Goal: Information Seeking & Learning: Learn about a topic

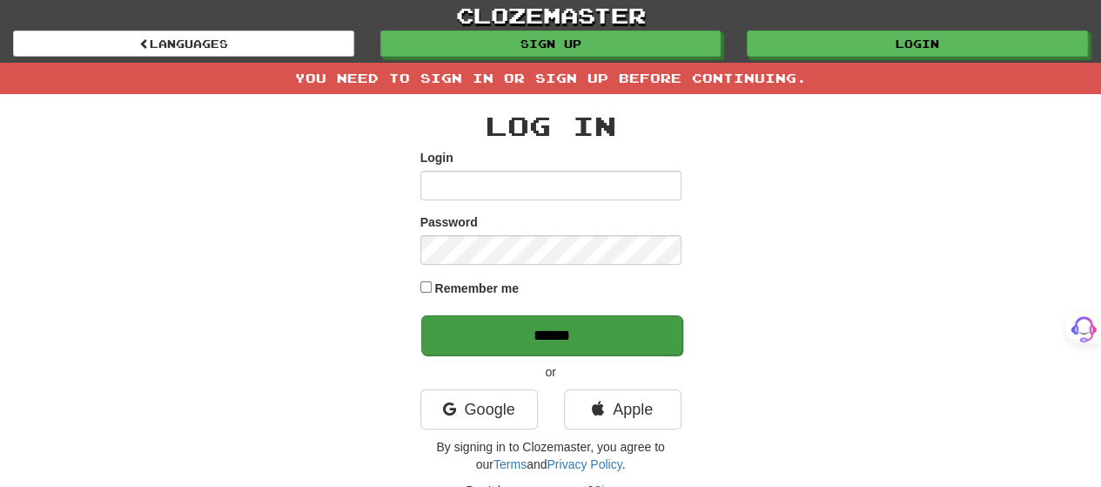
type input "*******"
click at [574, 331] on input "******" at bounding box center [551, 335] width 261 height 40
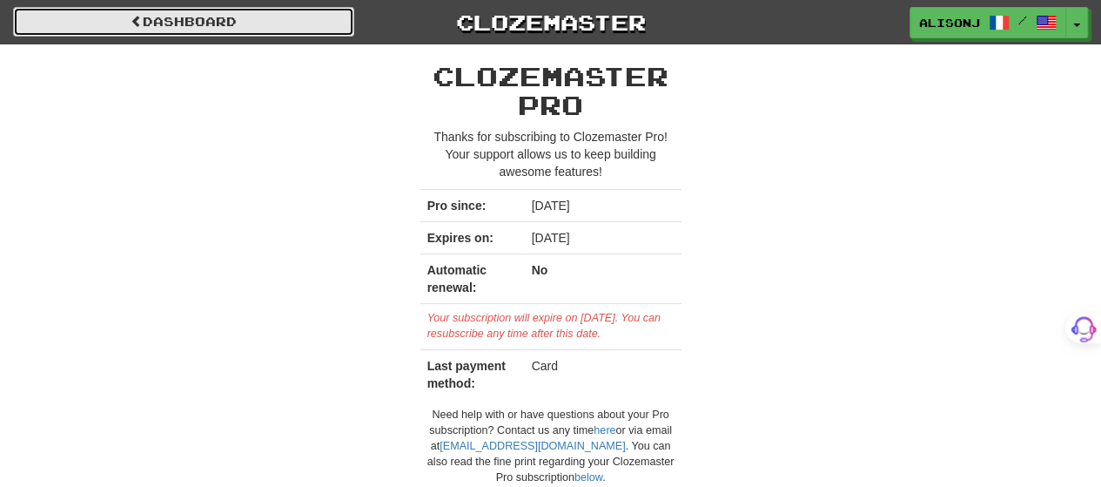
click at [213, 22] on link "Dashboard" at bounding box center [183, 22] width 341 height 30
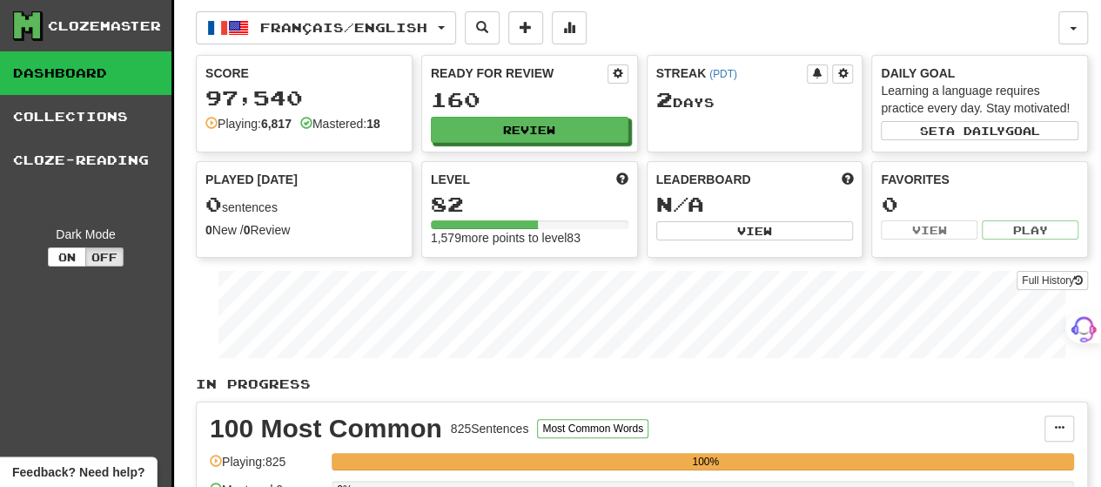
click at [705, 416] on div "100 Most Common 825 Sentences Most Common Words" at bounding box center [627, 428] width 835 height 26
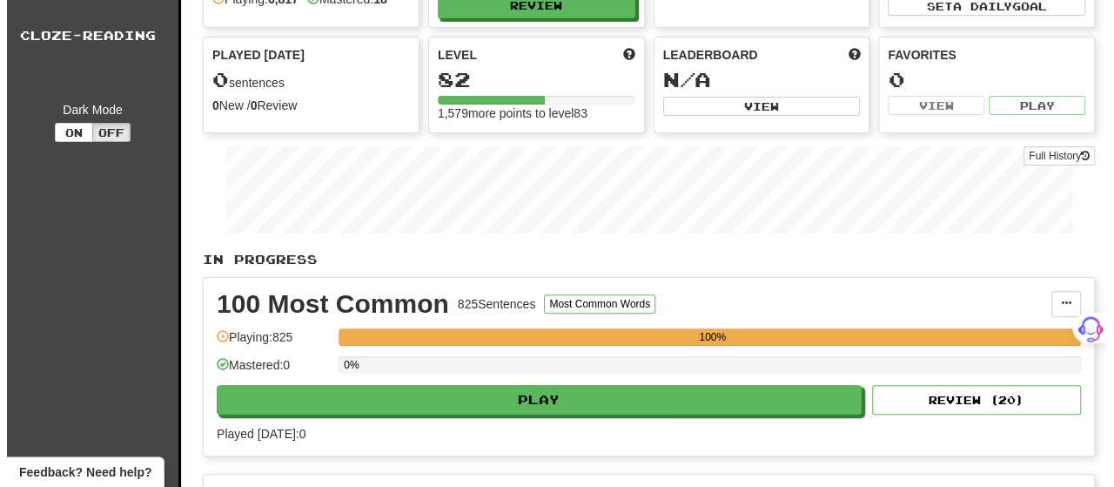
scroll to position [174, 0]
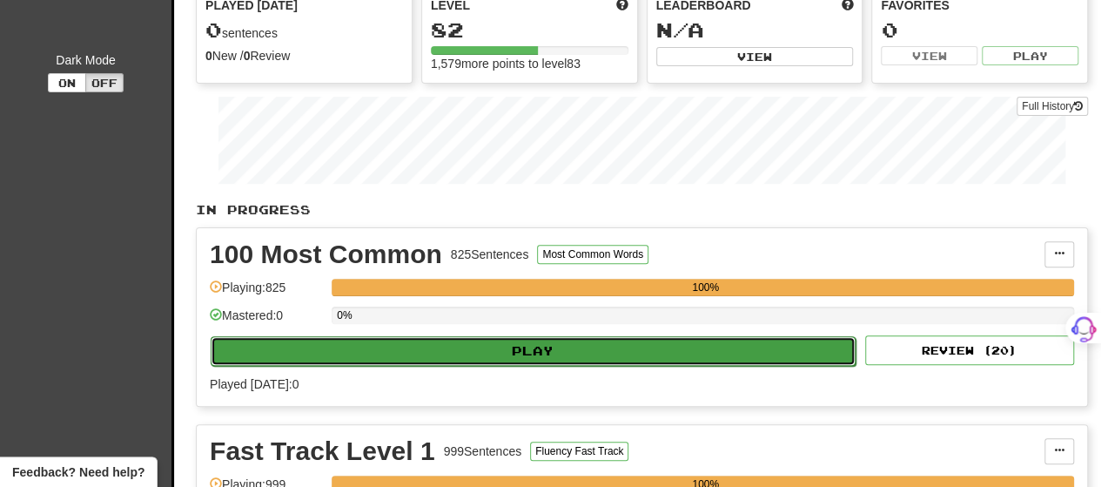
click at [653, 349] on button "Play" at bounding box center [533, 351] width 645 height 30
select select "**"
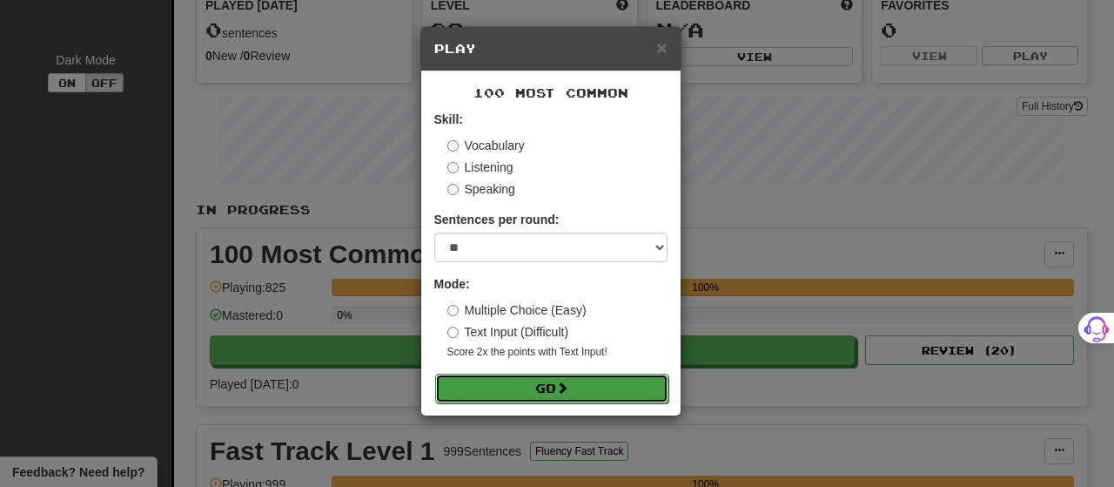
click at [568, 392] on span at bounding box center [562, 387] width 12 height 12
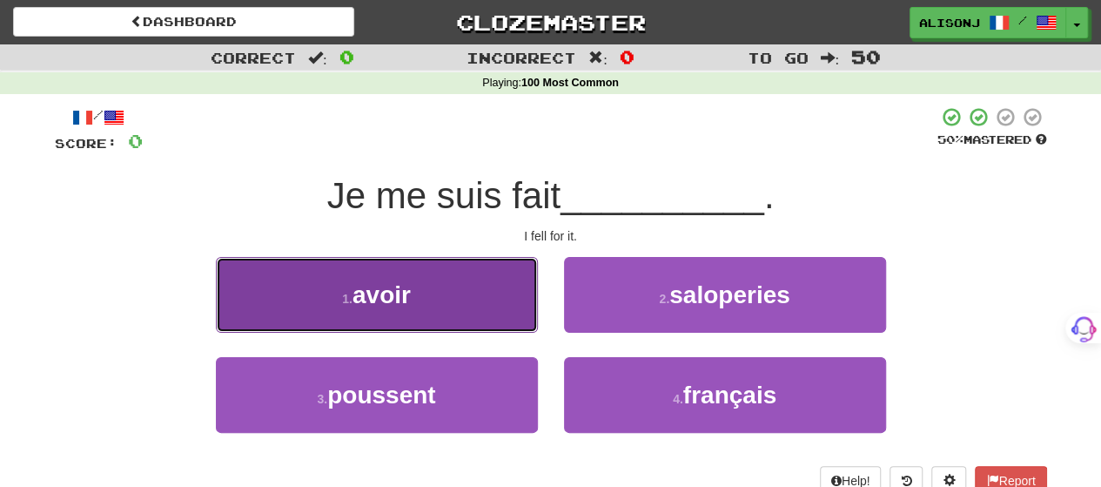
click at [505, 312] on button "1 . avoir" at bounding box center [377, 295] width 322 height 76
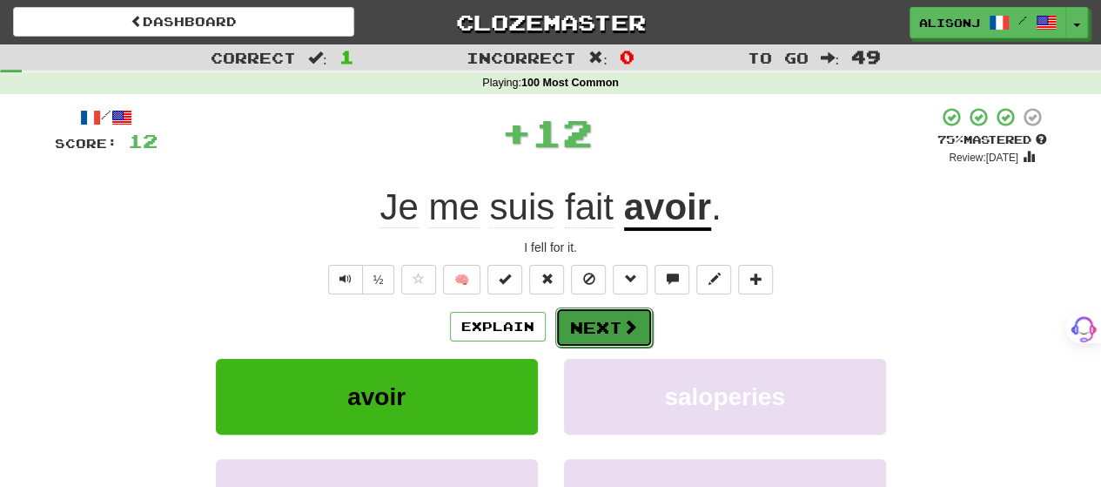
click at [626, 323] on span at bounding box center [630, 327] width 16 height 16
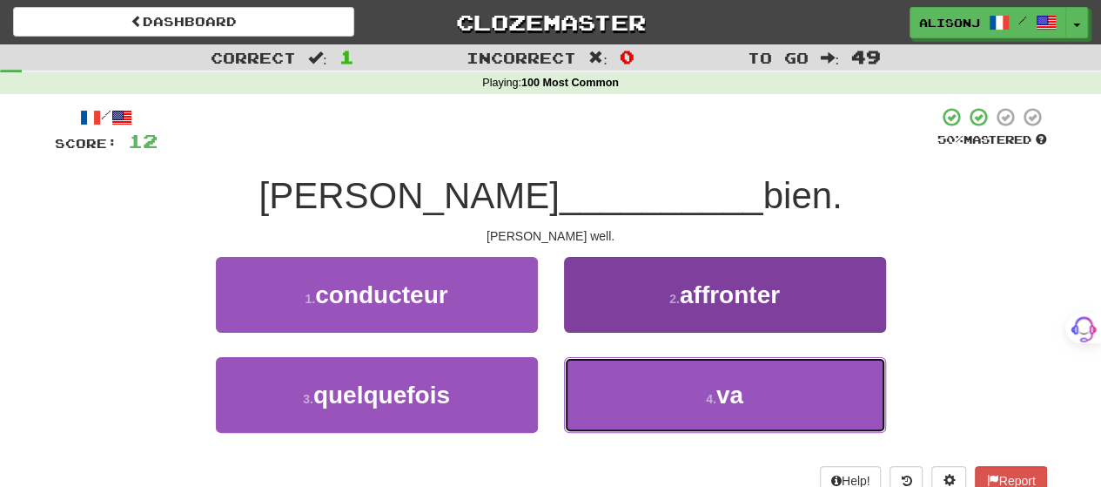
drag, startPoint x: 641, startPoint y: 415, endPoint x: 633, endPoint y: 389, distance: 27.5
click at [634, 393] on button "4 . va" at bounding box center [725, 395] width 322 height 76
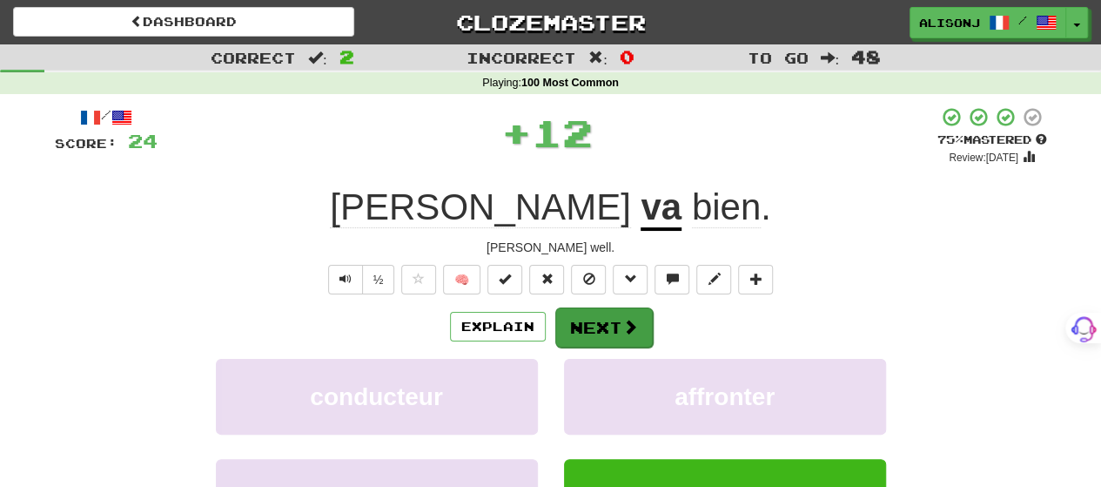
click at [603, 311] on div "/ Score: 24 + 12 75 % Mastered Review: 2025-09-17 Tom va bien . Tom's well. ½ 🧠…" at bounding box center [551, 379] width 992 height 546
click at [603, 314] on button "Next" at bounding box center [603, 327] width 97 height 40
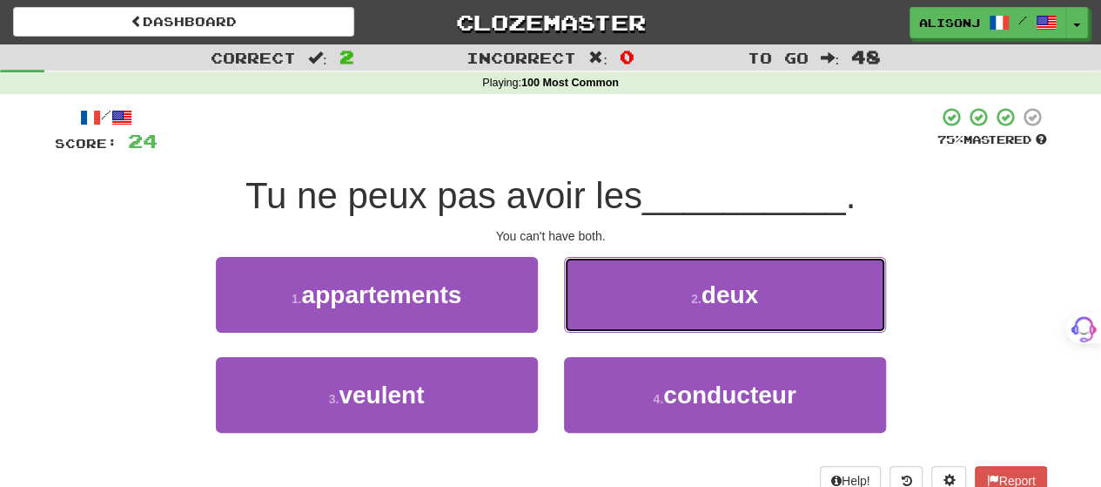
click at [603, 314] on button "2 . deux" at bounding box center [725, 295] width 322 height 76
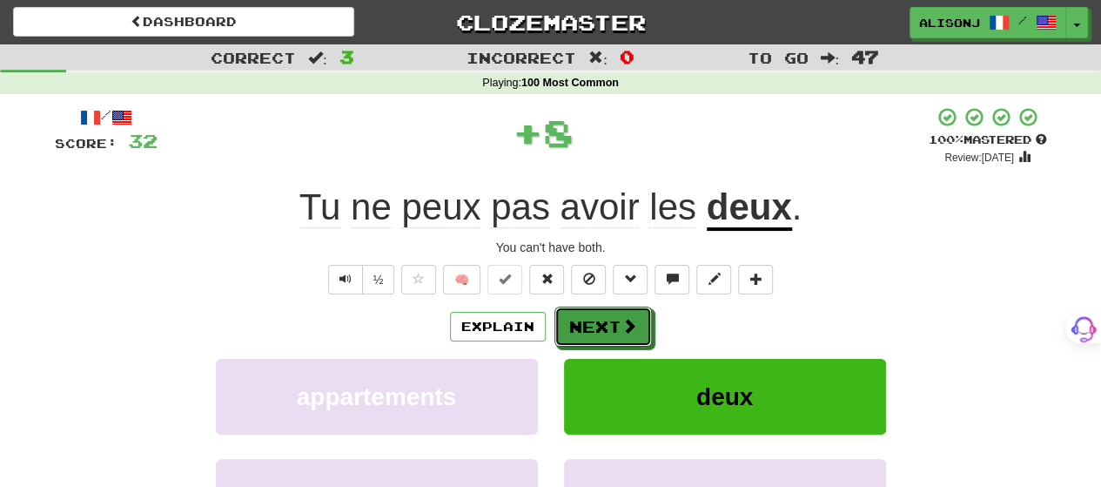
click at [603, 314] on button "Next" at bounding box center [602, 326] width 97 height 40
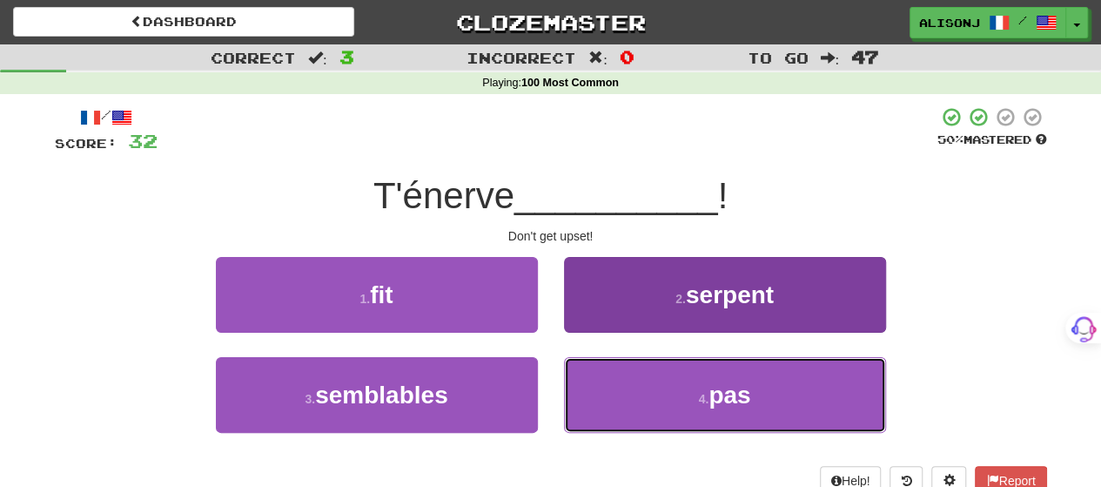
drag, startPoint x: 632, startPoint y: 418, endPoint x: 624, endPoint y: 394, distance: 24.8
click at [627, 399] on button "4 . pas" at bounding box center [725, 395] width 322 height 76
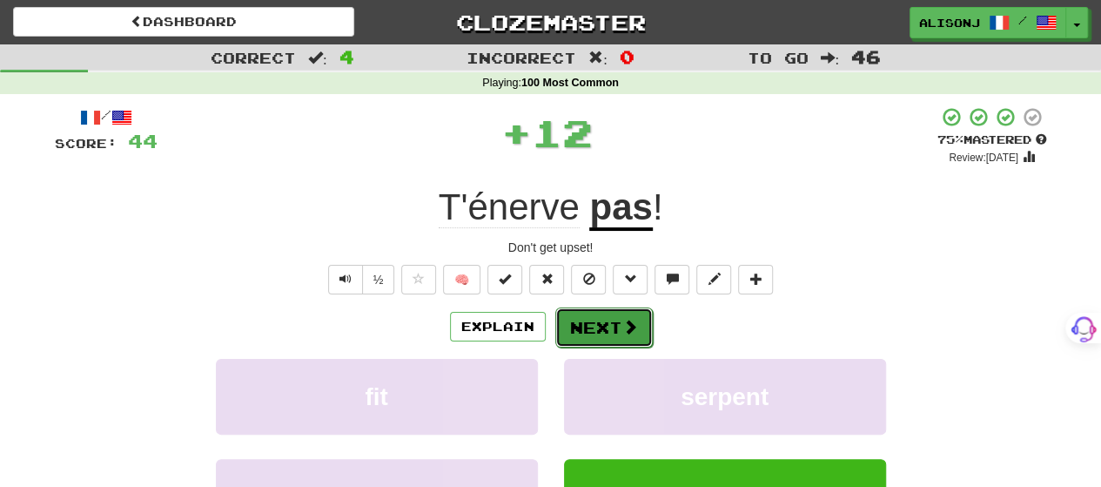
click at [602, 318] on button "Next" at bounding box center [603, 327] width 97 height 40
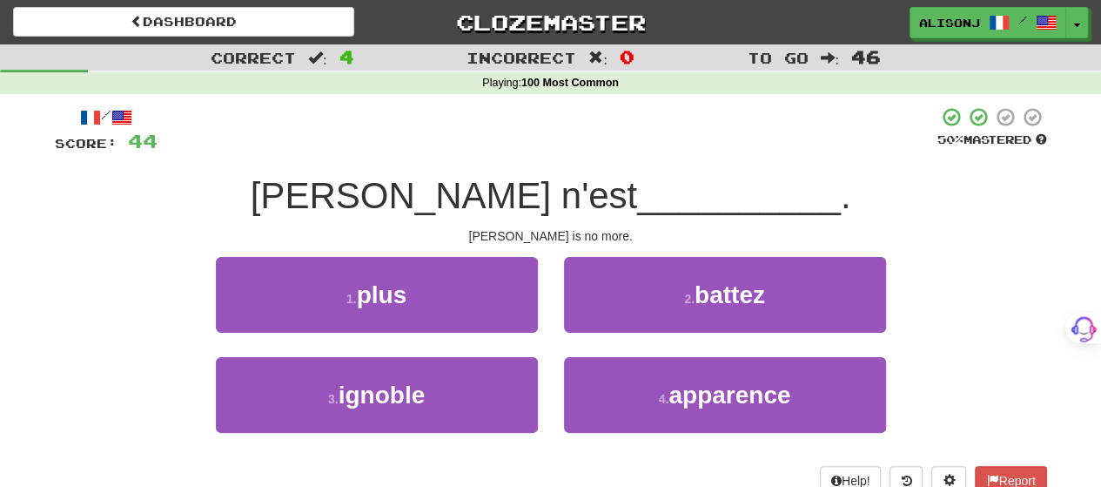
click at [537, 312] on div "1 . plus" at bounding box center [377, 307] width 348 height 100
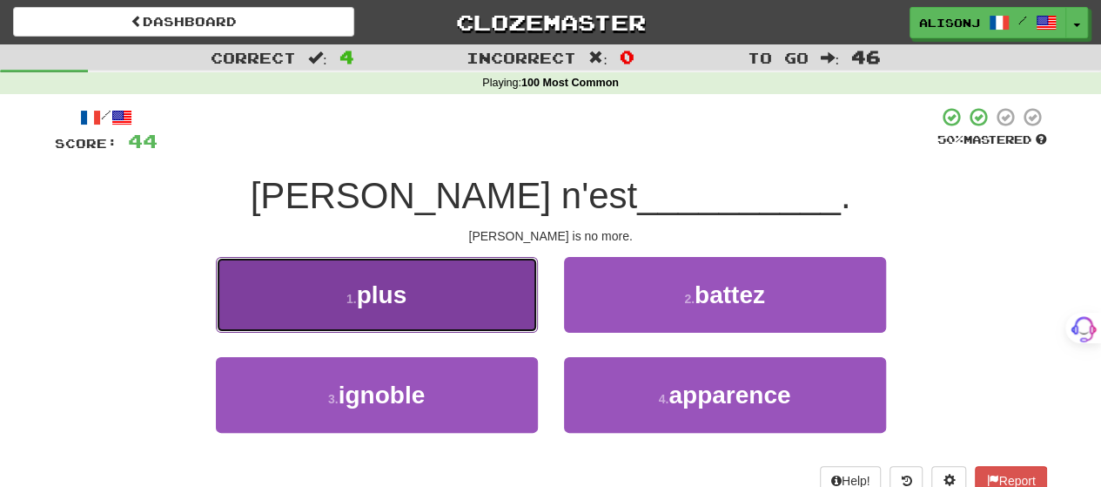
click at [492, 312] on button "1 . plus" at bounding box center [377, 295] width 322 height 76
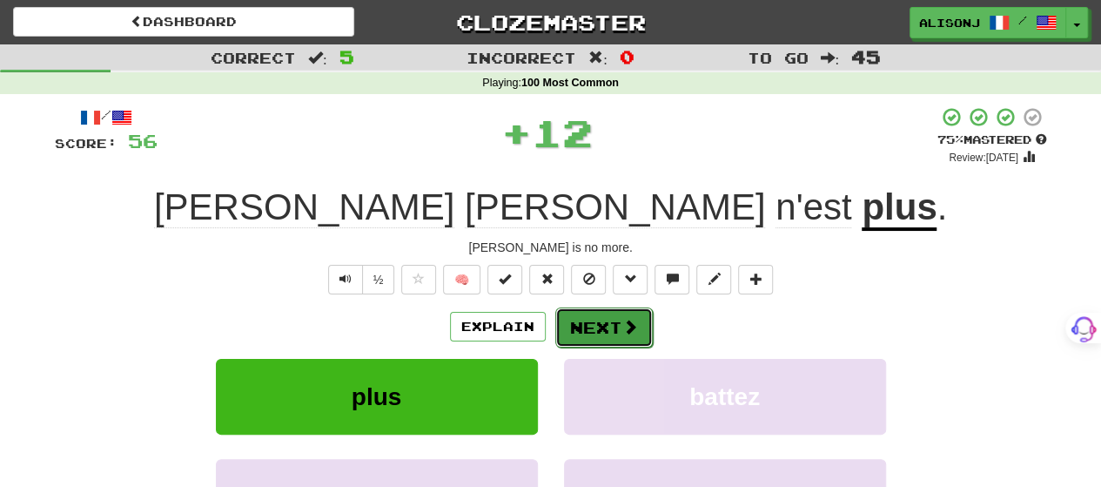
click at [591, 319] on button "Next" at bounding box center [603, 327] width 97 height 40
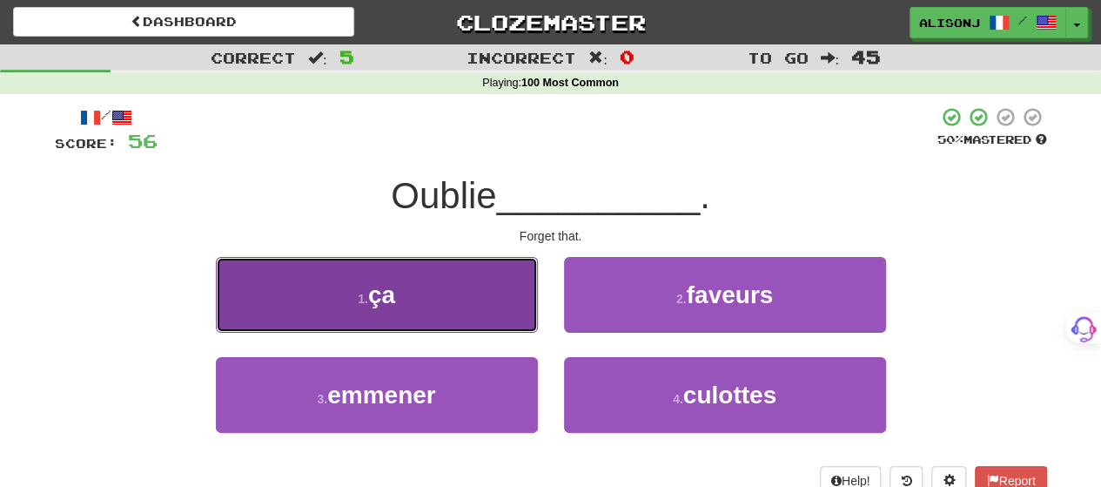
click at [453, 315] on button "1 . ça" at bounding box center [377, 295] width 322 height 76
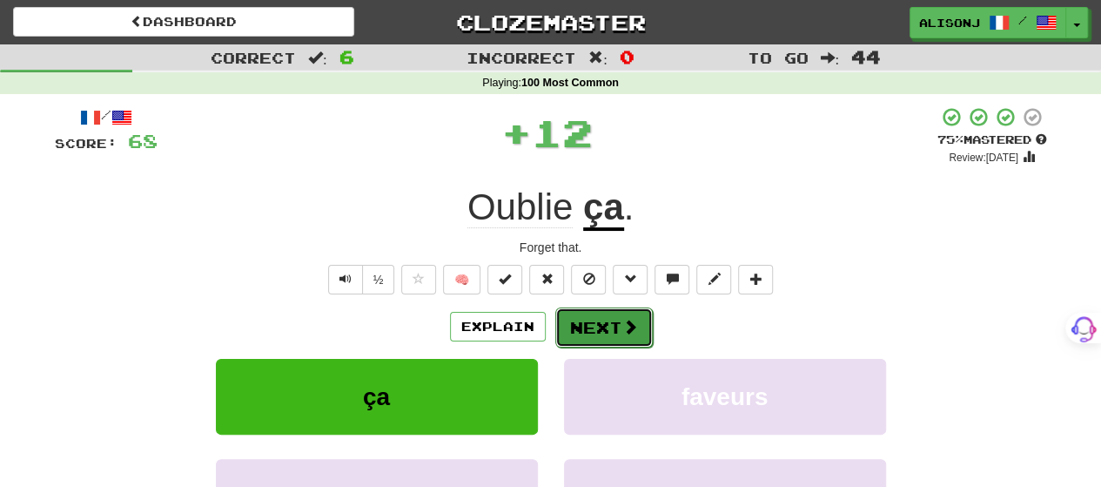
click at [634, 320] on span at bounding box center [630, 327] width 16 height 16
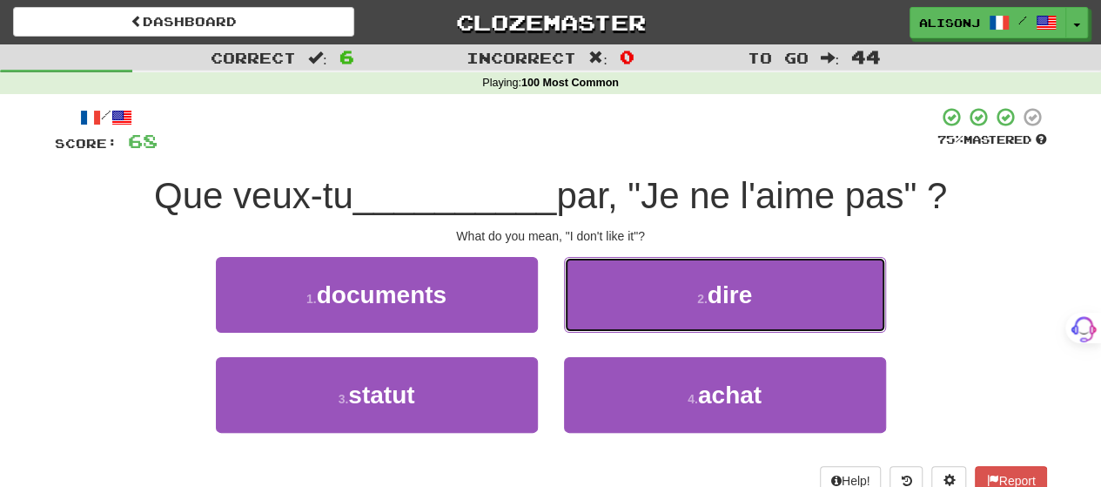
click at [634, 320] on button "2 . dire" at bounding box center [725, 295] width 322 height 76
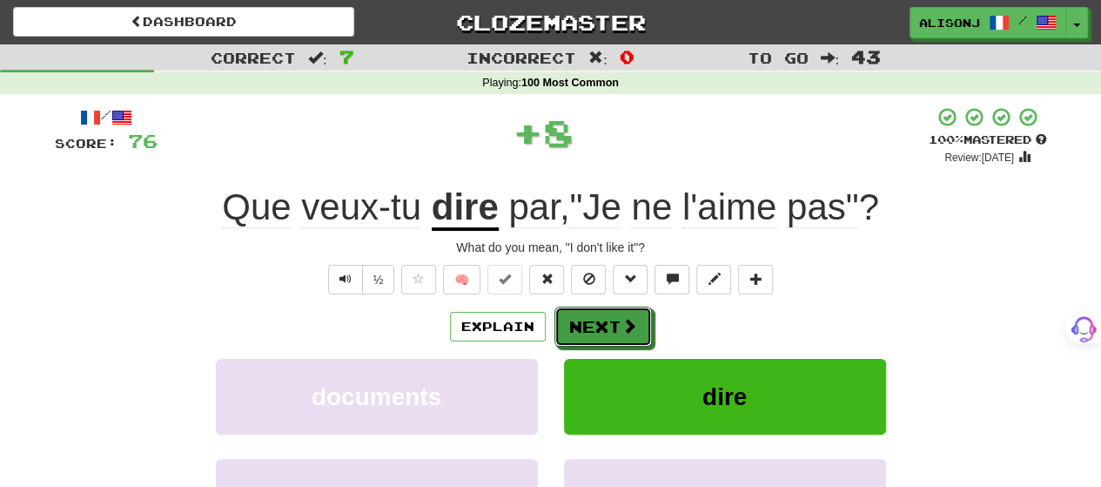
click at [634, 320] on span at bounding box center [629, 326] width 16 height 16
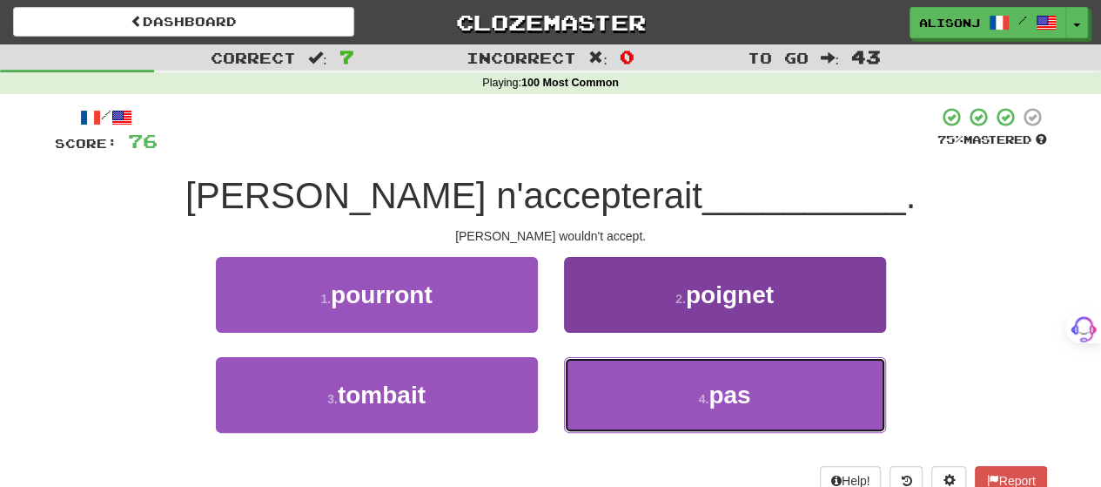
drag, startPoint x: 634, startPoint y: 398, endPoint x: 623, endPoint y: 370, distance: 30.1
click at [634, 393] on button "4 . pas" at bounding box center [725, 395] width 322 height 76
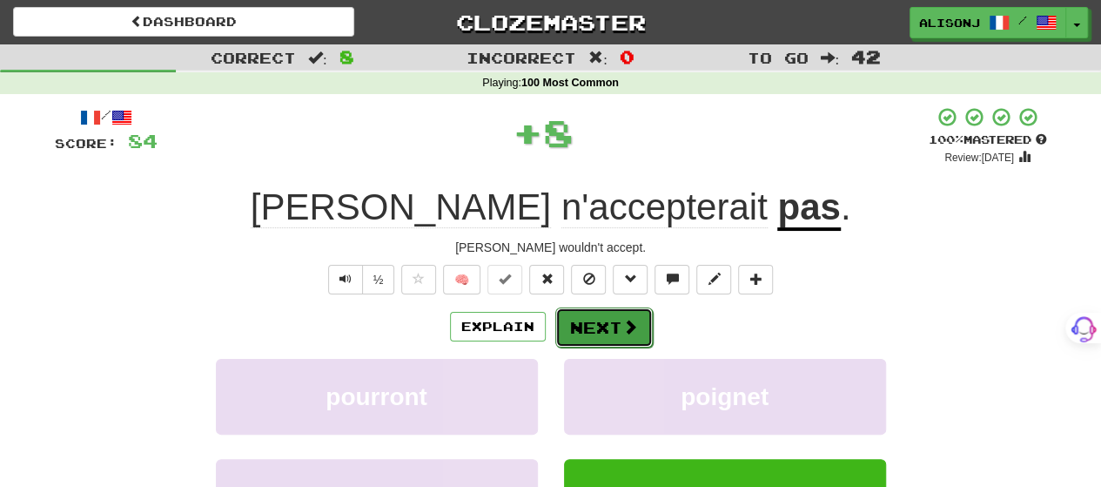
click at [611, 314] on button "Next" at bounding box center [603, 327] width 97 height 40
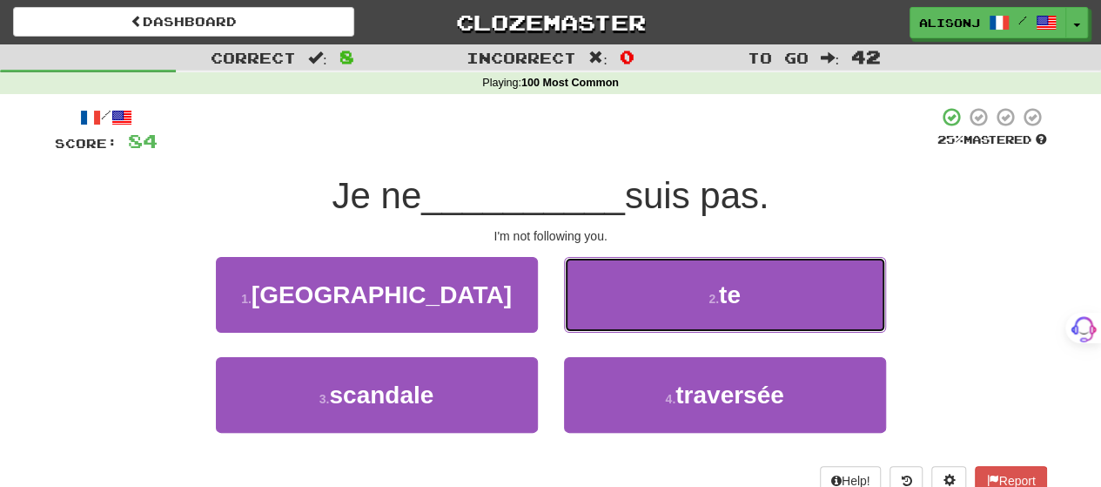
click at [611, 314] on button "2 . te" at bounding box center [725, 295] width 322 height 76
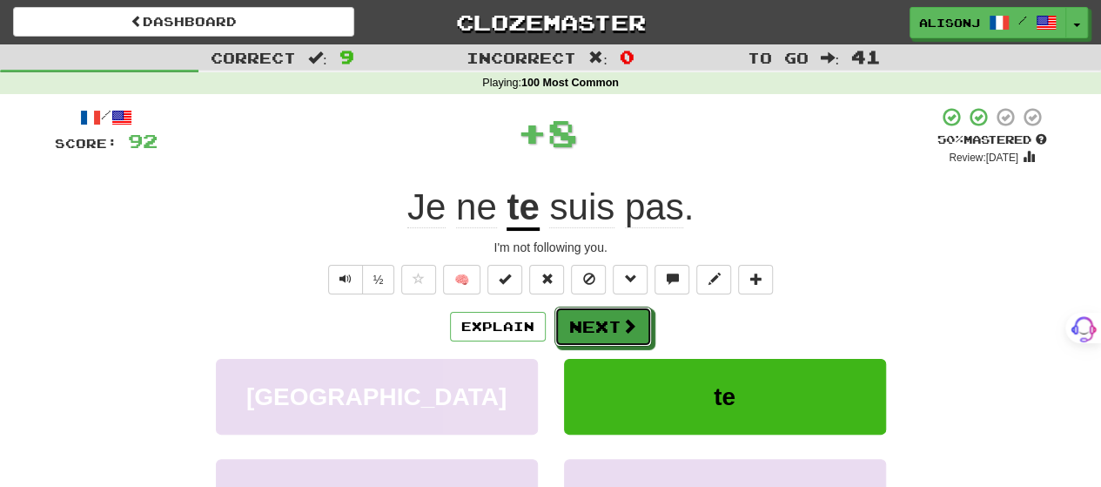
click at [611, 314] on button "Next" at bounding box center [602, 326] width 97 height 40
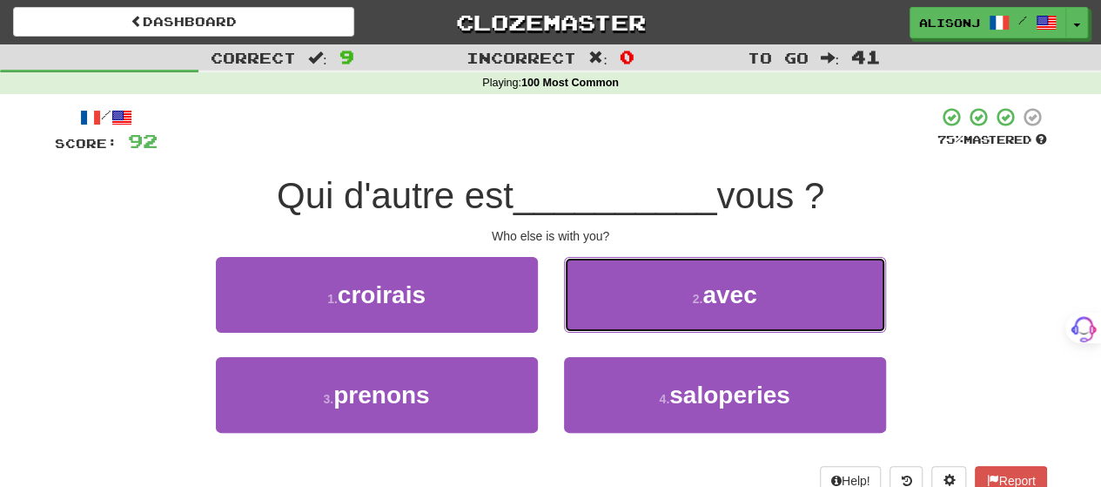
click at [611, 314] on button "2 . avec" at bounding box center [725, 295] width 322 height 76
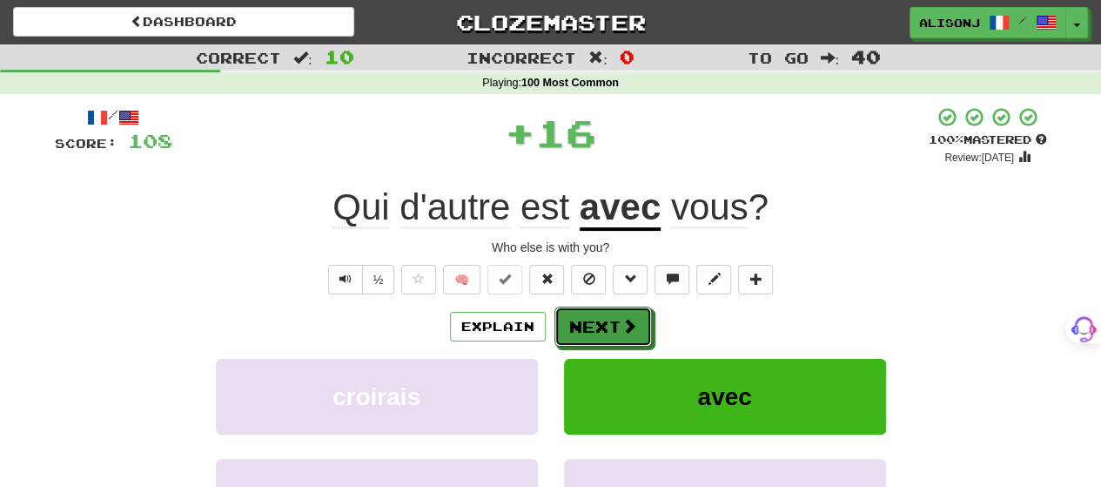
click at [611, 314] on button "Next" at bounding box center [602, 326] width 97 height 40
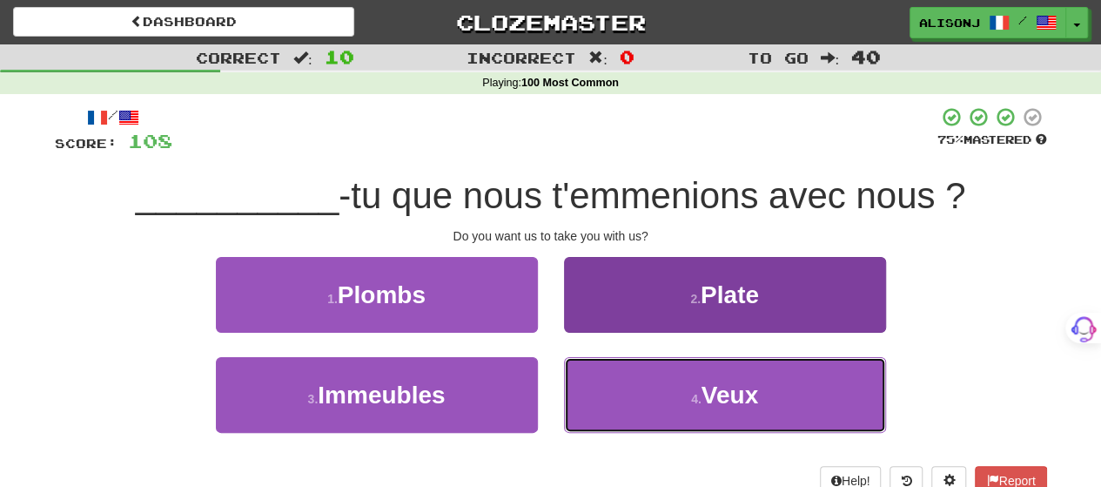
drag, startPoint x: 623, startPoint y: 396, endPoint x: 614, endPoint y: 373, distance: 24.2
click at [621, 391] on button "4 . Veux" at bounding box center [725, 395] width 322 height 76
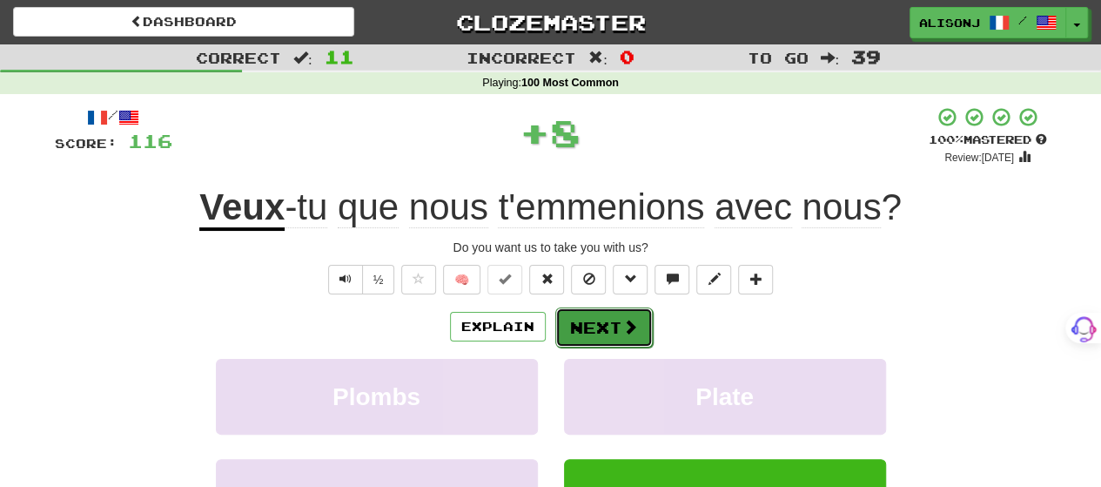
click at [604, 331] on button "Next" at bounding box center [603, 327] width 97 height 40
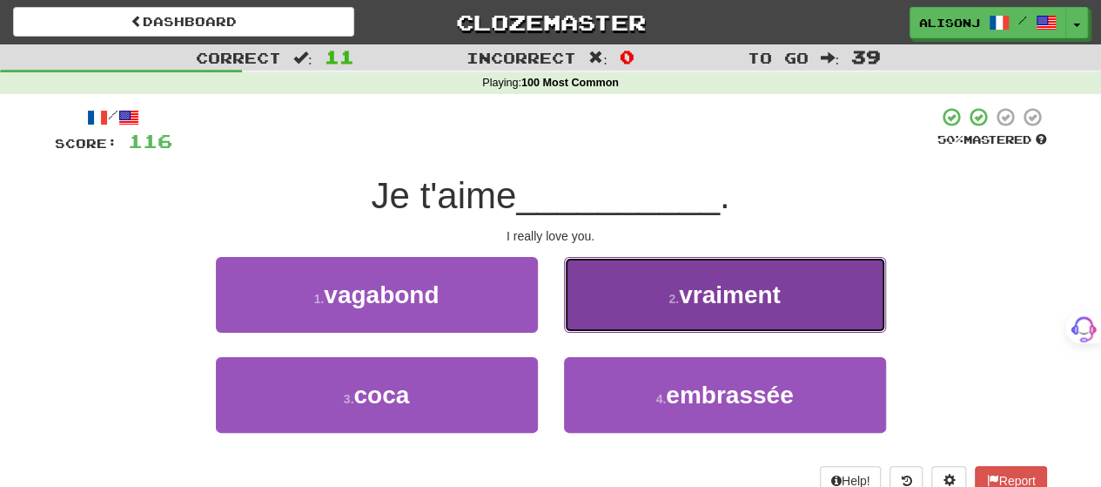
click at [601, 319] on button "2 . vraiment" at bounding box center [725, 295] width 322 height 76
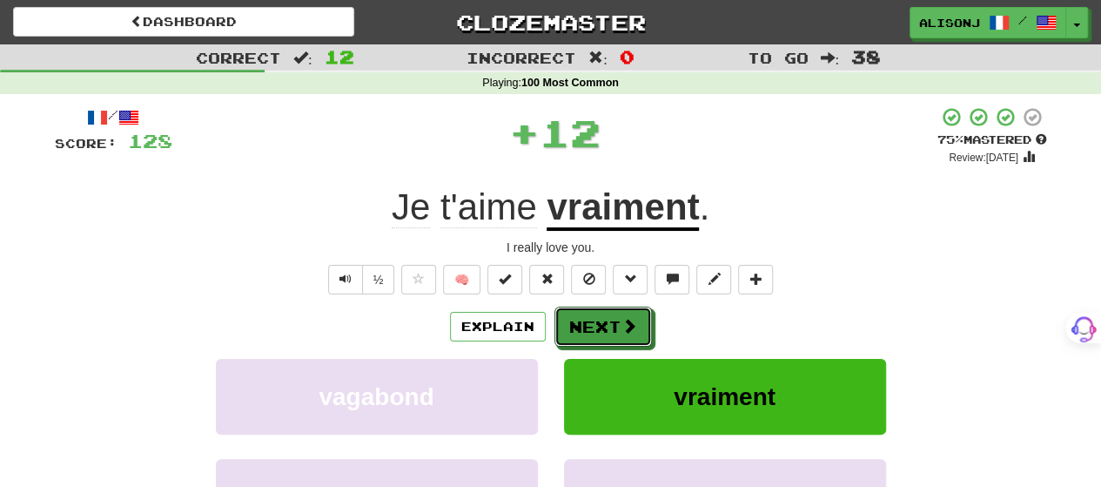
click at [601, 319] on button "Next" at bounding box center [602, 326] width 97 height 40
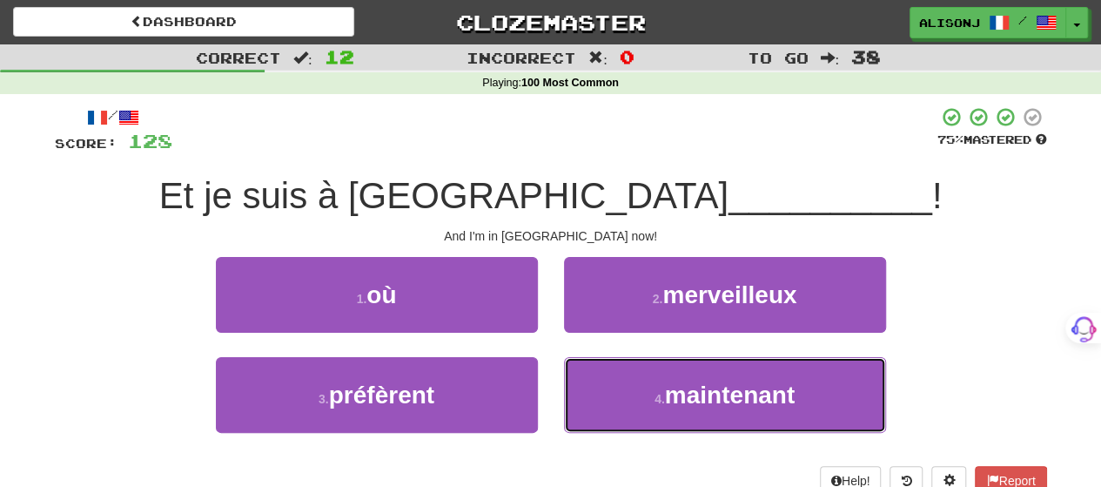
drag, startPoint x: 620, startPoint y: 399, endPoint x: 606, endPoint y: 346, distance: 55.7
click at [616, 386] on button "4 . maintenant" at bounding box center [725, 395] width 322 height 76
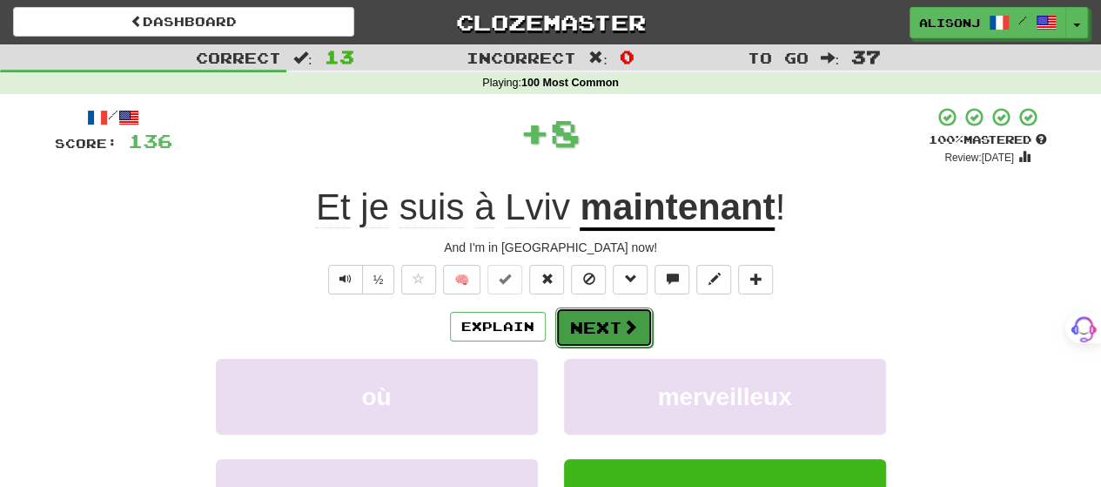
click at [595, 307] on button "Next" at bounding box center [603, 327] width 97 height 40
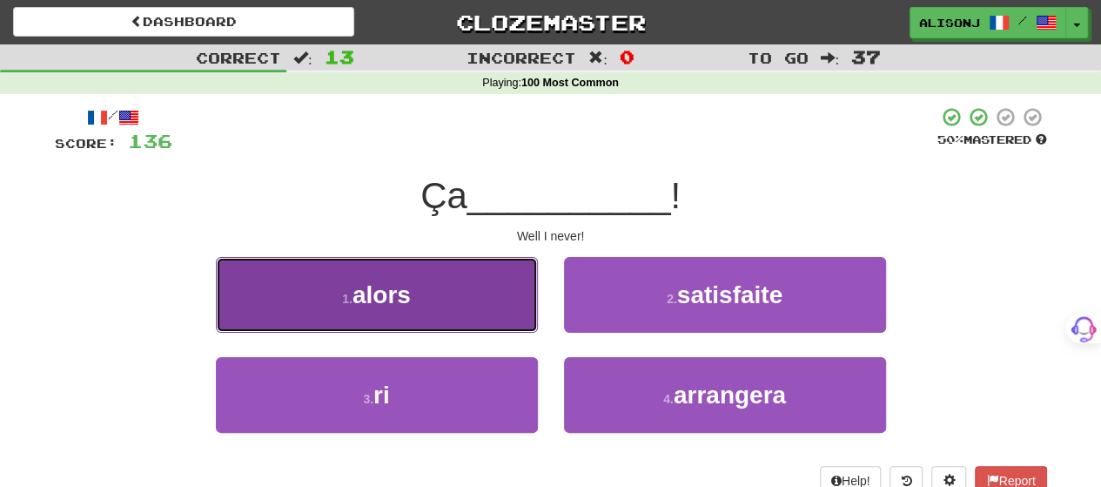
click at [507, 314] on button "1 . alors" at bounding box center [377, 295] width 322 height 76
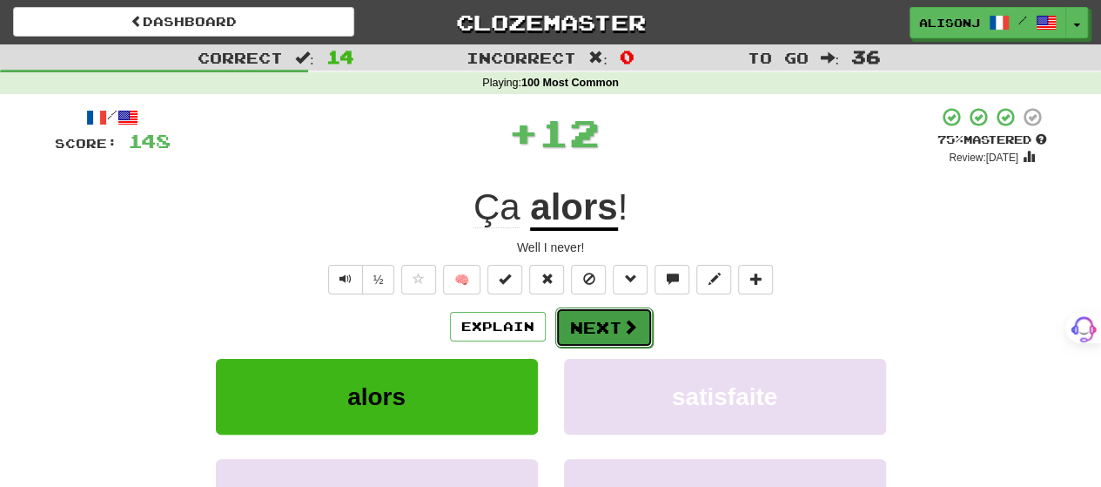
click at [587, 322] on button "Next" at bounding box center [603, 327] width 97 height 40
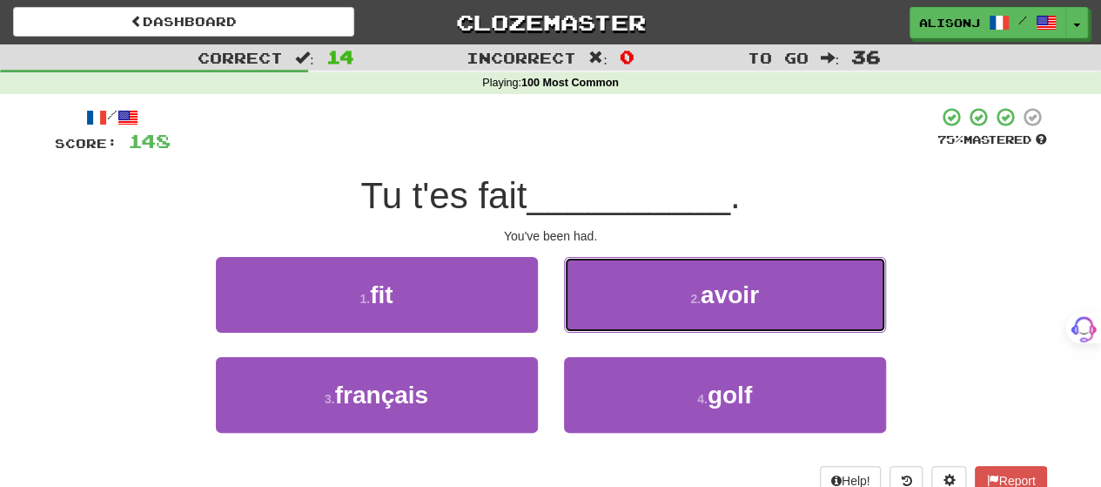
click at [587, 322] on button "2 . avoir" at bounding box center [725, 295] width 322 height 76
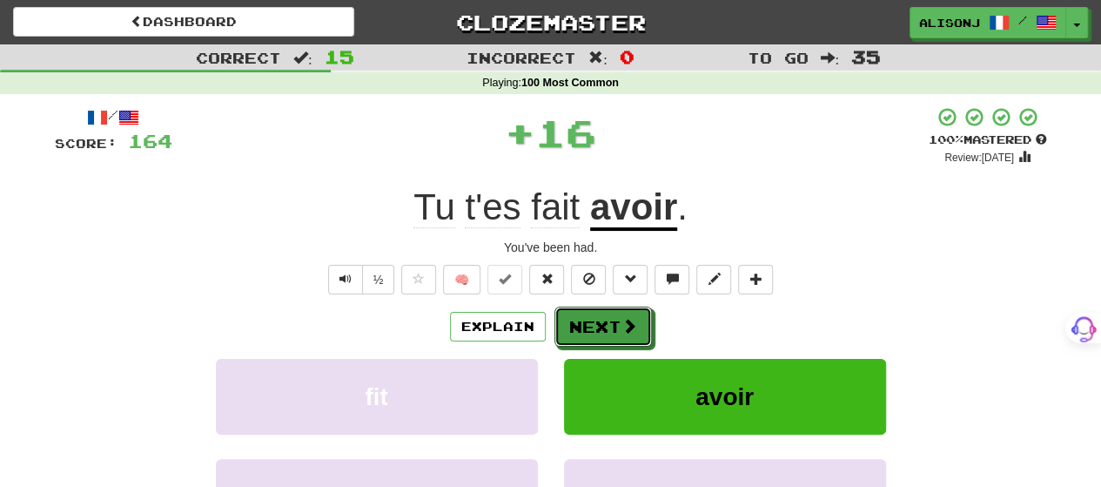
click at [587, 322] on button "Next" at bounding box center [602, 326] width 97 height 40
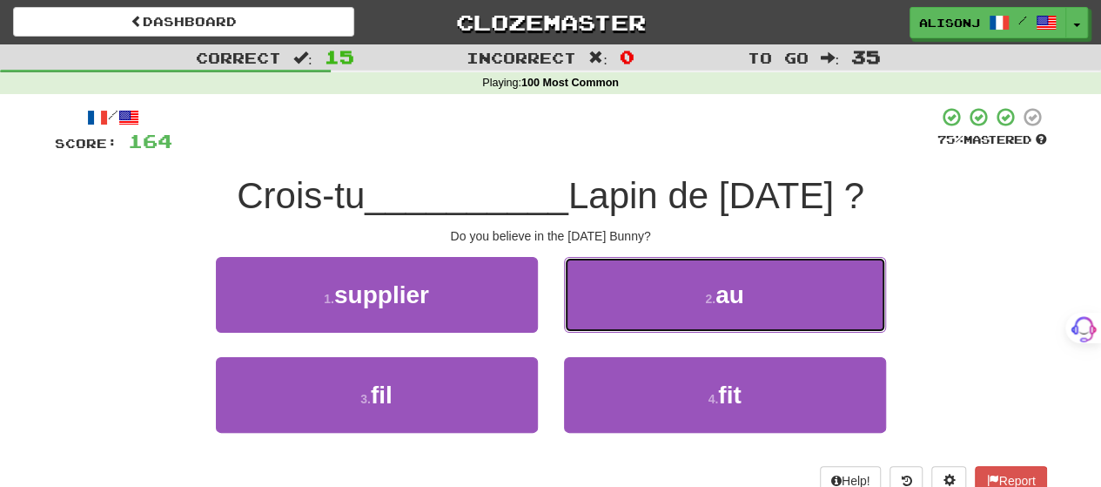
click at [587, 322] on button "2 . au" at bounding box center [725, 295] width 322 height 76
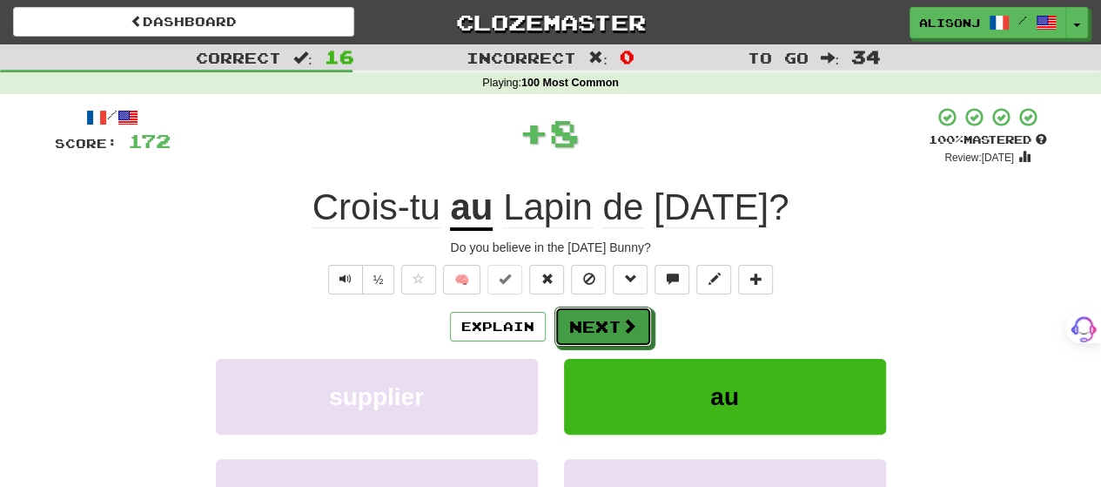
click at [587, 322] on button "Next" at bounding box center [602, 326] width 97 height 40
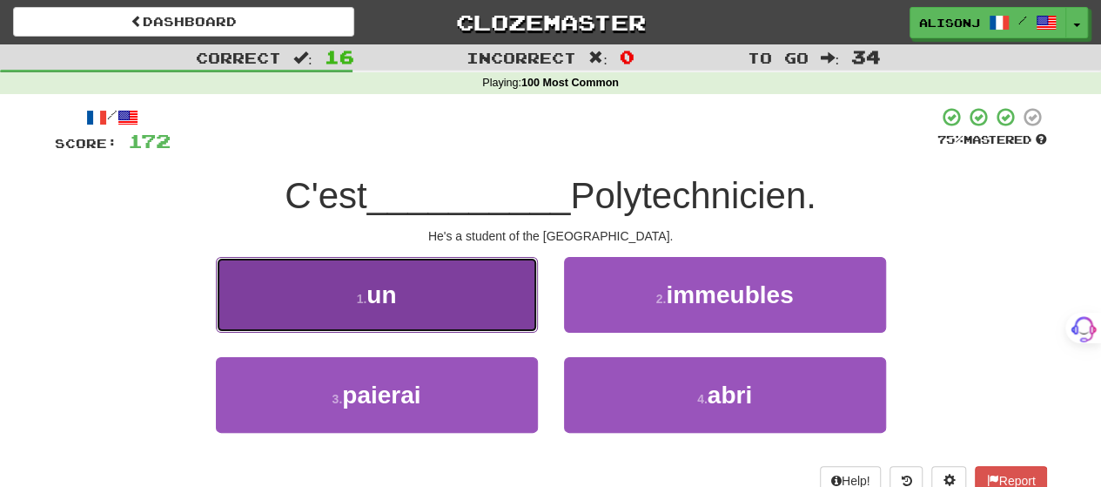
click at [503, 321] on button "1 . un" at bounding box center [377, 295] width 322 height 76
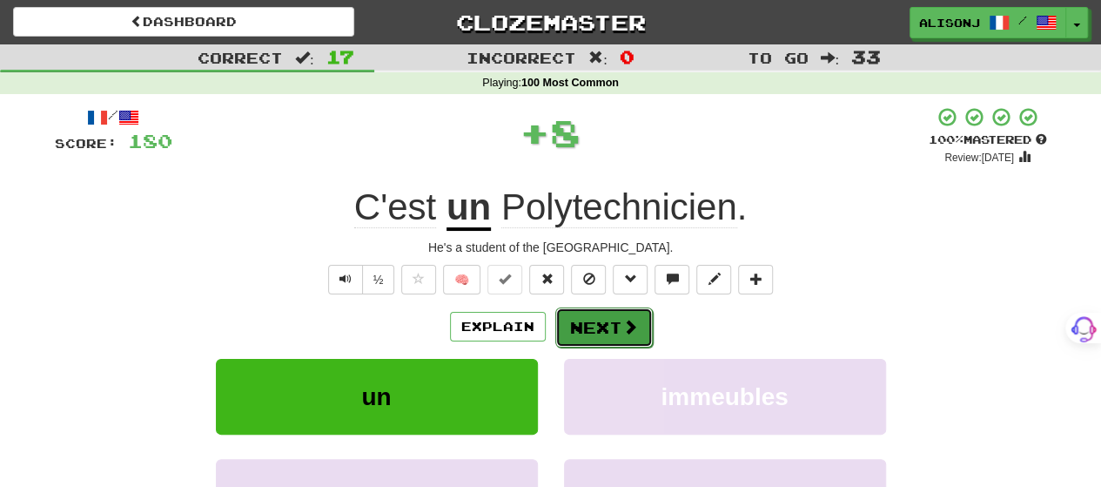
click at [599, 321] on button "Next" at bounding box center [603, 327] width 97 height 40
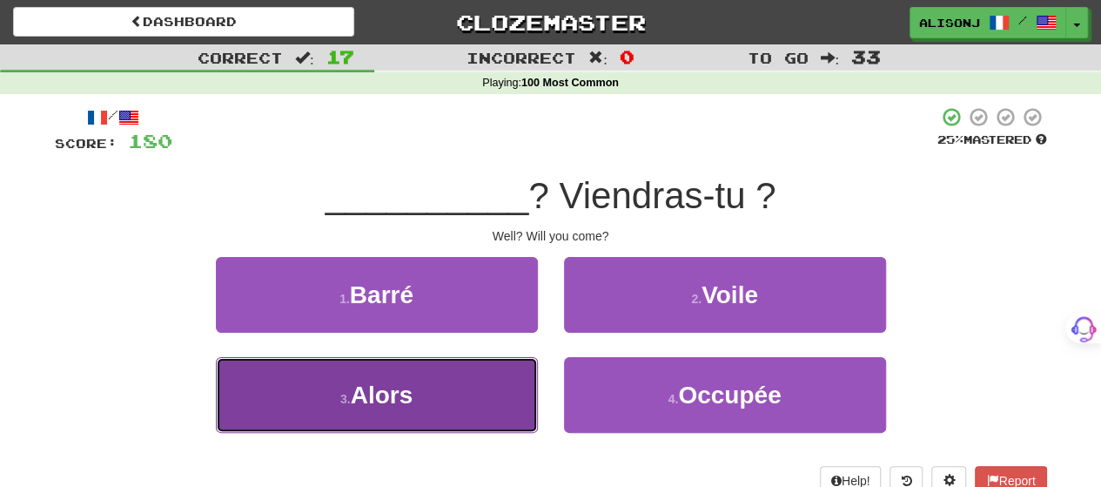
click at [500, 386] on button "3 . Alors" at bounding box center [377, 395] width 322 height 76
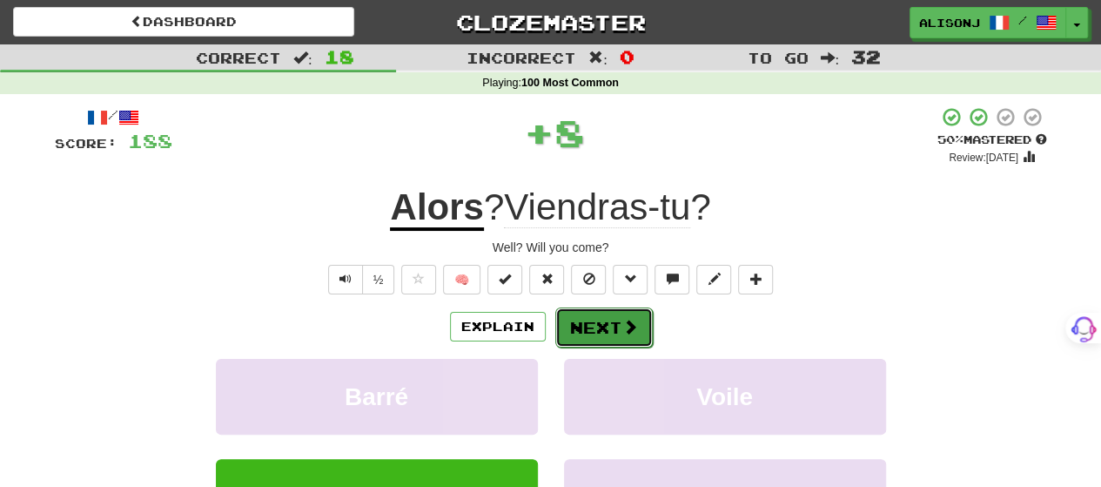
click at [604, 323] on button "Next" at bounding box center [603, 327] width 97 height 40
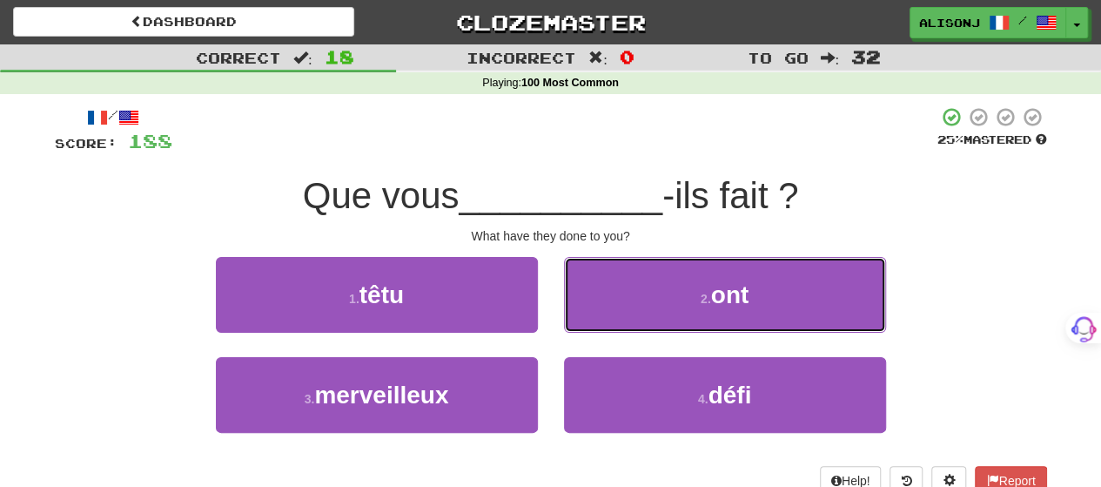
click at [604, 323] on button "2 . ont" at bounding box center [725, 295] width 322 height 76
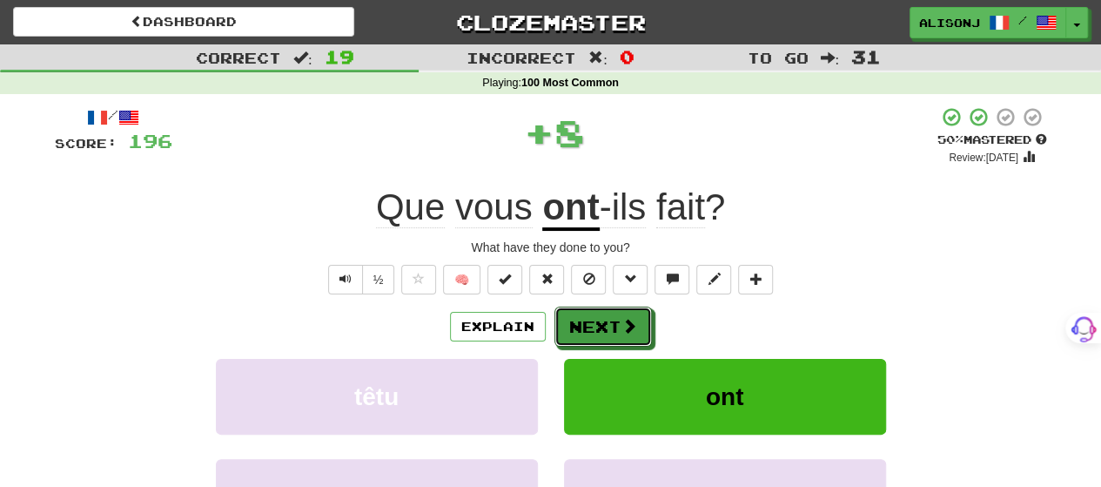
click at [604, 323] on button "Next" at bounding box center [602, 326] width 97 height 40
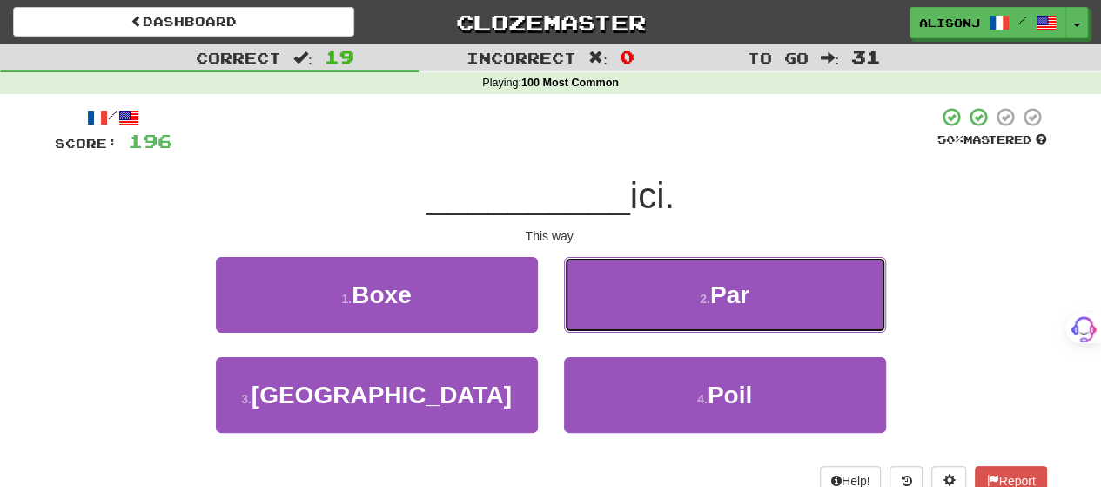
click at [604, 323] on button "2 . Par" at bounding box center [725, 295] width 322 height 76
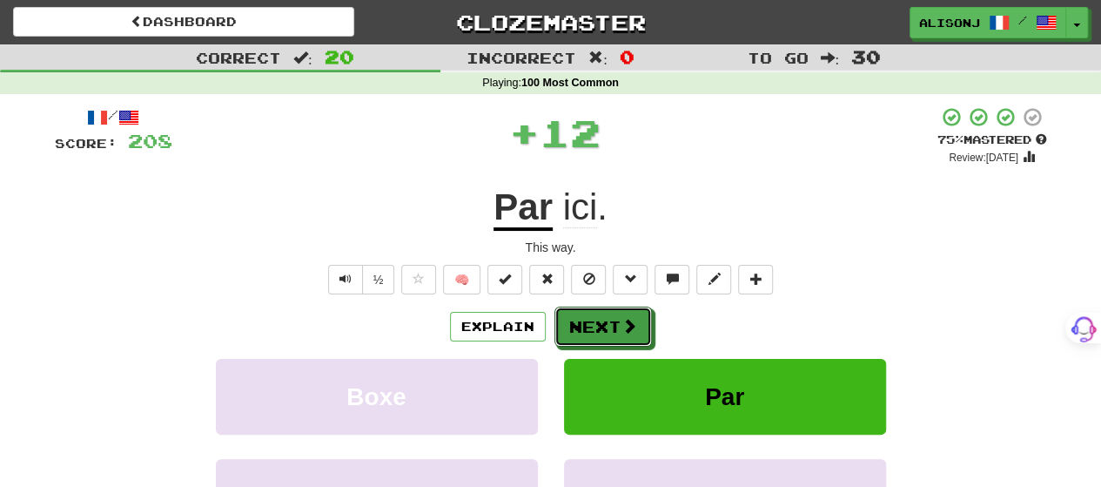
click at [604, 323] on button "Next" at bounding box center [602, 326] width 97 height 40
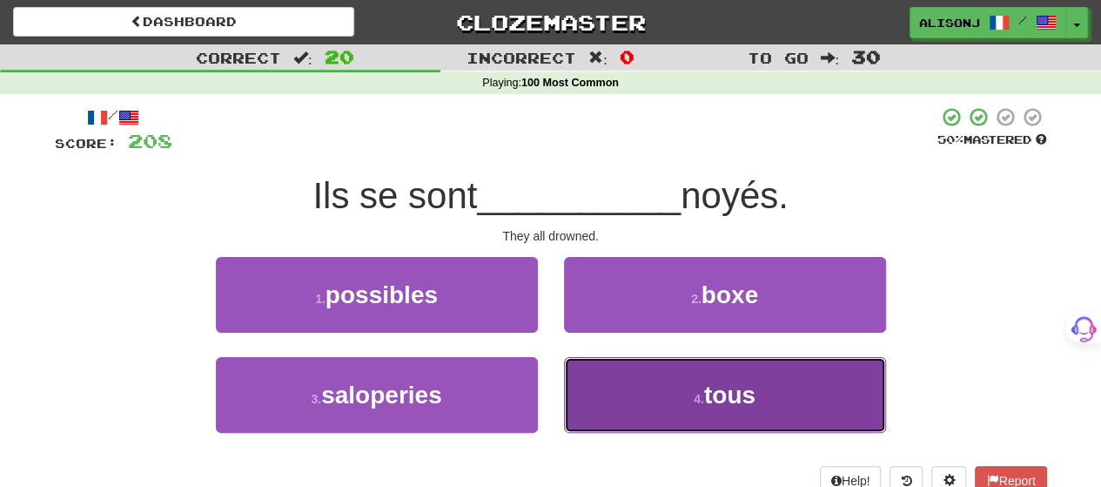
click at [614, 382] on button "4 . tous" at bounding box center [725, 395] width 322 height 76
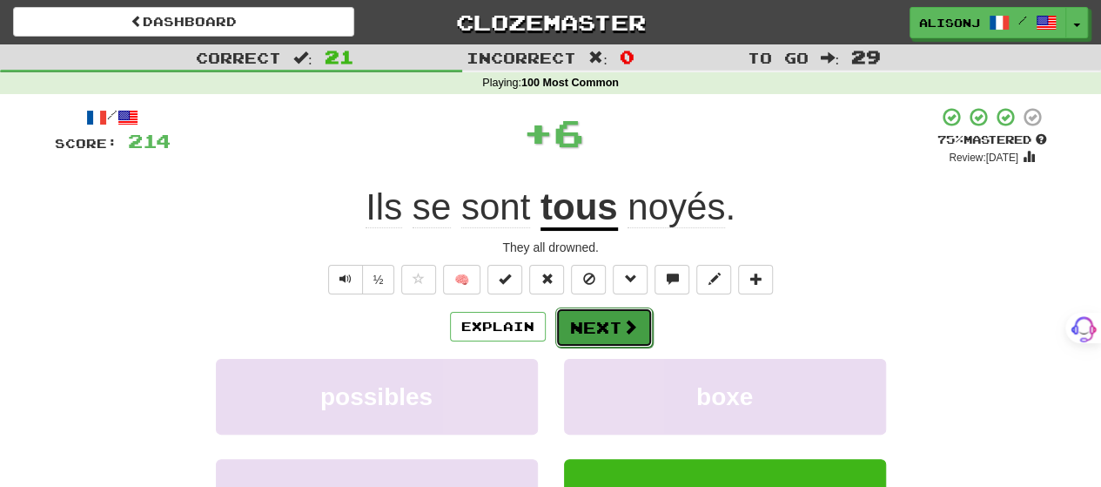
click at [594, 308] on button "Next" at bounding box center [603, 327] width 97 height 40
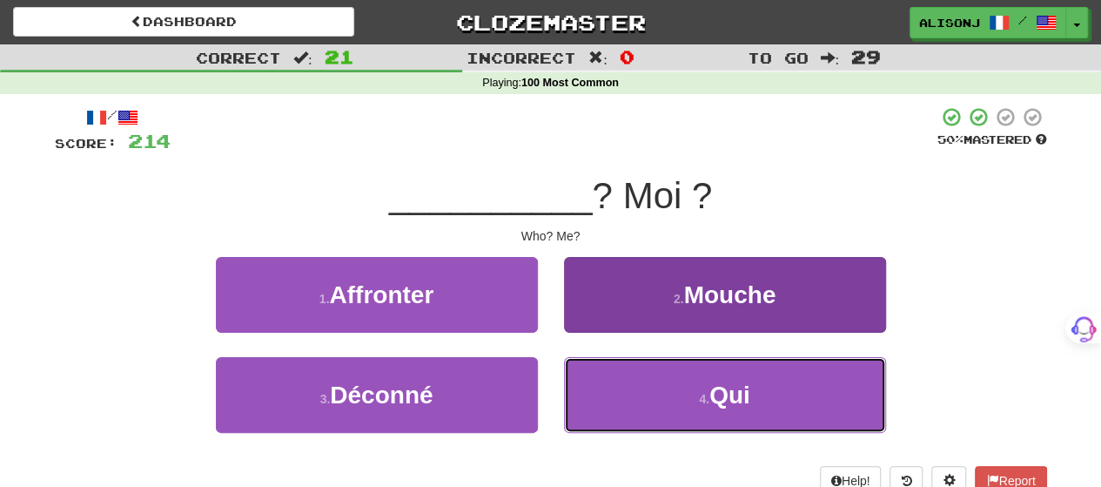
drag, startPoint x: 634, startPoint y: 410, endPoint x: 621, endPoint y: 359, distance: 51.9
click at [627, 382] on button "4 . Qui" at bounding box center [725, 395] width 322 height 76
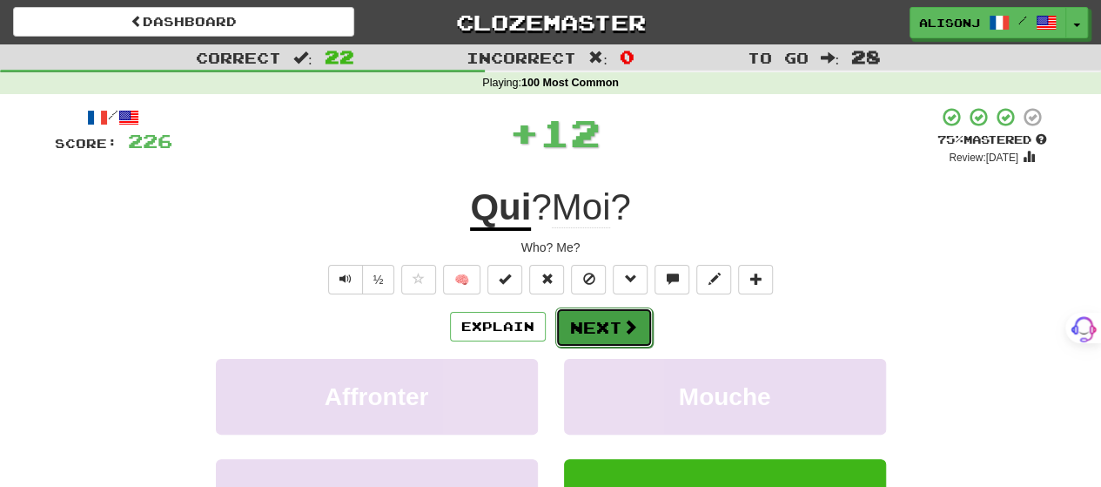
click at [602, 307] on button "Next" at bounding box center [603, 327] width 97 height 40
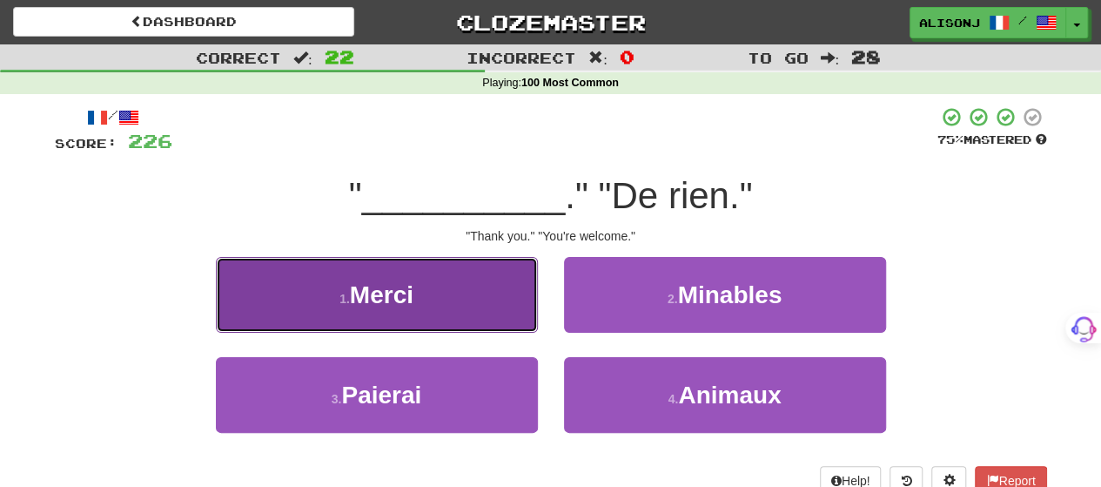
click at [515, 306] on button "1 . Merci" at bounding box center [377, 295] width 322 height 76
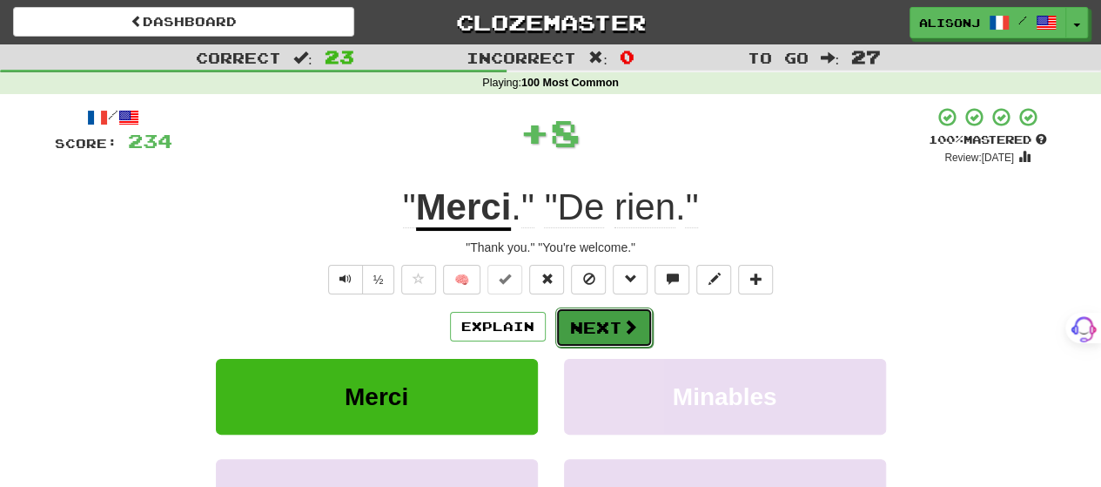
click at [601, 311] on button "Next" at bounding box center [603, 327] width 97 height 40
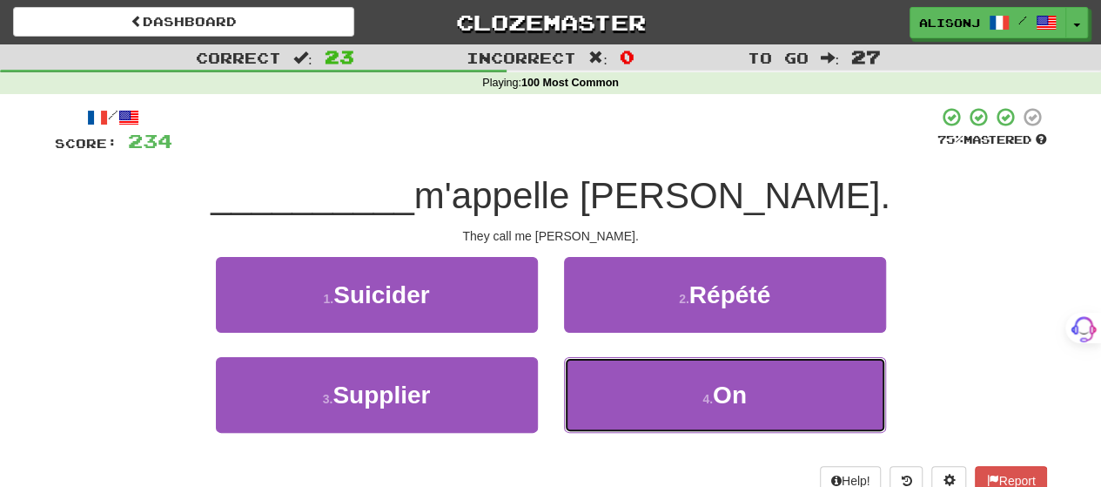
drag, startPoint x: 623, startPoint y: 390, endPoint x: 611, endPoint y: 347, distance: 44.4
click at [620, 377] on button "4 . On" at bounding box center [725, 395] width 322 height 76
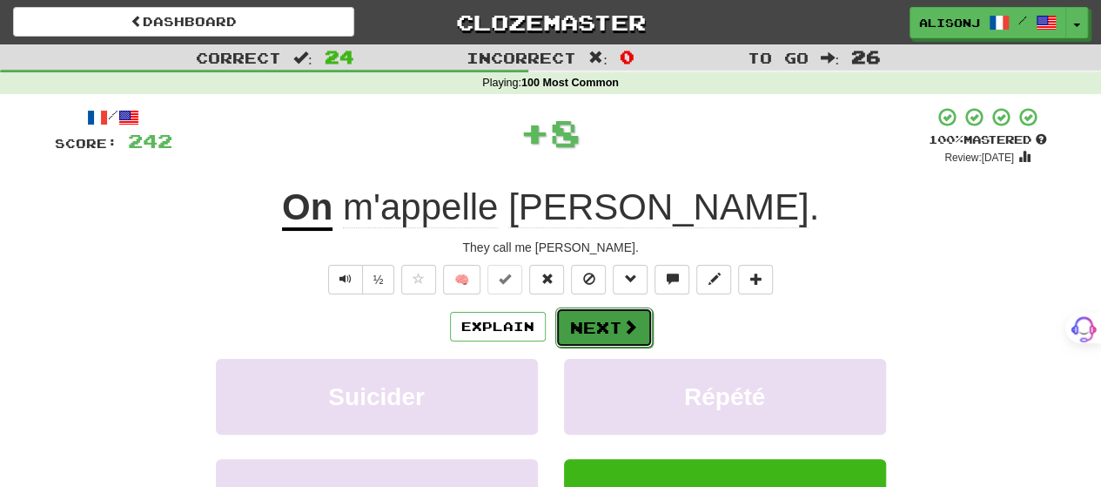
click at [607, 316] on button "Next" at bounding box center [603, 327] width 97 height 40
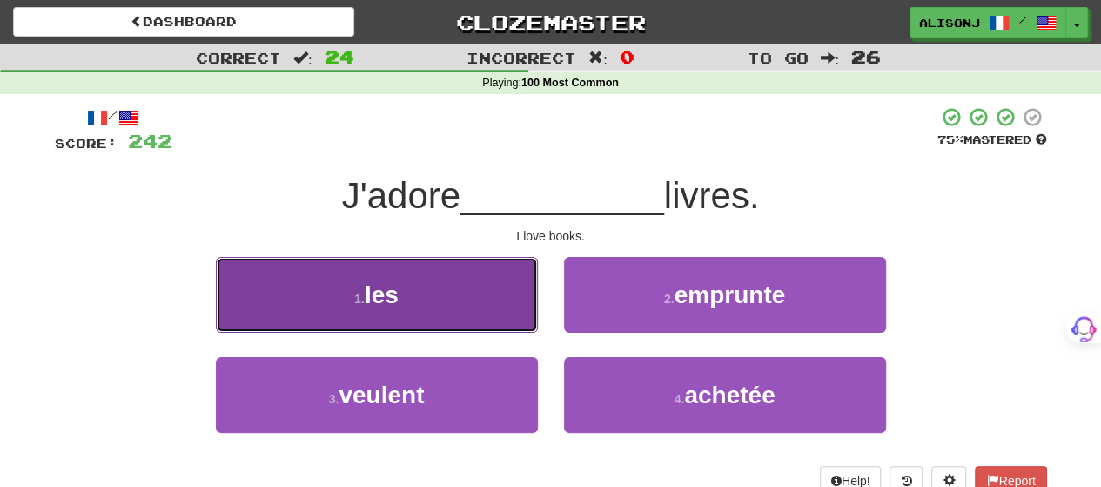
click at [467, 311] on button "1 . les" at bounding box center [377, 295] width 322 height 76
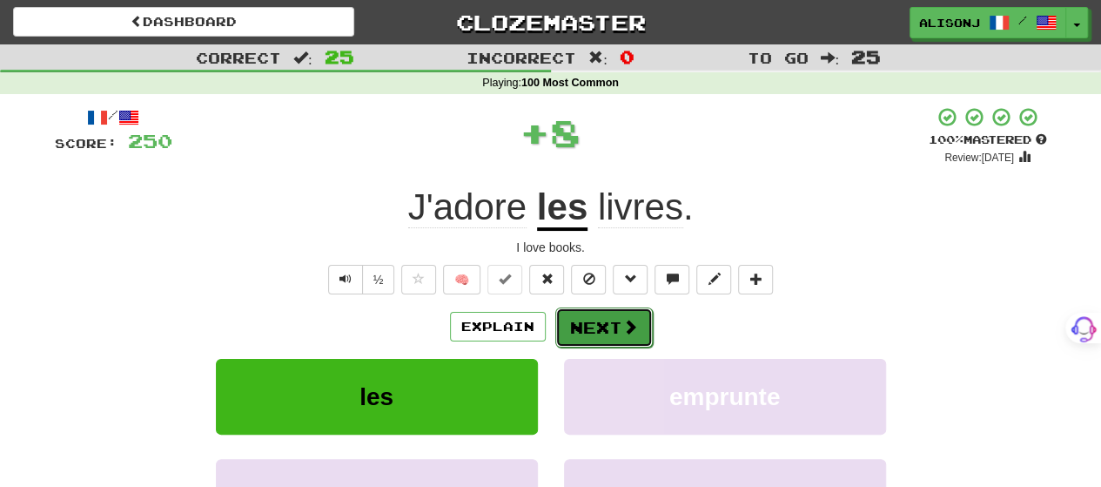
click at [645, 312] on button "Next" at bounding box center [603, 327] width 97 height 40
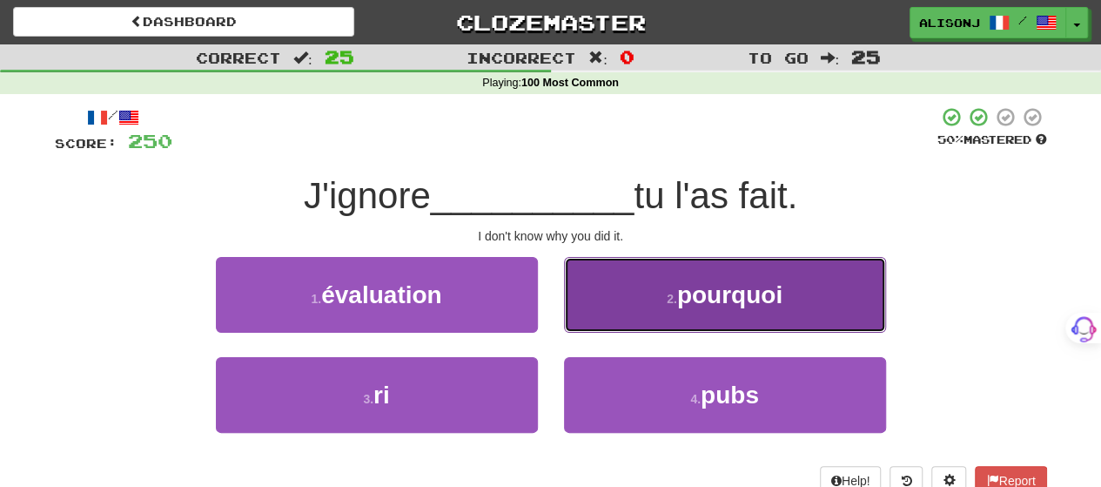
click at [645, 312] on button "2 . pourquoi" at bounding box center [725, 295] width 322 height 76
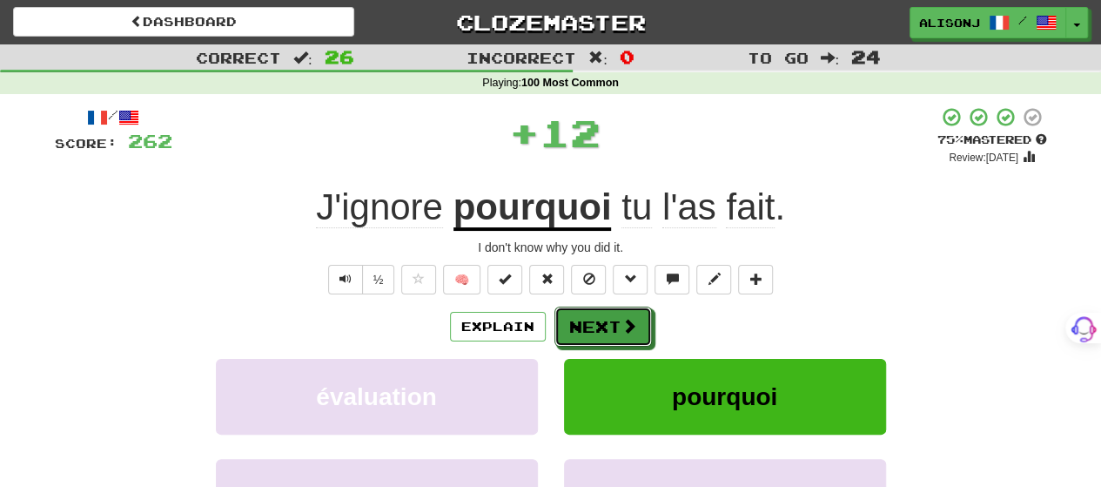
click at [645, 312] on button "Next" at bounding box center [602, 326] width 97 height 40
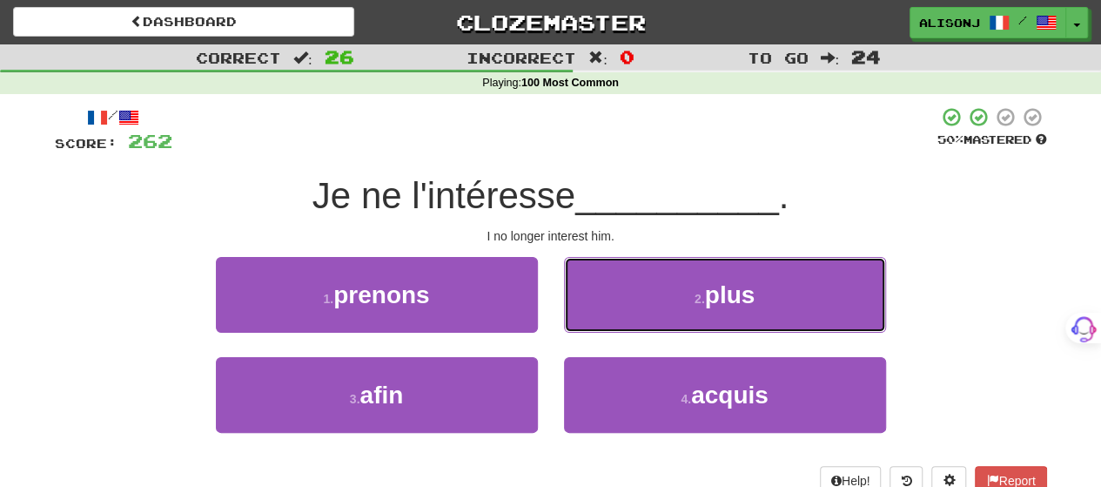
click at [645, 312] on button "2 . plus" at bounding box center [725, 295] width 322 height 76
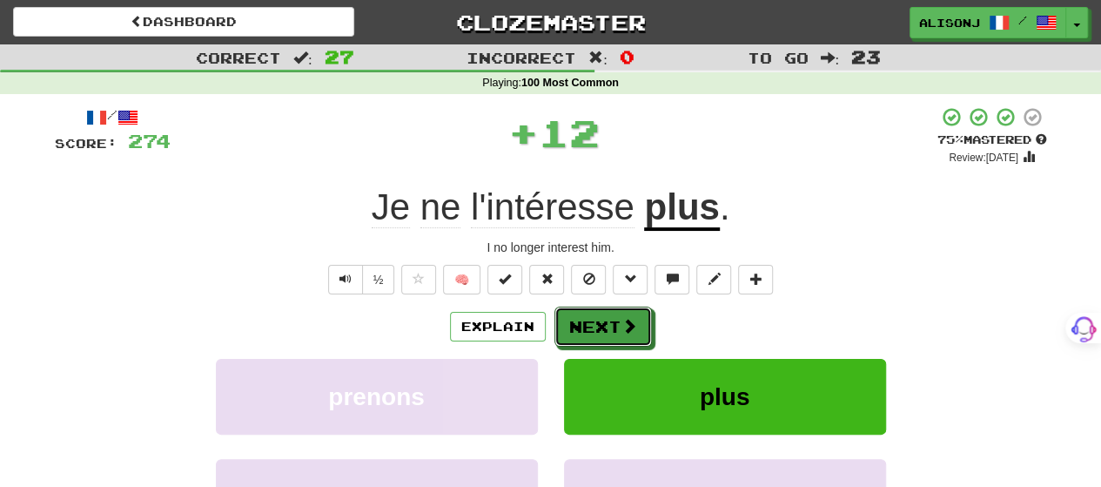
click at [645, 312] on button "Next" at bounding box center [602, 326] width 97 height 40
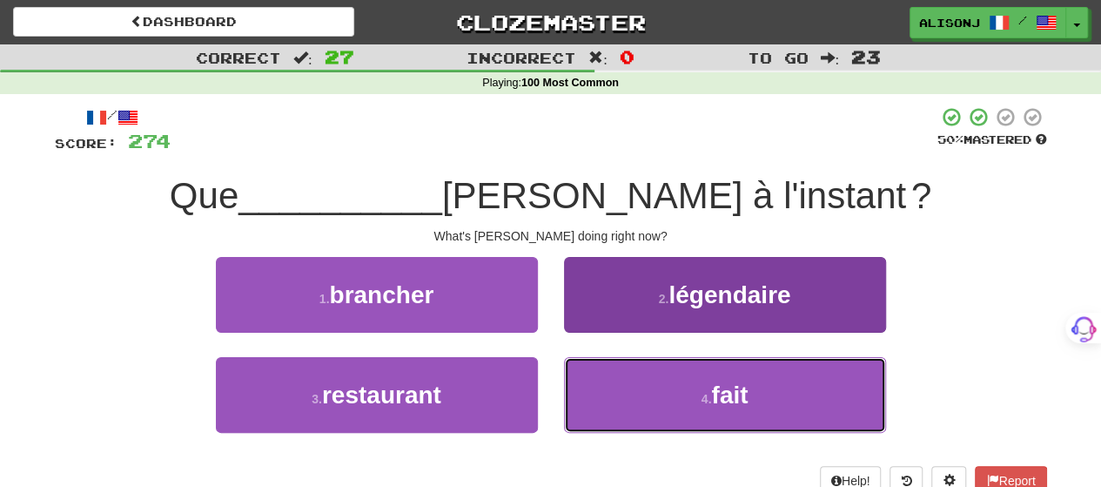
drag, startPoint x: 634, startPoint y: 393, endPoint x: 627, endPoint y: 366, distance: 27.0
click at [631, 385] on button "4 . fait" at bounding box center [725, 395] width 322 height 76
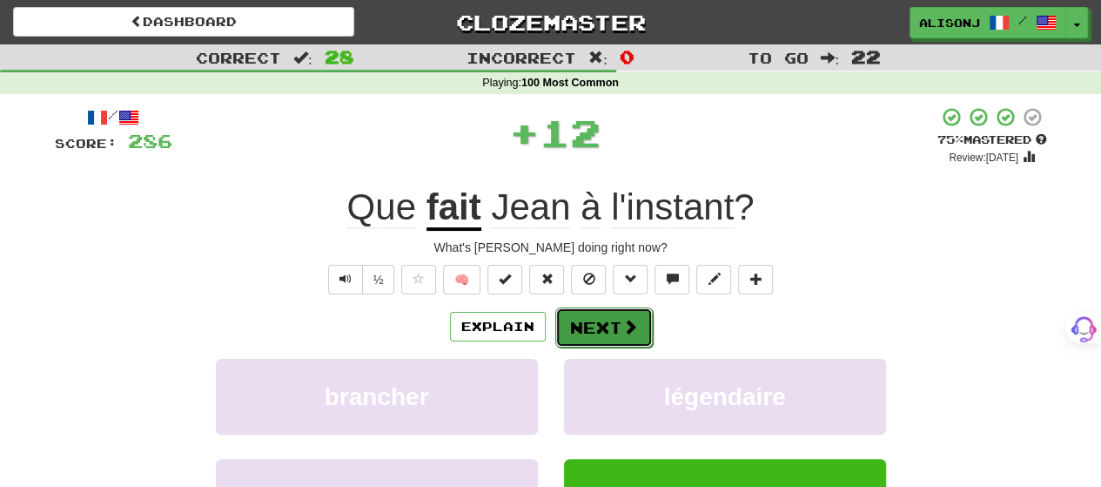
click at [622, 326] on span at bounding box center [630, 327] width 16 height 16
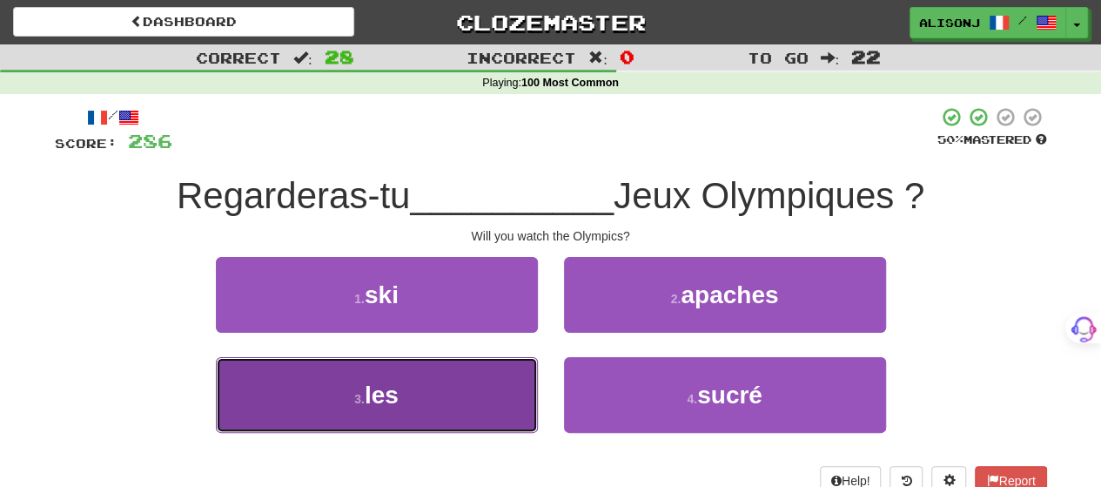
click at [510, 392] on button "3 . les" at bounding box center [377, 395] width 322 height 76
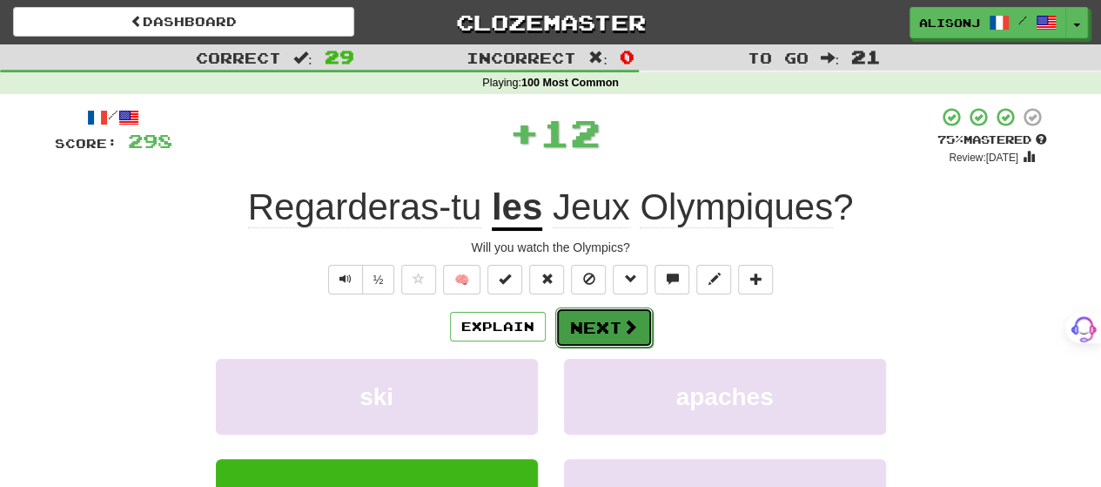
click at [606, 334] on button "Next" at bounding box center [603, 327] width 97 height 40
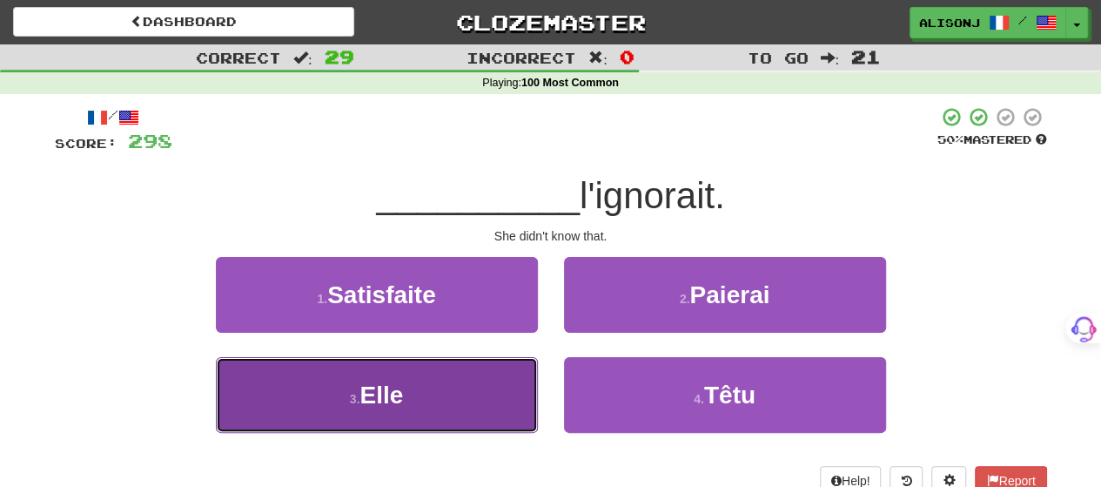
click at [479, 396] on button "3 . Elle" at bounding box center [377, 395] width 322 height 76
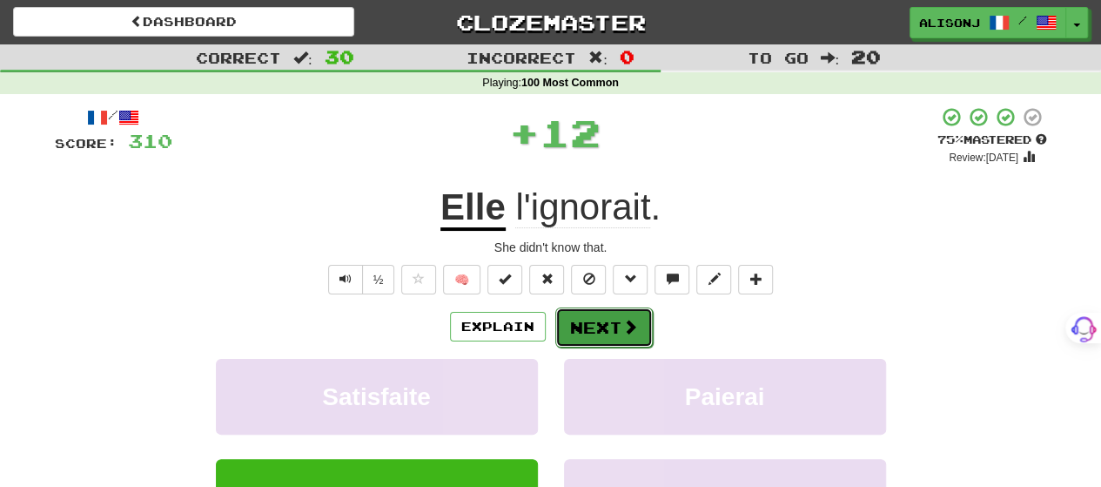
click at [607, 332] on button "Next" at bounding box center [603, 327] width 97 height 40
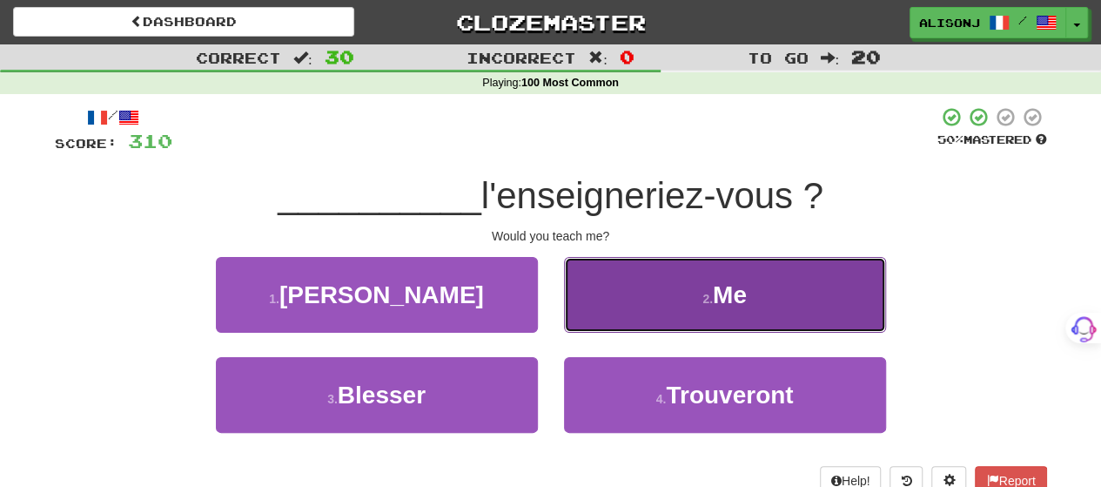
click at [606, 330] on button "2 . Me" at bounding box center [725, 295] width 322 height 76
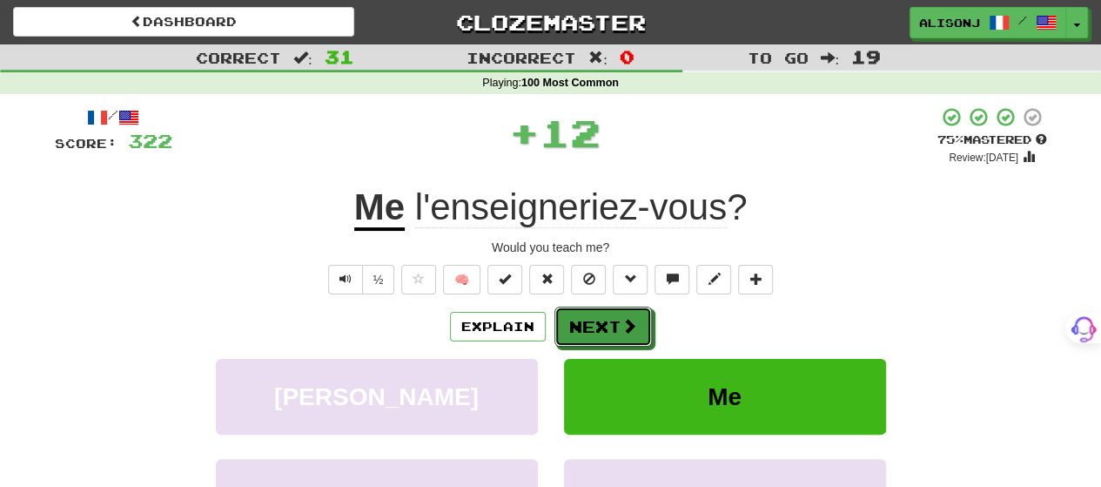
click at [606, 330] on button "Next" at bounding box center [602, 326] width 97 height 40
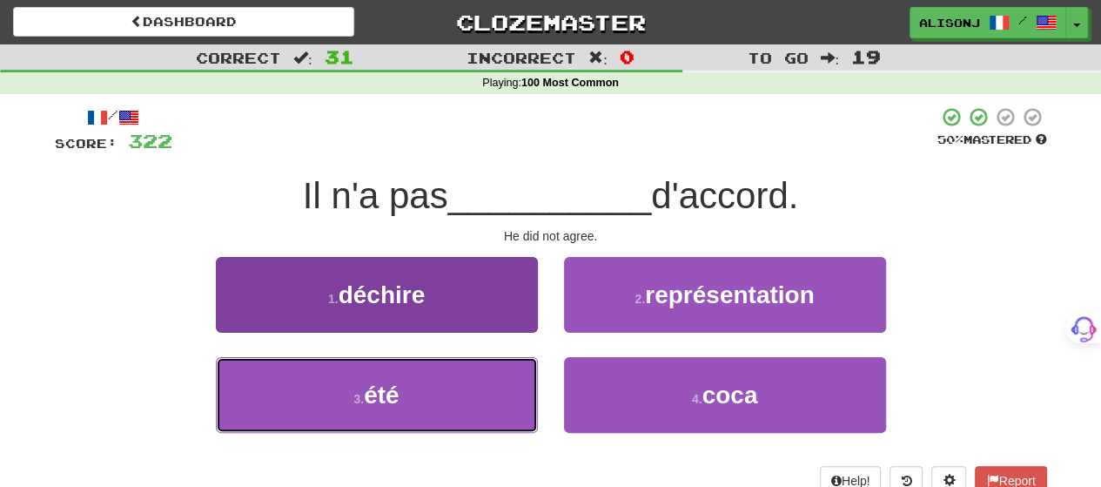
click at [503, 380] on button "3 . été" at bounding box center [377, 395] width 322 height 76
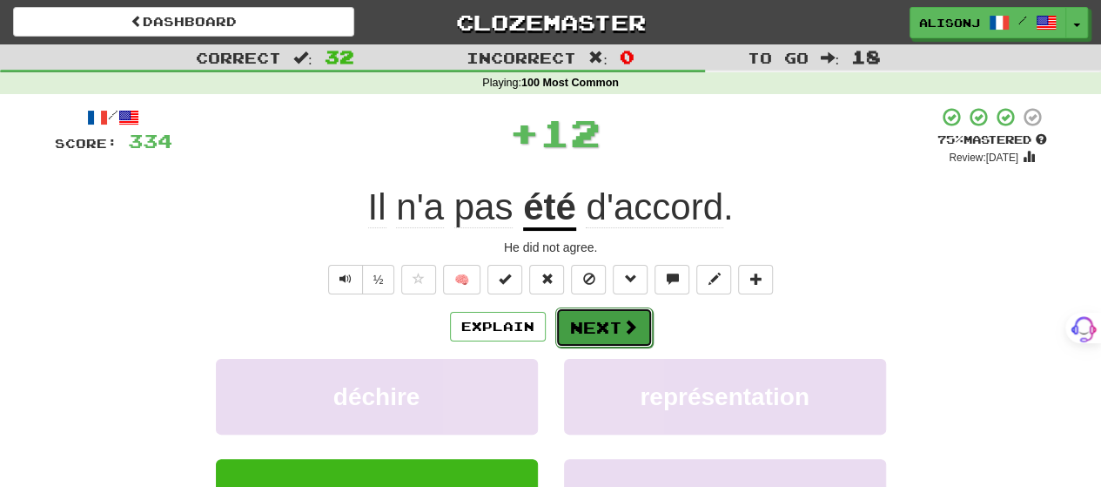
click at [585, 326] on button "Next" at bounding box center [603, 327] width 97 height 40
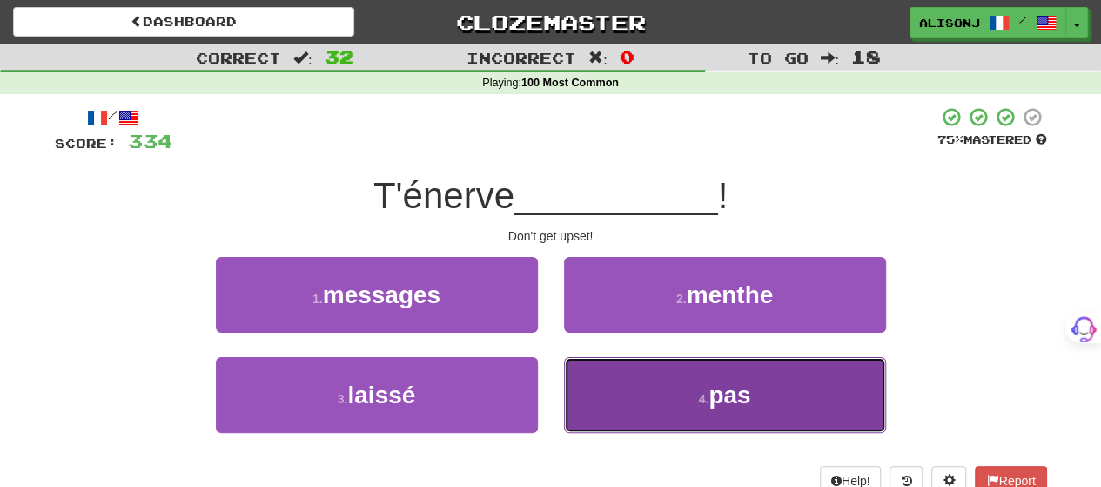
click at [601, 375] on button "4 . pas" at bounding box center [725, 395] width 322 height 76
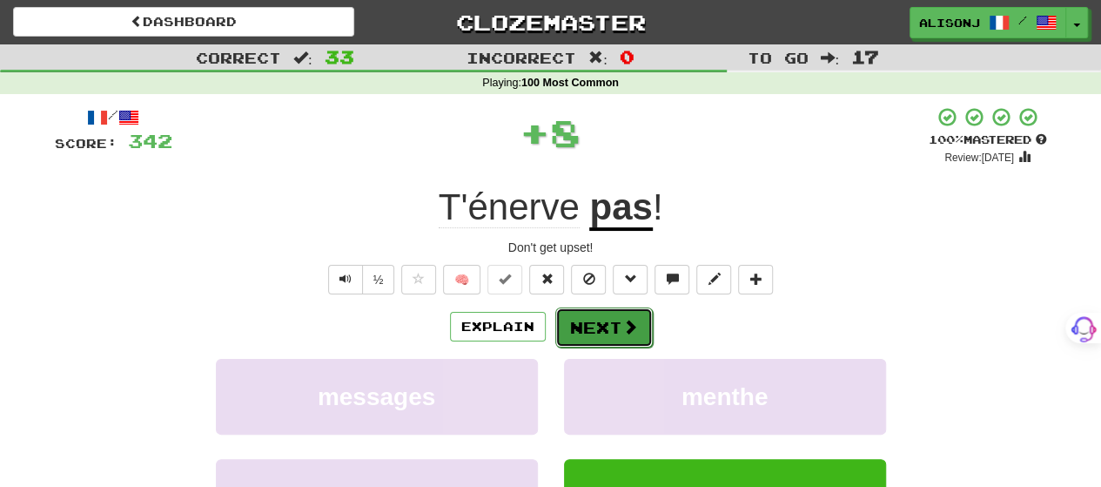
click at [592, 322] on button "Next" at bounding box center [603, 327] width 97 height 40
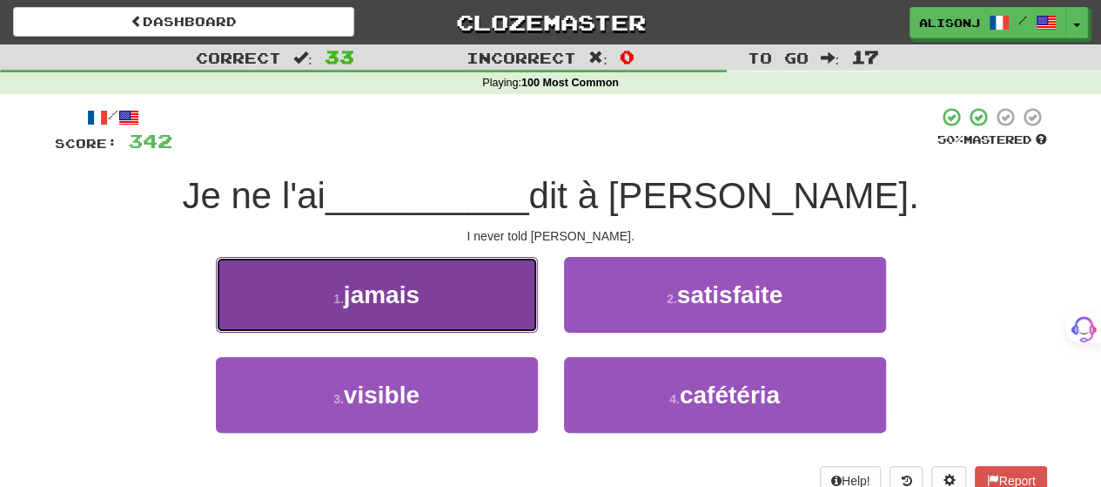
click at [502, 319] on button "1 . jamais" at bounding box center [377, 295] width 322 height 76
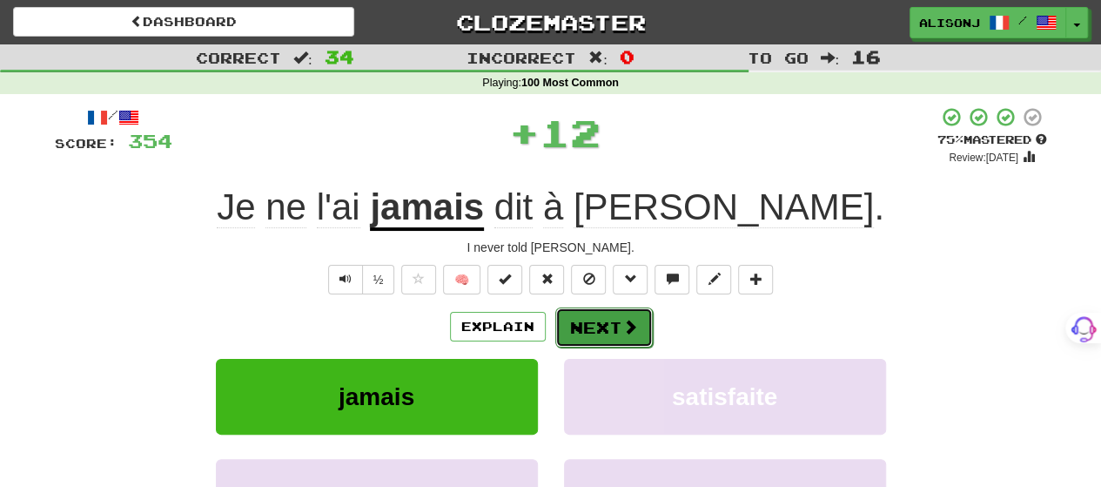
click at [609, 317] on button "Next" at bounding box center [603, 327] width 97 height 40
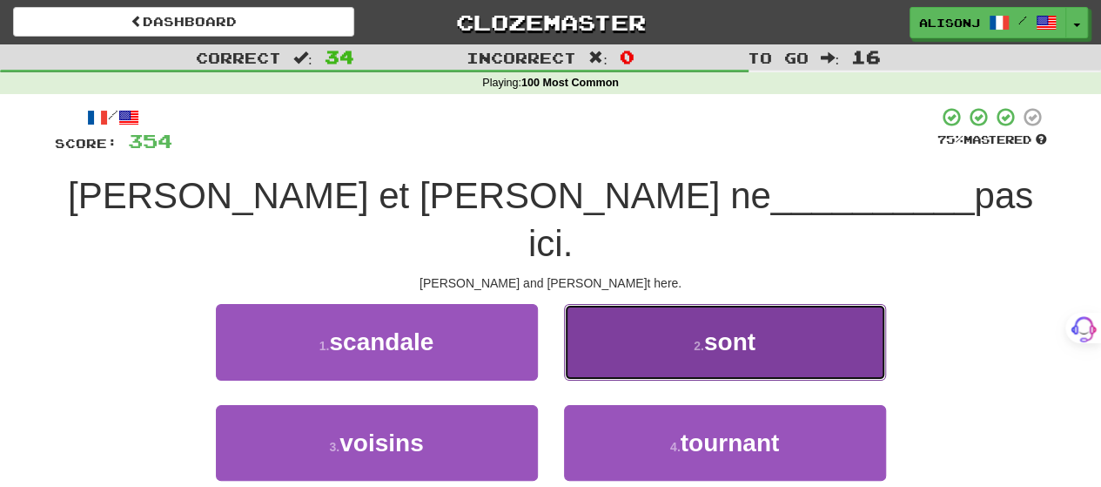
click at [609, 317] on button "2 . sont" at bounding box center [725, 342] width 322 height 76
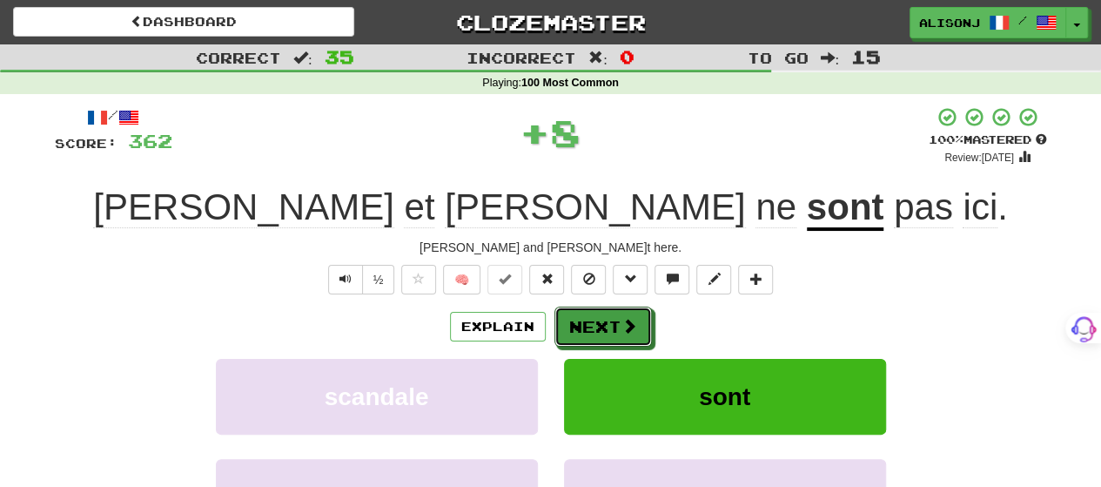
click at [609, 317] on button "Next" at bounding box center [602, 326] width 97 height 40
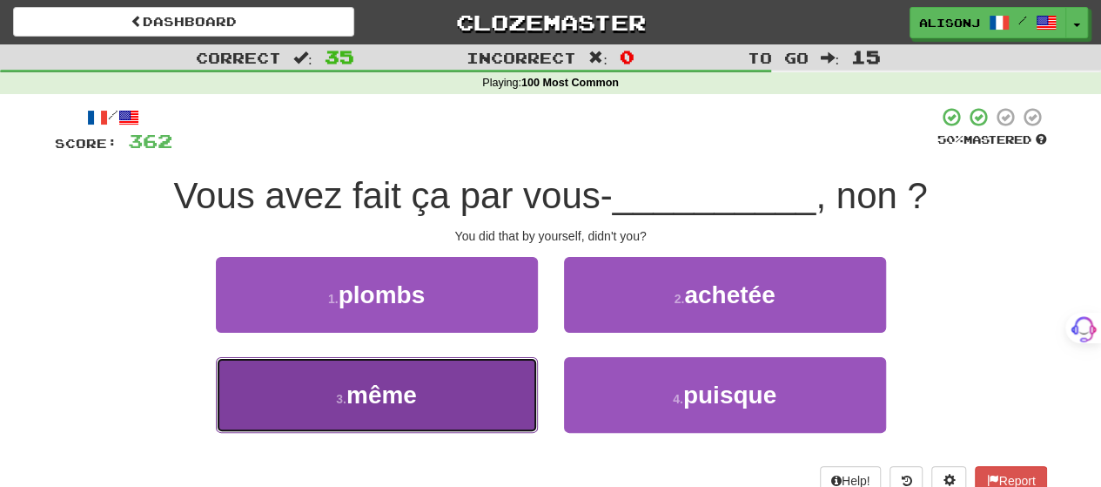
click at [520, 375] on button "3 . même" at bounding box center [377, 395] width 322 height 76
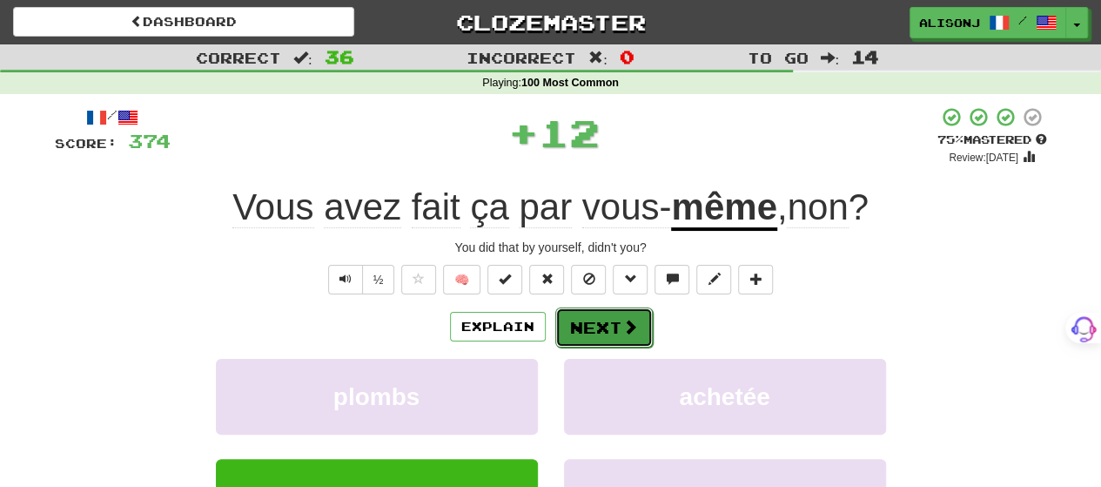
click at [601, 332] on button "Next" at bounding box center [603, 327] width 97 height 40
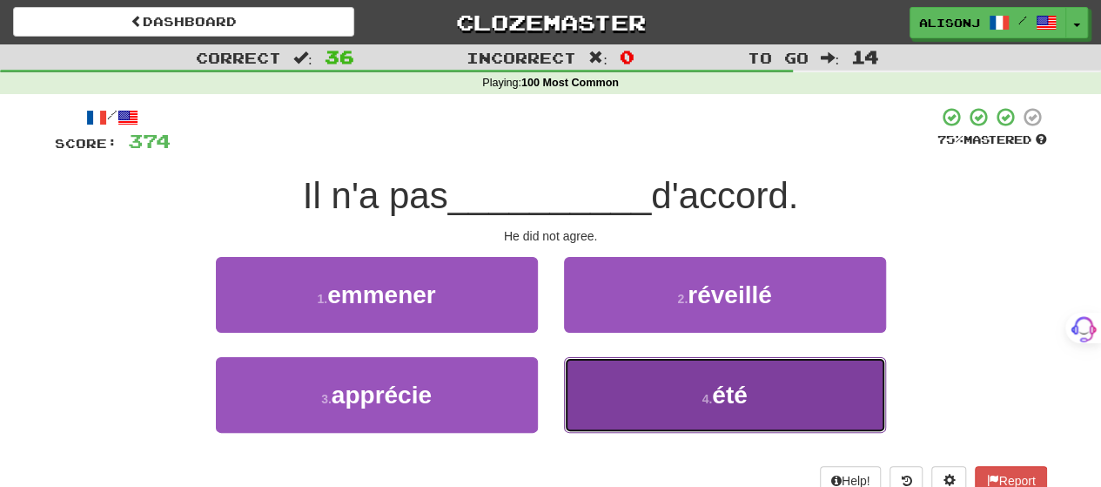
click at [611, 368] on button "4 . été" at bounding box center [725, 395] width 322 height 76
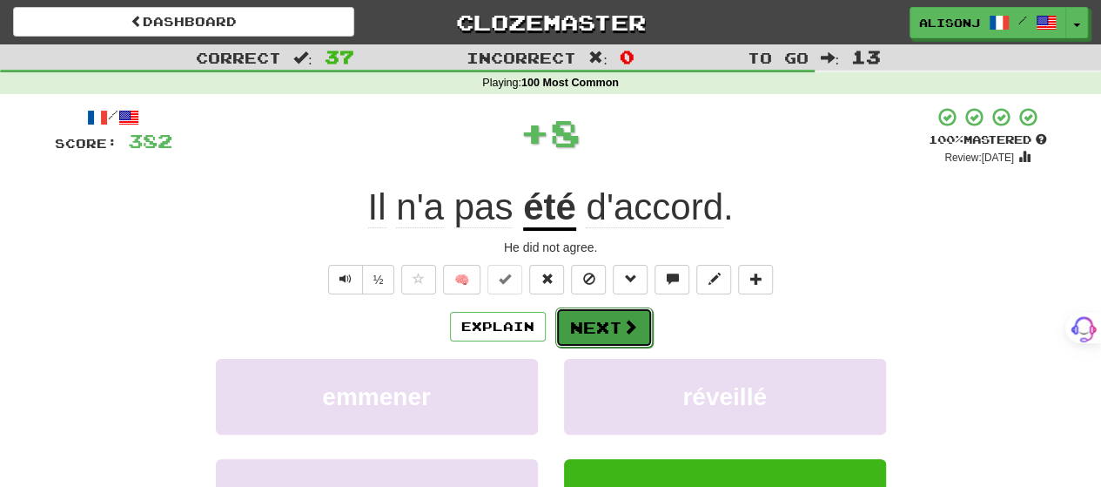
click at [604, 328] on button "Next" at bounding box center [603, 327] width 97 height 40
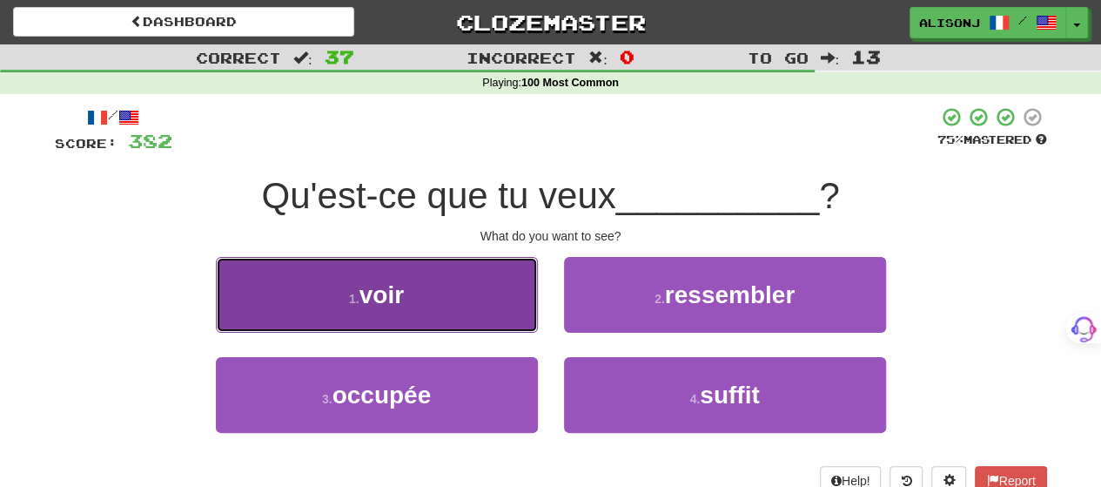
click at [509, 323] on button "1 . voir" at bounding box center [377, 295] width 322 height 76
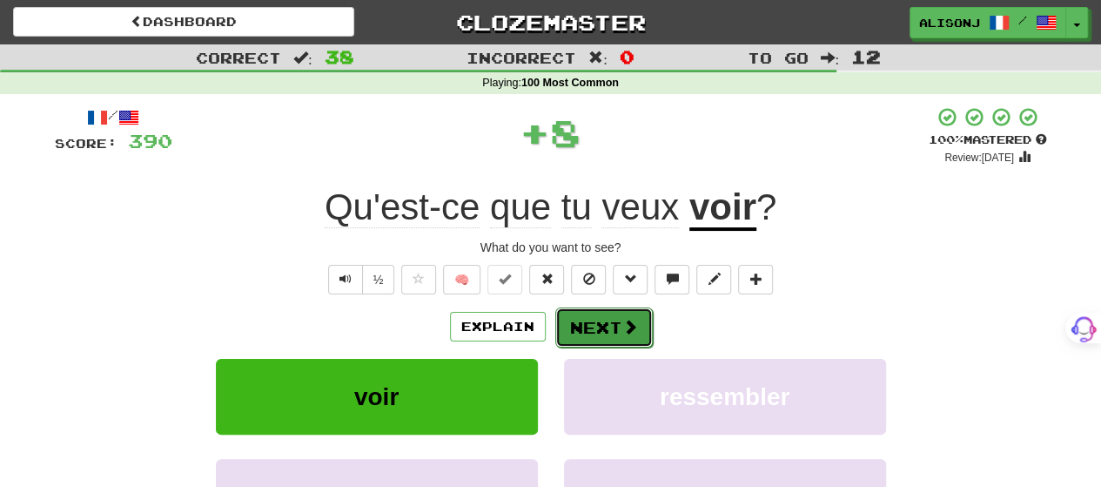
click at [609, 319] on button "Next" at bounding box center [603, 327] width 97 height 40
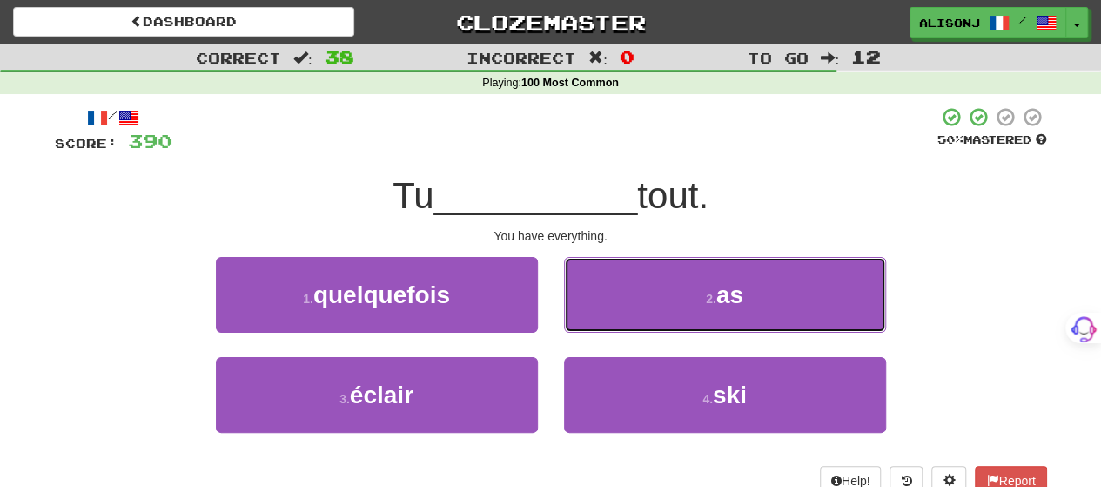
click at [609, 319] on button "2 . as" at bounding box center [725, 295] width 322 height 76
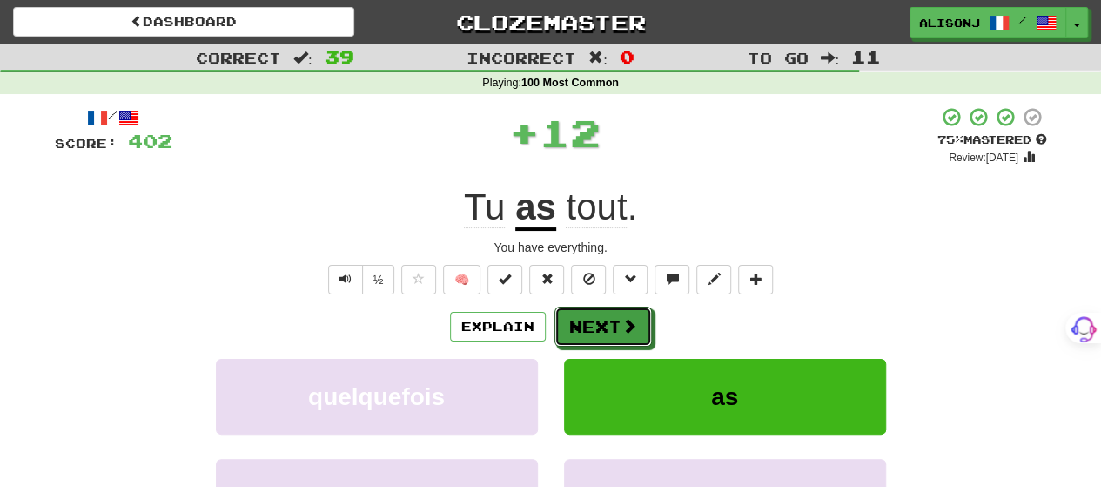
click at [609, 319] on button "Next" at bounding box center [602, 326] width 97 height 40
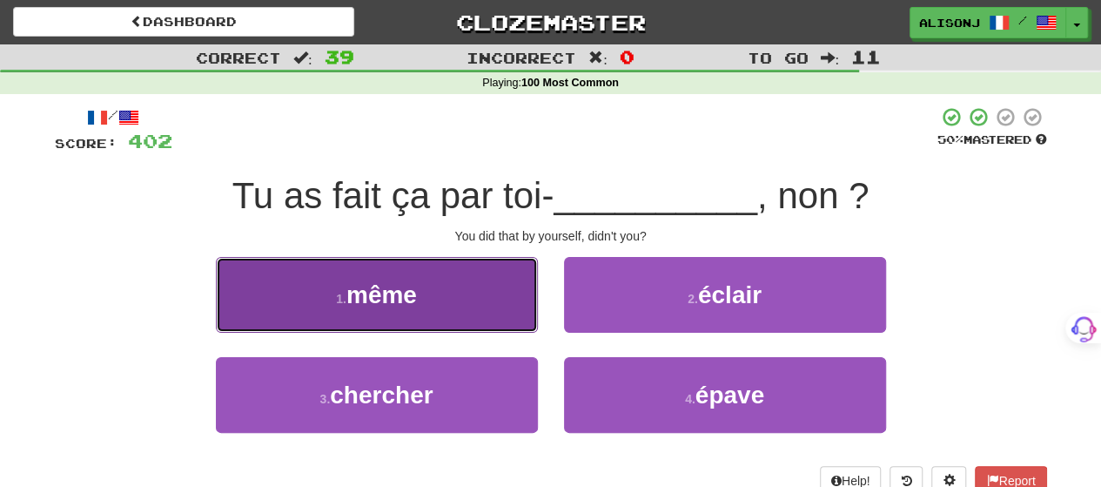
click at [506, 318] on button "1 . même" at bounding box center [377, 295] width 322 height 76
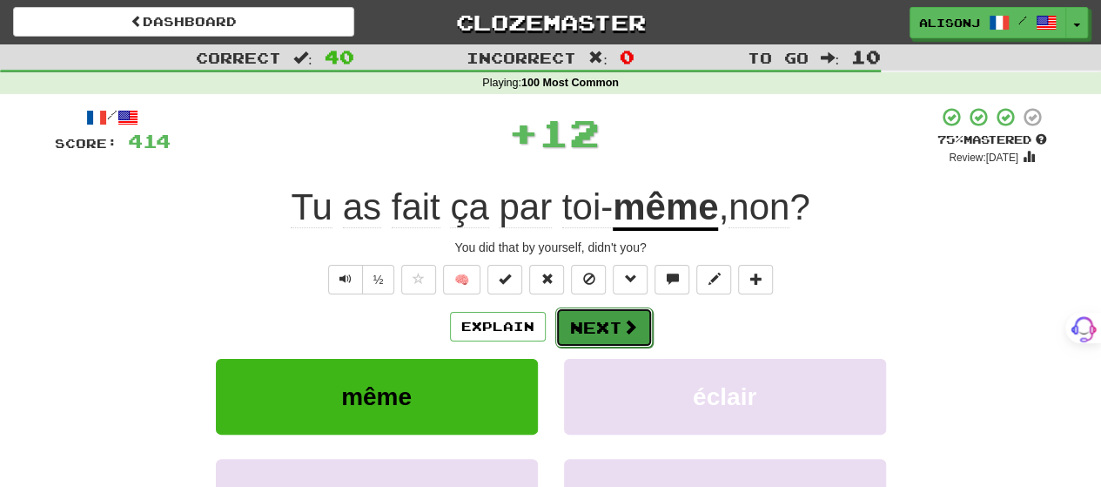
click at [584, 316] on button "Next" at bounding box center [603, 327] width 97 height 40
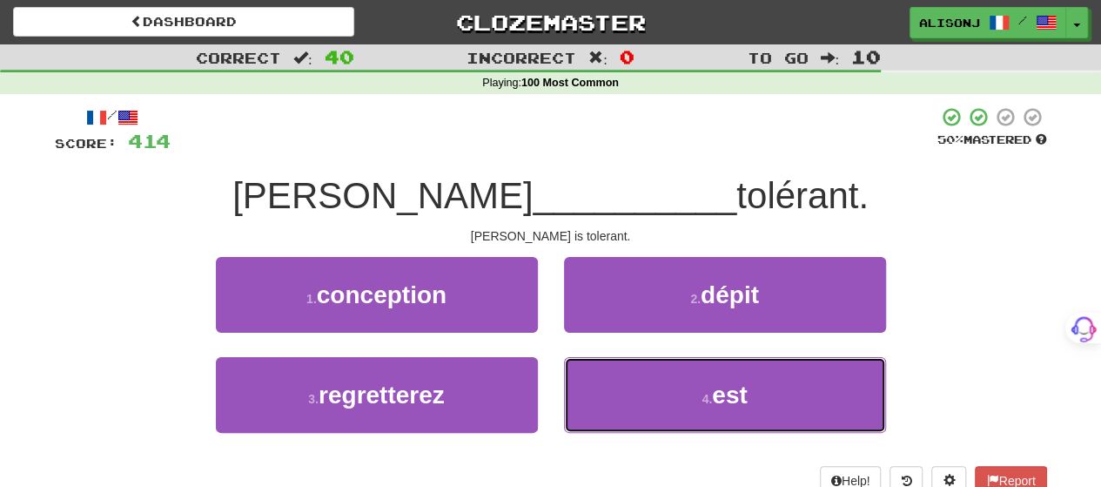
drag, startPoint x: 625, startPoint y: 376, endPoint x: 614, endPoint y: 352, distance: 26.9
click at [617, 359] on button "4 . est" at bounding box center [725, 395] width 322 height 76
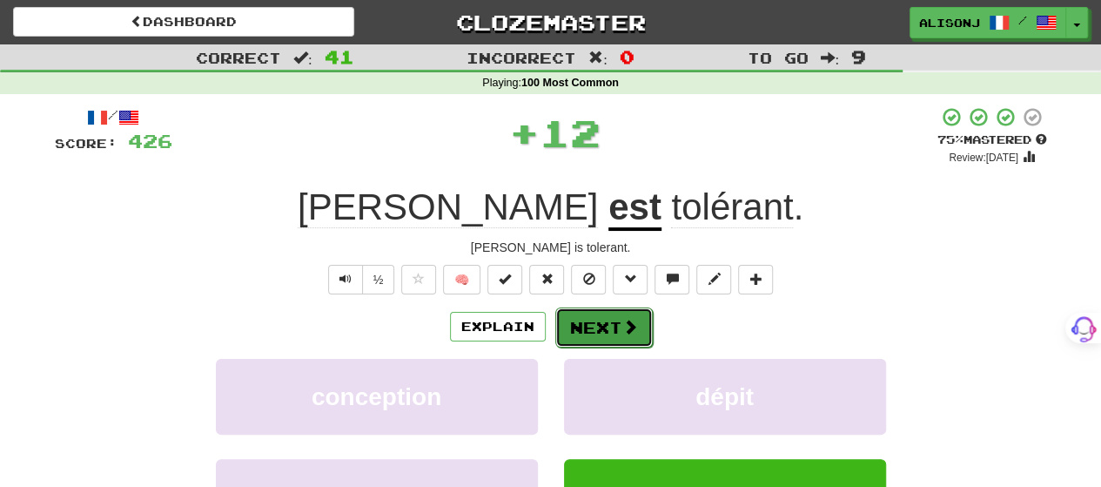
click at [583, 307] on button "Next" at bounding box center [603, 327] width 97 height 40
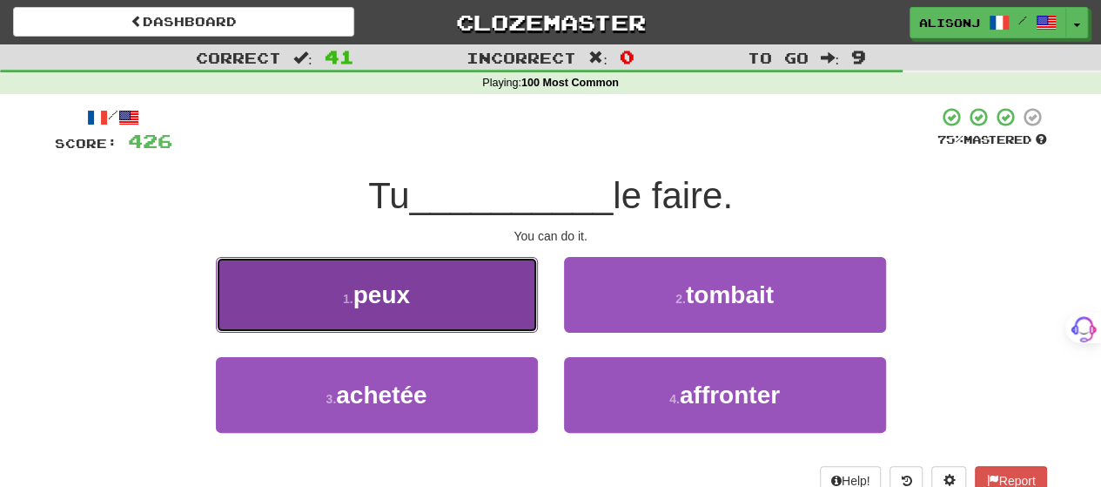
click at [524, 310] on button "1 . peux" at bounding box center [377, 295] width 322 height 76
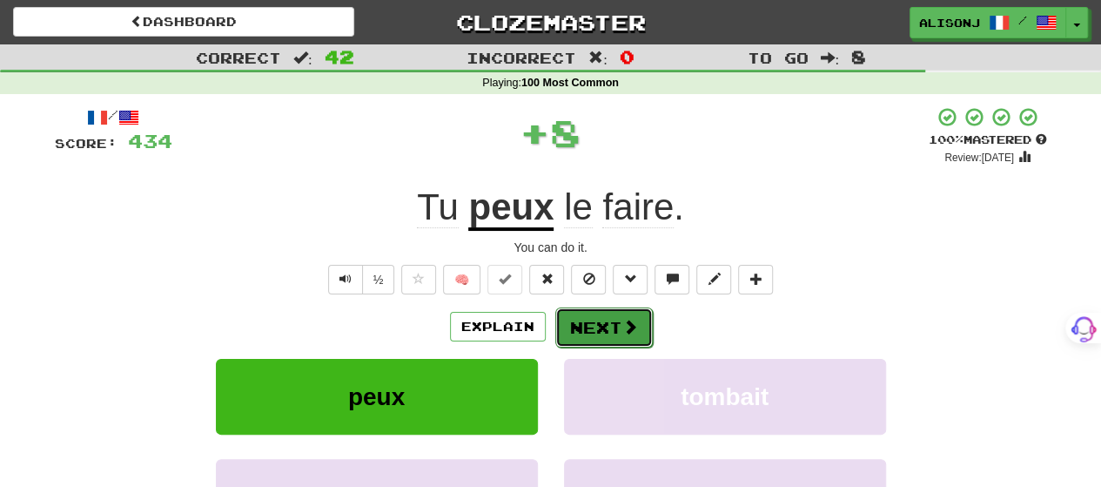
click at [599, 314] on button "Next" at bounding box center [603, 327] width 97 height 40
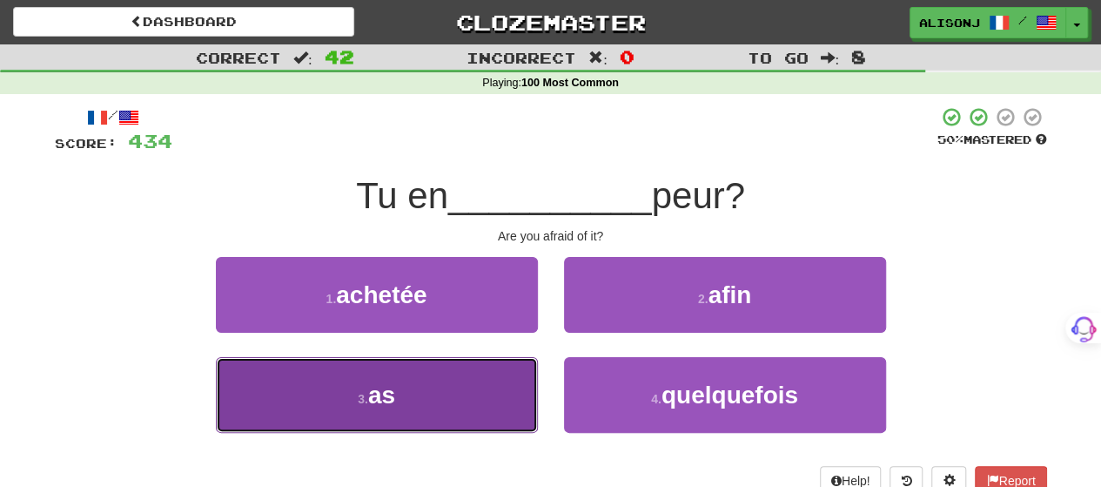
click at [510, 371] on button "3 . as" at bounding box center [377, 395] width 322 height 76
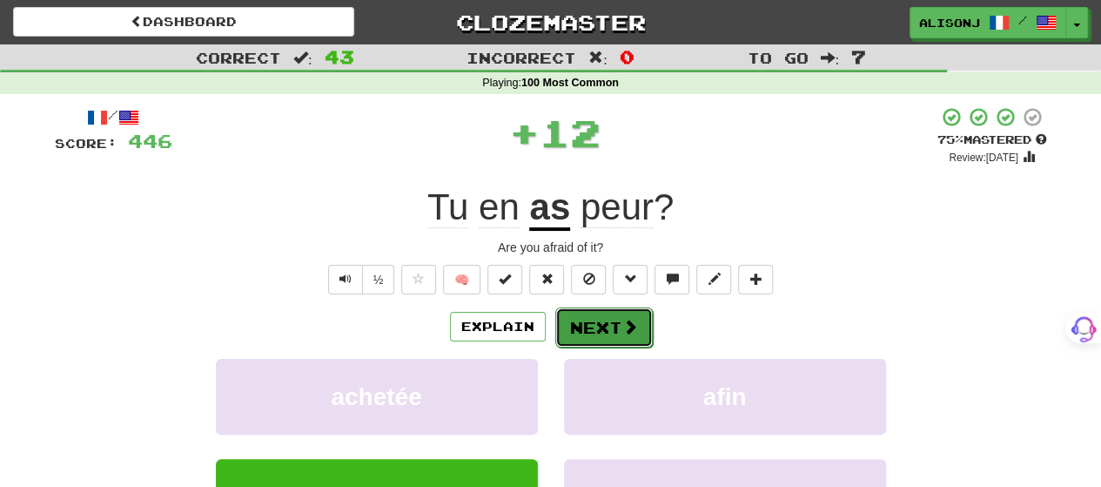
click at [586, 325] on button "Next" at bounding box center [603, 327] width 97 height 40
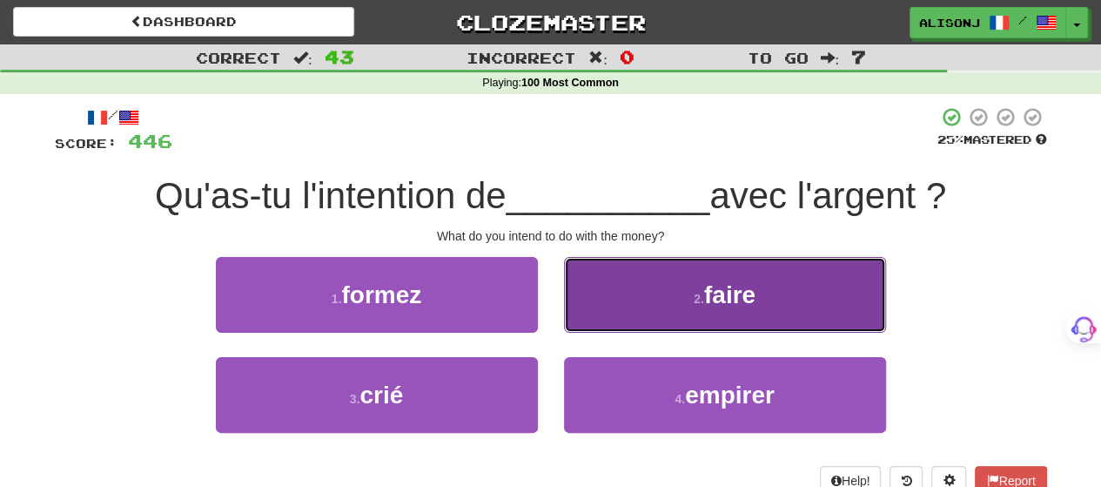
click at [791, 300] on button "2 . faire" at bounding box center [725, 295] width 322 height 76
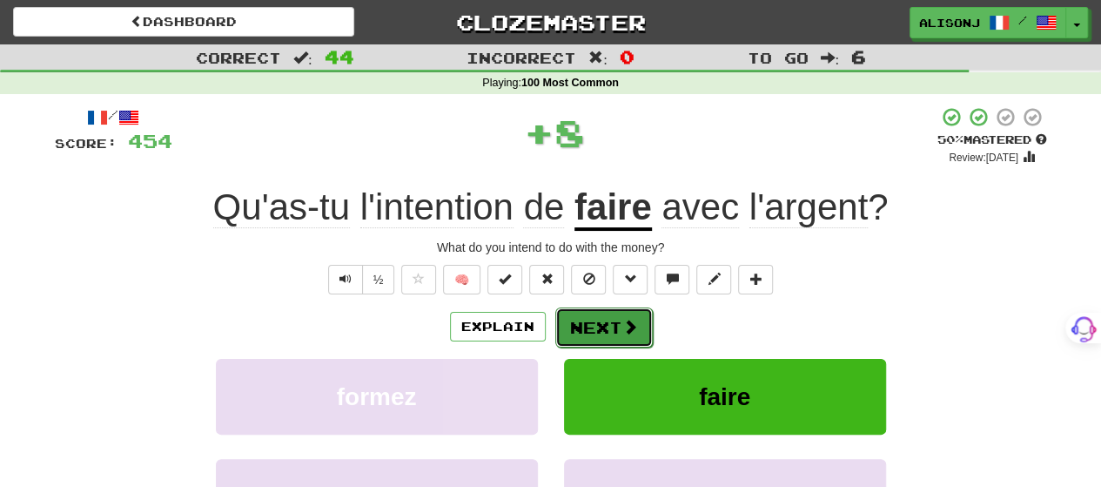
click at [577, 321] on button "Next" at bounding box center [603, 327] width 97 height 40
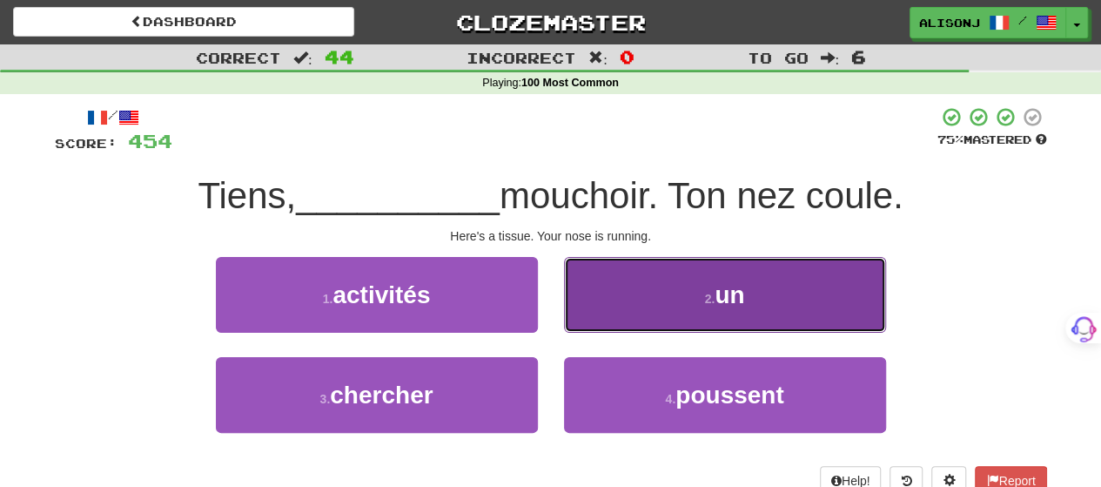
click at [582, 306] on button "2 . un" at bounding box center [725, 295] width 322 height 76
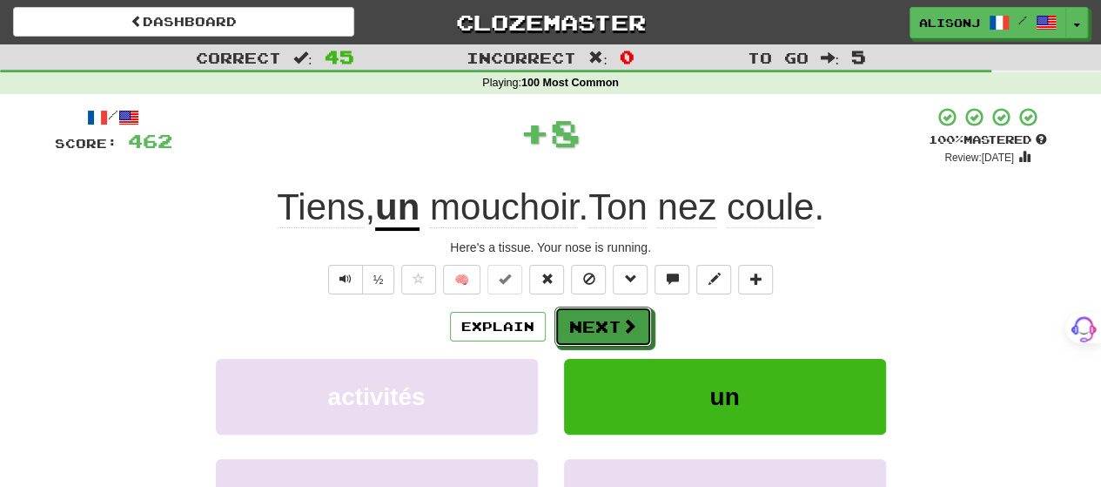
click at [582, 306] on button "Next" at bounding box center [602, 326] width 97 height 40
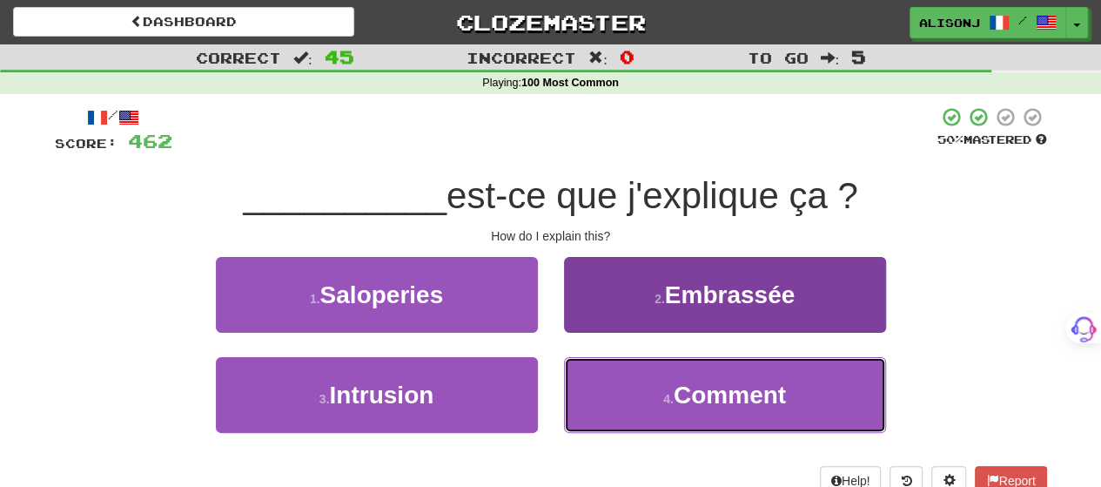
drag, startPoint x: 621, startPoint y: 389, endPoint x: 616, endPoint y: 359, distance: 30.0
click at [618, 372] on button "4 . Comment" at bounding box center [725, 395] width 322 height 76
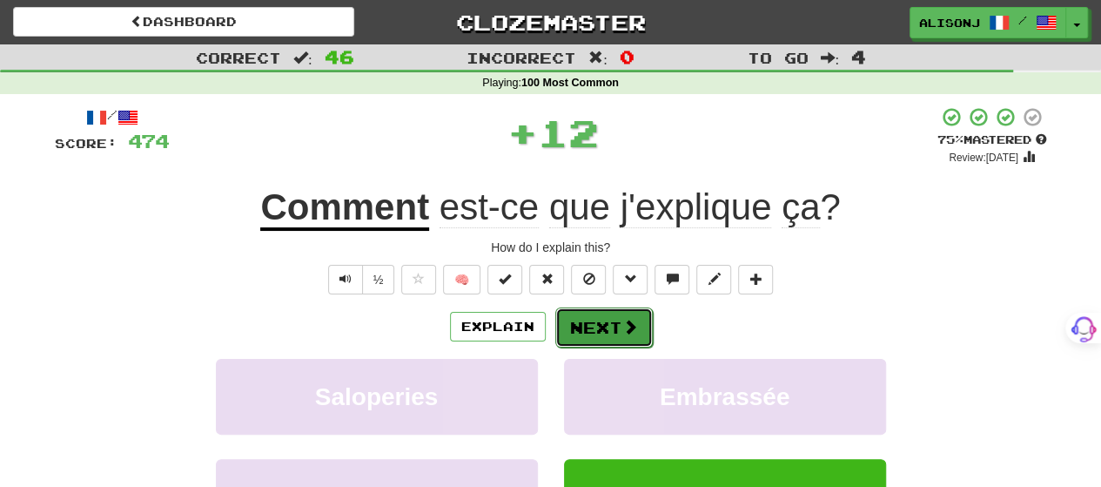
click at [611, 315] on button "Next" at bounding box center [603, 327] width 97 height 40
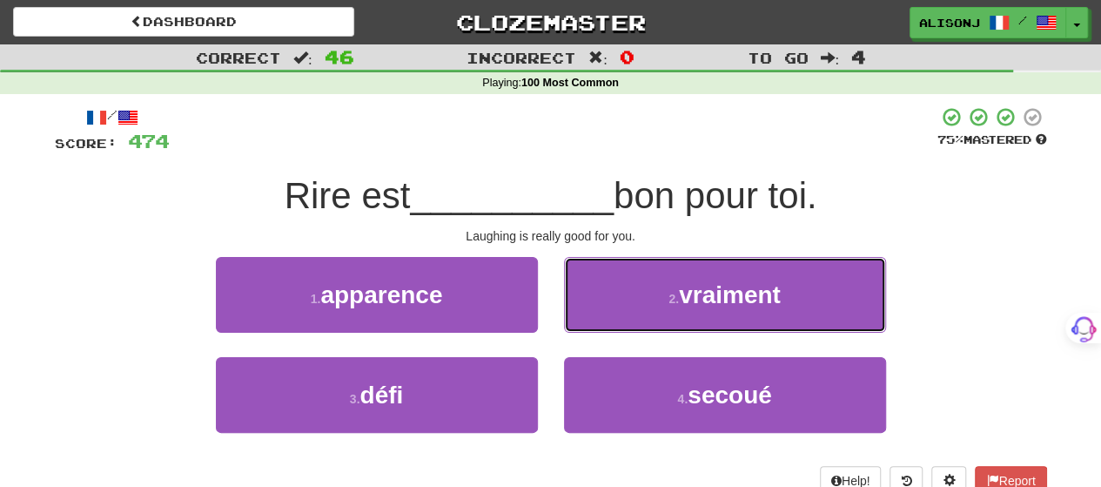
click at [611, 315] on button "2 . vraiment" at bounding box center [725, 295] width 322 height 76
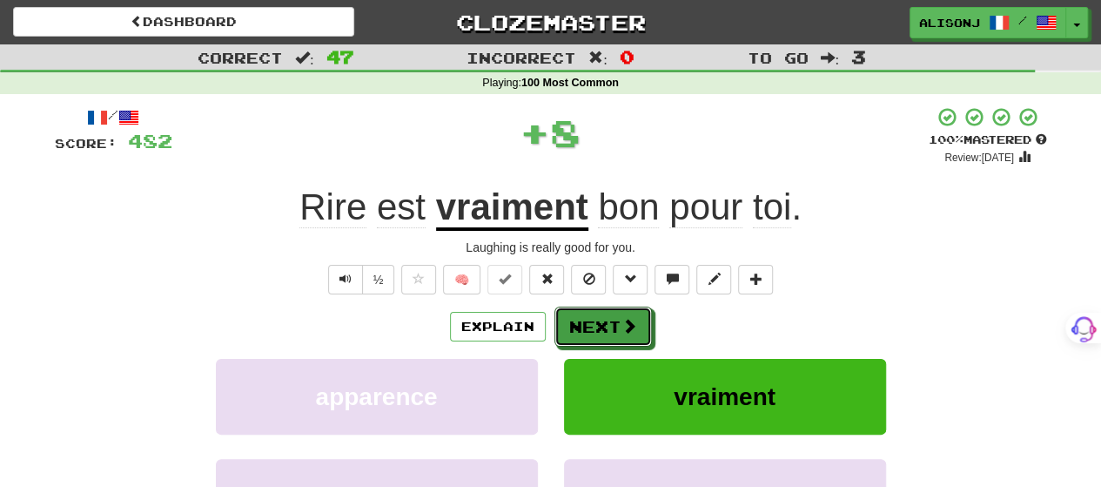
click at [611, 315] on button "Next" at bounding box center [602, 326] width 97 height 40
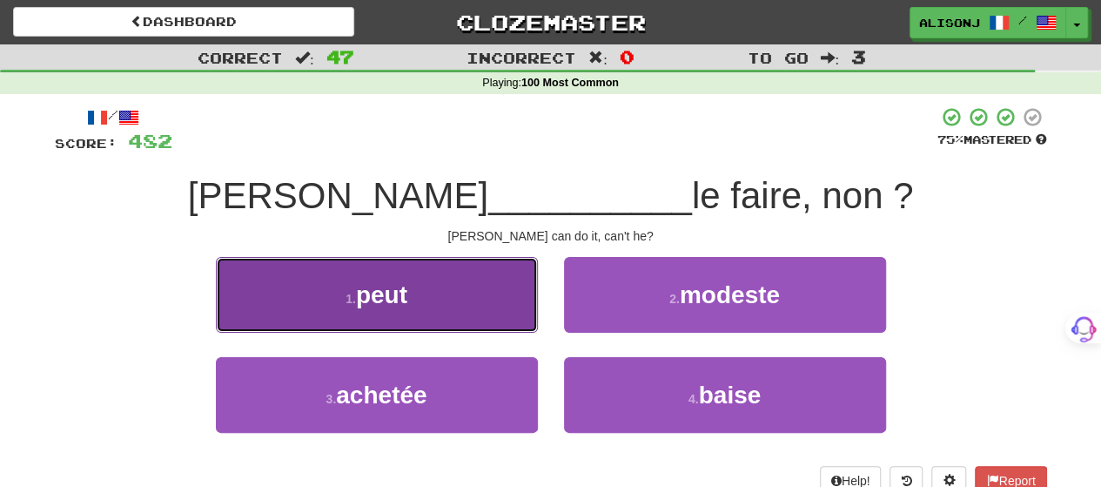
click at [517, 316] on button "1 . peut" at bounding box center [377, 295] width 322 height 76
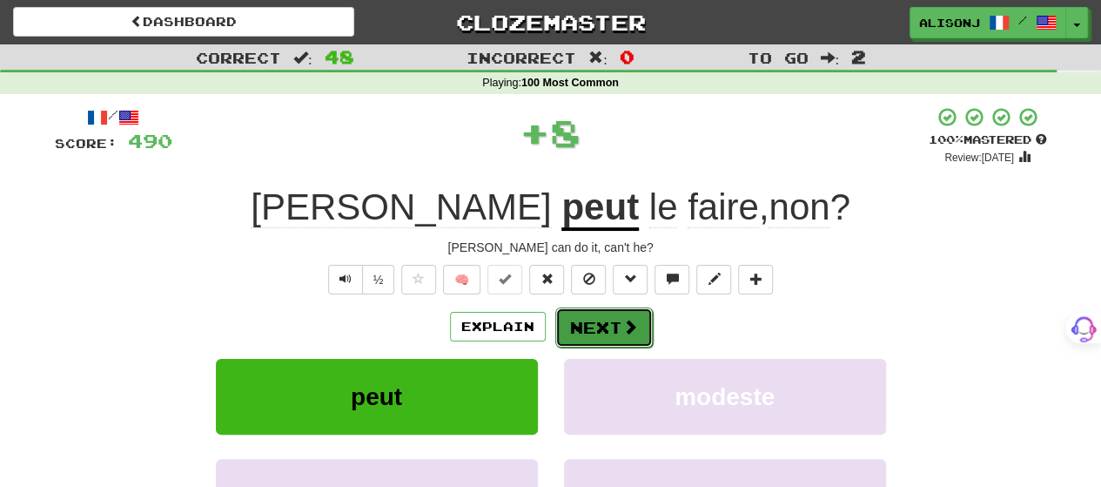
click at [587, 312] on button "Next" at bounding box center [603, 327] width 97 height 40
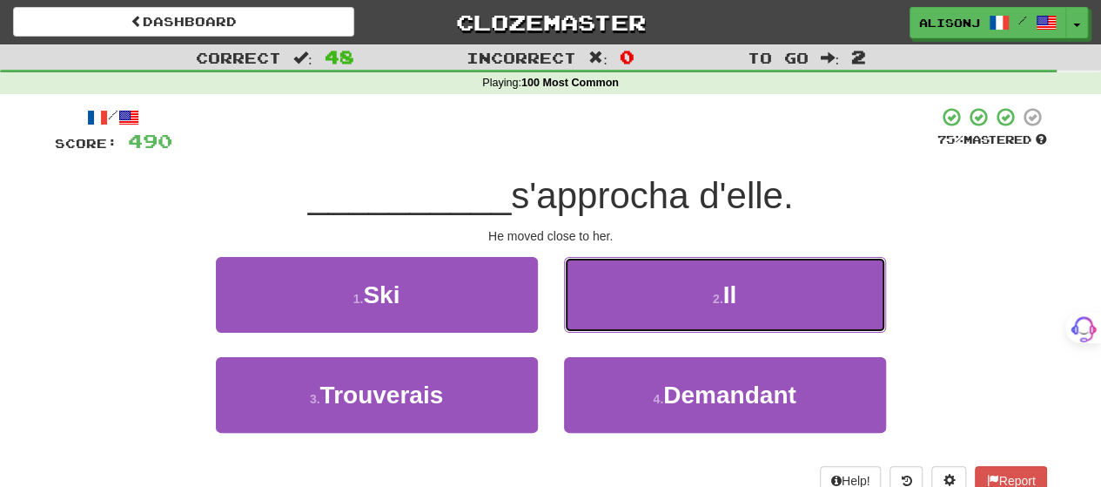
click at [587, 312] on button "2 . Il" at bounding box center [725, 295] width 322 height 76
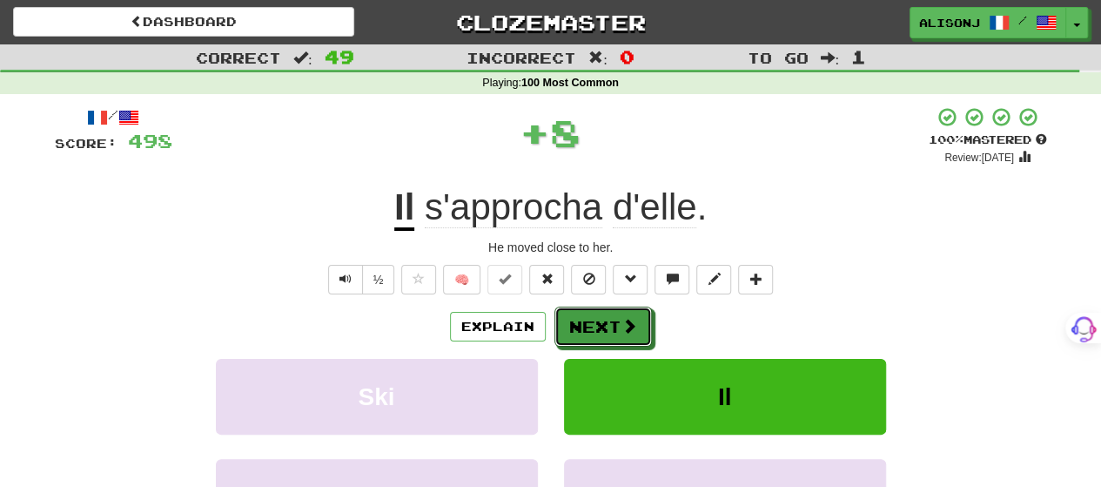
click at [587, 312] on button "Next" at bounding box center [602, 326] width 97 height 40
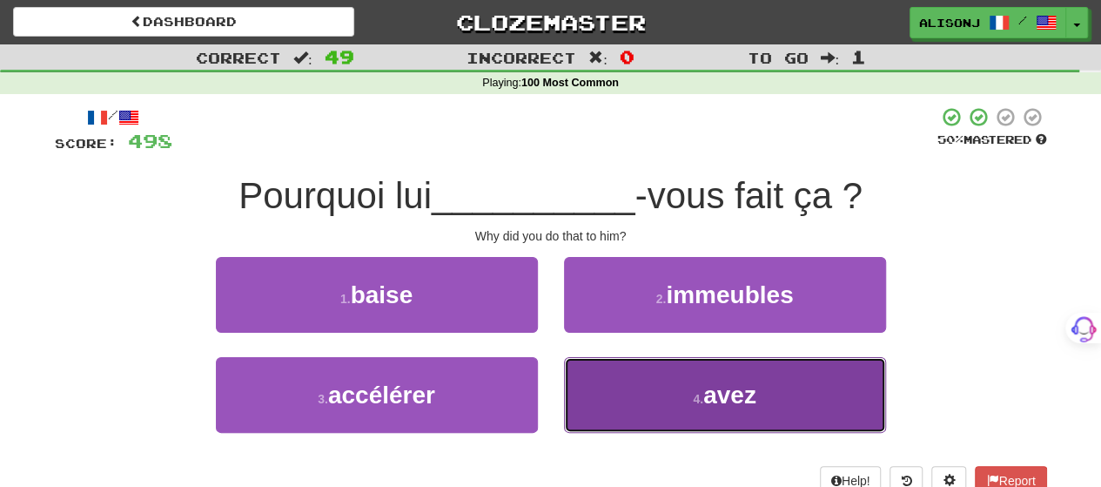
click at [607, 373] on button "4 . avez" at bounding box center [725, 395] width 322 height 76
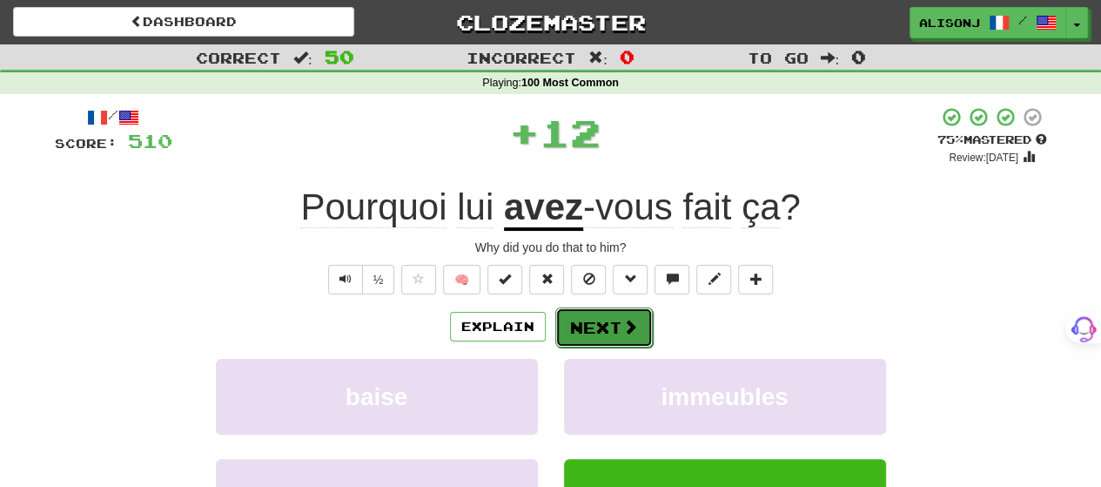
click at [603, 317] on button "Next" at bounding box center [603, 327] width 97 height 40
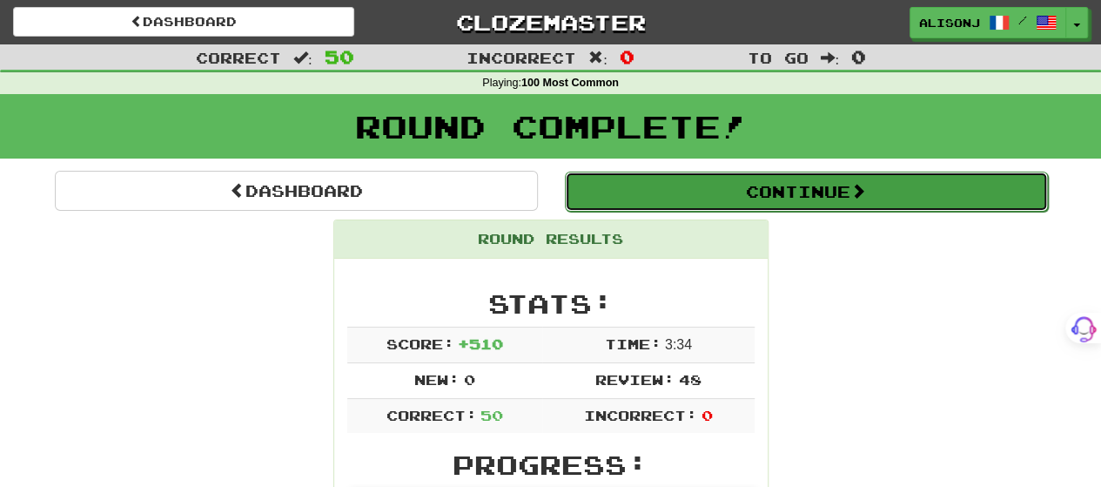
click at [762, 185] on button "Continue" at bounding box center [806, 191] width 483 height 40
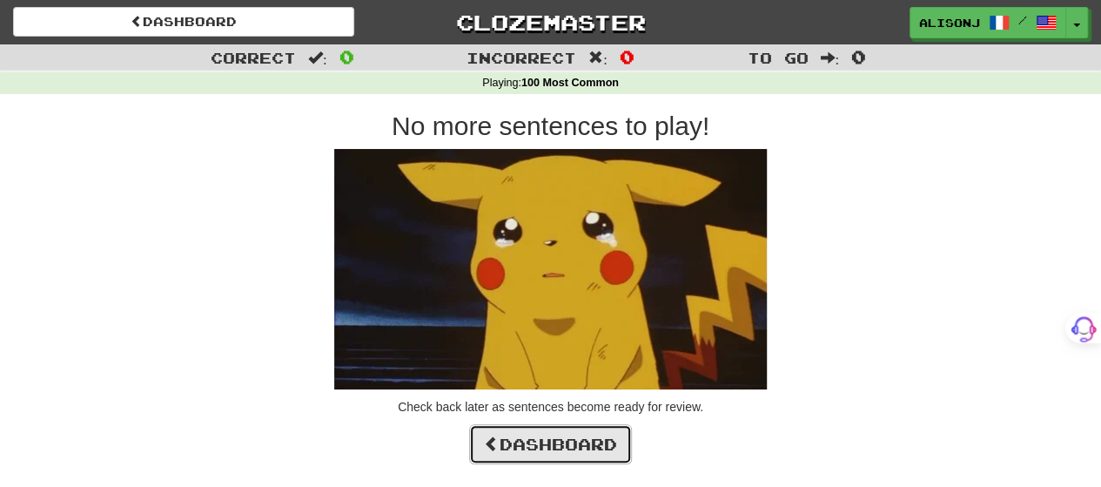
click at [608, 432] on link "Dashboard" at bounding box center [550, 444] width 163 height 40
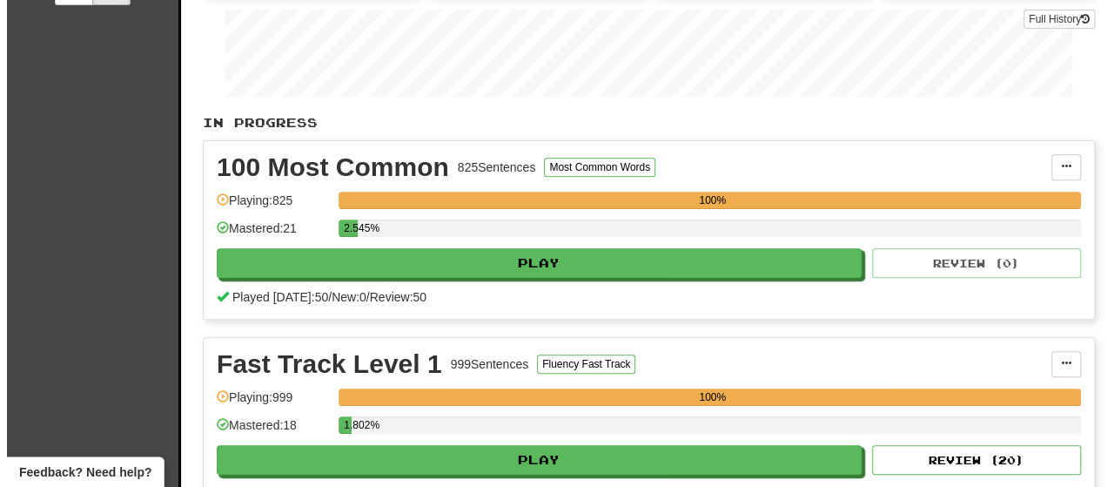
scroll to position [348, 0]
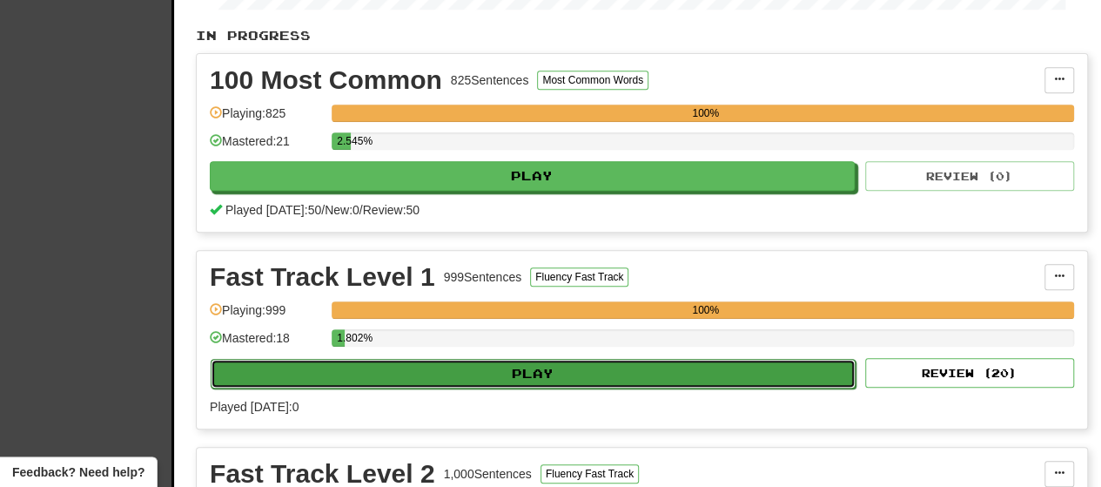
click at [611, 368] on button "Play" at bounding box center [533, 374] width 645 height 30
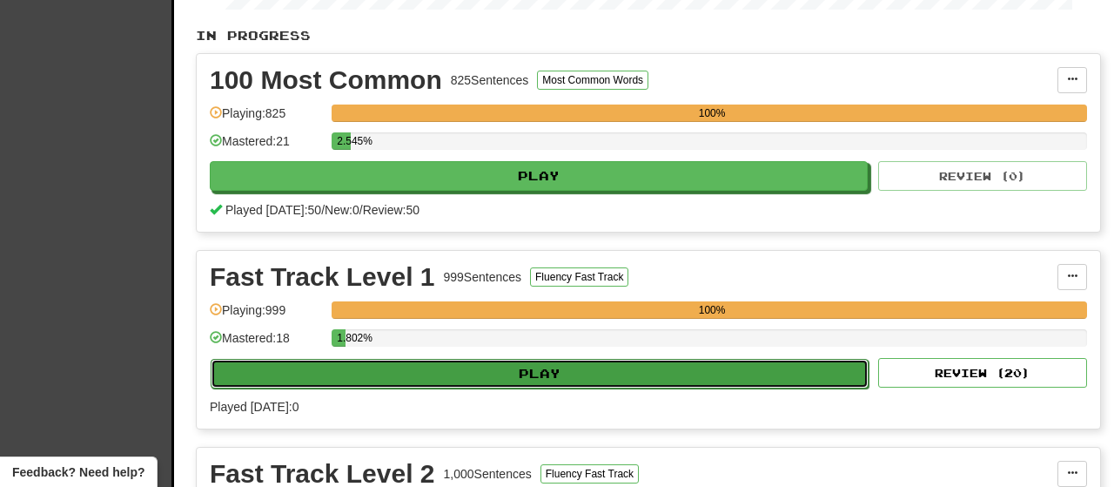
select select "**"
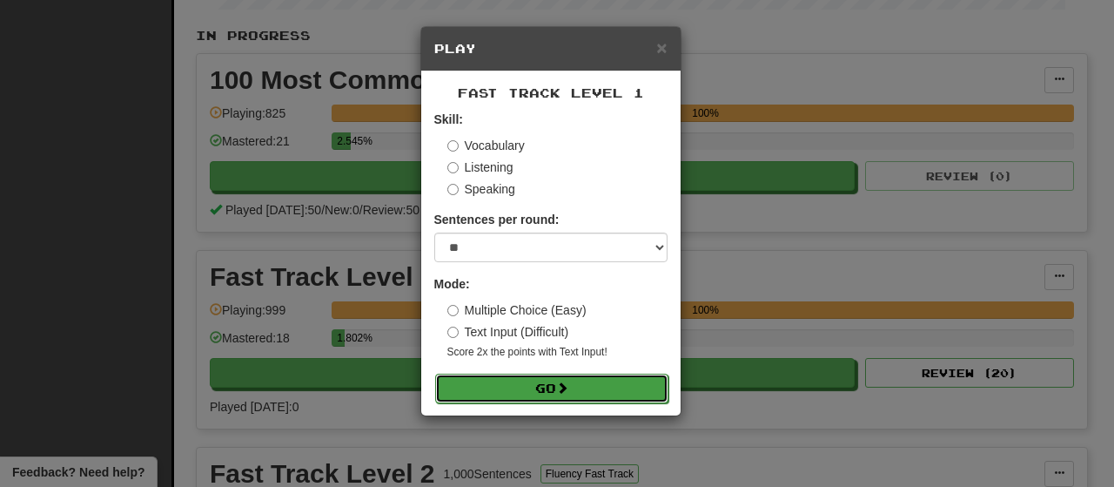
click at [596, 390] on button "Go" at bounding box center [551, 388] width 233 height 30
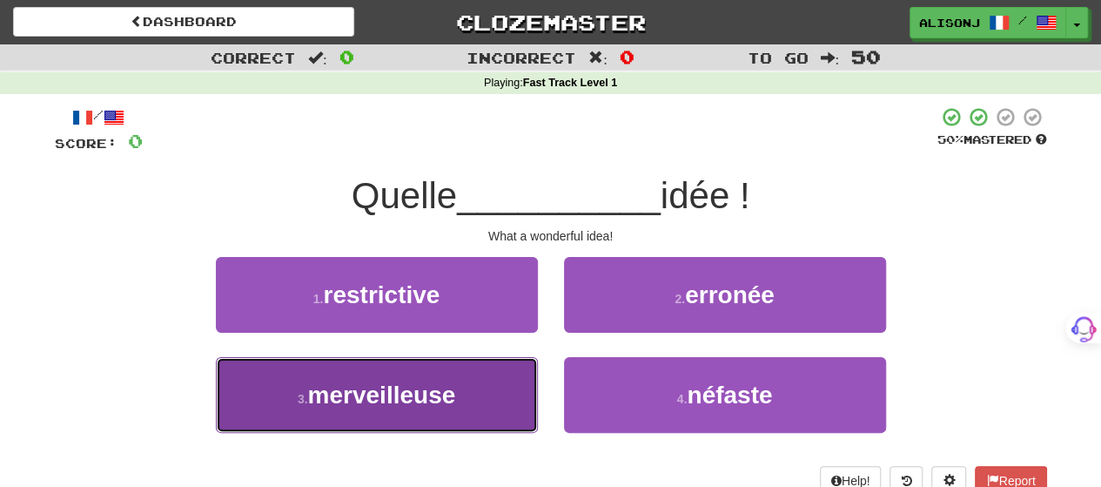
click at [510, 417] on button "3 . merveilleuse" at bounding box center [377, 395] width 322 height 76
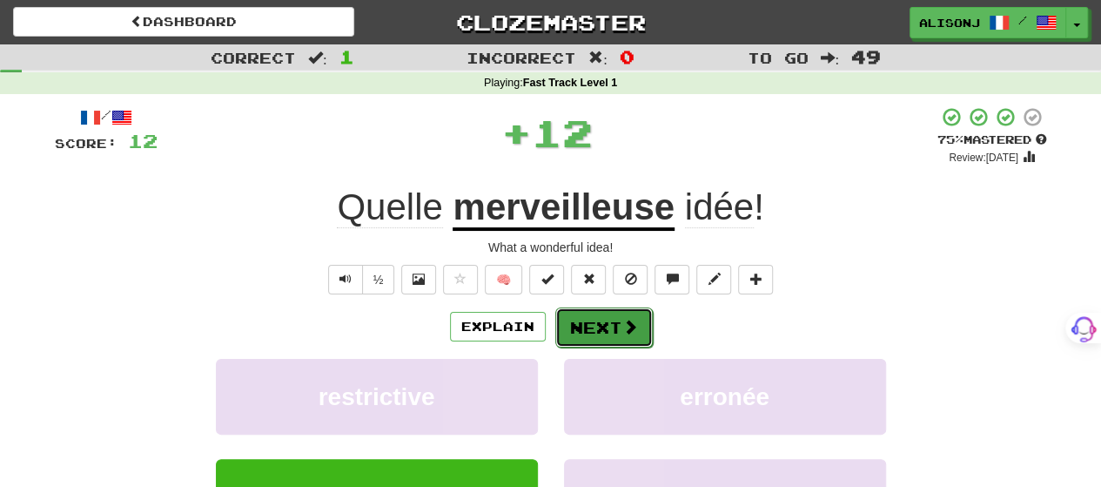
click at [601, 330] on button "Next" at bounding box center [603, 327] width 97 height 40
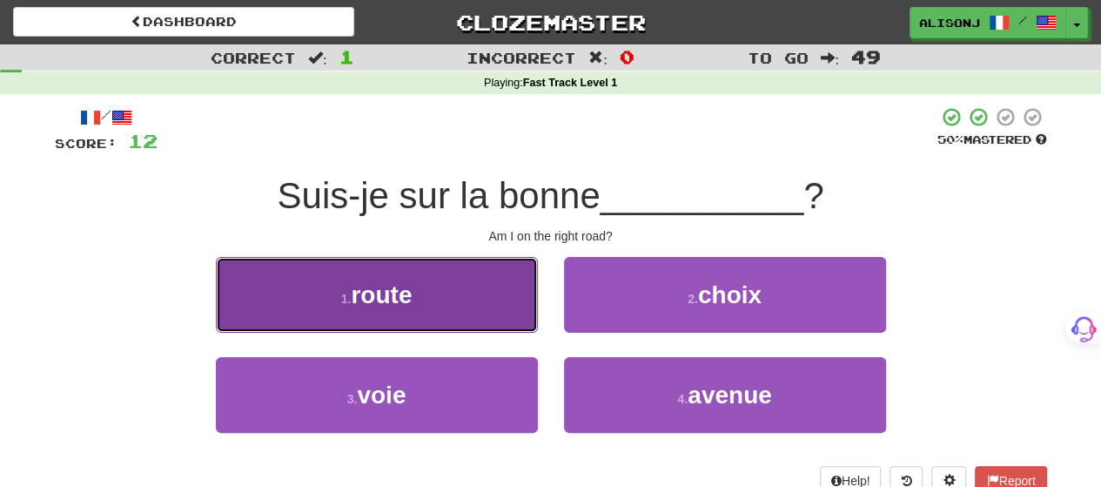
click at [500, 322] on button "1 . route" at bounding box center [377, 295] width 322 height 76
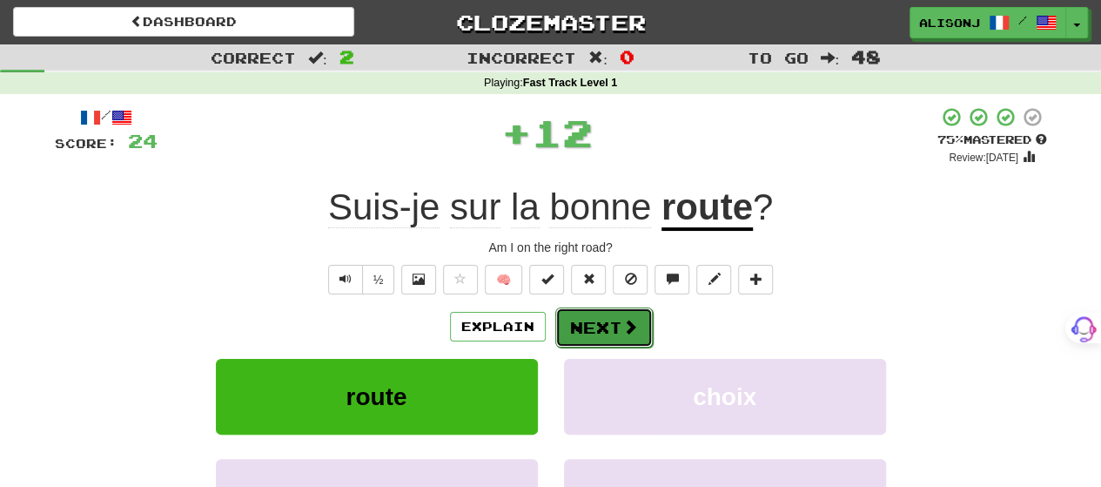
click at [609, 319] on button "Next" at bounding box center [603, 327] width 97 height 40
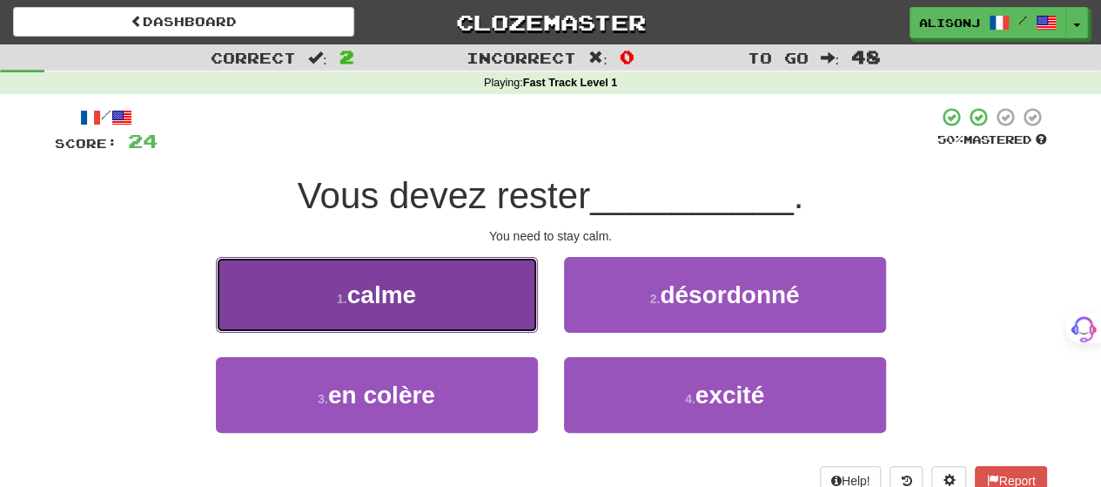
click at [473, 319] on button "1 . calme" at bounding box center [377, 295] width 322 height 76
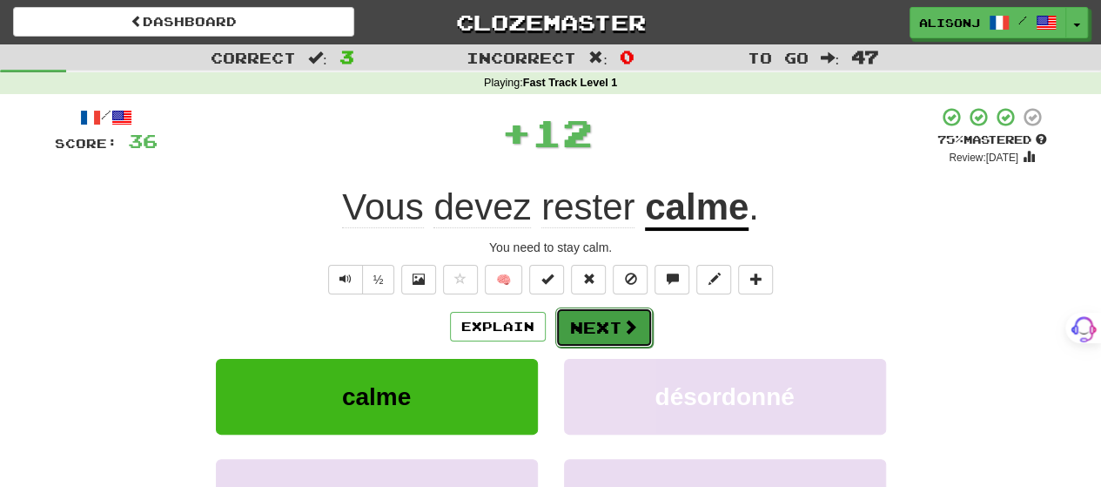
click at [622, 319] on span at bounding box center [630, 327] width 16 height 16
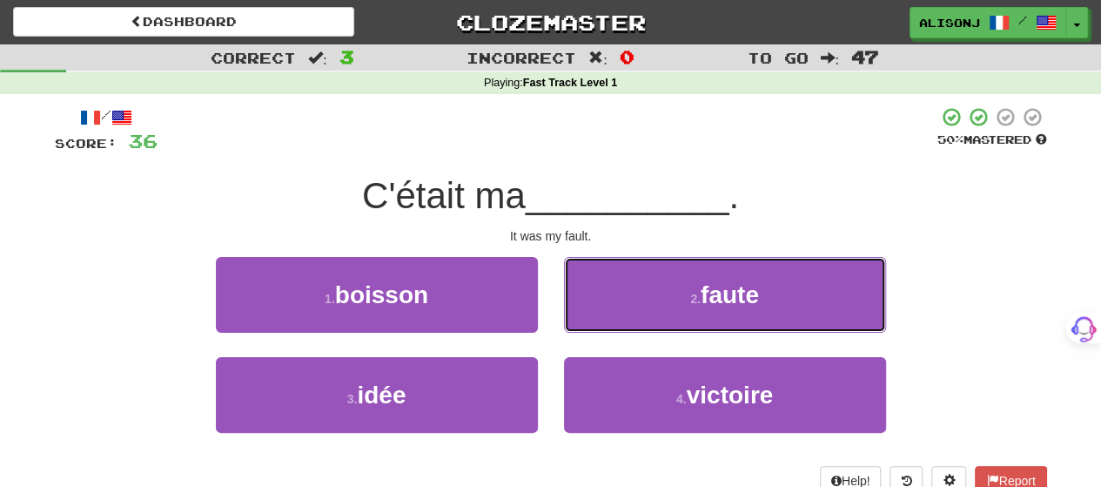
click at [621, 319] on button "2 . faute" at bounding box center [725, 295] width 322 height 76
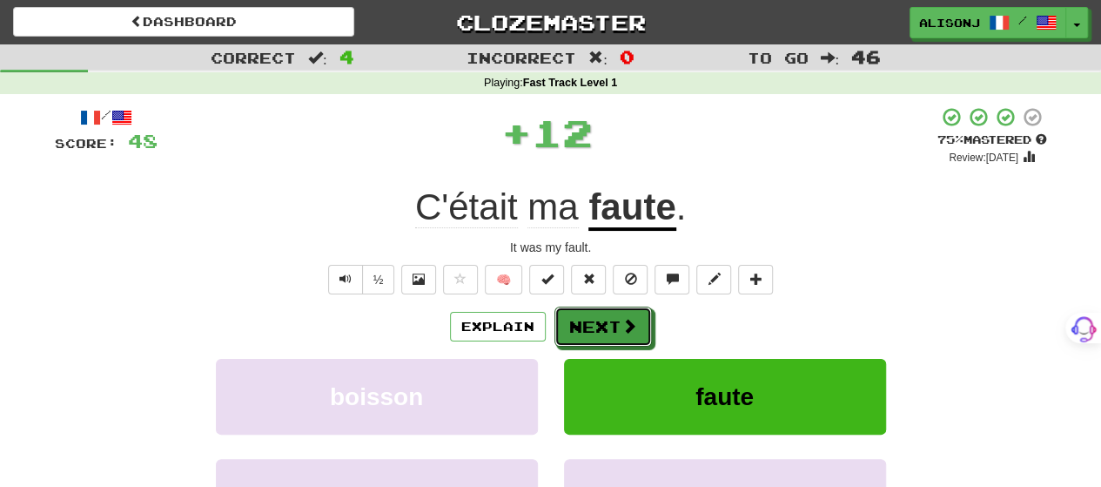
click at [621, 319] on span at bounding box center [629, 326] width 16 height 16
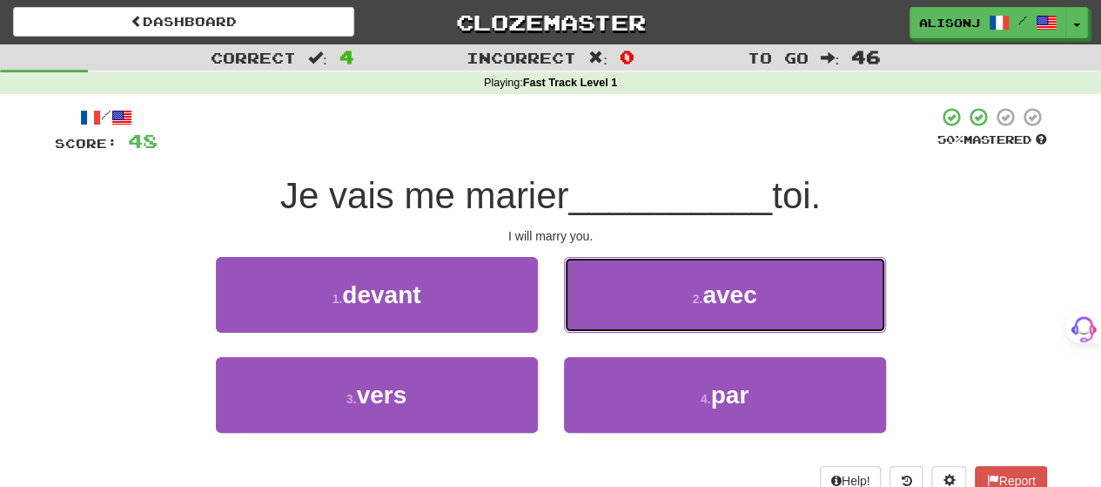
click at [621, 319] on button "2 . avec" at bounding box center [725, 295] width 322 height 76
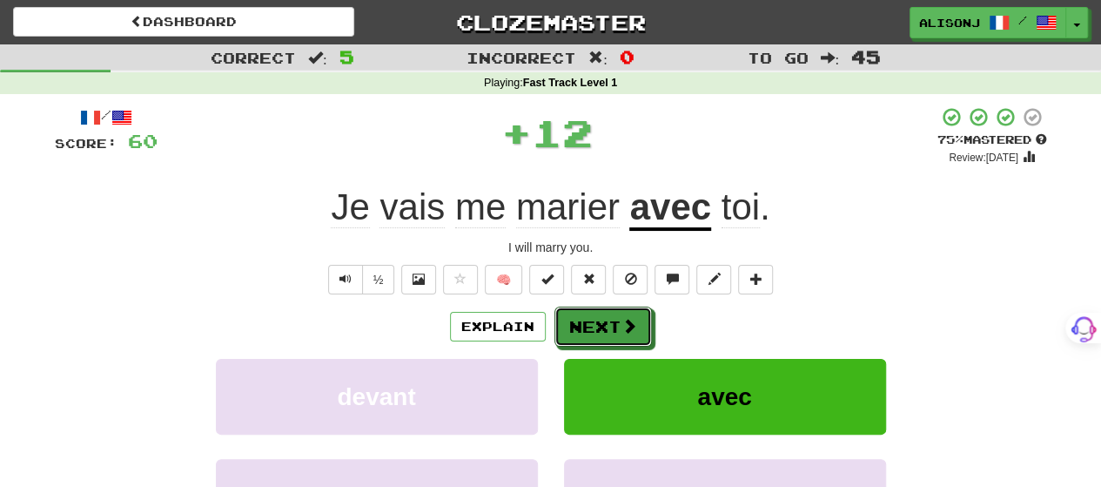
click at [621, 319] on span at bounding box center [629, 326] width 16 height 16
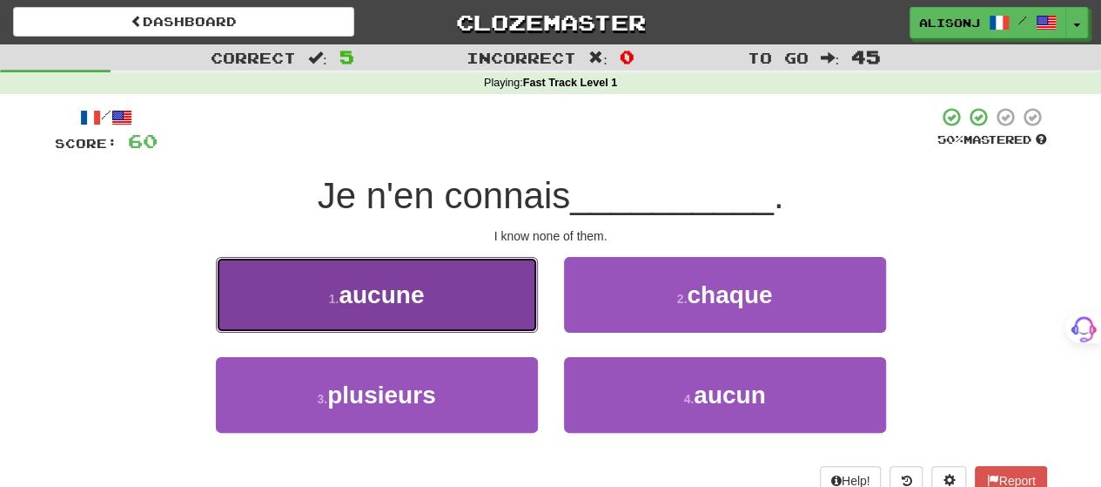
click at [447, 319] on button "1 . aucune" at bounding box center [377, 295] width 322 height 76
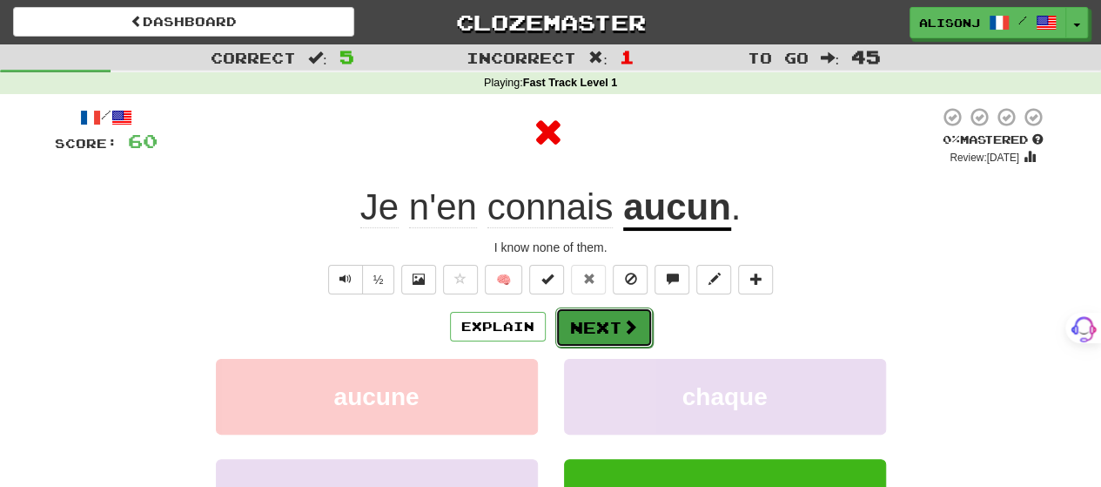
click at [574, 317] on button "Next" at bounding box center [603, 327] width 97 height 40
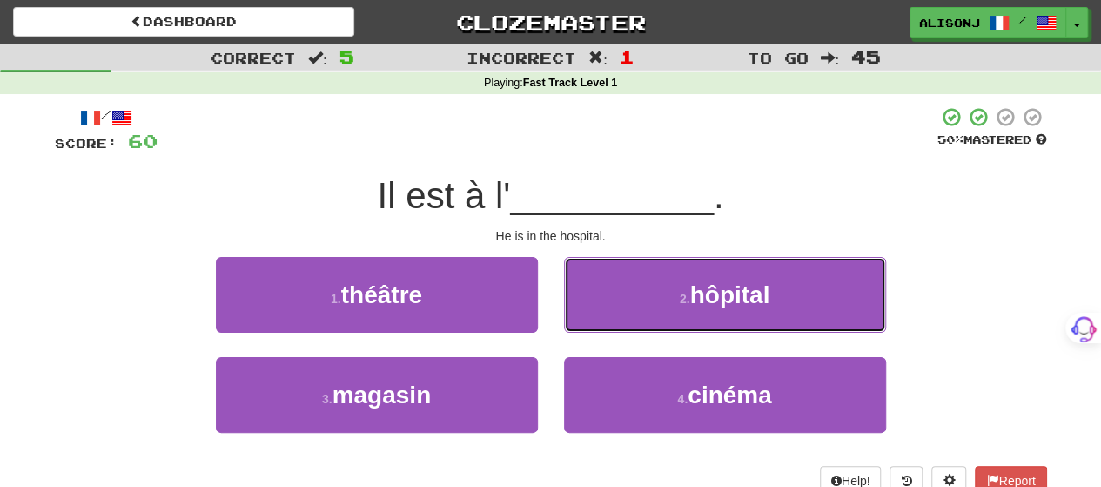
click at [574, 317] on button "2 . hôpital" at bounding box center [725, 295] width 322 height 76
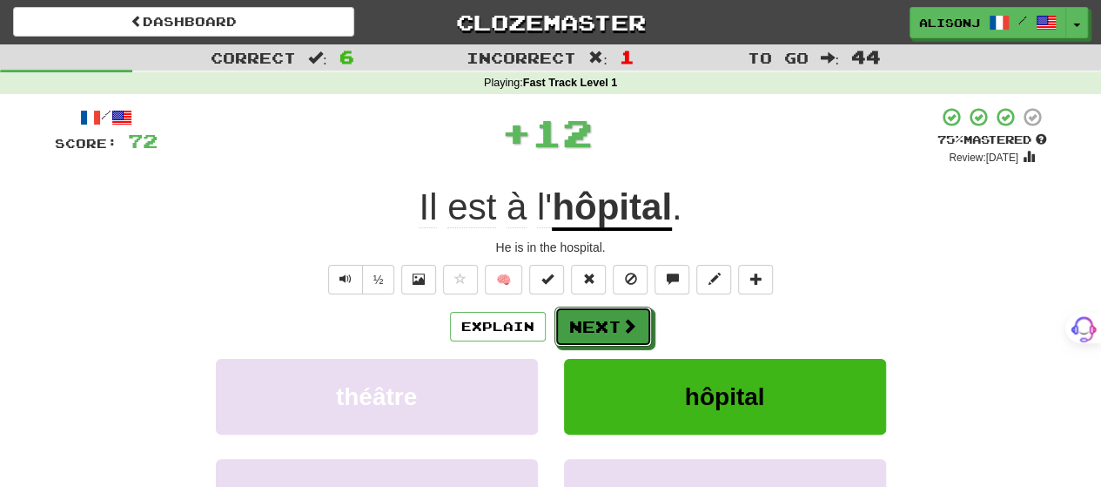
click at [574, 317] on button "Next" at bounding box center [602, 326] width 97 height 40
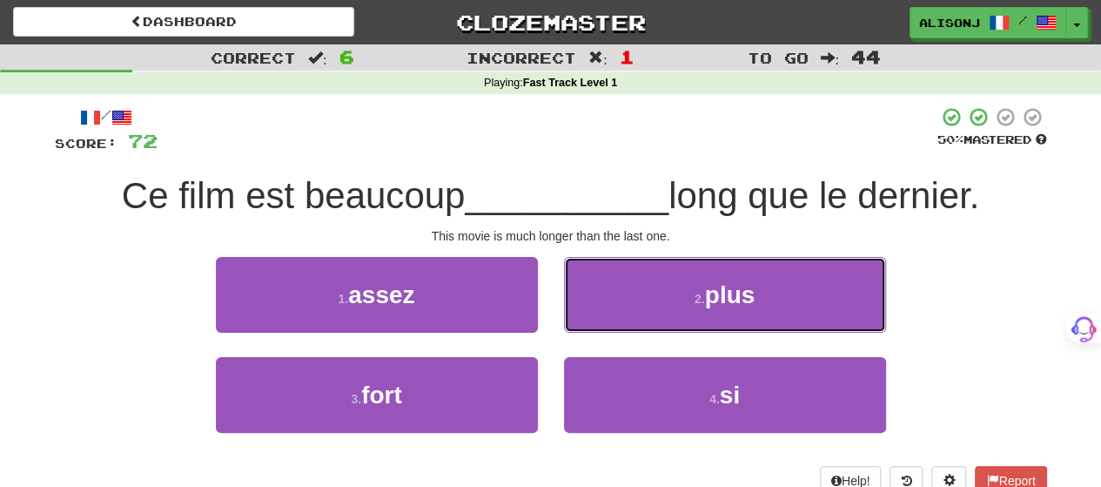
click at [574, 317] on button "2 . plus" at bounding box center [725, 295] width 322 height 76
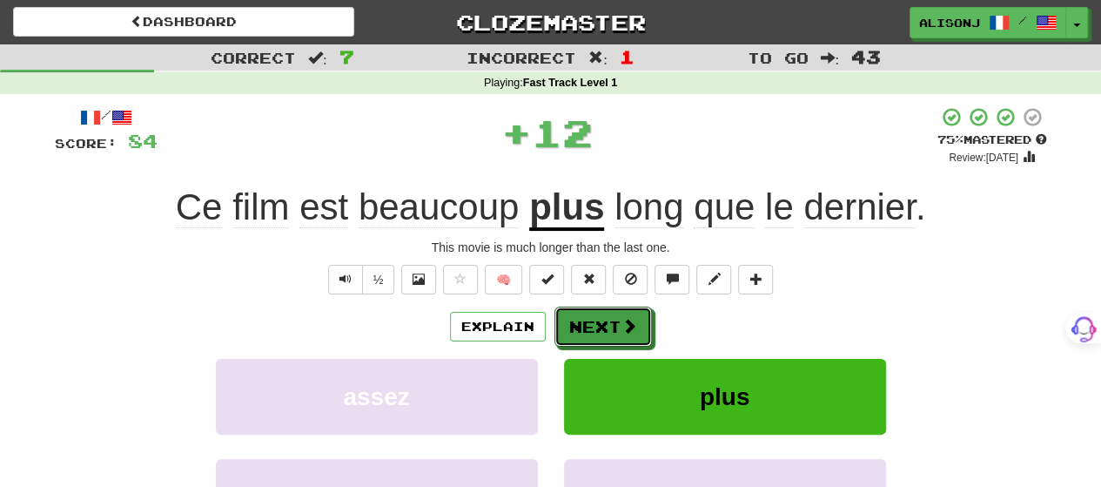
click at [574, 317] on button "Next" at bounding box center [602, 326] width 97 height 40
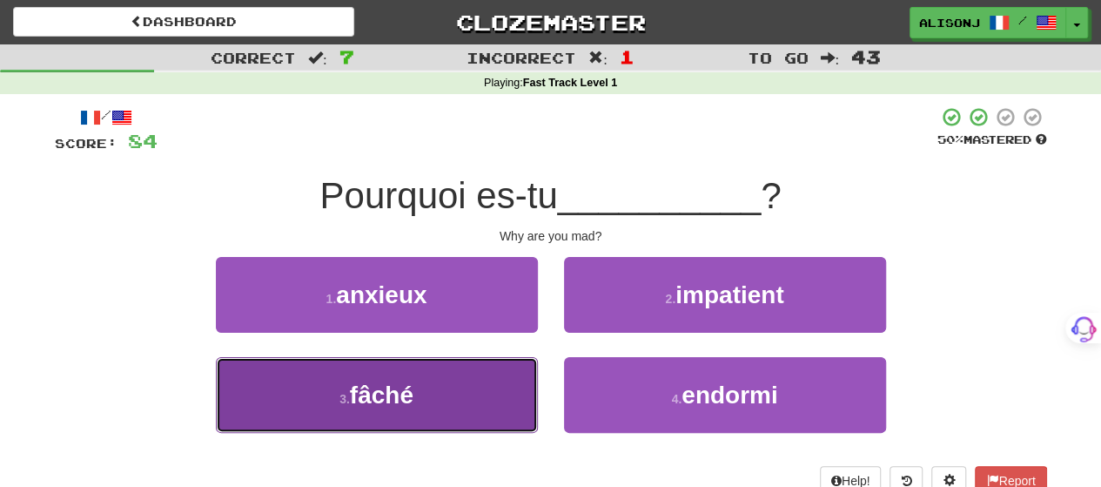
click at [502, 366] on button "3 . fâché" at bounding box center [377, 395] width 322 height 76
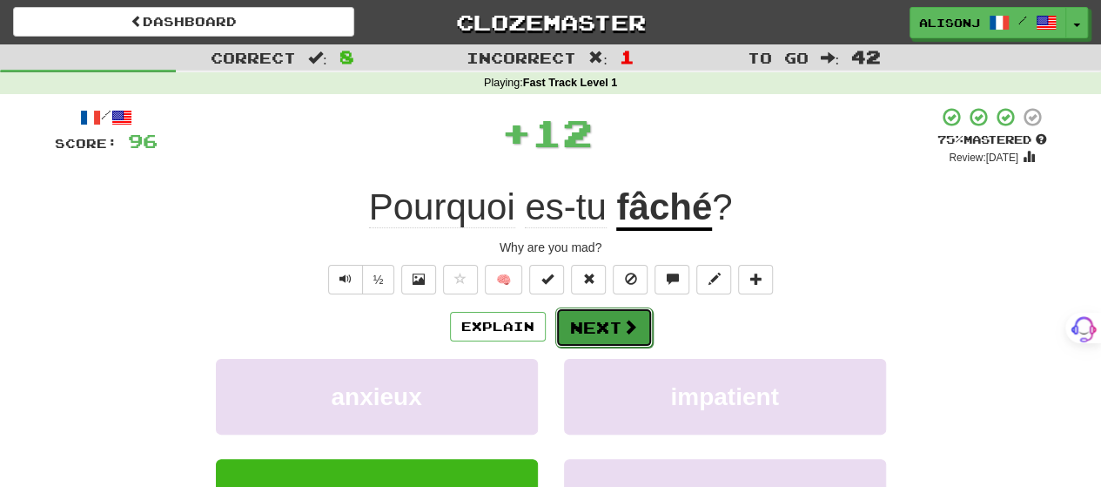
click at [580, 323] on button "Next" at bounding box center [603, 327] width 97 height 40
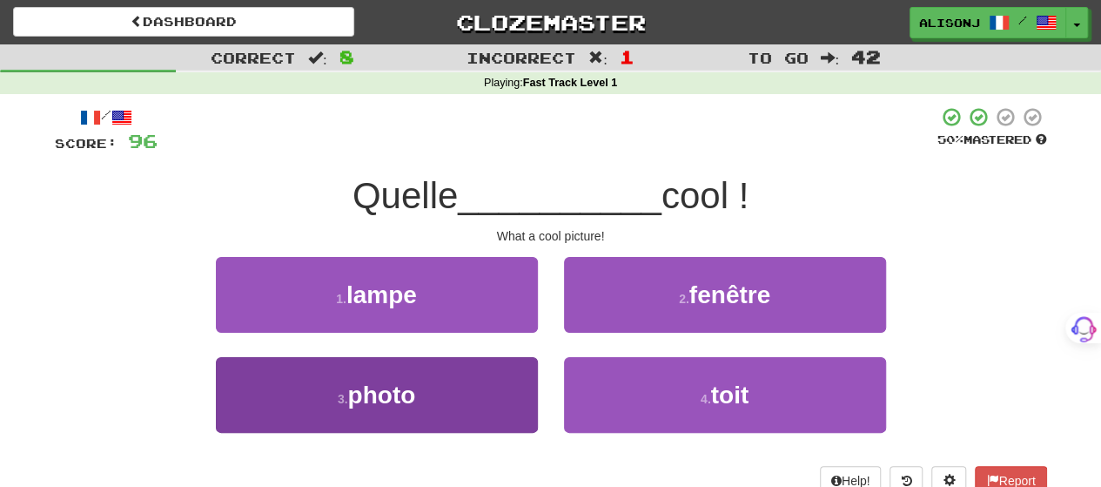
click at [494, 356] on div "1 . lampe 2 . fenêtre 3 . photo 4 . toit" at bounding box center [551, 357] width 1018 height 201
click at [487, 366] on button "3 . photo" at bounding box center [377, 395] width 322 height 76
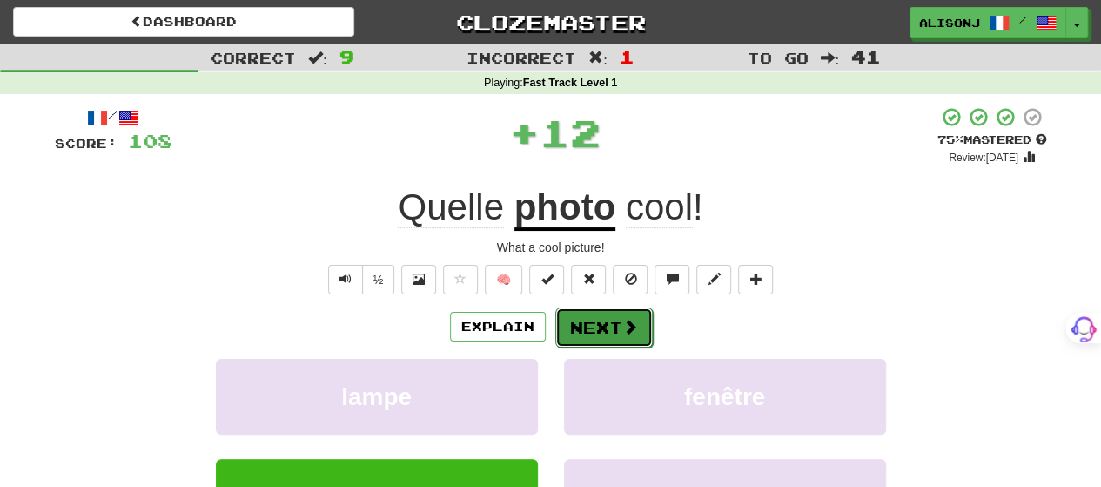
click at [599, 312] on button "Next" at bounding box center [603, 327] width 97 height 40
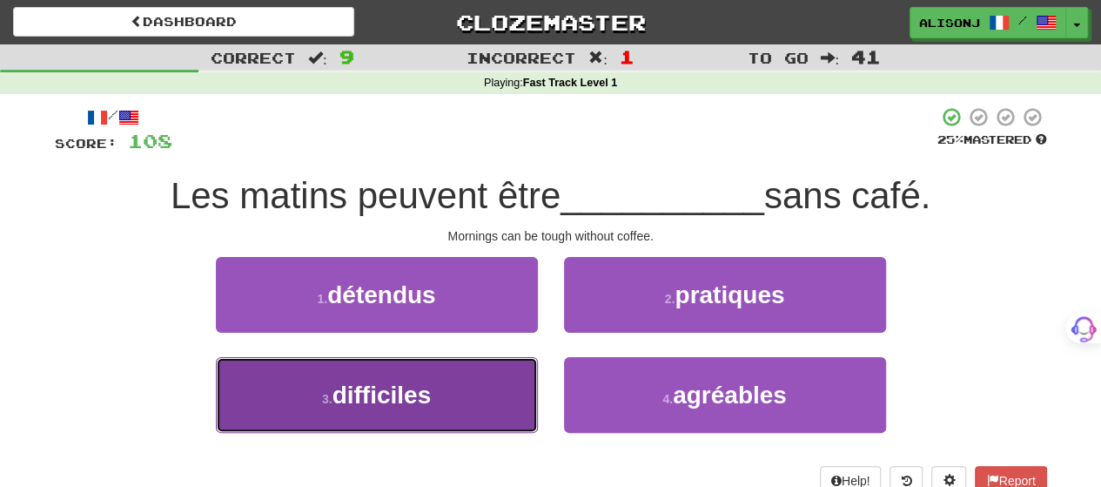
click at [496, 385] on button "3 . difficiles" at bounding box center [377, 395] width 322 height 76
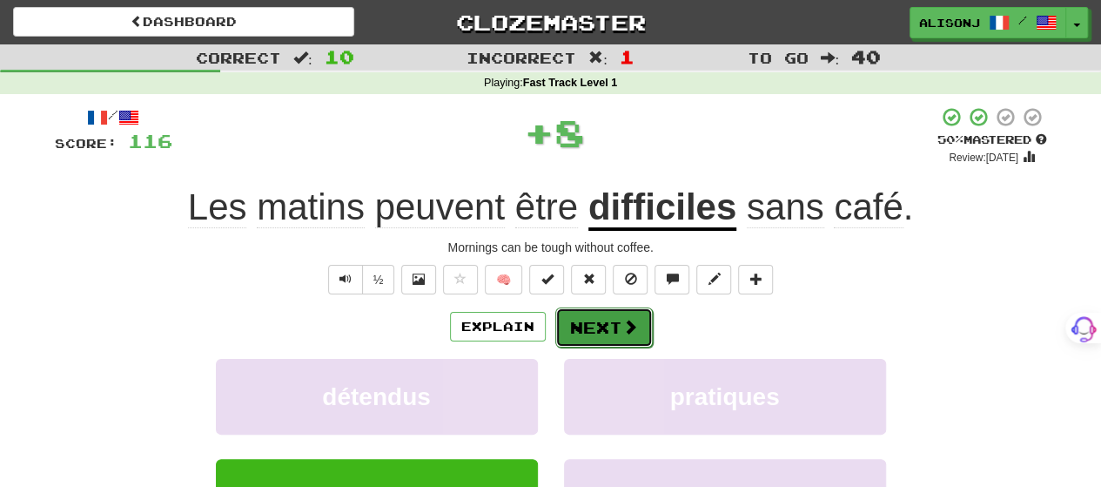
click at [594, 321] on button "Next" at bounding box center [603, 327] width 97 height 40
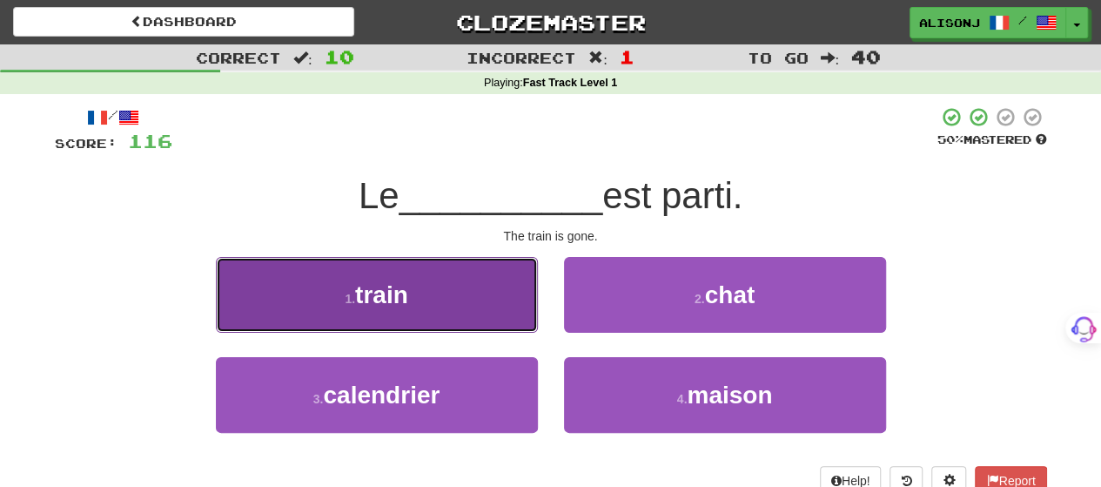
click at [490, 328] on button "1 . train" at bounding box center [377, 295] width 322 height 76
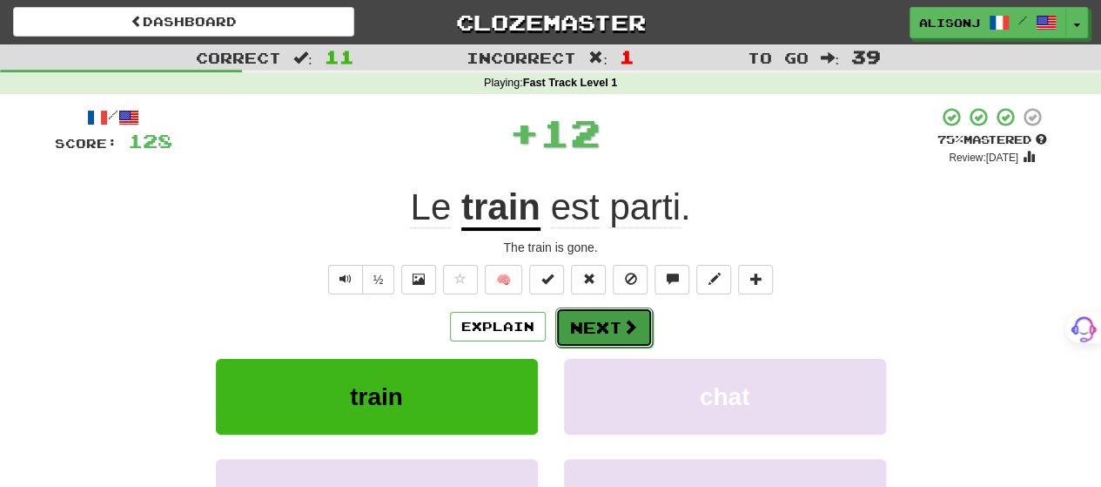
click at [568, 316] on button "Next" at bounding box center [603, 327] width 97 height 40
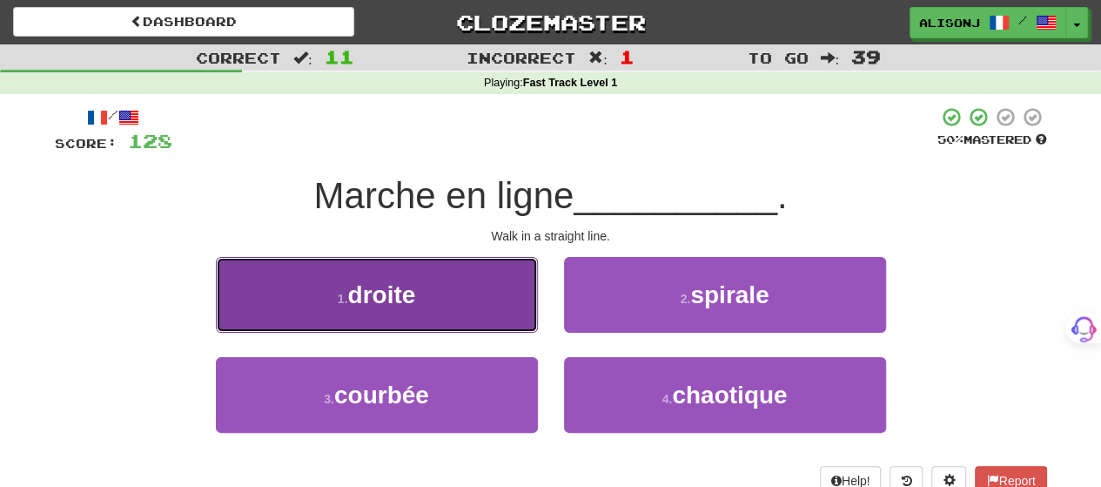
click at [470, 307] on button "1 . droite" at bounding box center [377, 295] width 322 height 76
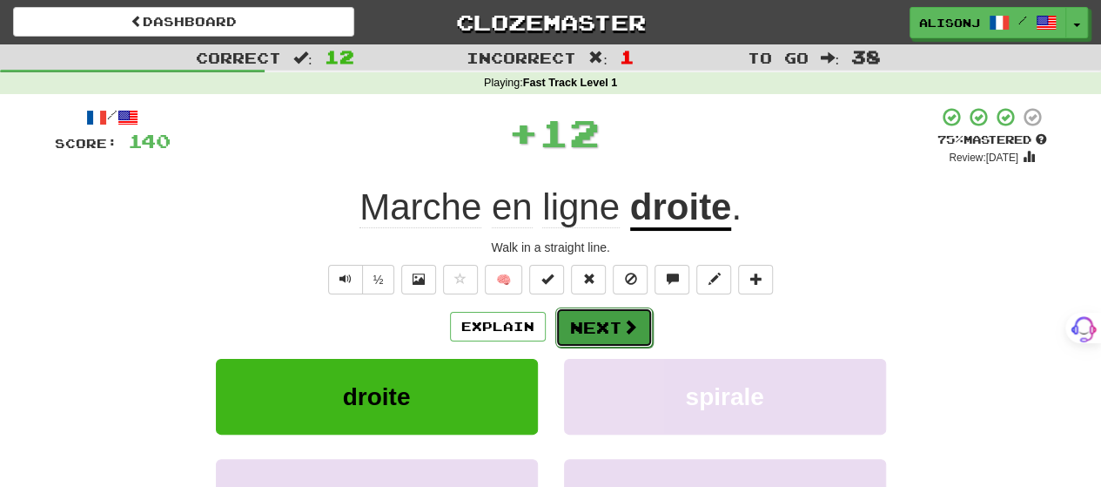
click at [577, 313] on button "Next" at bounding box center [603, 327] width 97 height 40
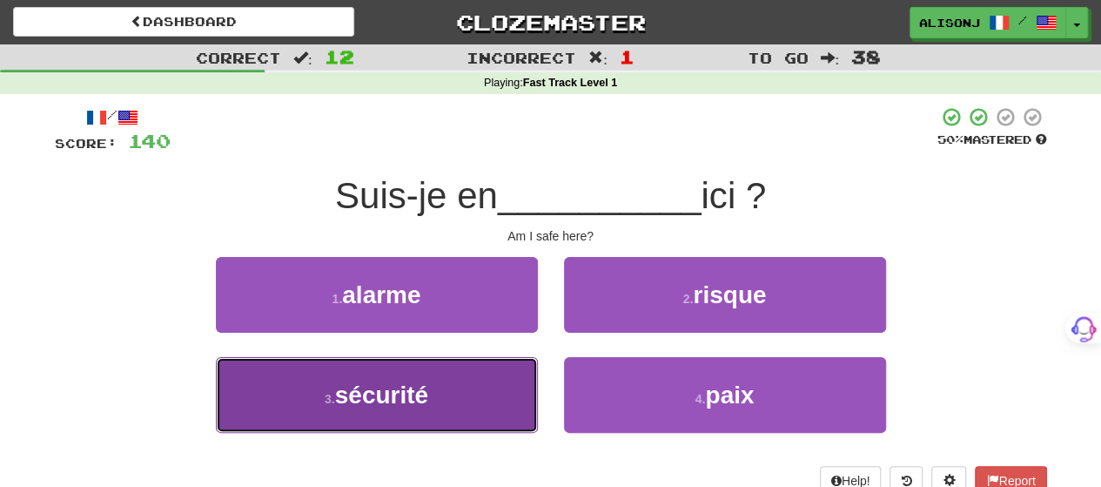
click at [500, 370] on button "3 . sécurité" at bounding box center [377, 395] width 322 height 76
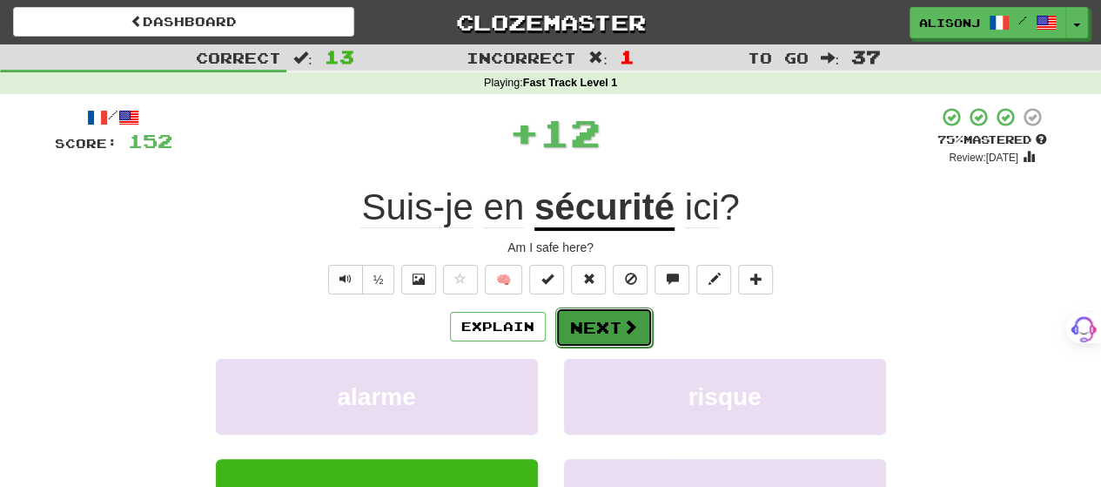
click at [612, 316] on button "Next" at bounding box center [603, 327] width 97 height 40
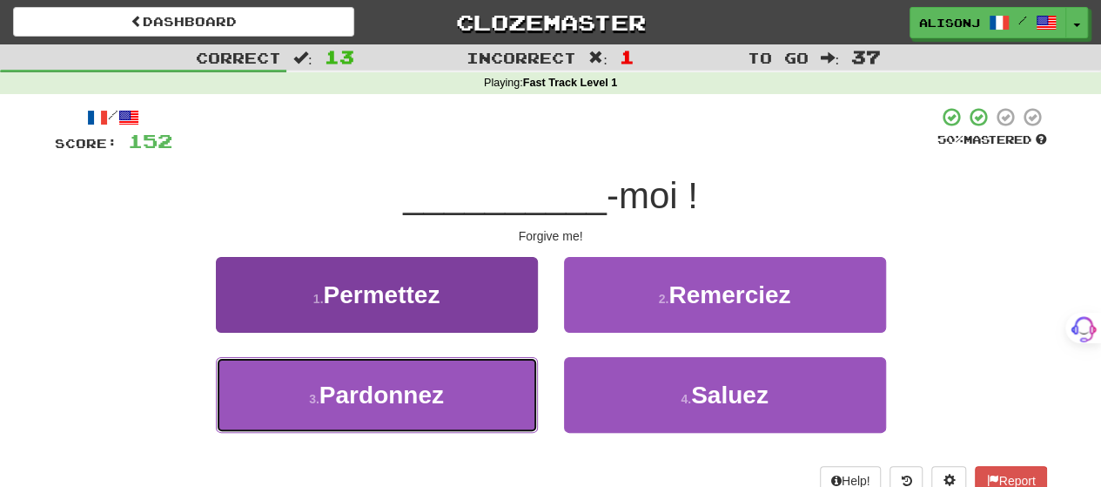
click at [479, 389] on button "3 . Pardonnez" at bounding box center [377, 395] width 322 height 76
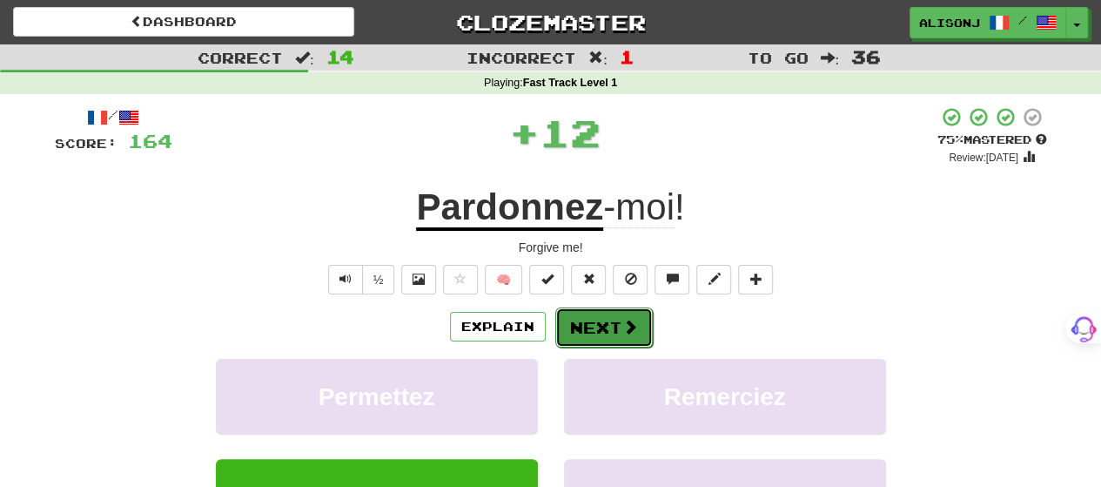
click at [601, 311] on button "Next" at bounding box center [603, 327] width 97 height 40
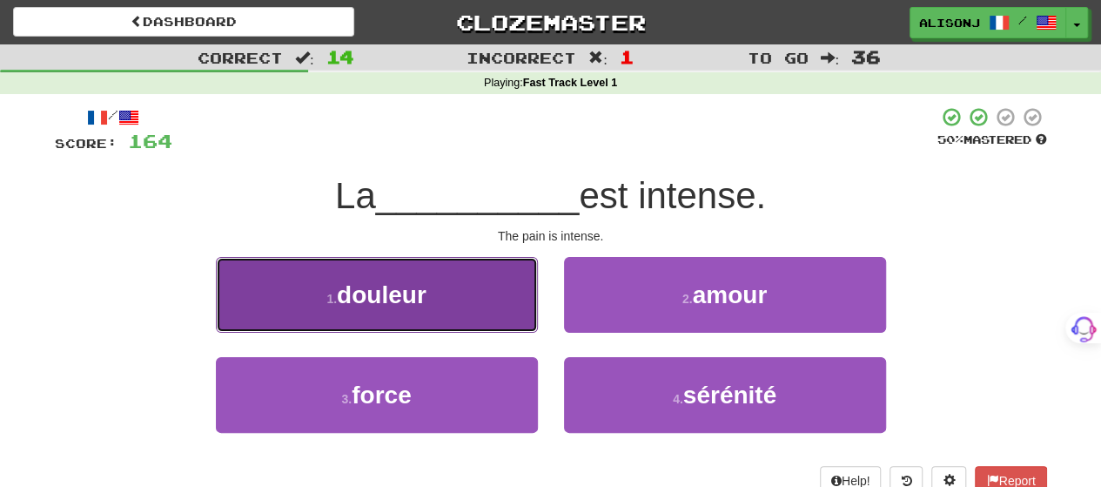
click at [500, 316] on button "1 . douleur" at bounding box center [377, 295] width 322 height 76
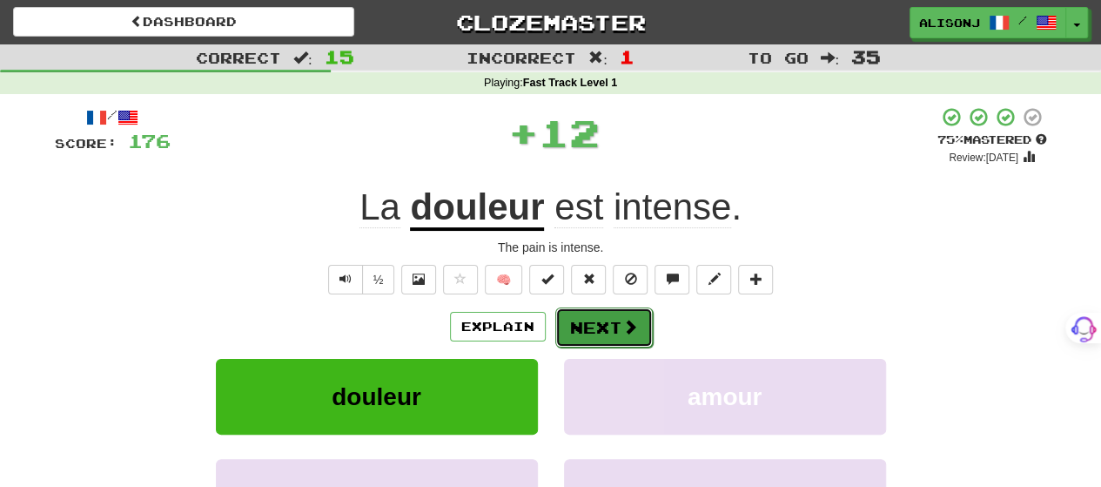
click at [587, 323] on button "Next" at bounding box center [603, 327] width 97 height 40
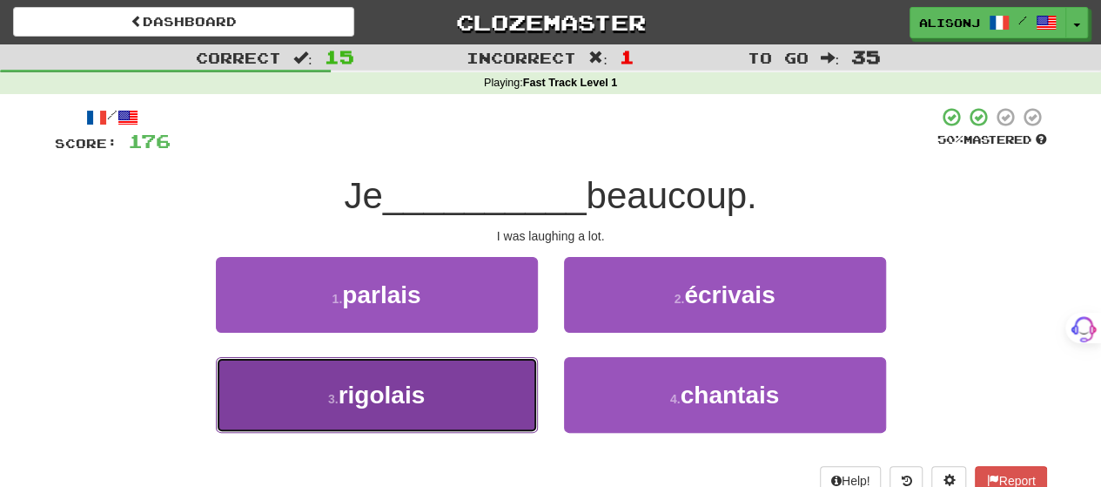
click at [468, 377] on button "3 . rigolais" at bounding box center [377, 395] width 322 height 76
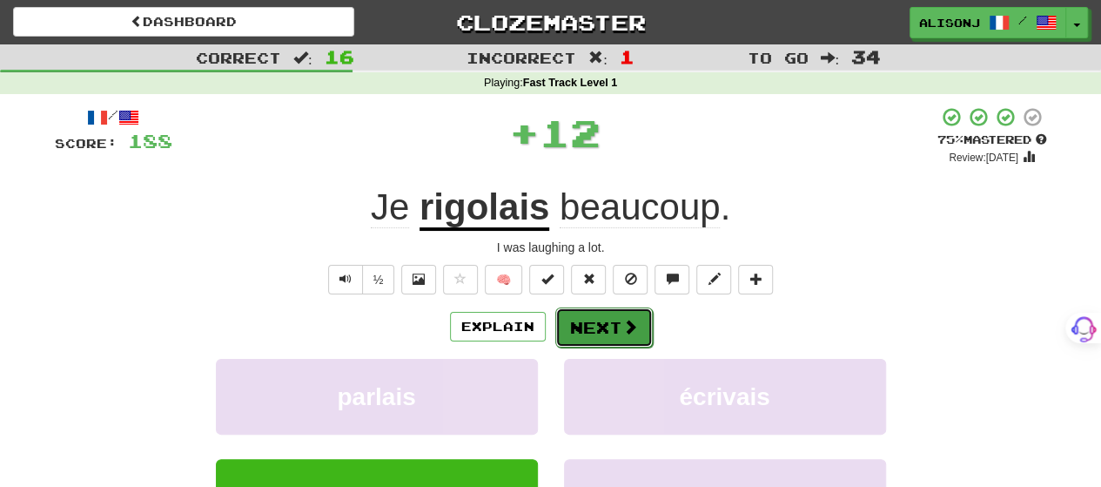
click at [601, 317] on button "Next" at bounding box center [603, 327] width 97 height 40
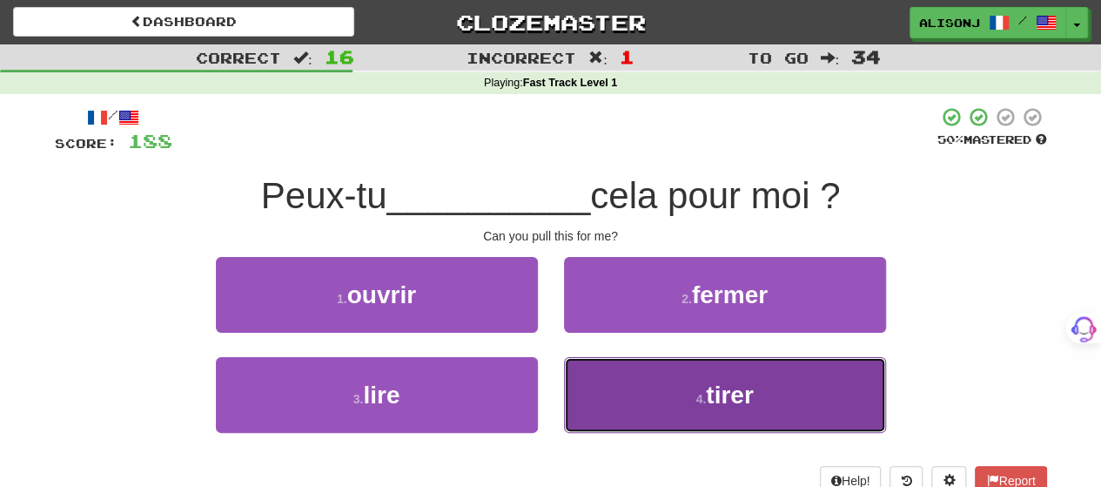
click at [610, 394] on button "4 . tirer" at bounding box center [725, 395] width 322 height 76
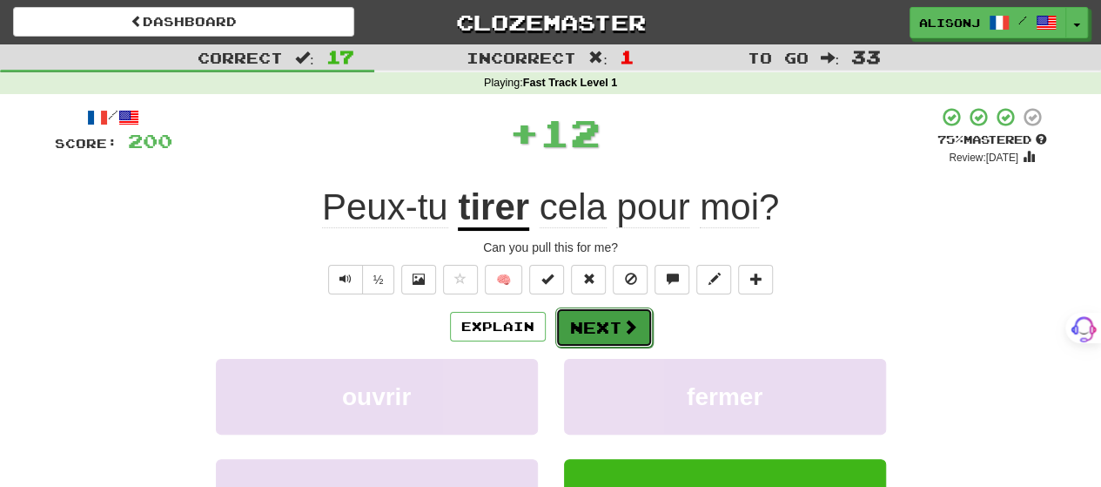
click at [602, 328] on button "Next" at bounding box center [603, 327] width 97 height 40
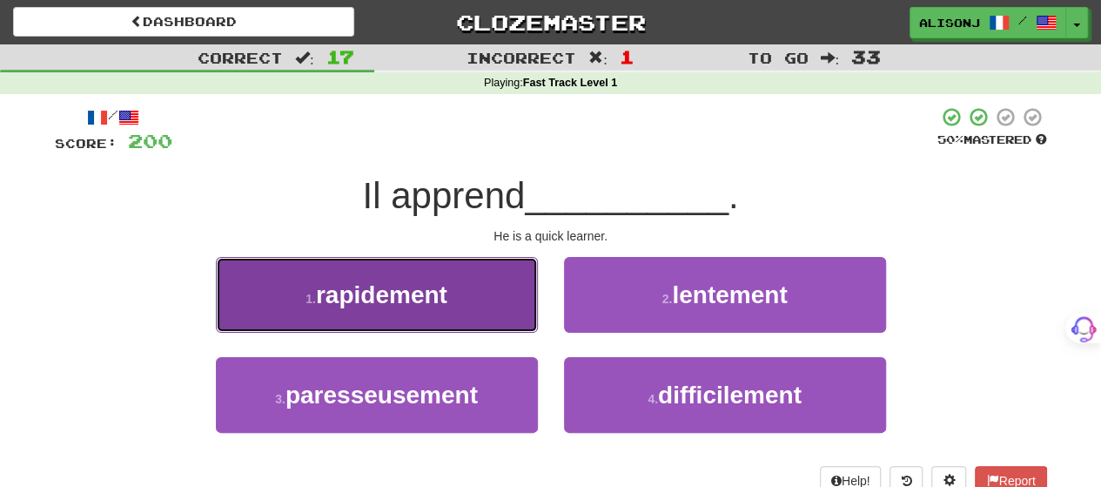
click at [498, 309] on button "1 . rapidement" at bounding box center [377, 295] width 322 height 76
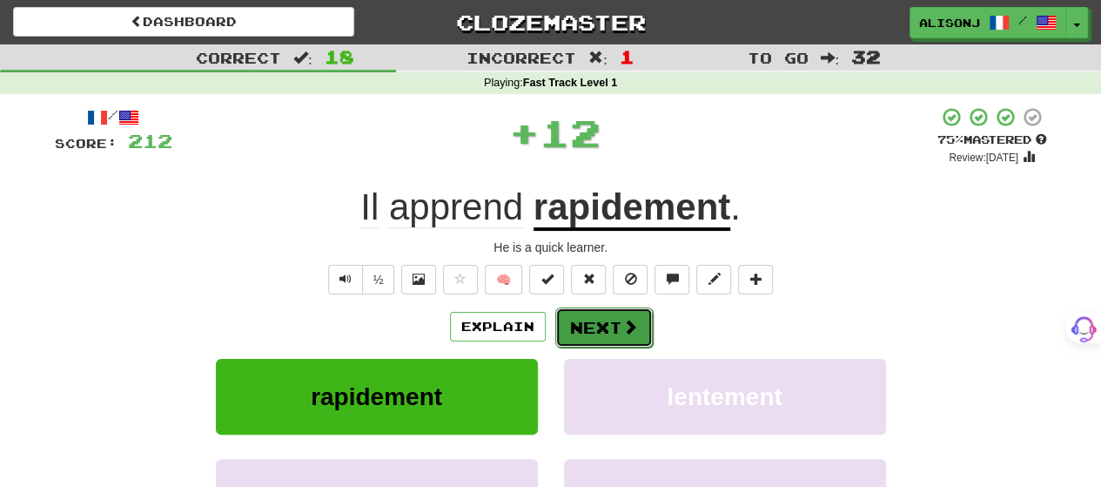
click at [606, 323] on button "Next" at bounding box center [603, 327] width 97 height 40
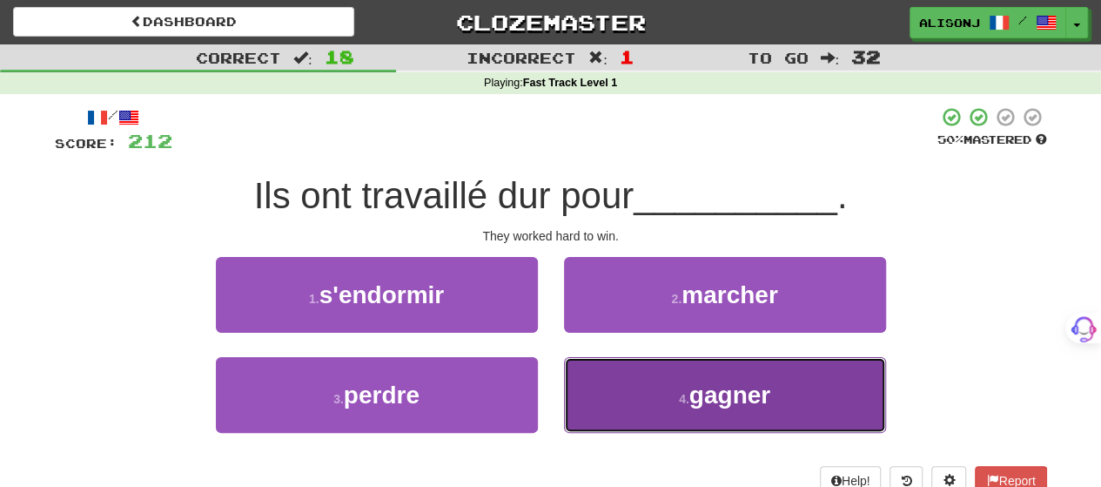
click at [605, 380] on button "4 . gagner" at bounding box center [725, 395] width 322 height 76
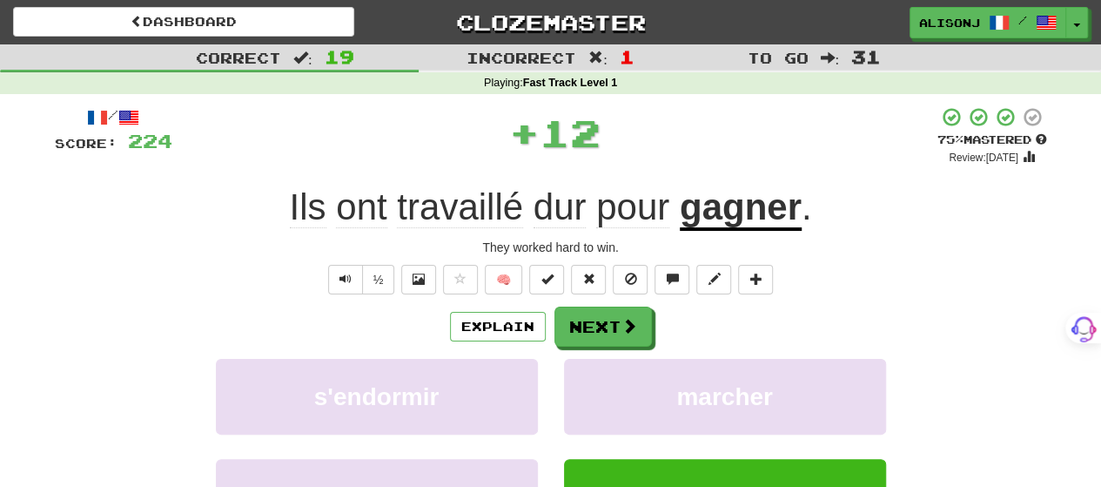
click at [602, 306] on div "Explain Next" at bounding box center [551, 326] width 992 height 40
click at [600, 316] on button "Next" at bounding box center [603, 327] width 97 height 40
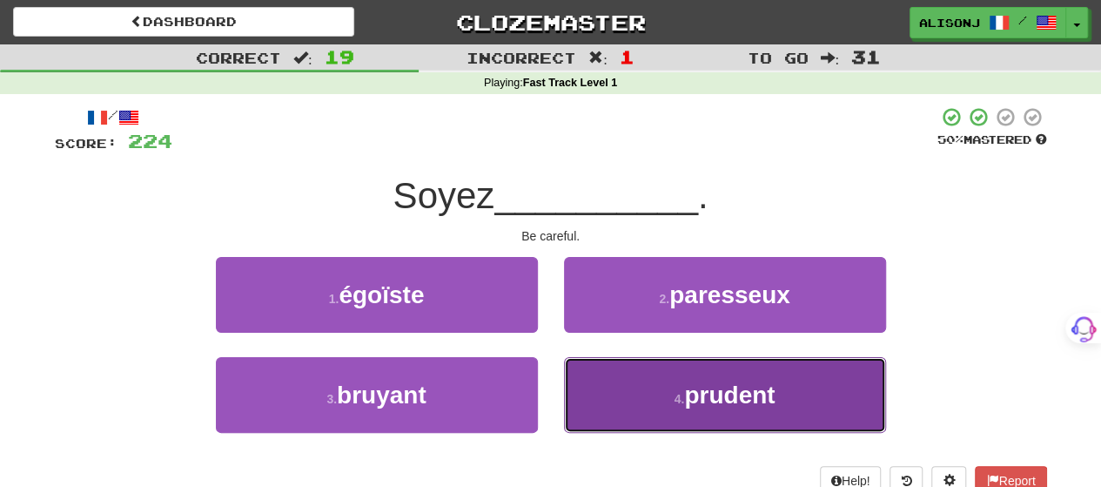
click at [613, 388] on button "4 . prudent" at bounding box center [725, 395] width 322 height 76
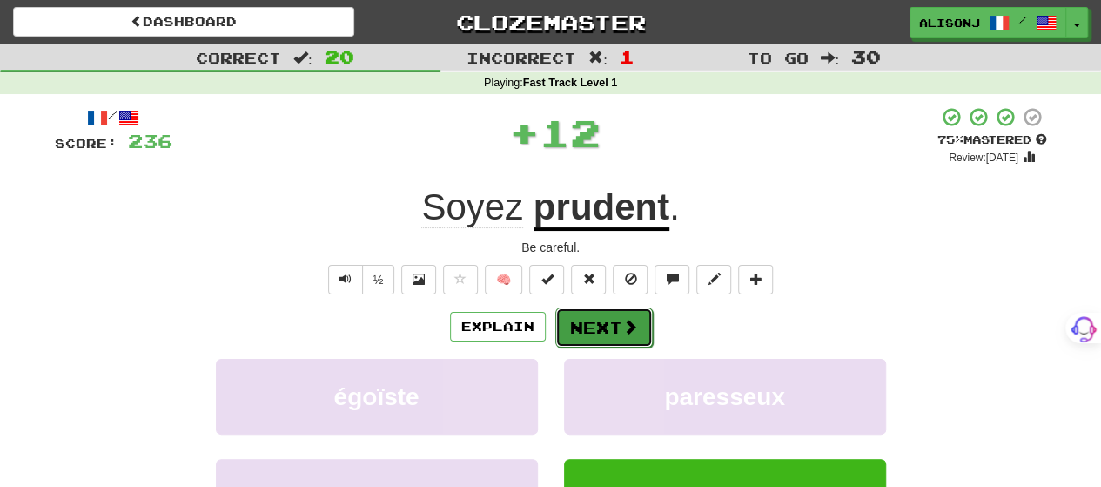
click at [594, 324] on button "Next" at bounding box center [603, 327] width 97 height 40
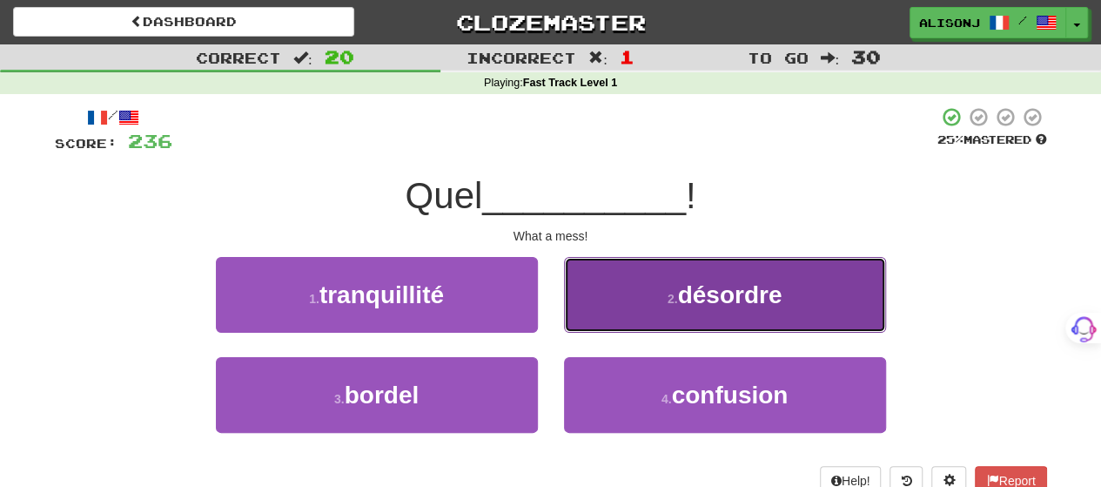
click at [595, 320] on button "2 . désordre" at bounding box center [725, 295] width 322 height 76
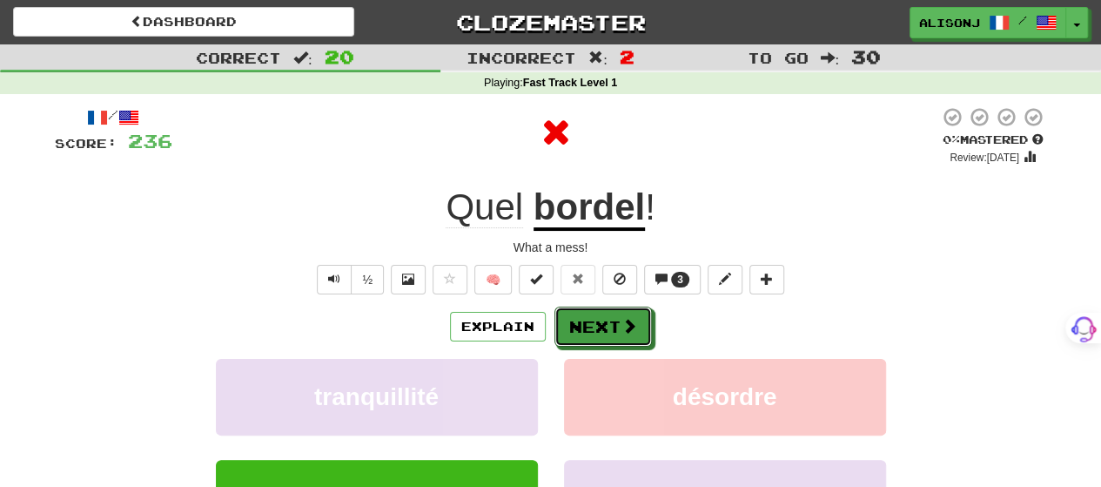
click at [595, 320] on button "Next" at bounding box center [602, 326] width 97 height 40
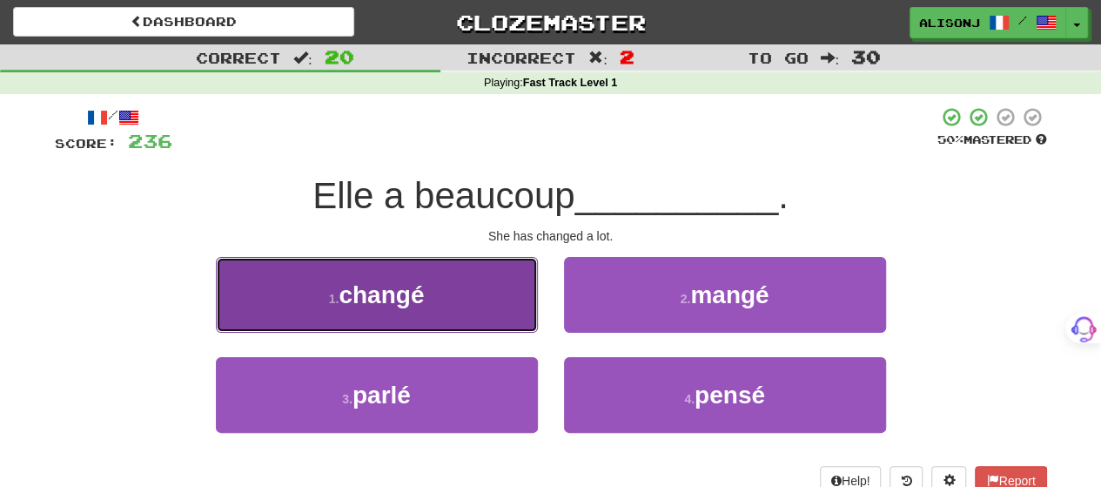
click at [480, 310] on button "1 . changé" at bounding box center [377, 295] width 322 height 76
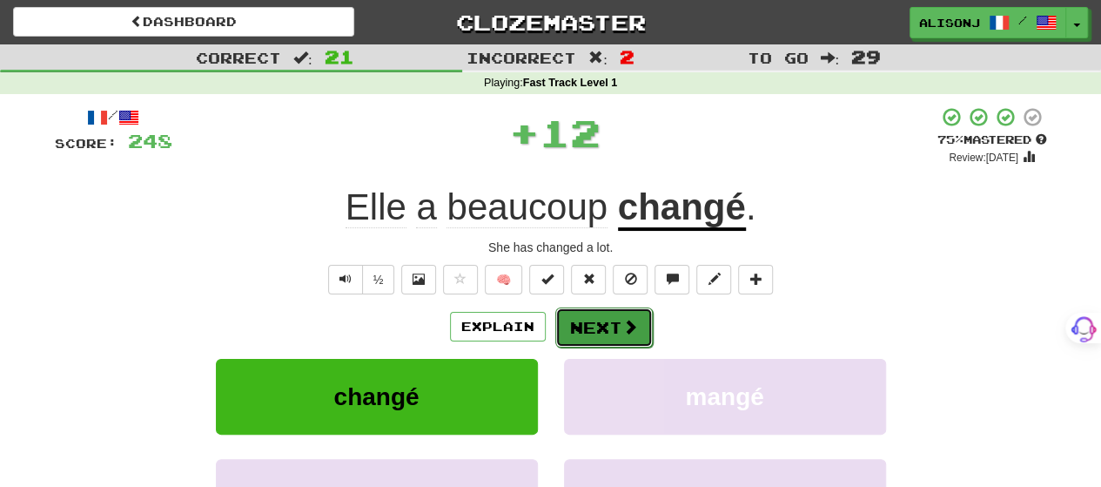
click at [592, 323] on button "Next" at bounding box center [603, 327] width 97 height 40
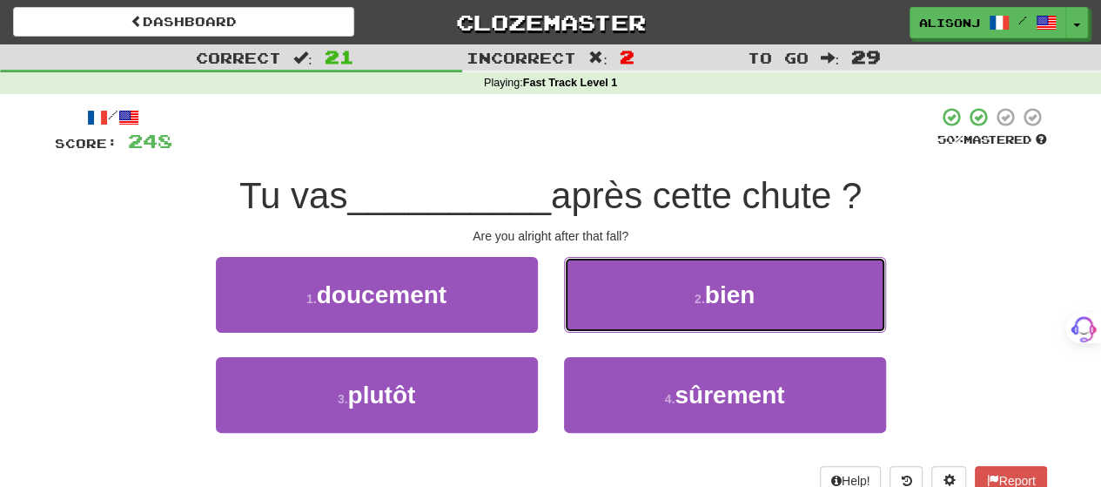
click at [592, 323] on button "2 . bien" at bounding box center [725, 295] width 322 height 76
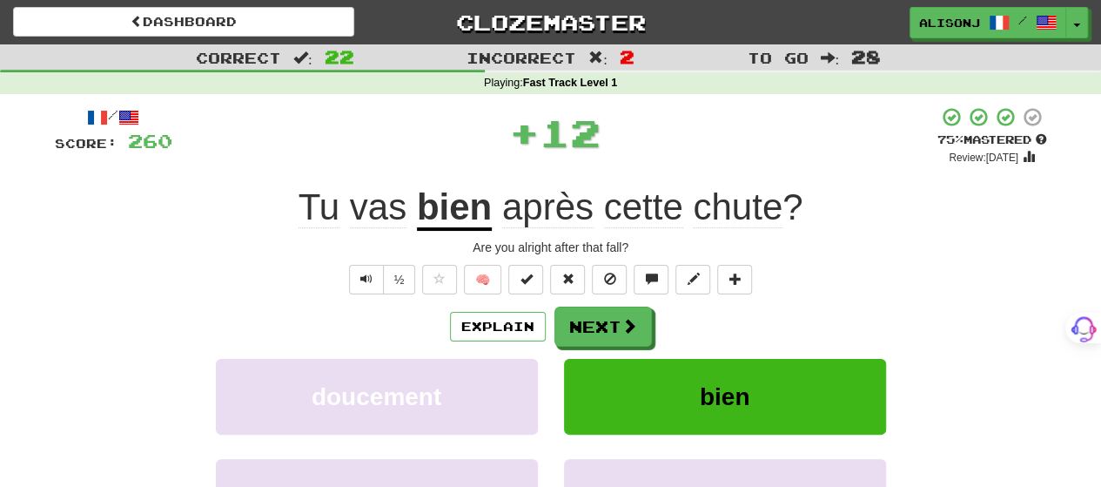
click at [592, 323] on button "Next" at bounding box center [602, 326] width 97 height 40
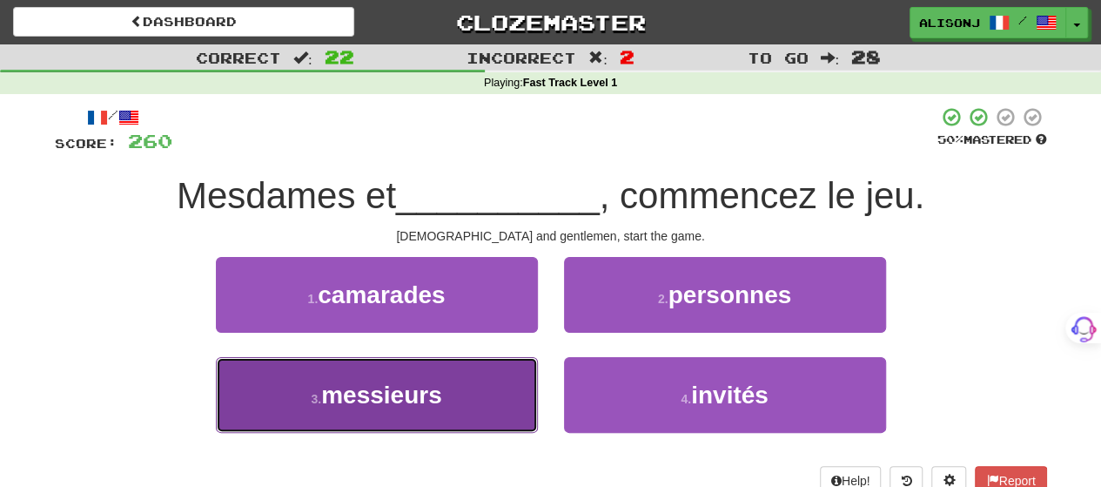
click at [480, 377] on button "3 . messieurs" at bounding box center [377, 395] width 322 height 76
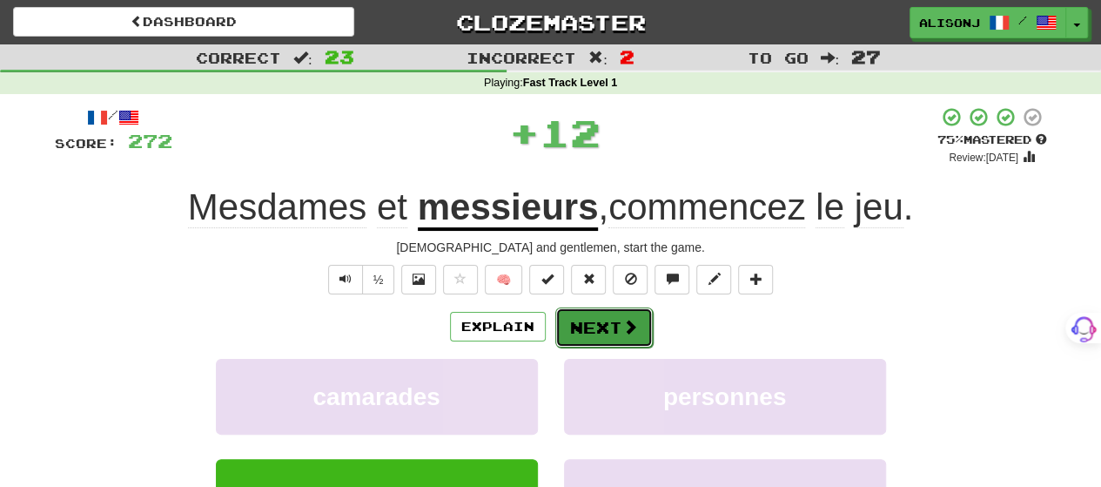
click at [581, 312] on button "Next" at bounding box center [603, 327] width 97 height 40
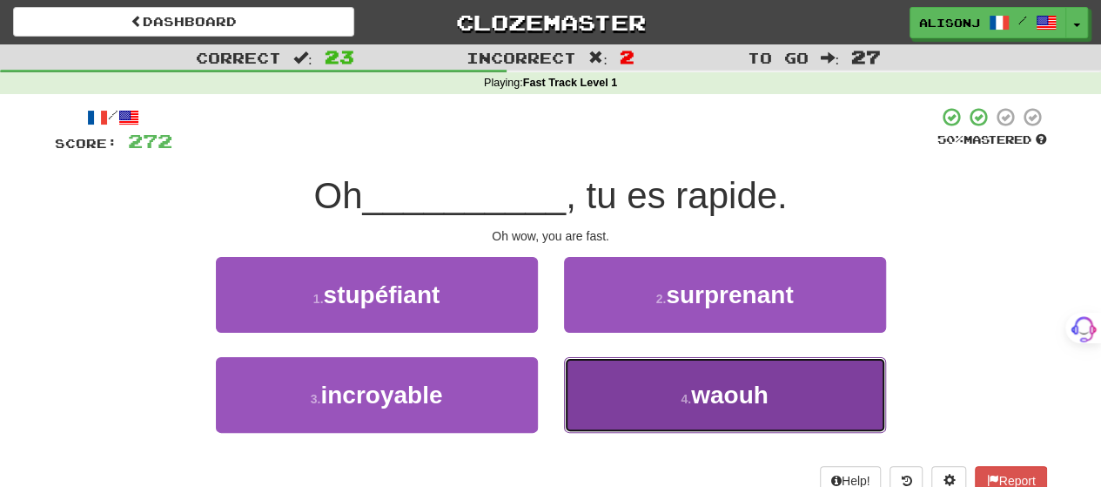
click at [596, 372] on button "4 . waouh" at bounding box center [725, 395] width 322 height 76
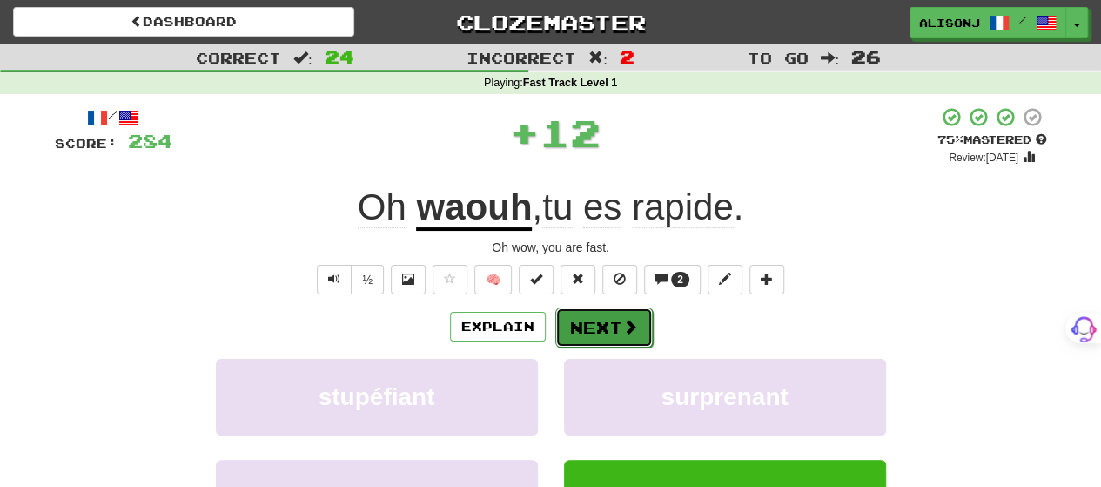
click at [590, 314] on button "Next" at bounding box center [603, 327] width 97 height 40
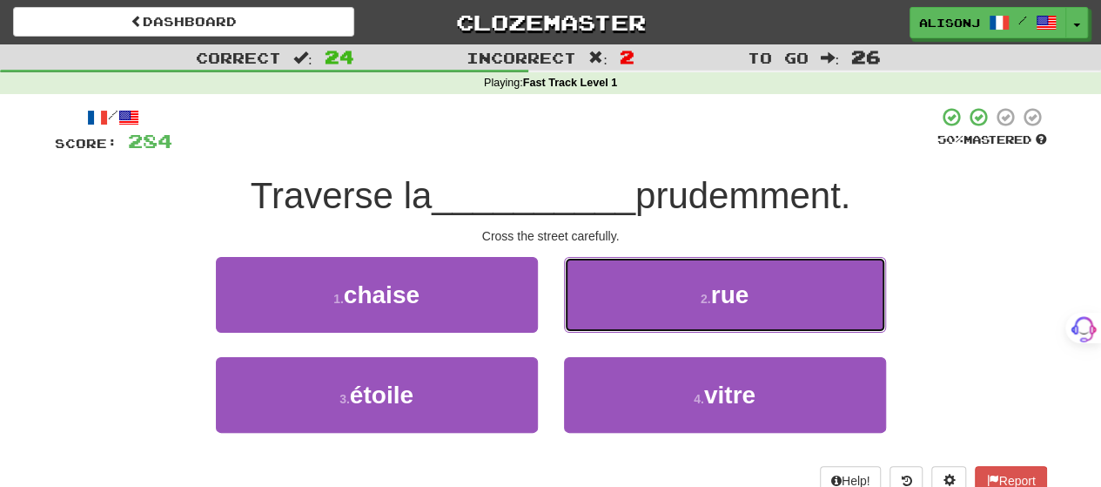
click at [590, 314] on button "2 . rue" at bounding box center [725, 295] width 322 height 76
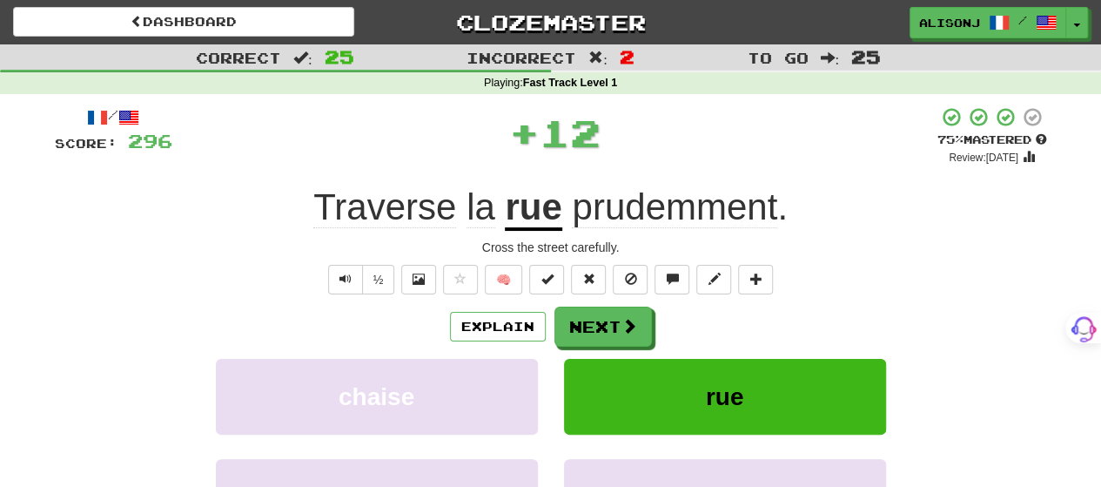
click at [590, 314] on button "Next" at bounding box center [602, 326] width 97 height 40
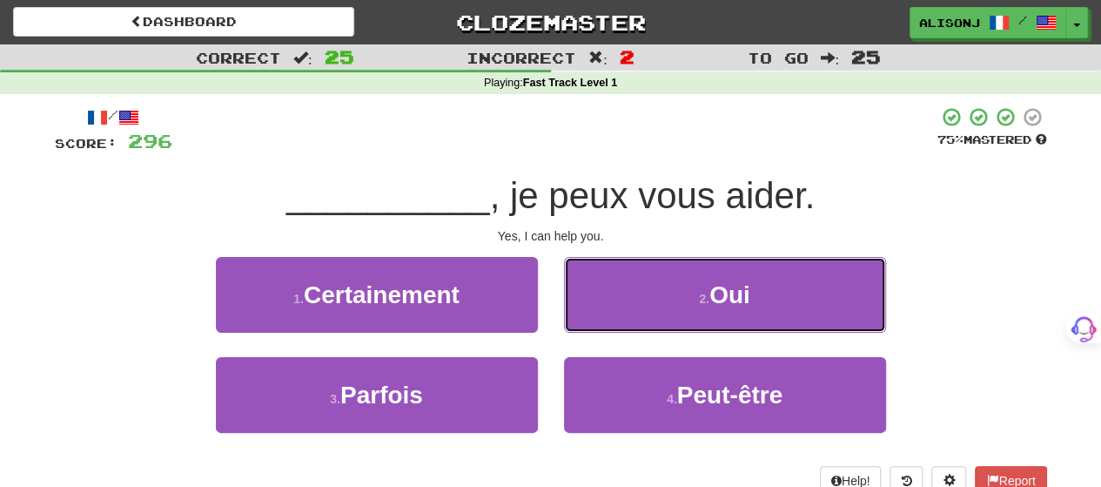
click at [590, 314] on button "2 . Oui" at bounding box center [725, 295] width 322 height 76
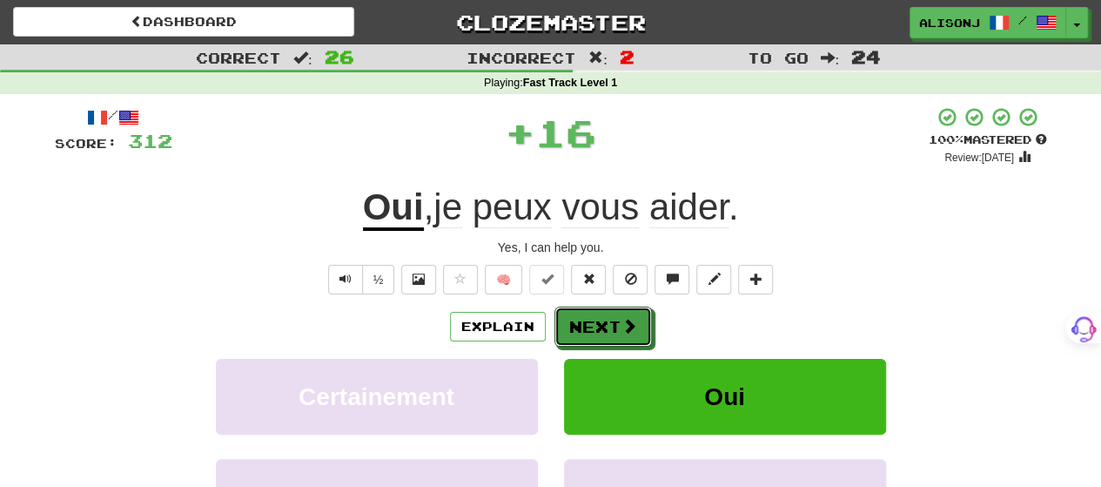
click at [590, 314] on button "Next" at bounding box center [602, 326] width 97 height 40
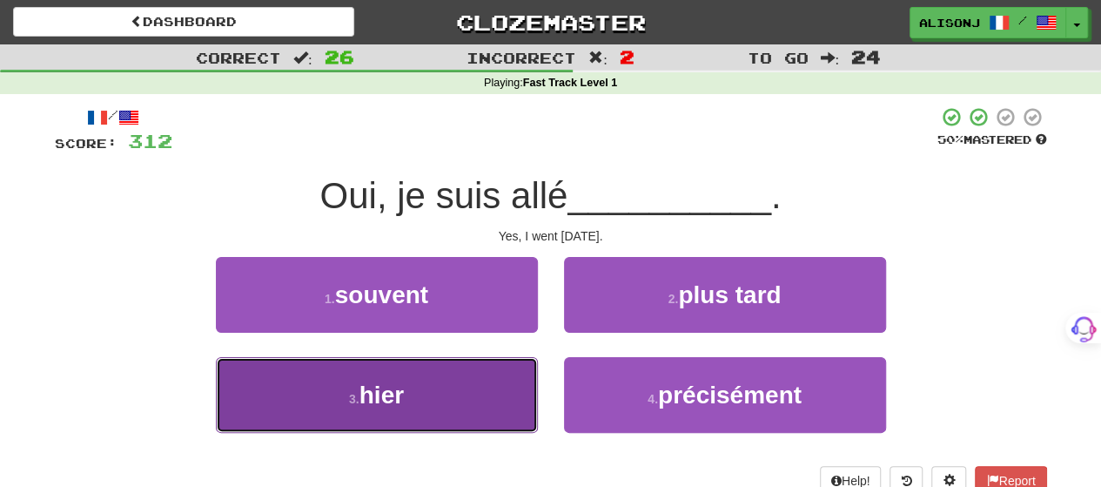
click at [483, 396] on button "3 . hier" at bounding box center [377, 395] width 322 height 76
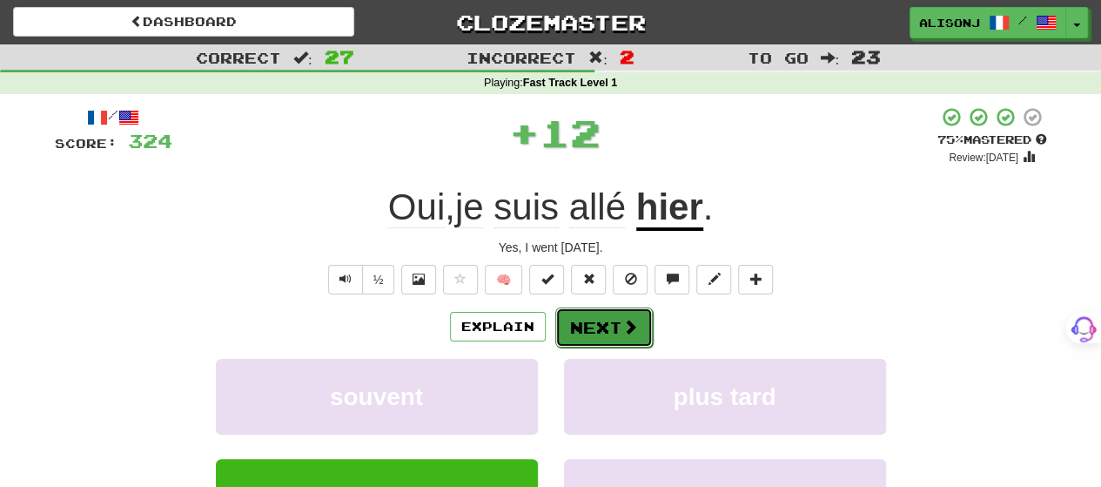
click at [606, 312] on button "Next" at bounding box center [603, 327] width 97 height 40
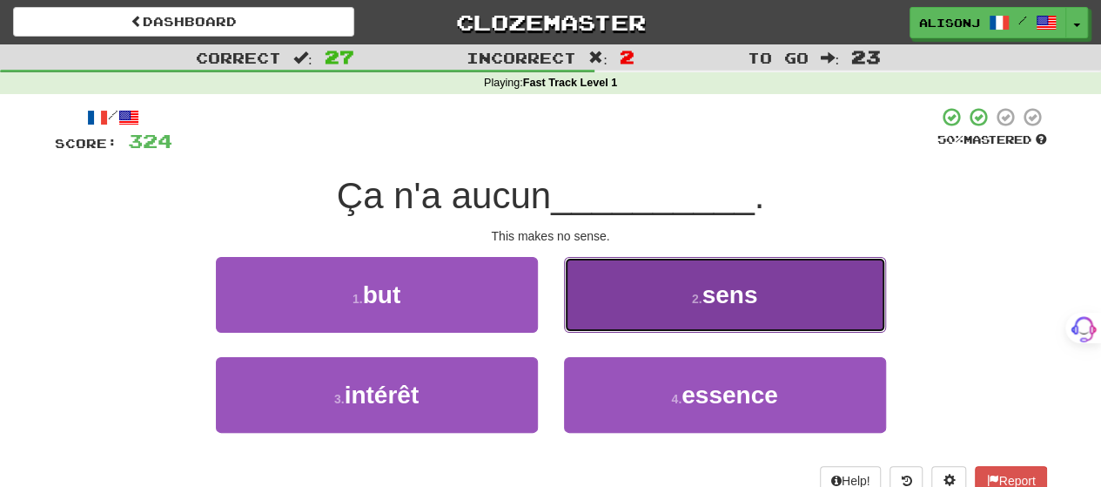
click at [605, 312] on button "2 . sens" at bounding box center [725, 295] width 322 height 76
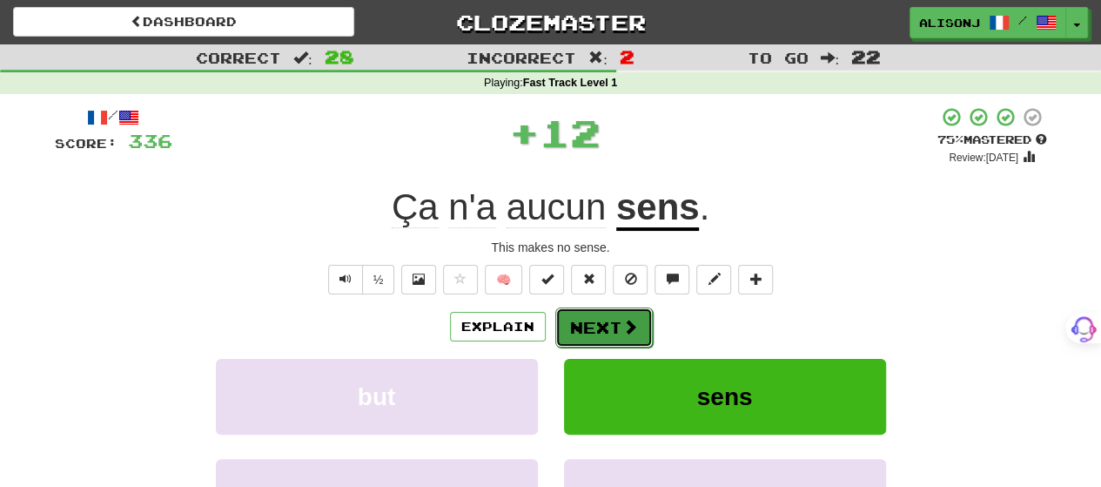
click at [604, 312] on button "Next" at bounding box center [603, 327] width 97 height 40
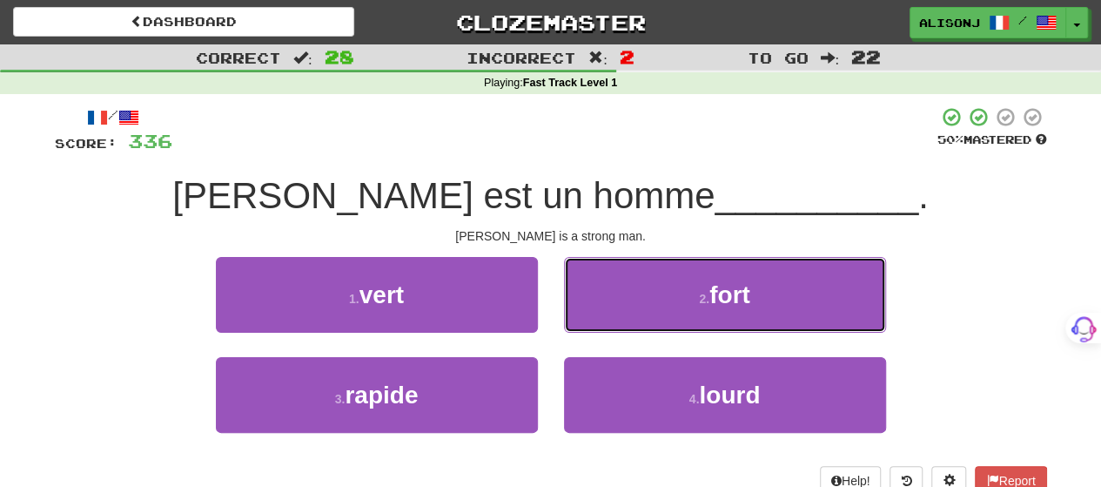
click at [604, 312] on button "2 . fort" at bounding box center [725, 295] width 322 height 76
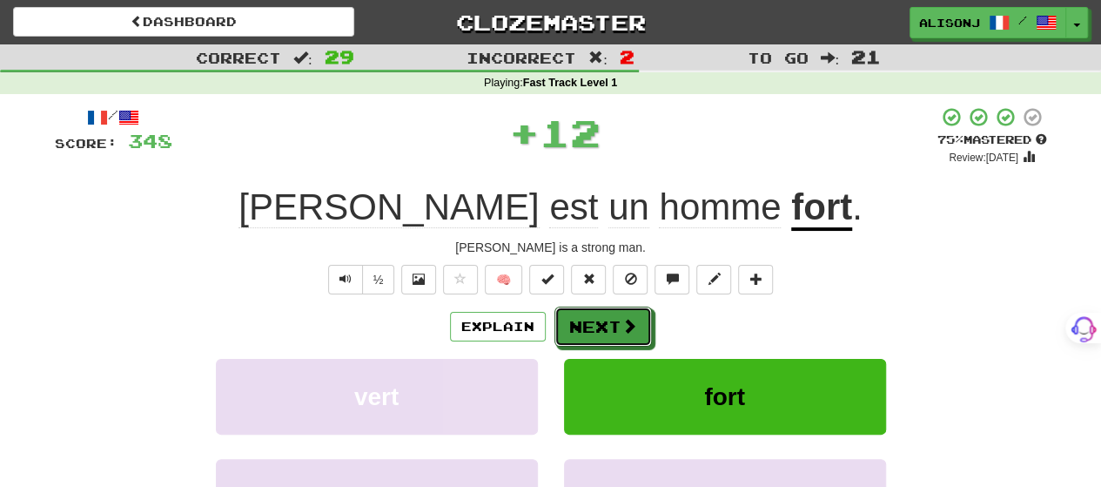
click at [604, 312] on button "Next" at bounding box center [602, 326] width 97 height 40
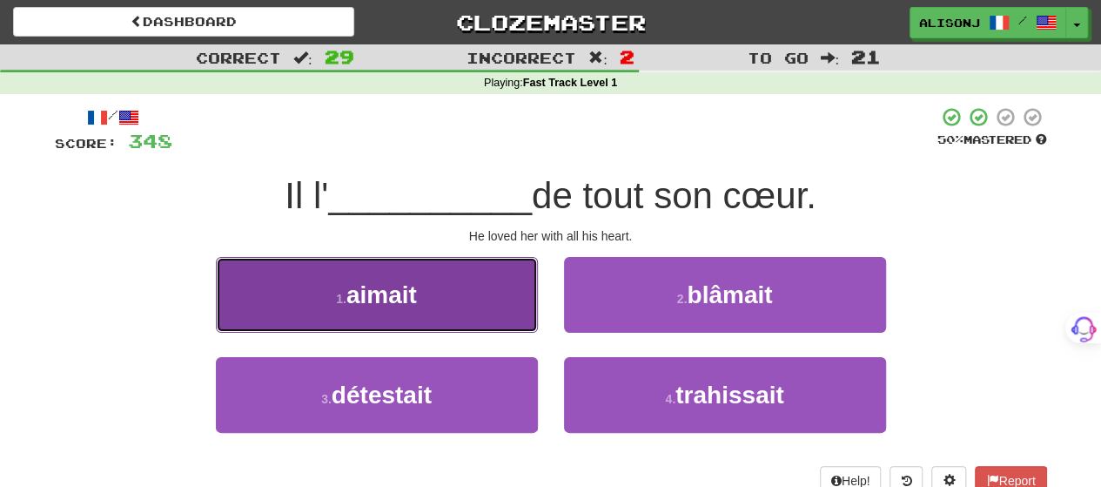
click at [481, 316] on button "1 . aimait" at bounding box center [377, 295] width 322 height 76
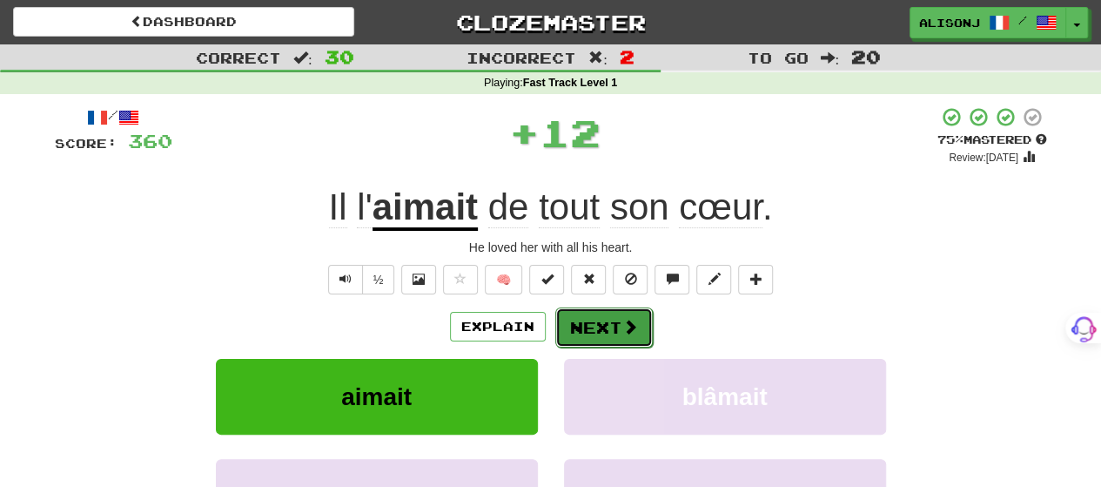
click at [583, 317] on button "Next" at bounding box center [603, 327] width 97 height 40
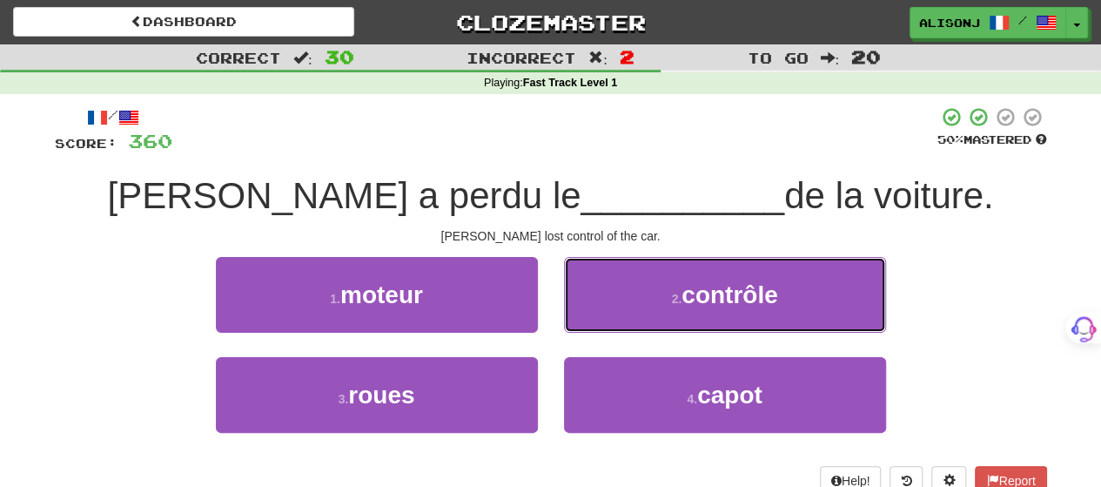
click at [583, 317] on button "2 . contrôle" at bounding box center [725, 295] width 322 height 76
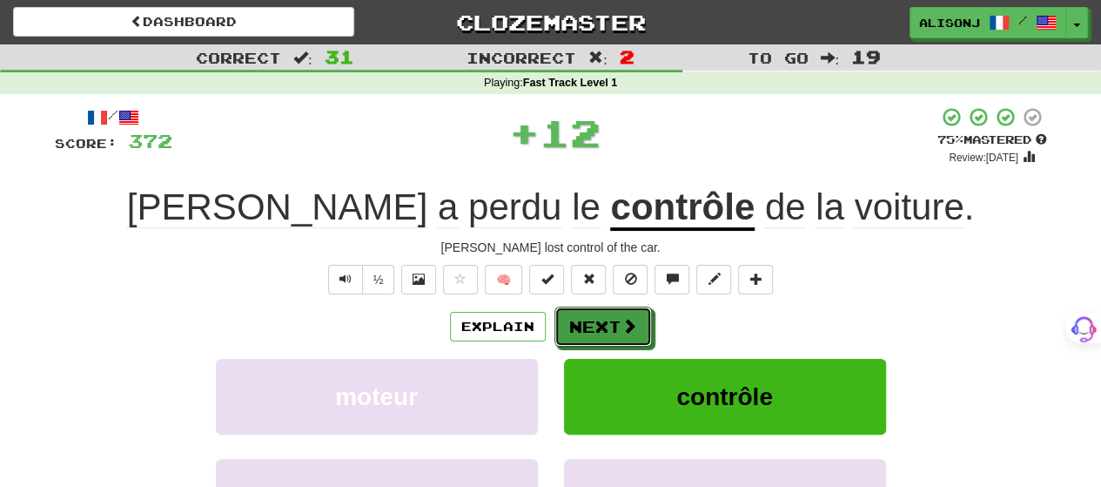
click at [583, 317] on button "Next" at bounding box center [602, 326] width 97 height 40
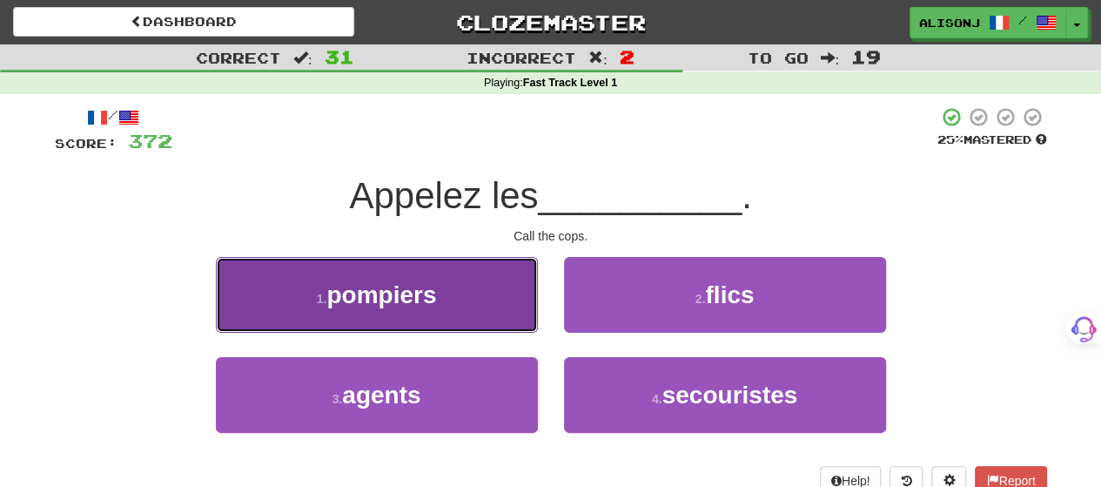
click at [514, 311] on button "1 . pompiers" at bounding box center [377, 295] width 322 height 76
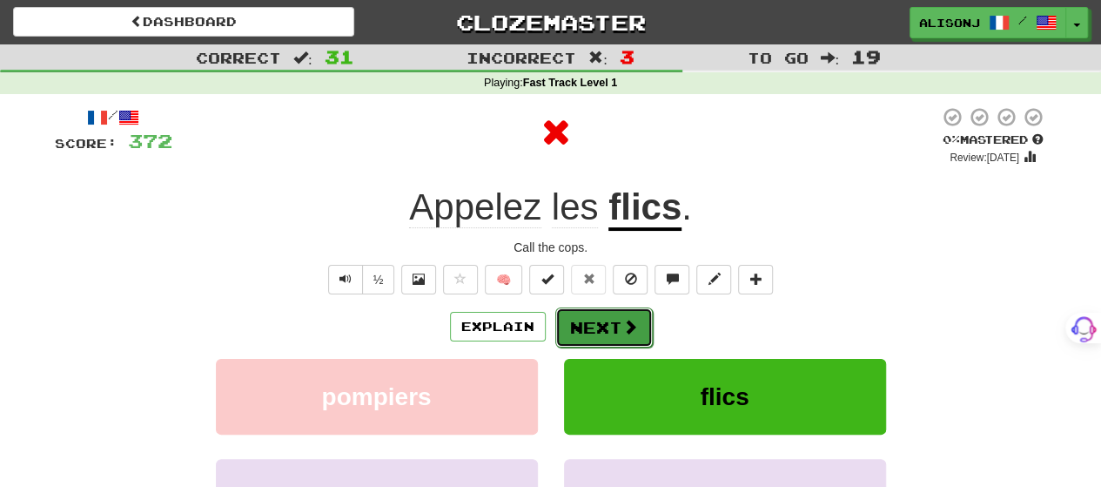
click at [582, 320] on button "Next" at bounding box center [603, 327] width 97 height 40
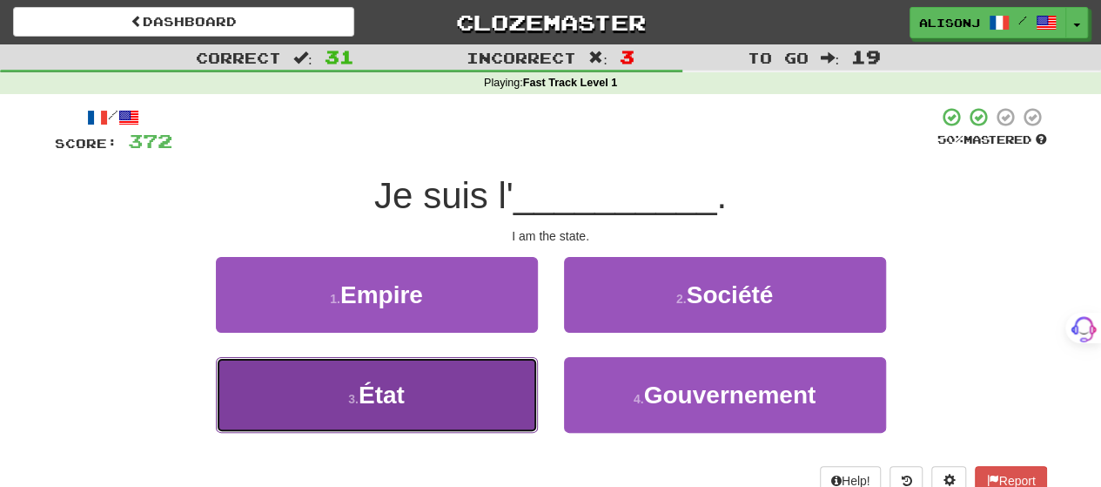
click at [513, 375] on button "3 . État" at bounding box center [377, 395] width 322 height 76
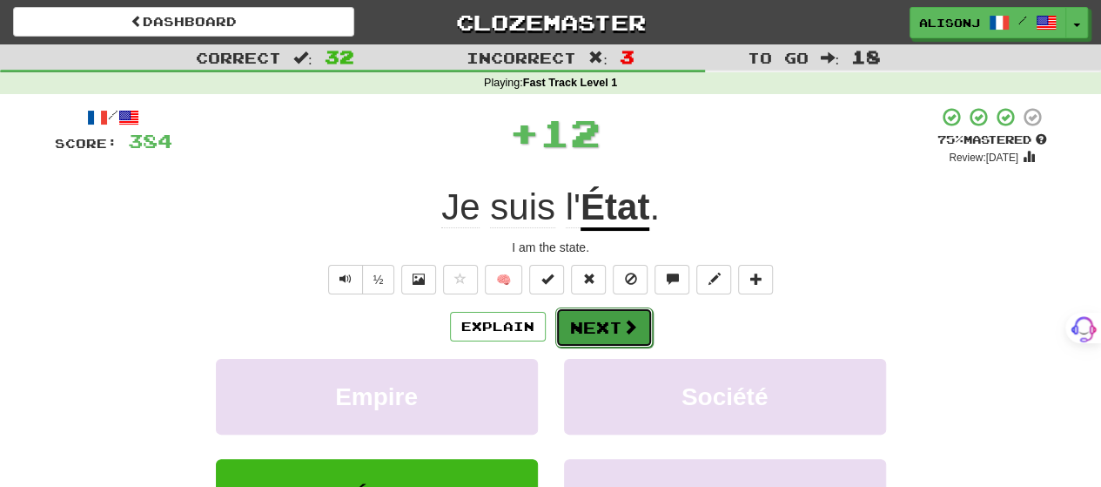
click at [612, 314] on button "Next" at bounding box center [603, 327] width 97 height 40
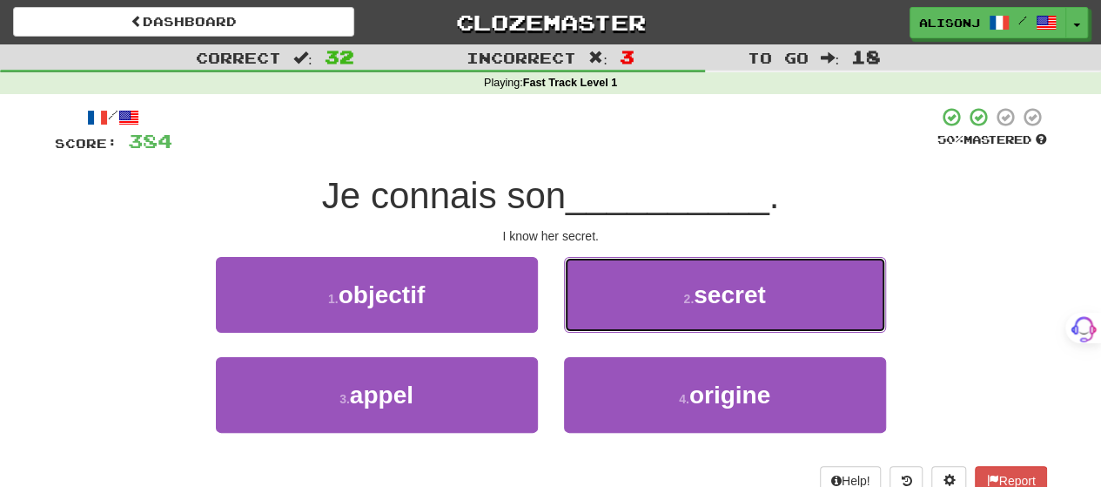
click at [617, 311] on button "2 . secret" at bounding box center [725, 295] width 322 height 76
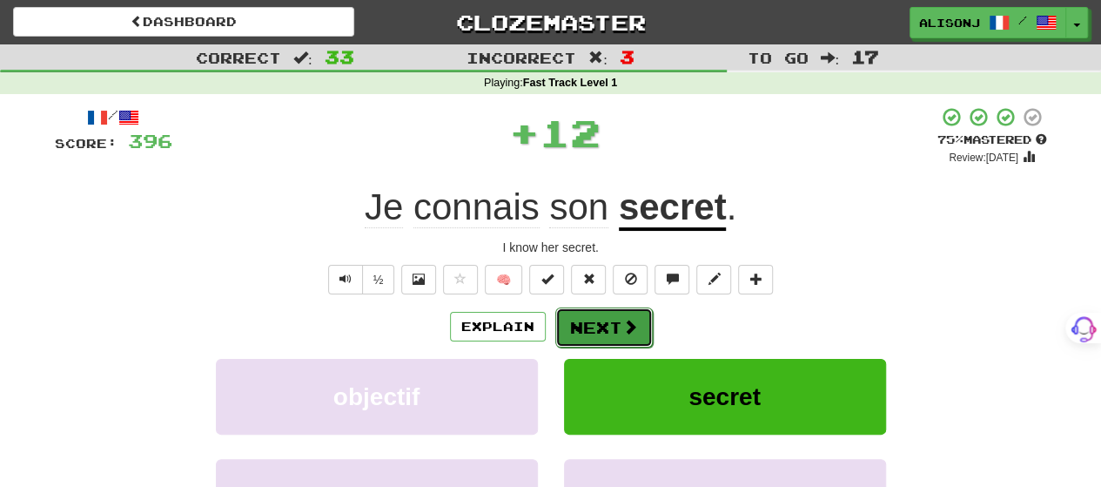
click at [616, 311] on button "Next" at bounding box center [603, 327] width 97 height 40
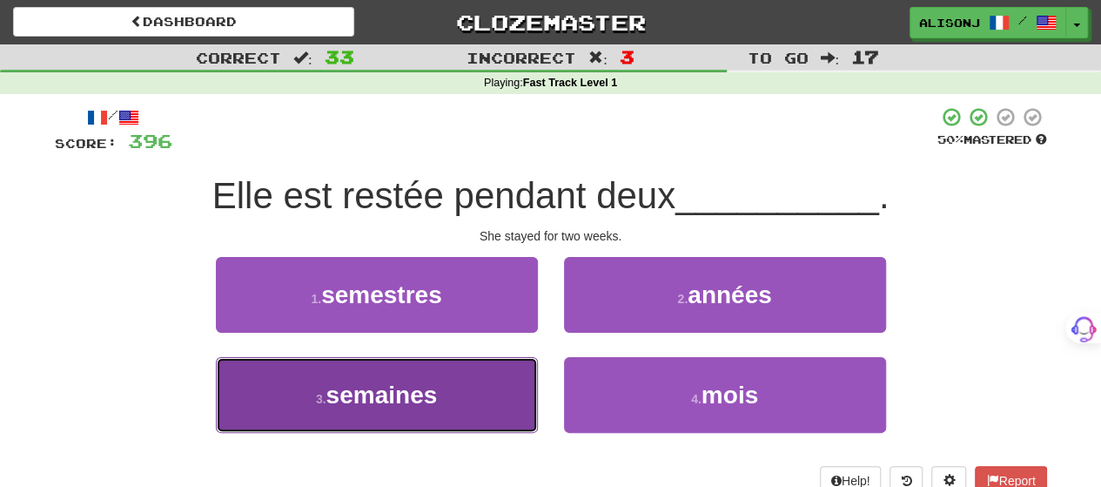
click at [505, 380] on button "3 . semaines" at bounding box center [377, 395] width 322 height 76
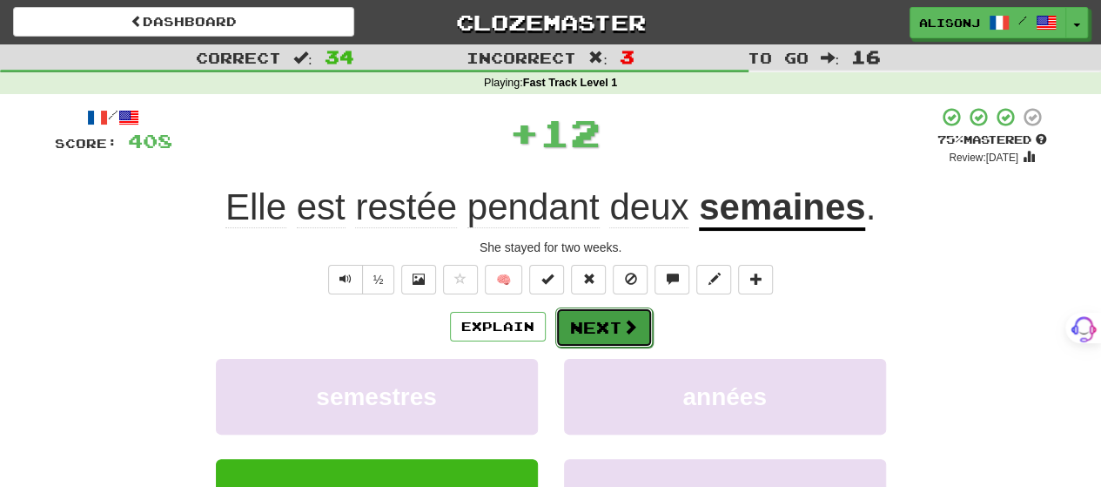
click at [594, 307] on button "Next" at bounding box center [603, 327] width 97 height 40
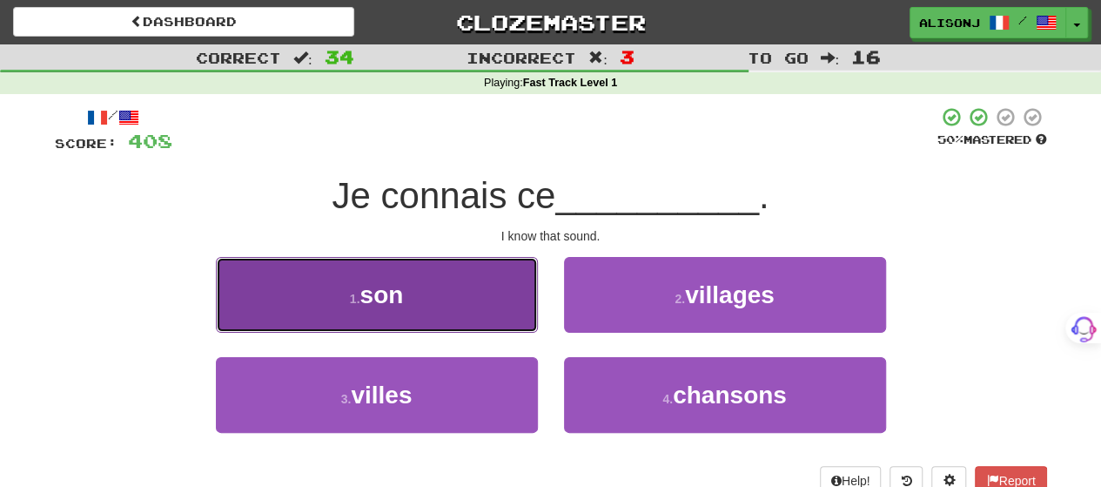
click at [451, 314] on button "1 . son" at bounding box center [377, 295] width 322 height 76
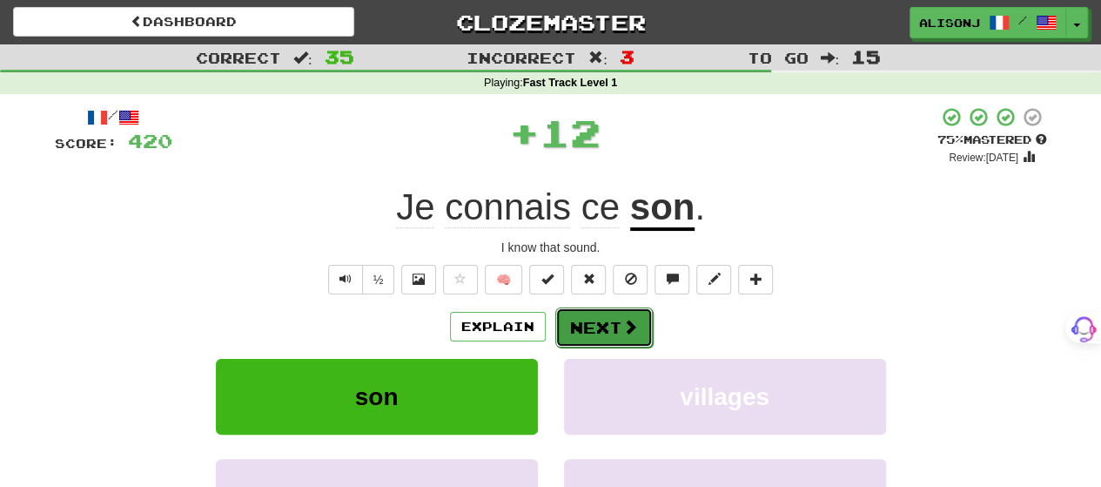
click at [592, 325] on button "Next" at bounding box center [603, 327] width 97 height 40
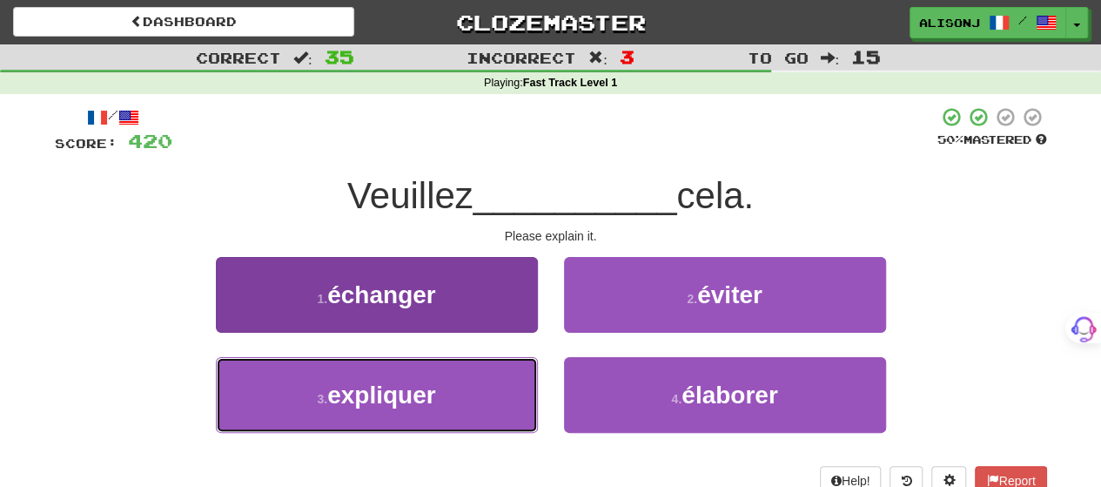
click at [510, 386] on button "3 . expliquer" at bounding box center [377, 395] width 322 height 76
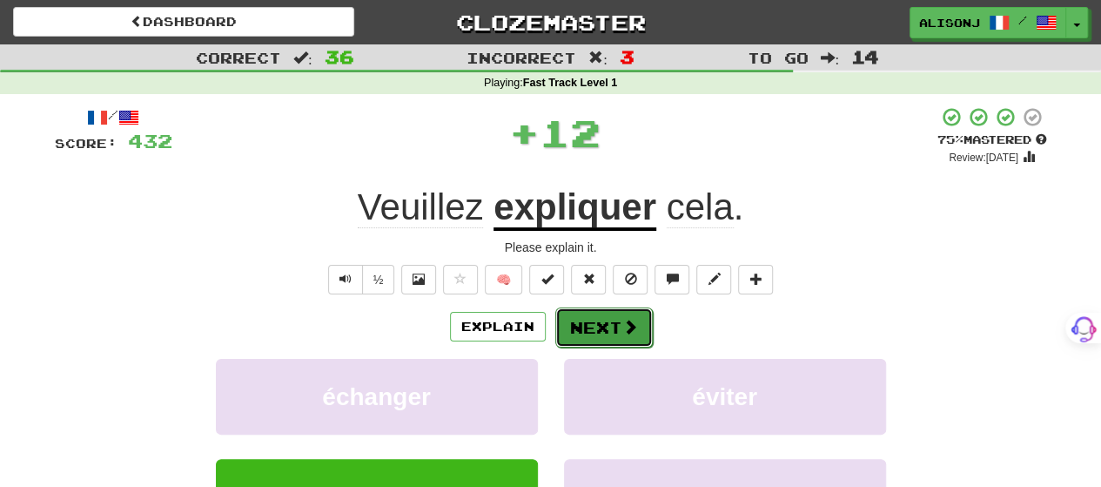
click at [601, 314] on button "Next" at bounding box center [603, 327] width 97 height 40
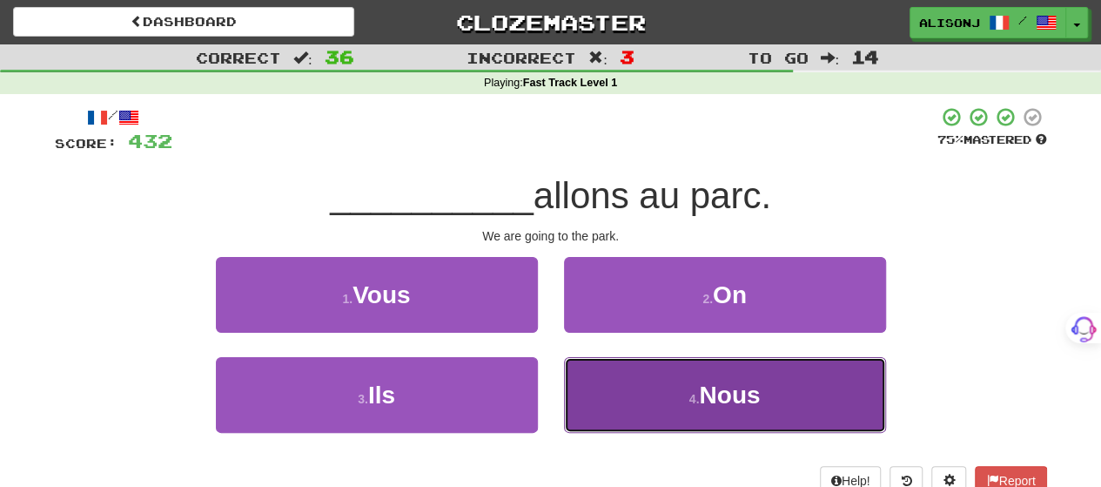
click at [625, 366] on button "4 . Nous" at bounding box center [725, 395] width 322 height 76
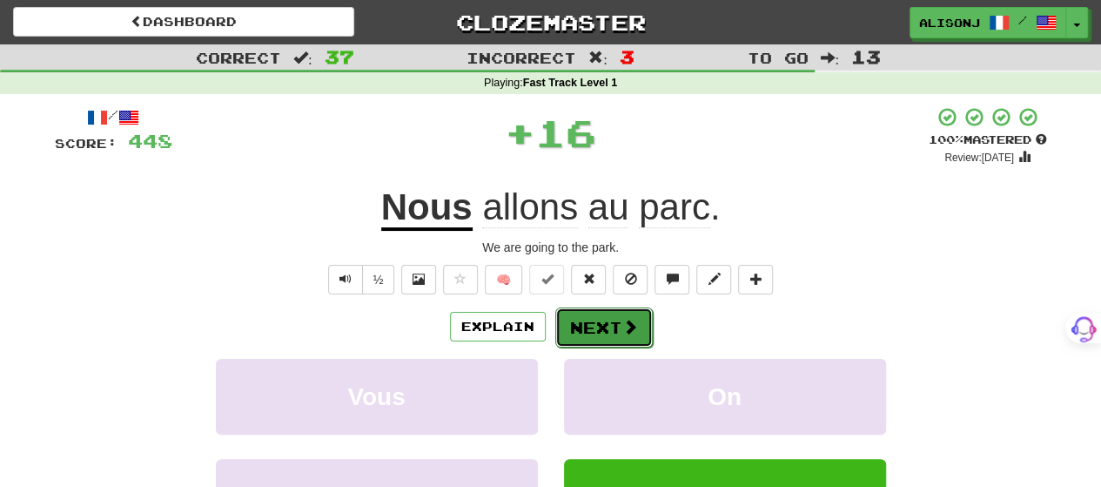
click at [609, 326] on button "Next" at bounding box center [603, 327] width 97 height 40
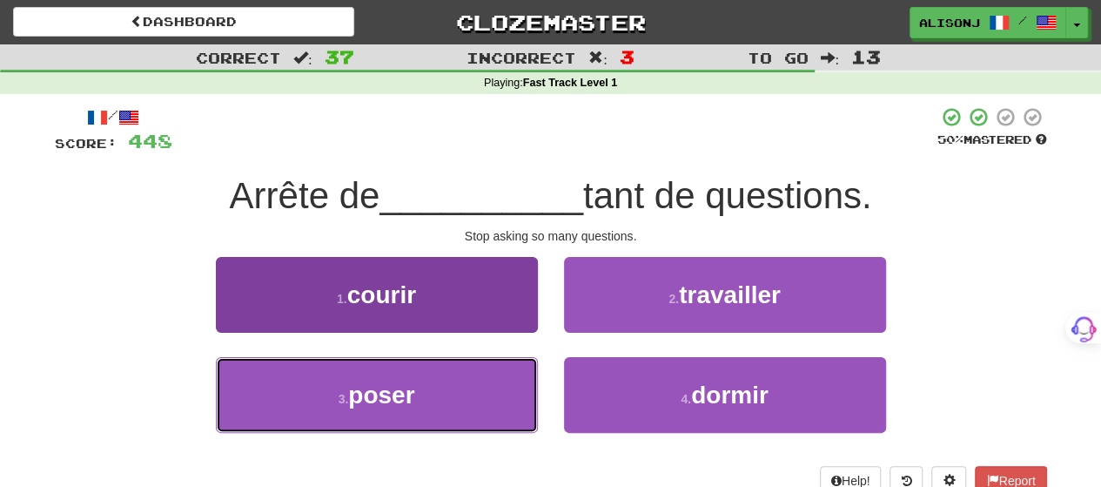
click at [489, 382] on button "3 . poser" at bounding box center [377, 395] width 322 height 76
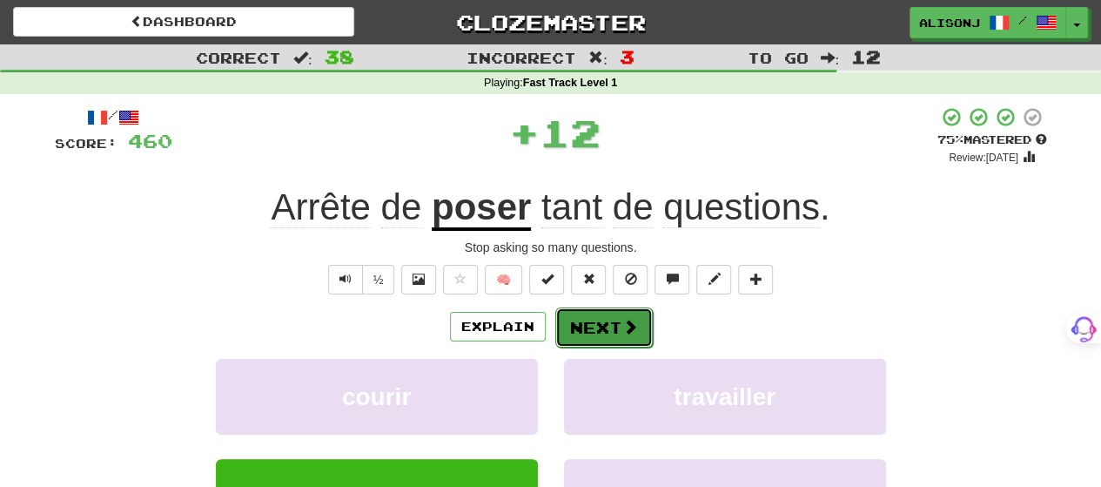
click at [625, 326] on span at bounding box center [630, 327] width 16 height 16
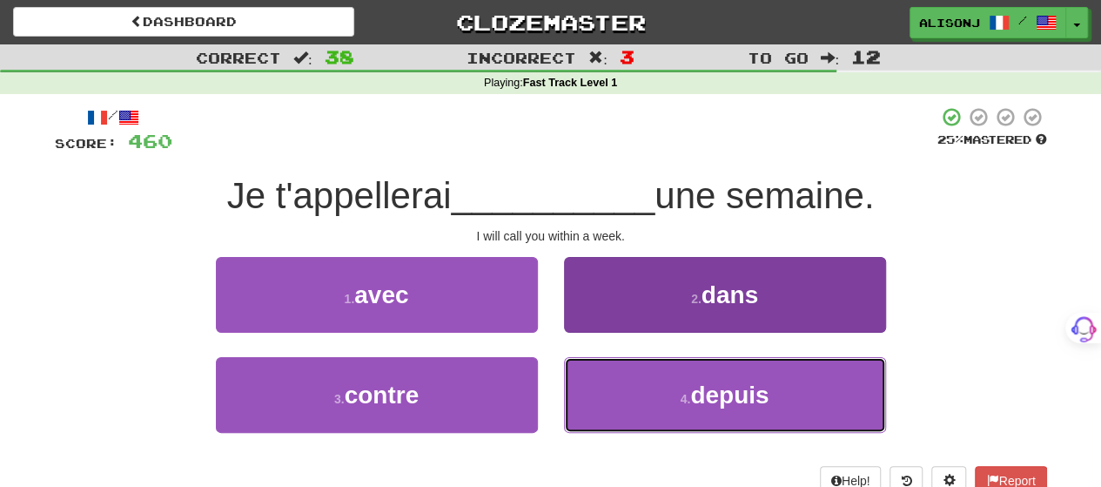
click at [602, 368] on button "4 . depuis" at bounding box center [725, 395] width 322 height 76
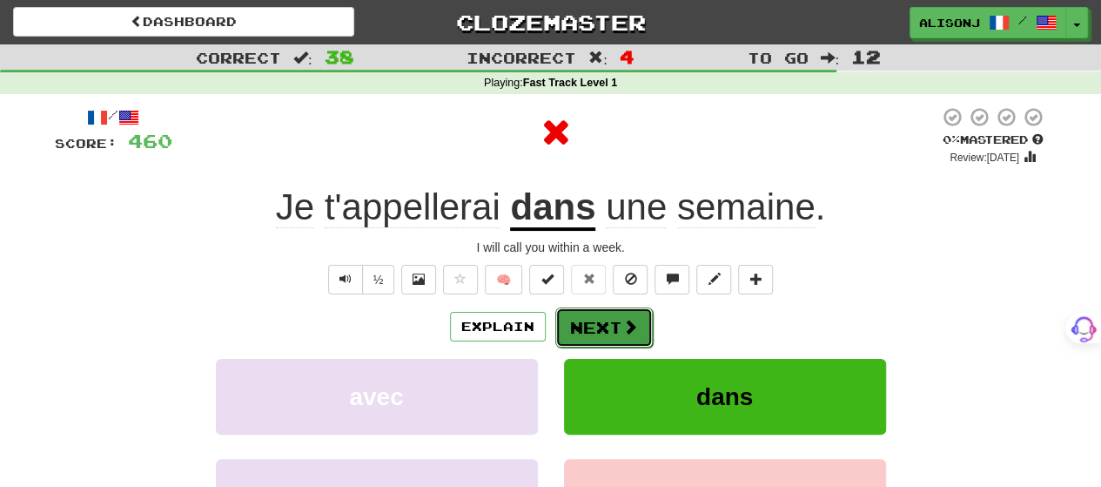
click at [598, 321] on button "Next" at bounding box center [603, 327] width 97 height 40
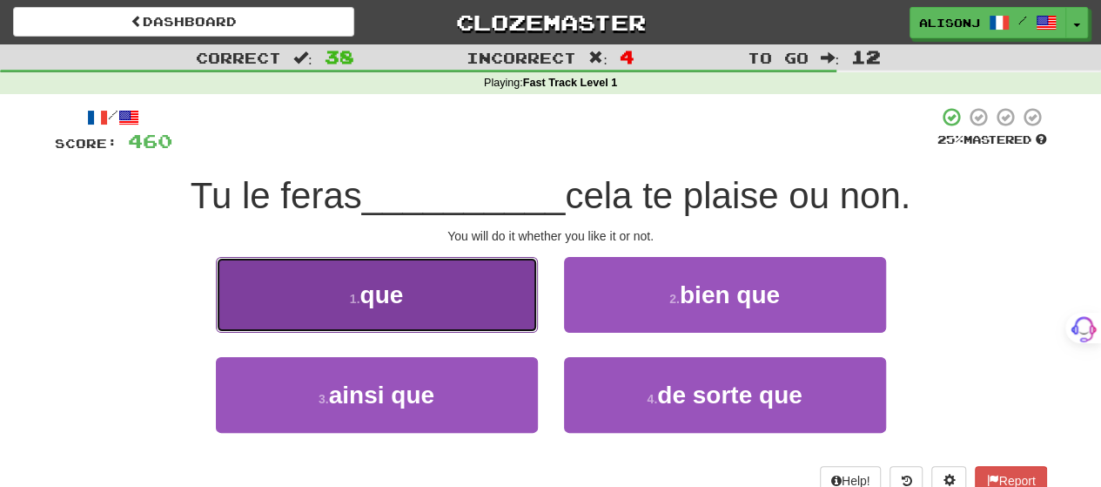
click at [519, 319] on button "1 . que" at bounding box center [377, 295] width 322 height 76
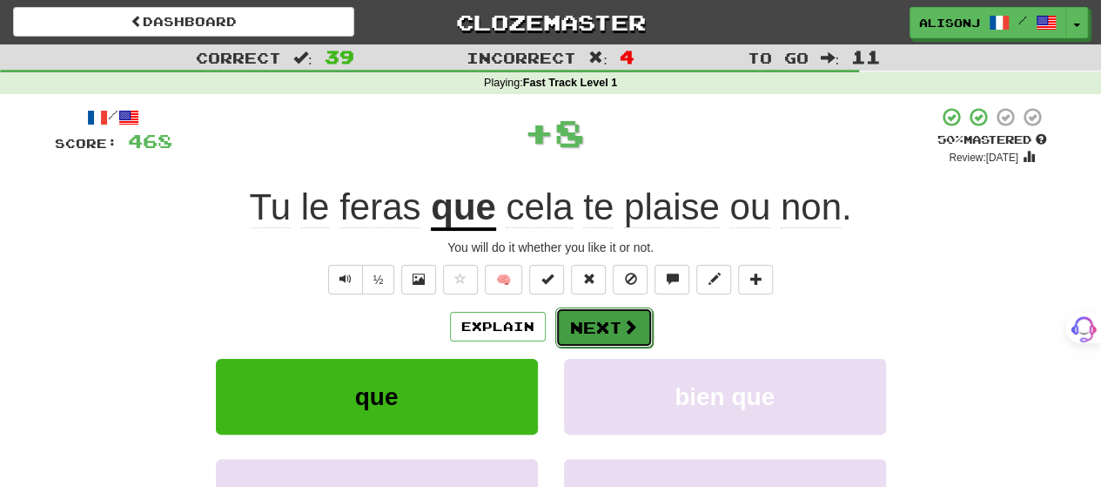
click at [586, 319] on button "Next" at bounding box center [603, 327] width 97 height 40
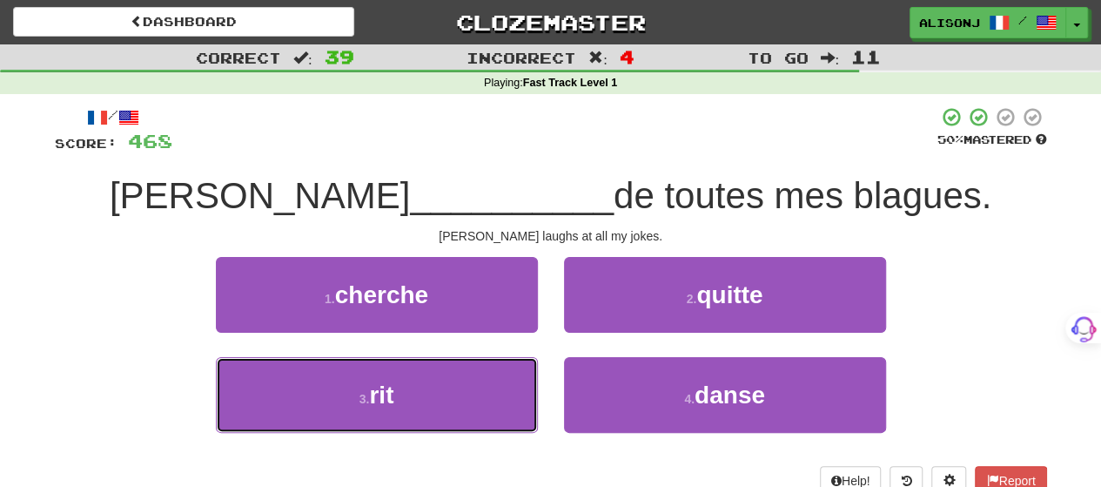
drag, startPoint x: 468, startPoint y: 389, endPoint x: 530, endPoint y: 348, distance: 74.1
click at [470, 386] on button "3 . rit" at bounding box center [377, 395] width 322 height 76
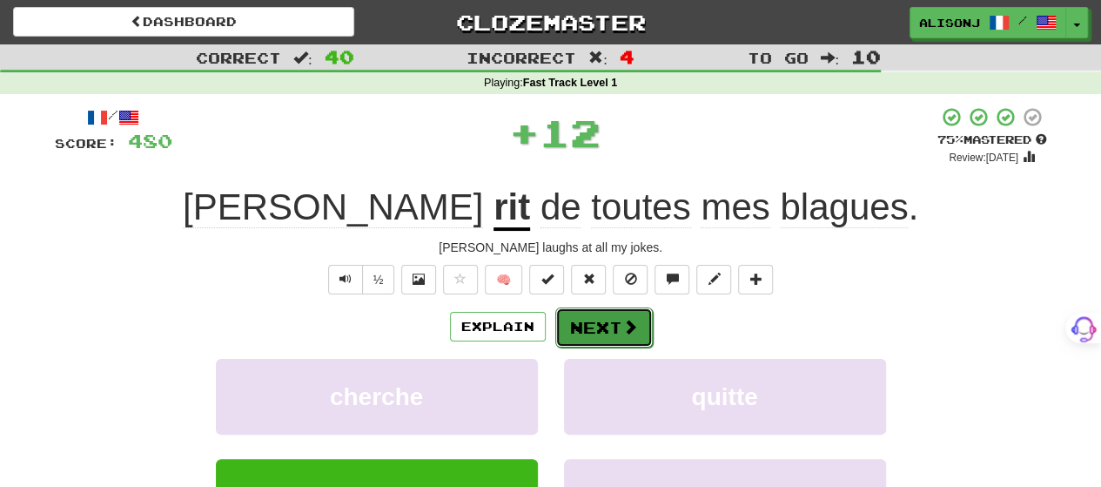
click at [591, 325] on button "Next" at bounding box center [603, 327] width 97 height 40
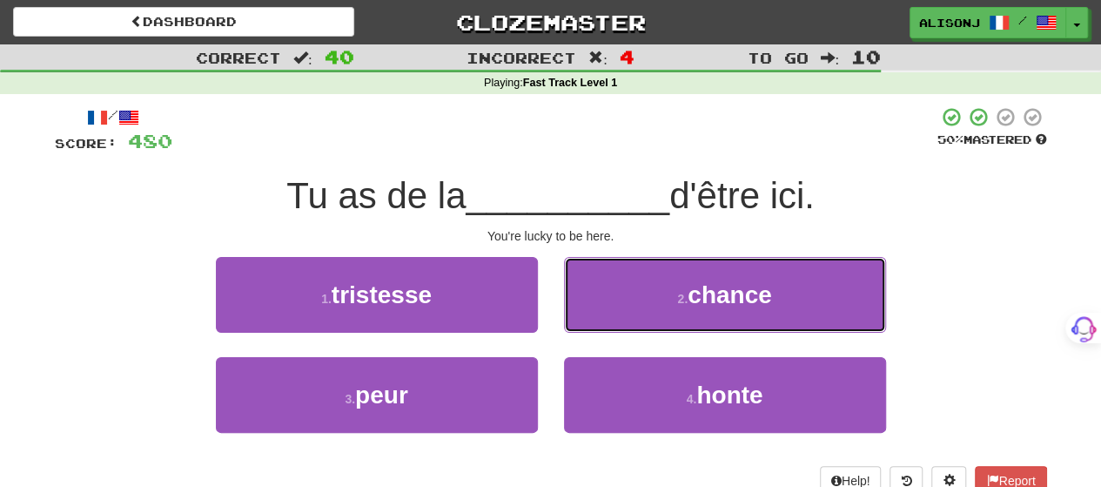
click at [591, 325] on button "2 . chance" at bounding box center [725, 295] width 322 height 76
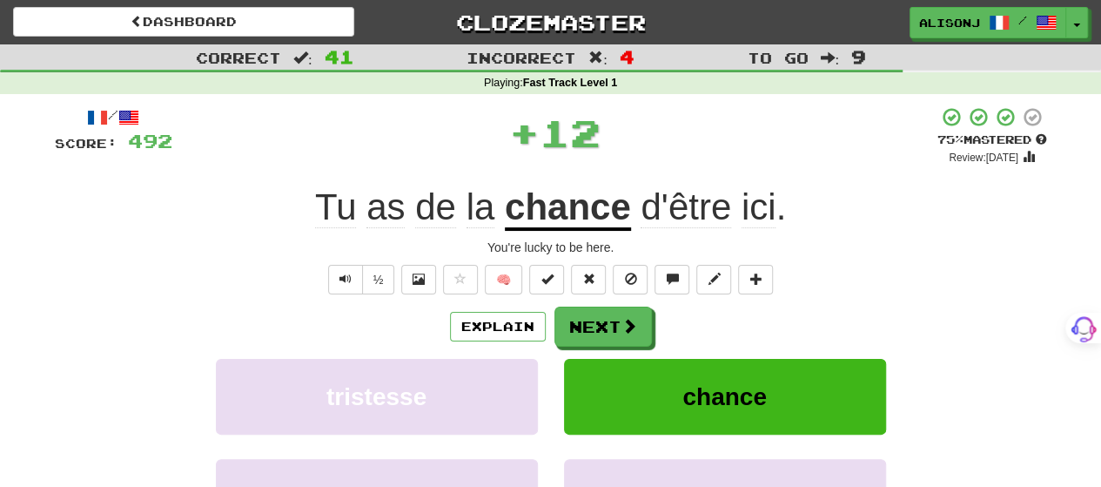
click at [591, 325] on button "Next" at bounding box center [602, 326] width 97 height 40
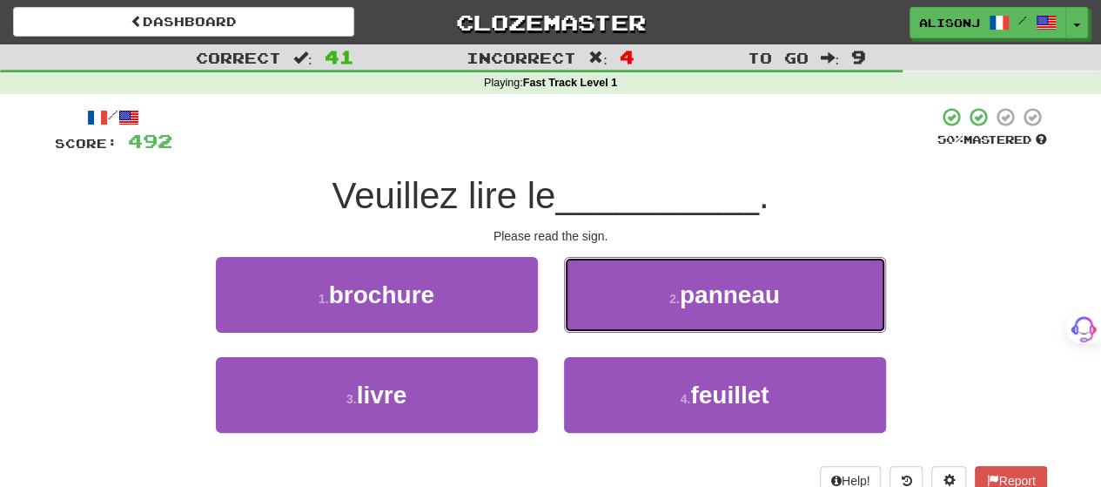
click at [591, 325] on button "2 . panneau" at bounding box center [725, 295] width 322 height 76
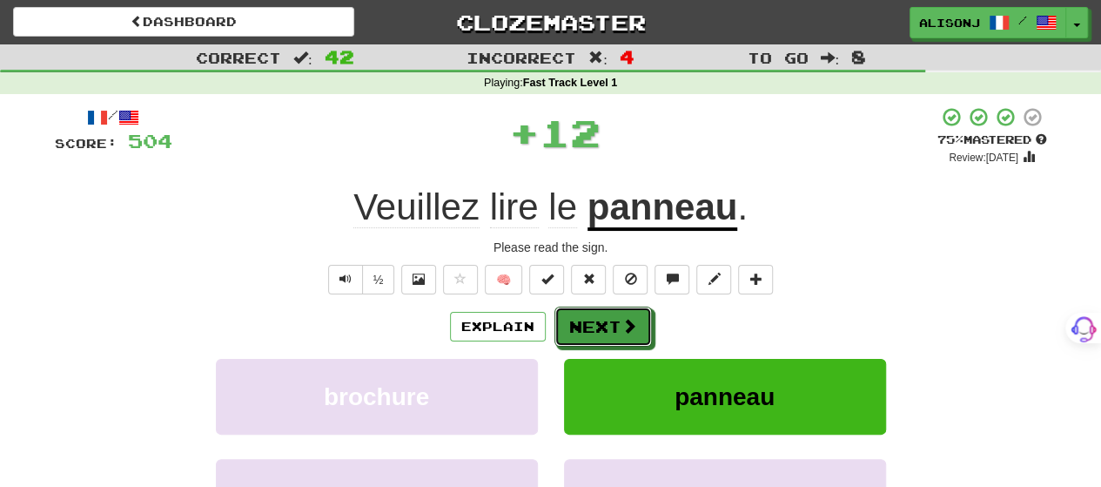
click at [591, 325] on button "Next" at bounding box center [602, 326] width 97 height 40
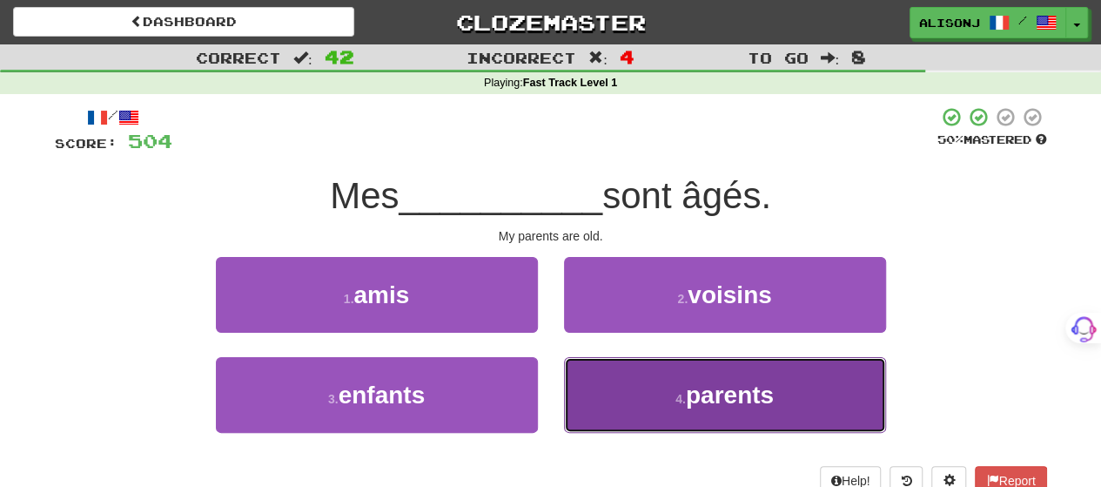
click at [594, 376] on button "4 . parents" at bounding box center [725, 395] width 322 height 76
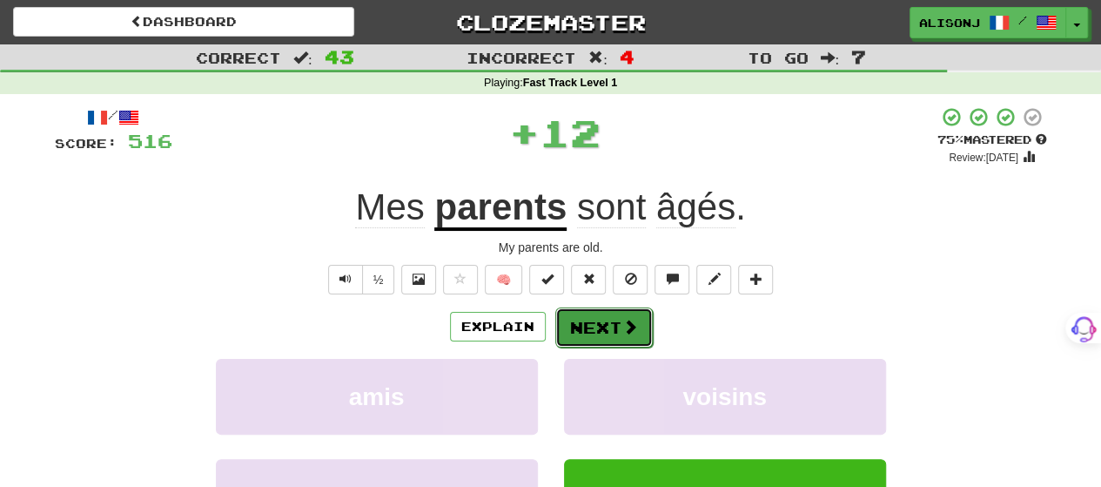
click at [585, 326] on button "Next" at bounding box center [603, 327] width 97 height 40
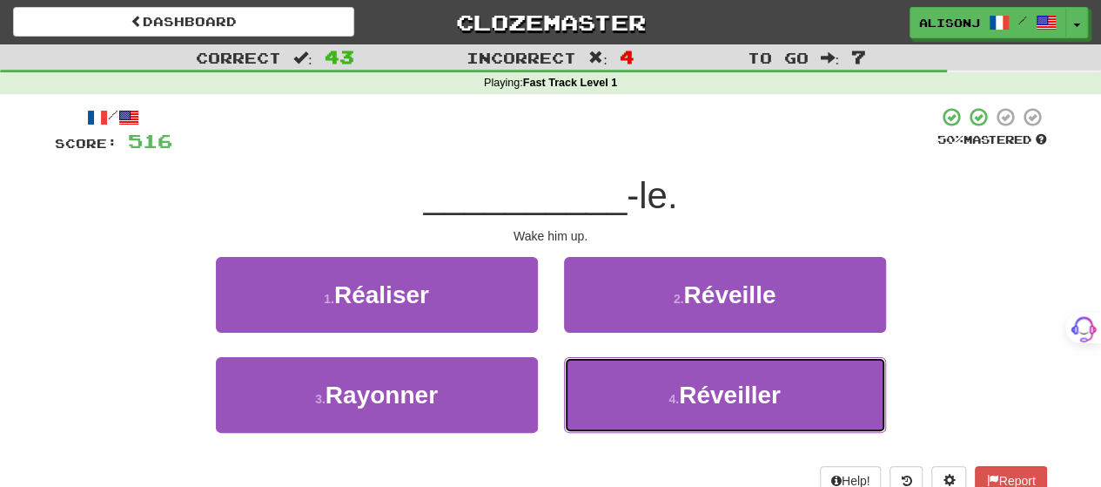
drag, startPoint x: 599, startPoint y: 379, endPoint x: 587, endPoint y: 347, distance: 33.3
click at [596, 366] on button "4 . Réveiller" at bounding box center [725, 395] width 322 height 76
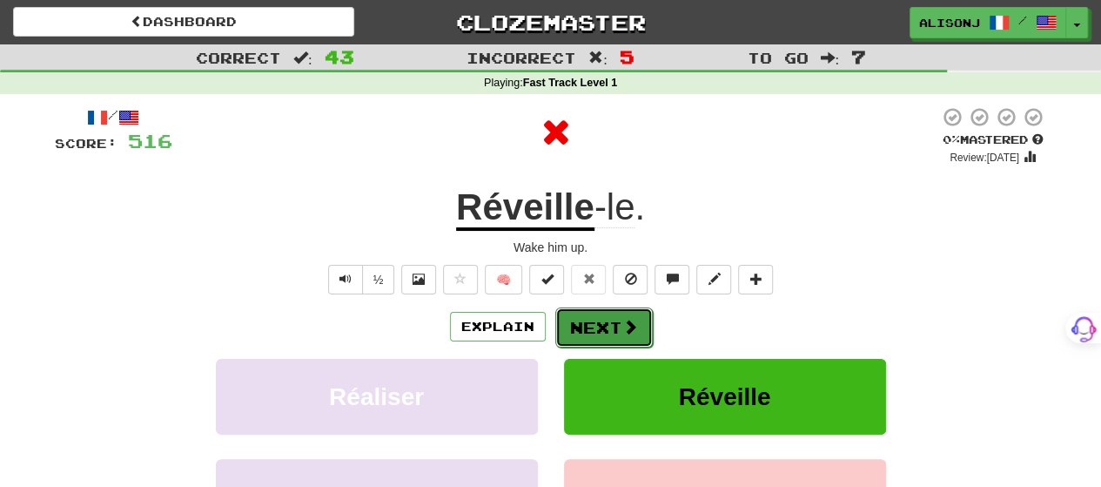
click at [584, 319] on button "Next" at bounding box center [603, 327] width 97 height 40
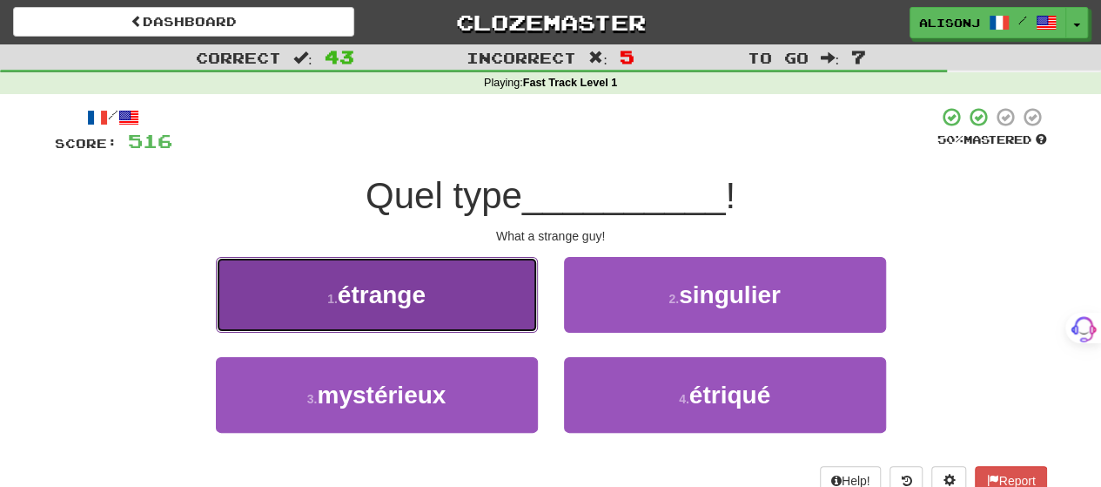
click at [494, 318] on button "1 . étrange" at bounding box center [377, 295] width 322 height 76
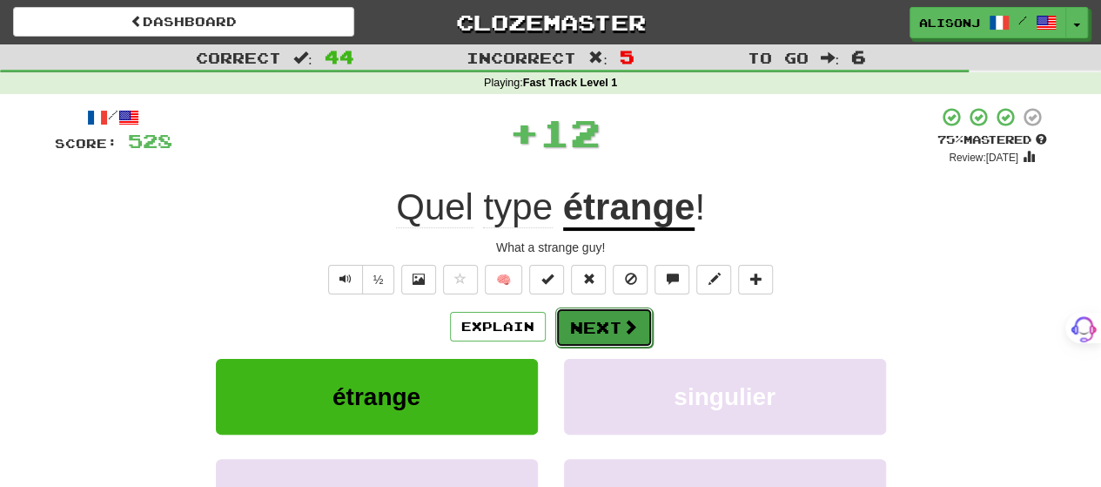
click at [587, 318] on button "Next" at bounding box center [603, 327] width 97 height 40
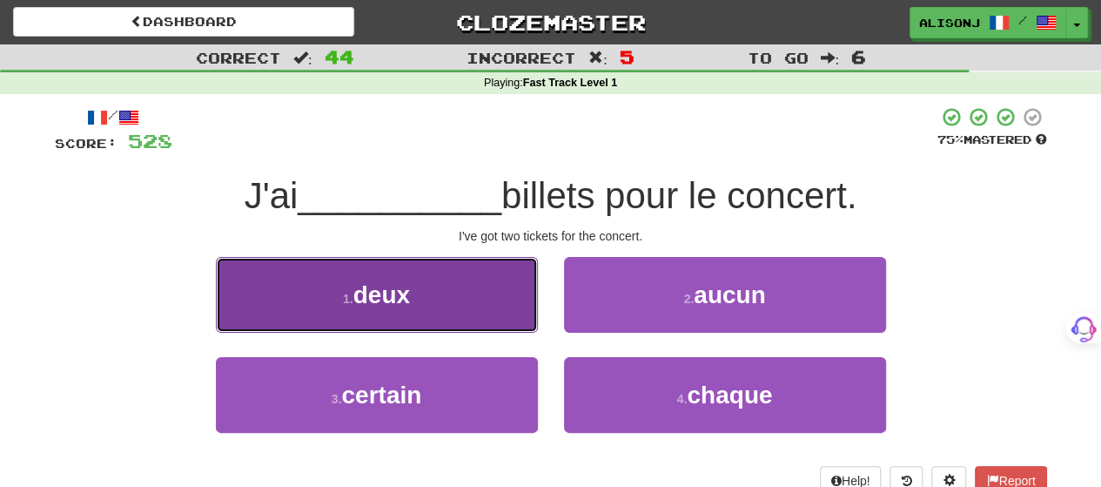
click at [505, 315] on button "1 . deux" at bounding box center [377, 295] width 322 height 76
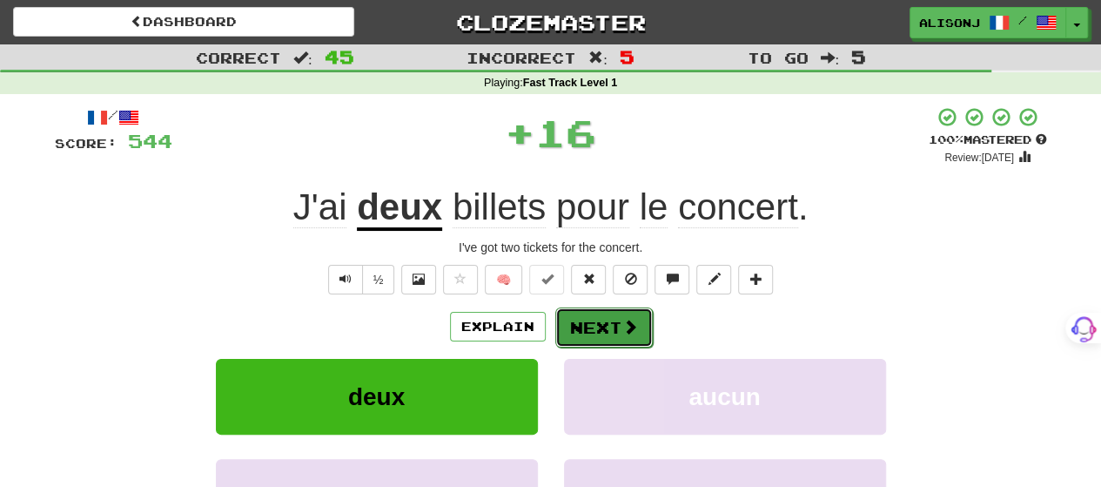
click at [594, 316] on button "Next" at bounding box center [603, 327] width 97 height 40
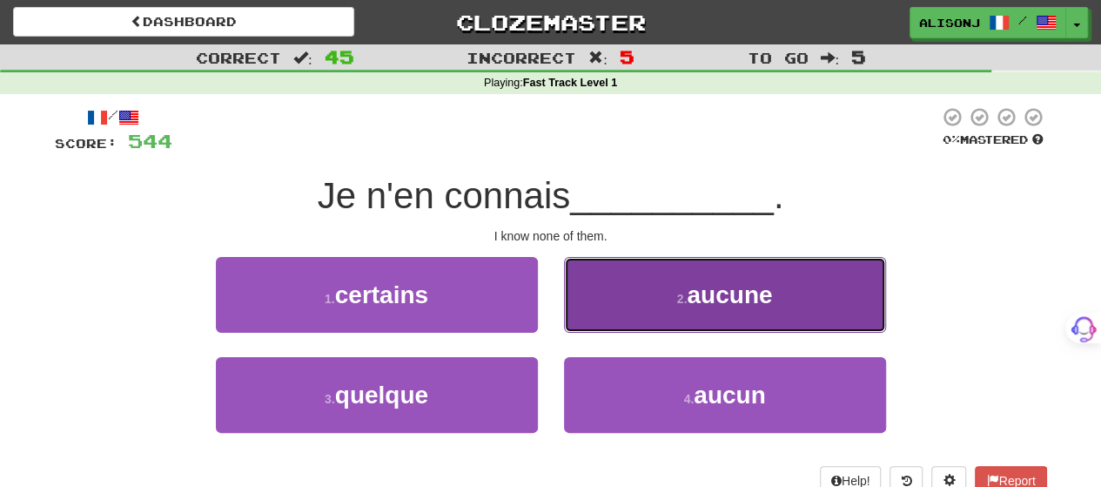
click at [623, 318] on button "2 . aucune" at bounding box center [725, 295] width 322 height 76
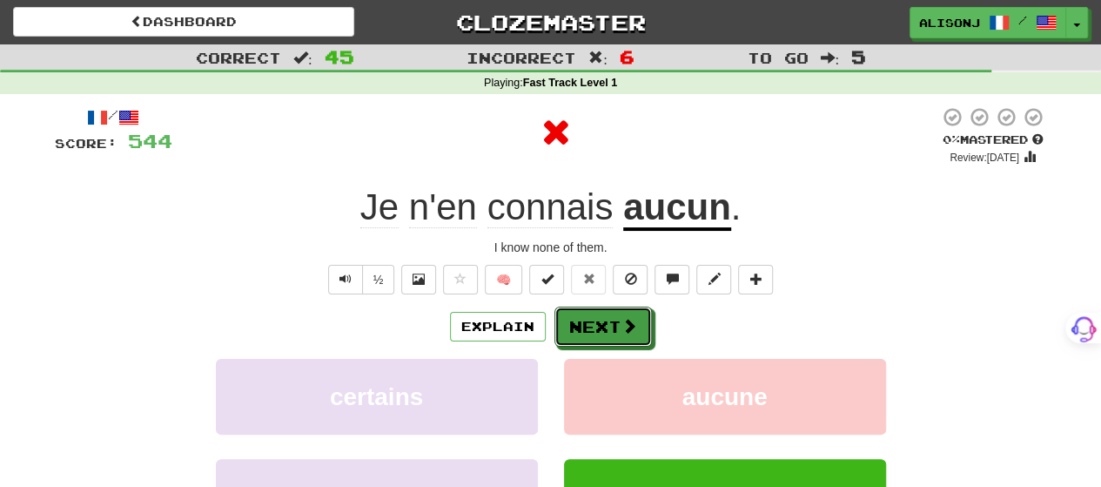
click at [623, 318] on span at bounding box center [629, 326] width 16 height 16
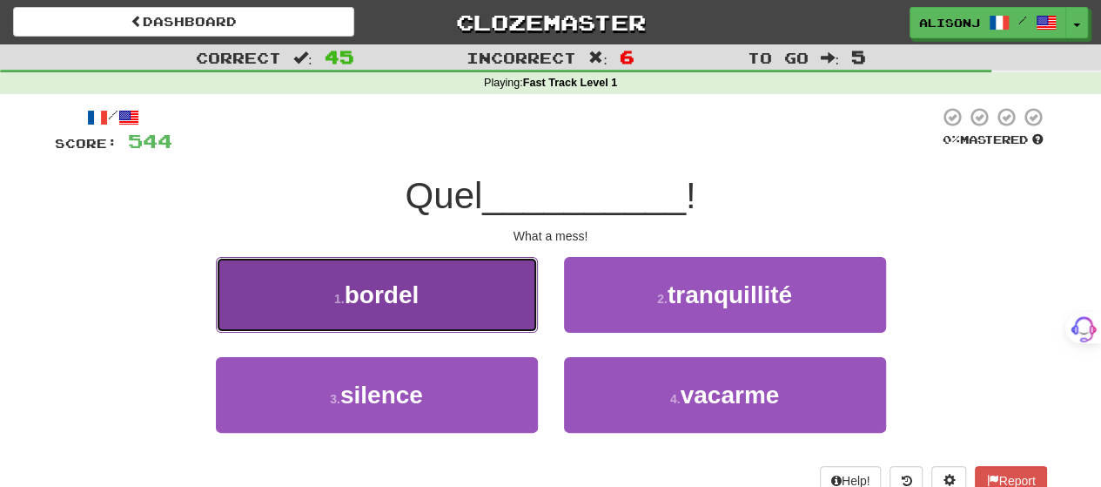
click at [488, 314] on button "1 . bordel" at bounding box center [377, 295] width 322 height 76
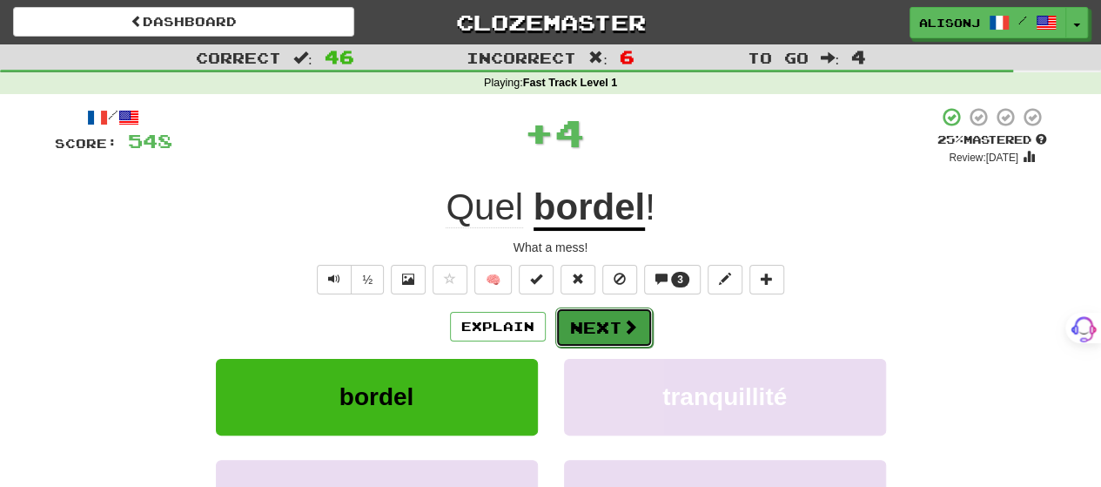
click at [604, 316] on button "Next" at bounding box center [603, 327] width 97 height 40
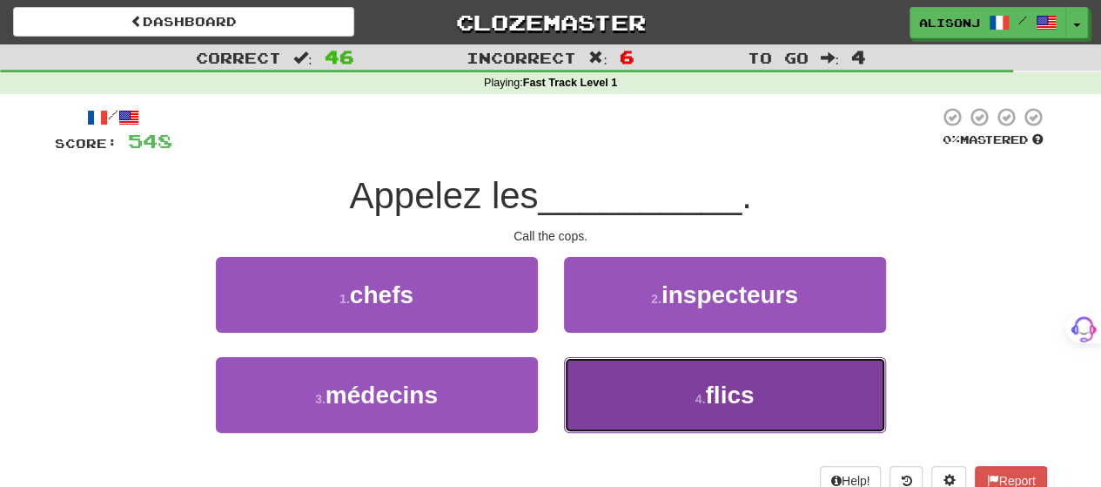
drag, startPoint x: 599, startPoint y: 372, endPoint x: 595, endPoint y: 359, distance: 12.7
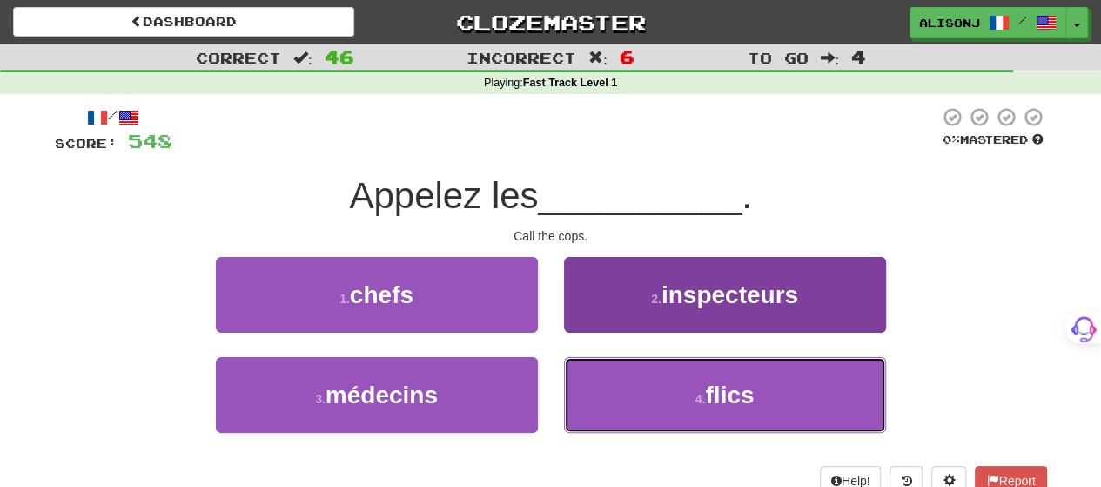
click at [598, 368] on button "4 . flics" at bounding box center [725, 395] width 322 height 76
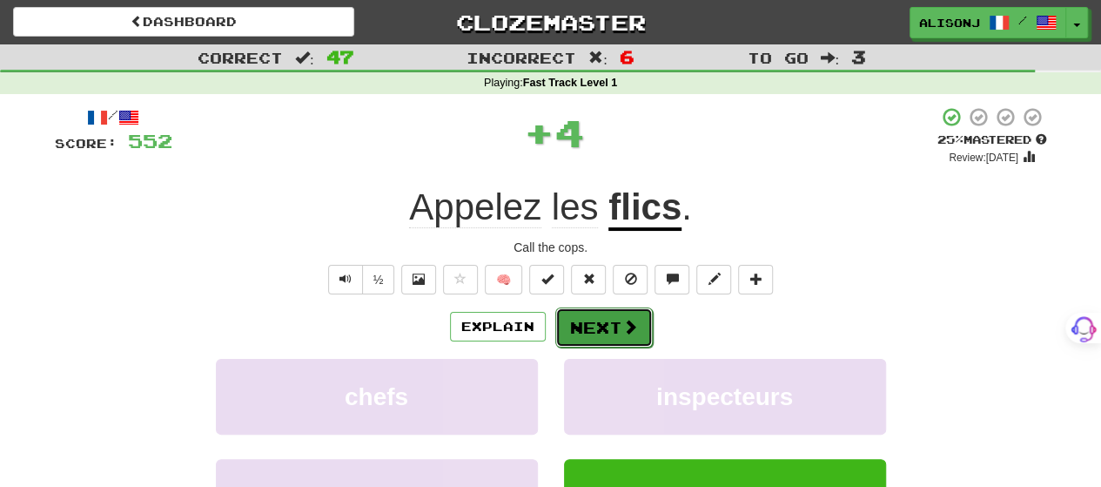
click at [587, 318] on button "Next" at bounding box center [603, 327] width 97 height 40
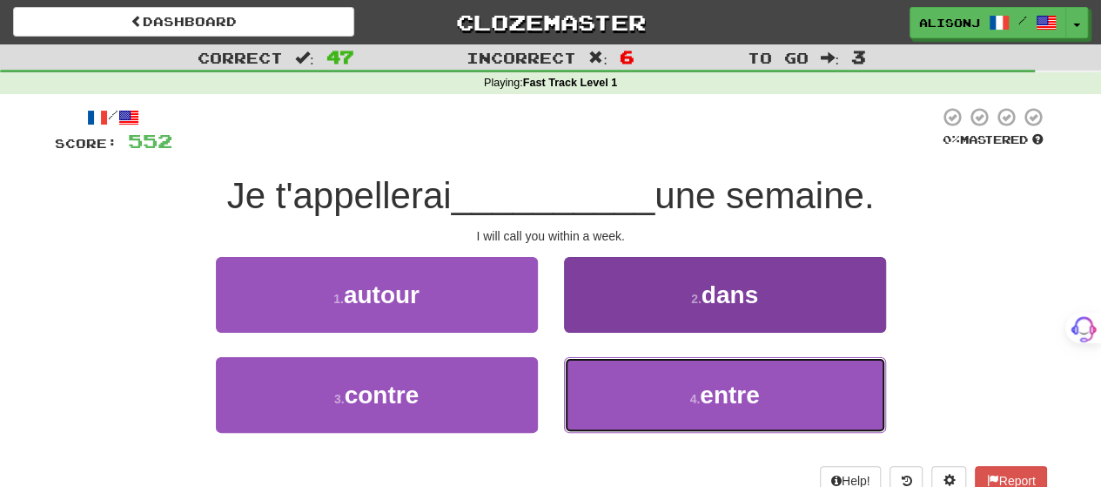
click at [595, 382] on button "4 . entre" at bounding box center [725, 395] width 322 height 76
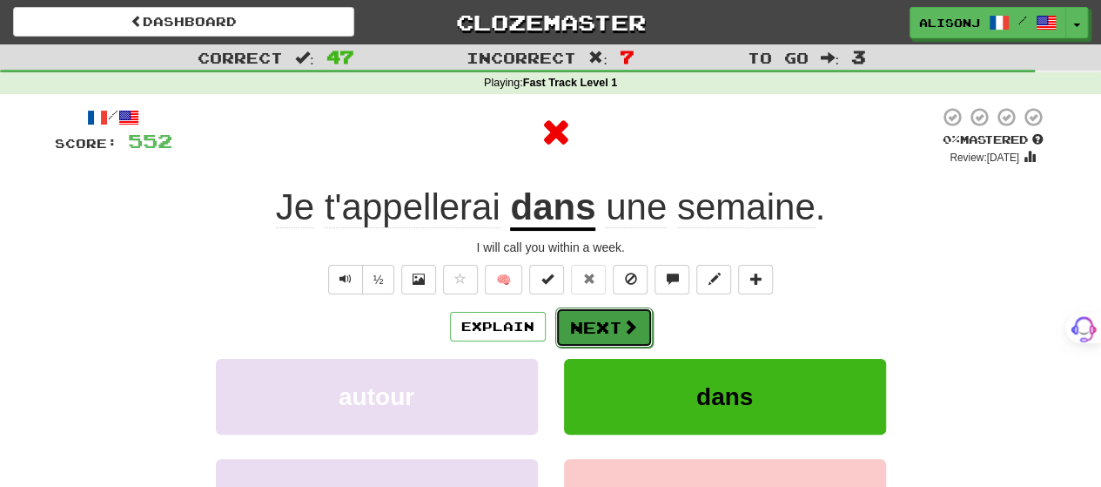
click at [591, 322] on button "Next" at bounding box center [603, 327] width 97 height 40
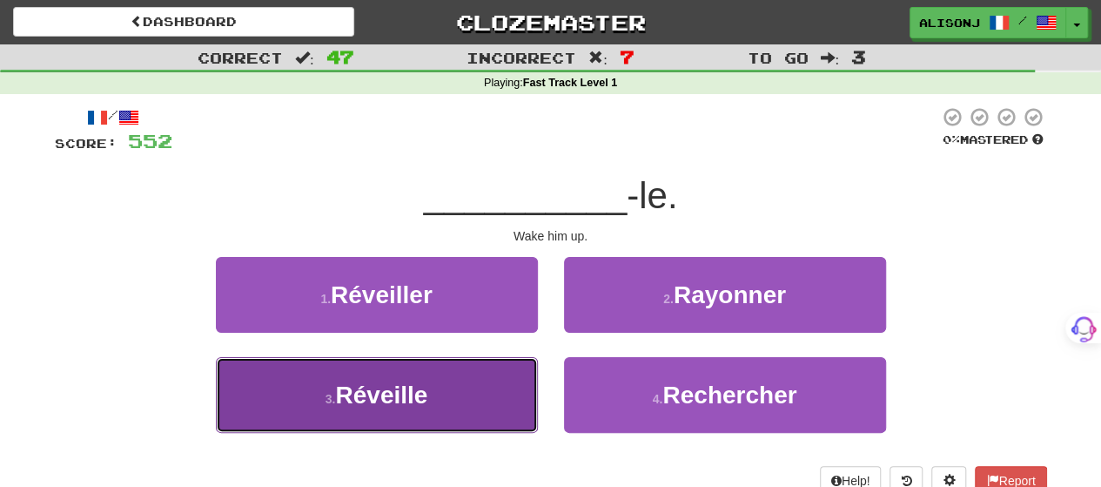
click at [521, 386] on button "3 . Réveille" at bounding box center [377, 395] width 322 height 76
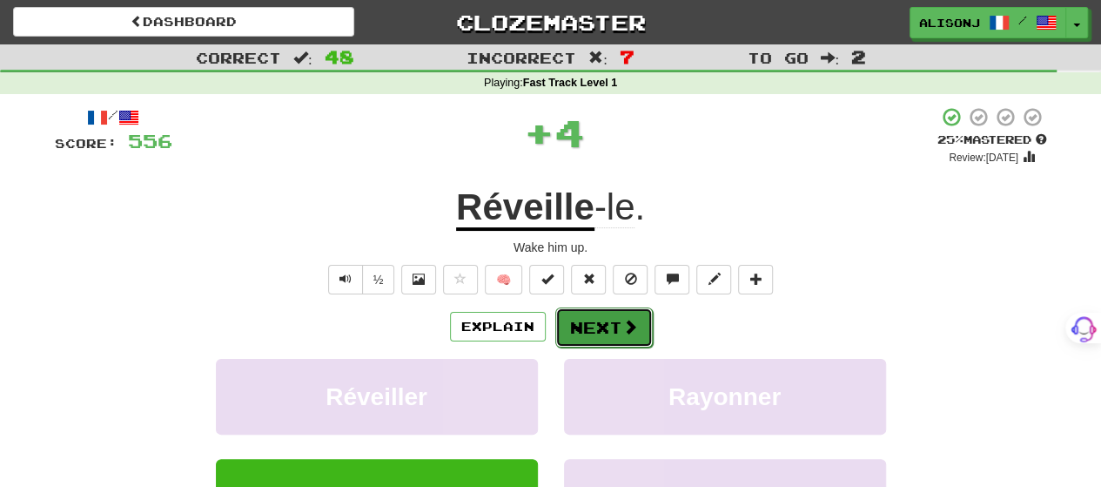
click at [585, 327] on button "Next" at bounding box center [603, 327] width 97 height 40
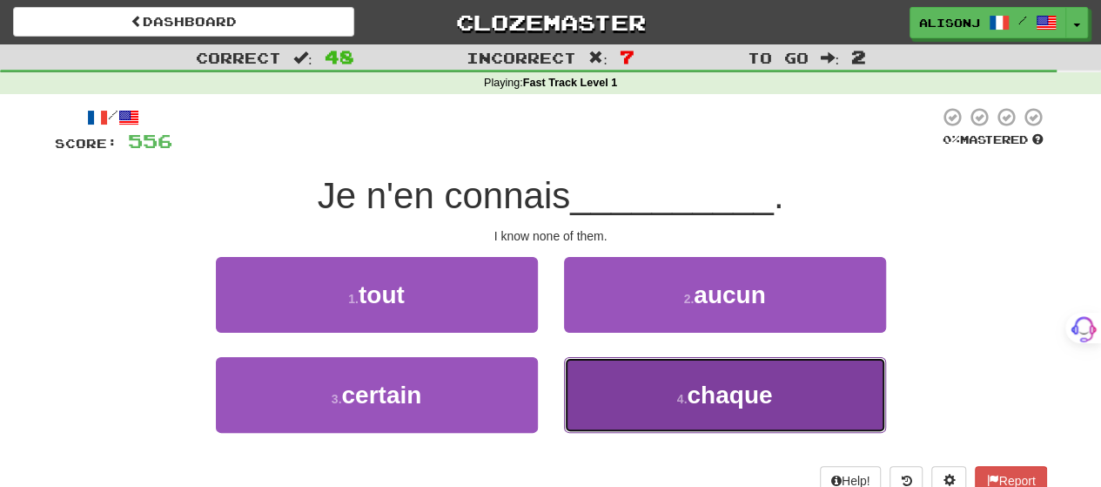
click at [580, 370] on button "4 . chaque" at bounding box center [725, 395] width 322 height 76
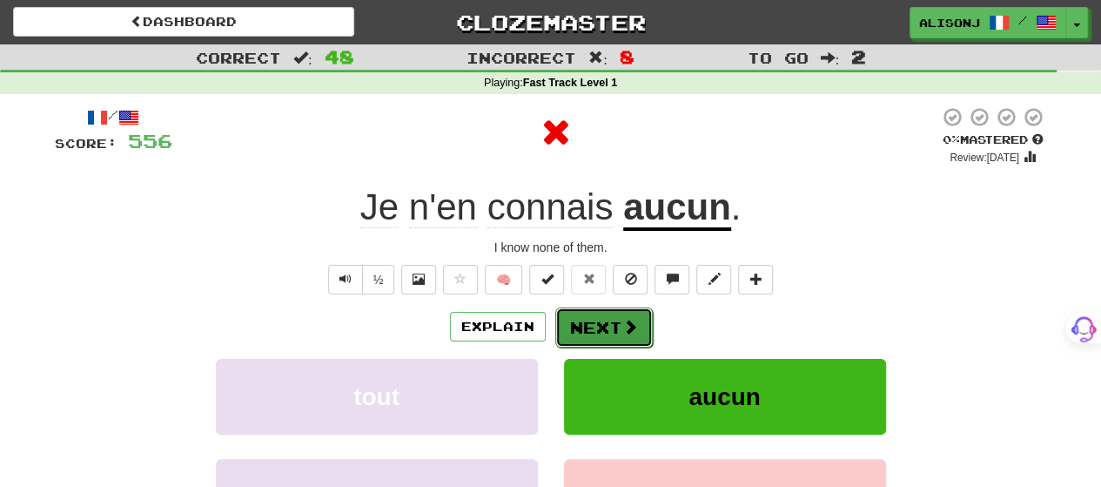
click at [576, 325] on button "Next" at bounding box center [603, 327] width 97 height 40
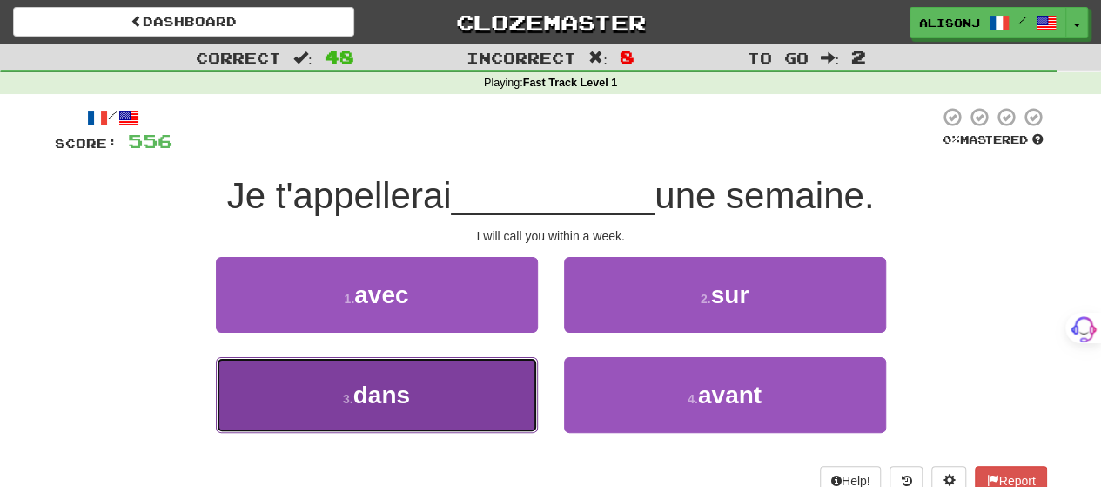
click at [498, 373] on button "3 . dans" at bounding box center [377, 395] width 322 height 76
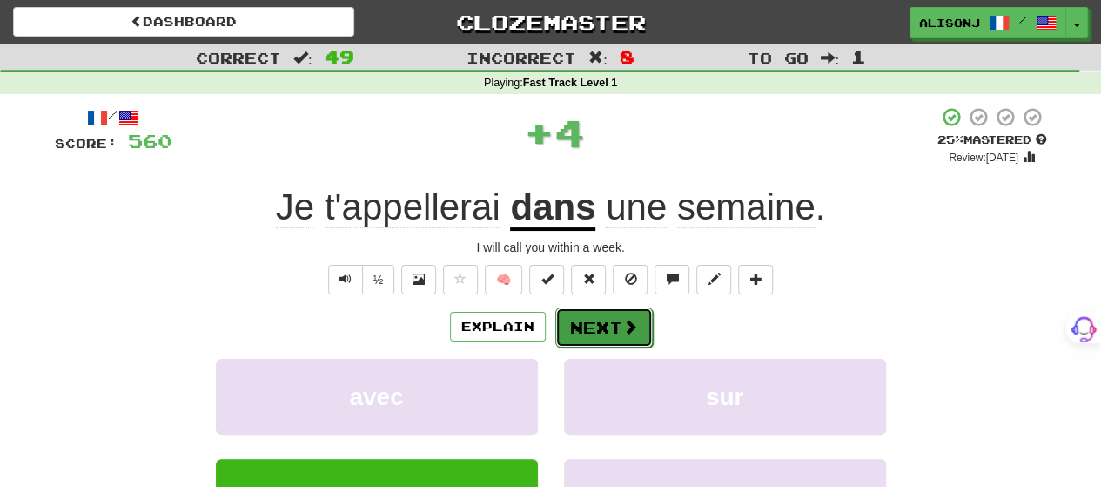
click at [602, 314] on button "Next" at bounding box center [603, 327] width 97 height 40
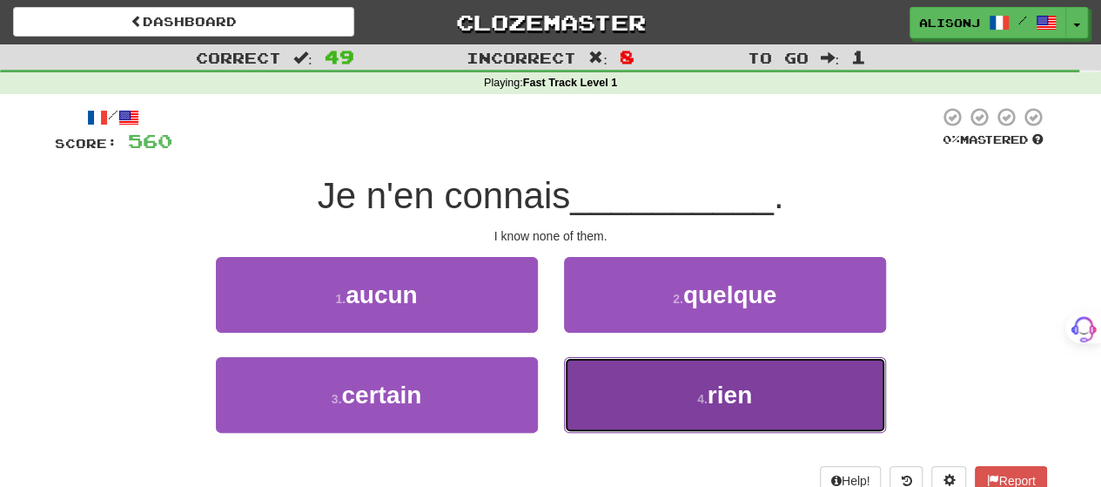
click at [612, 379] on button "4 . rien" at bounding box center [725, 395] width 322 height 76
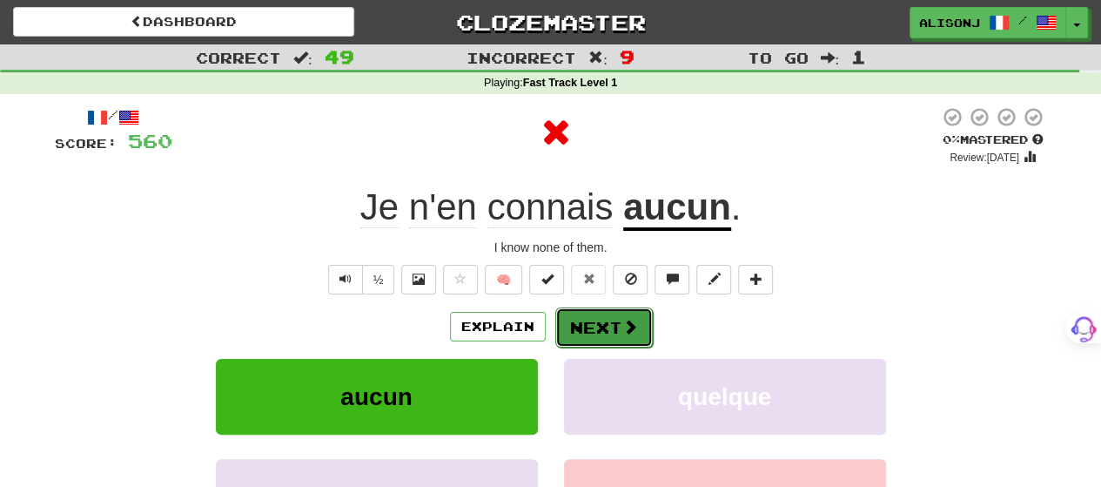
click at [601, 314] on button "Next" at bounding box center [603, 327] width 97 height 40
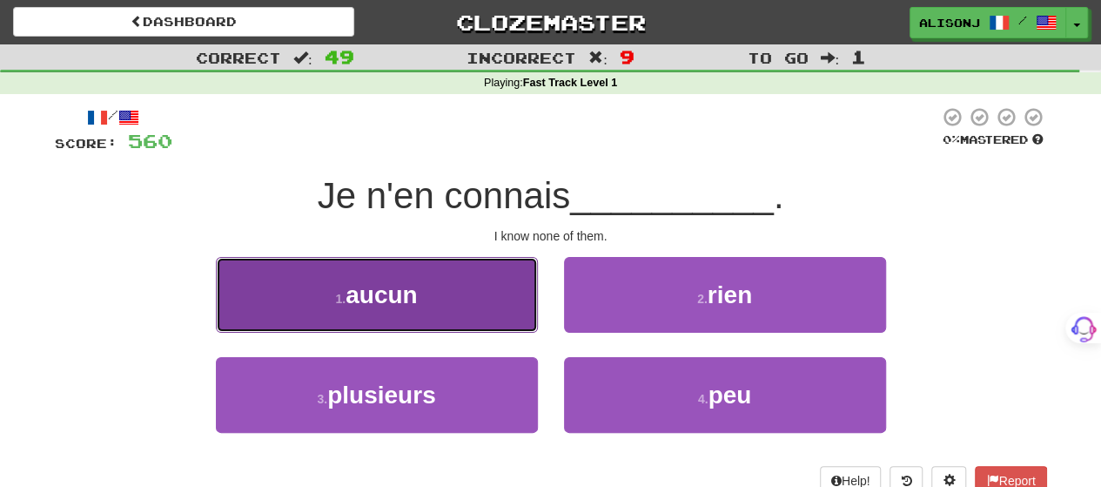
click at [480, 314] on button "1 . aucun" at bounding box center [377, 295] width 322 height 76
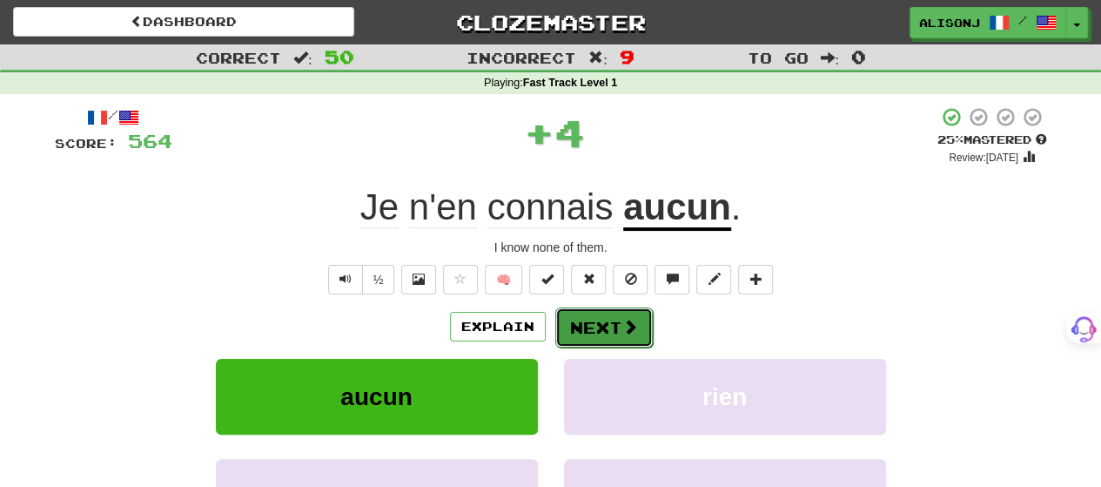
click at [612, 325] on button "Next" at bounding box center [603, 327] width 97 height 40
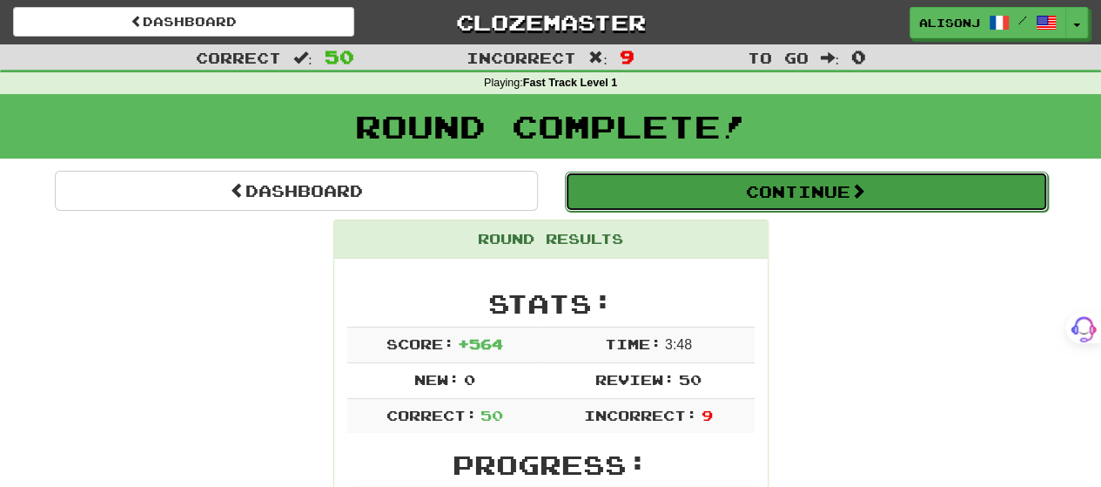
click at [741, 201] on button "Continue" at bounding box center [806, 191] width 483 height 40
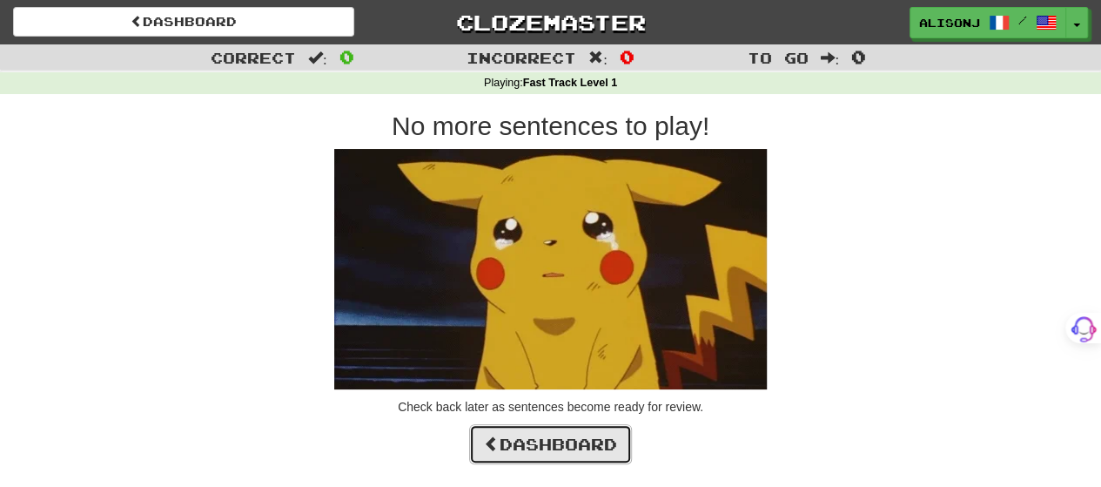
click at [608, 436] on link "Dashboard" at bounding box center [550, 444] width 163 height 40
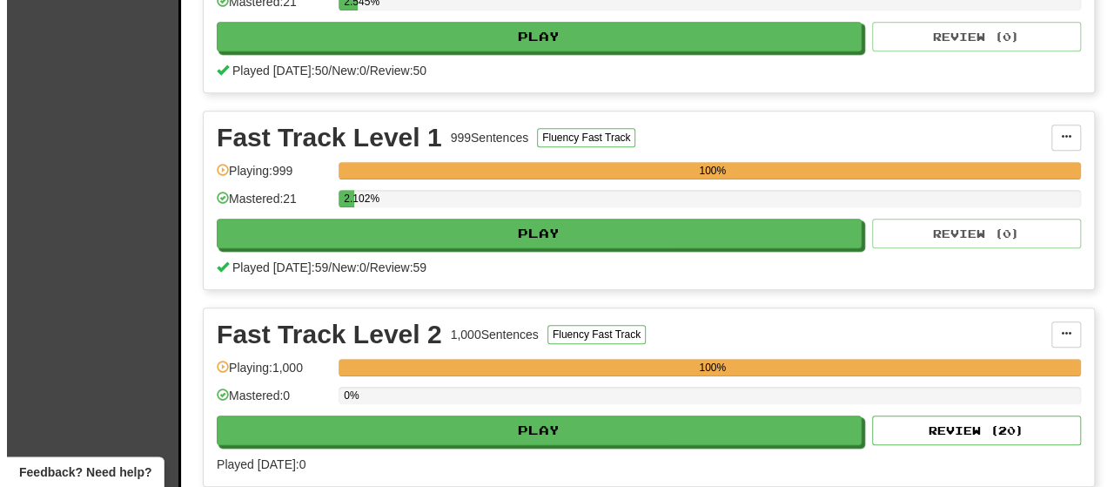
scroll to position [522, 0]
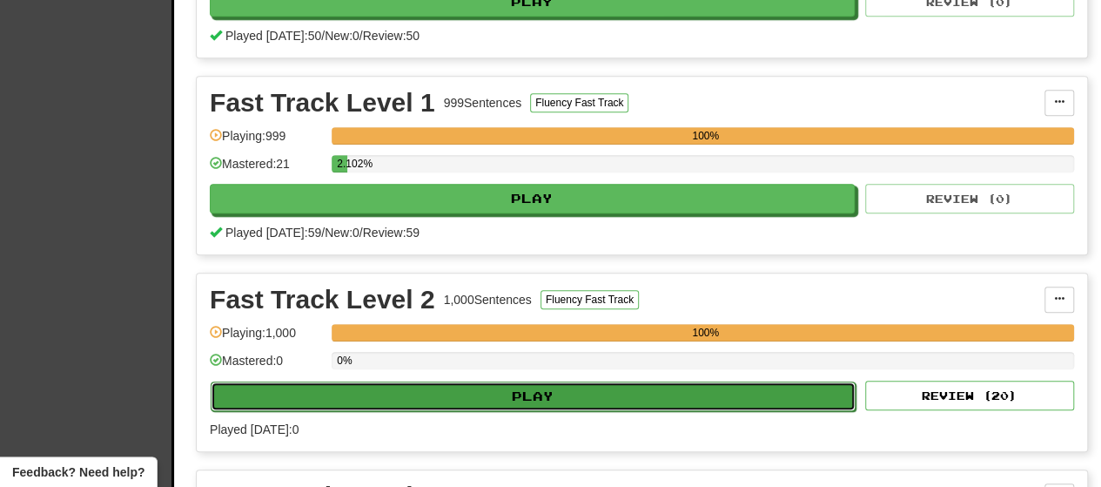
click at [607, 387] on button "Play" at bounding box center [533, 396] width 645 height 30
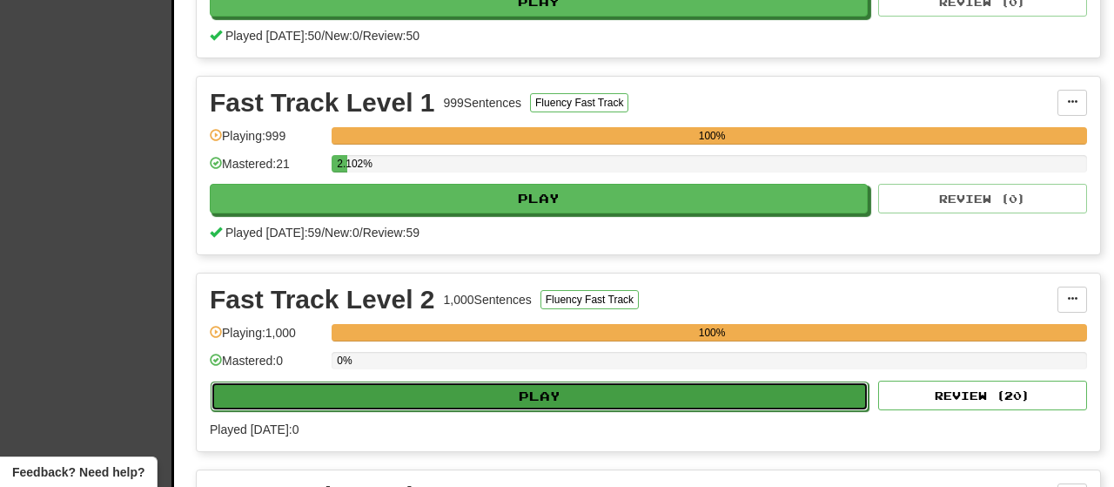
select select "**"
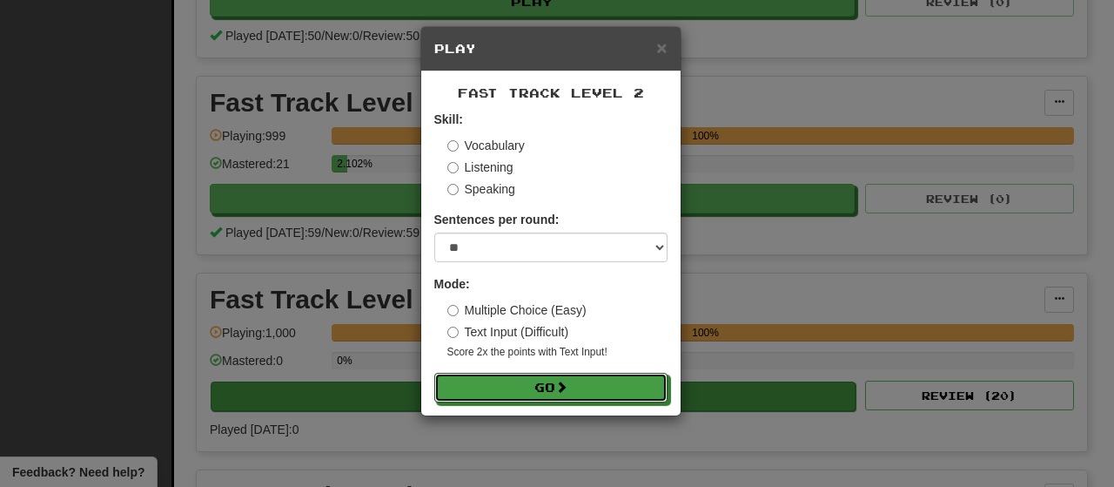
click at [607, 387] on button "Go" at bounding box center [550, 388] width 233 height 30
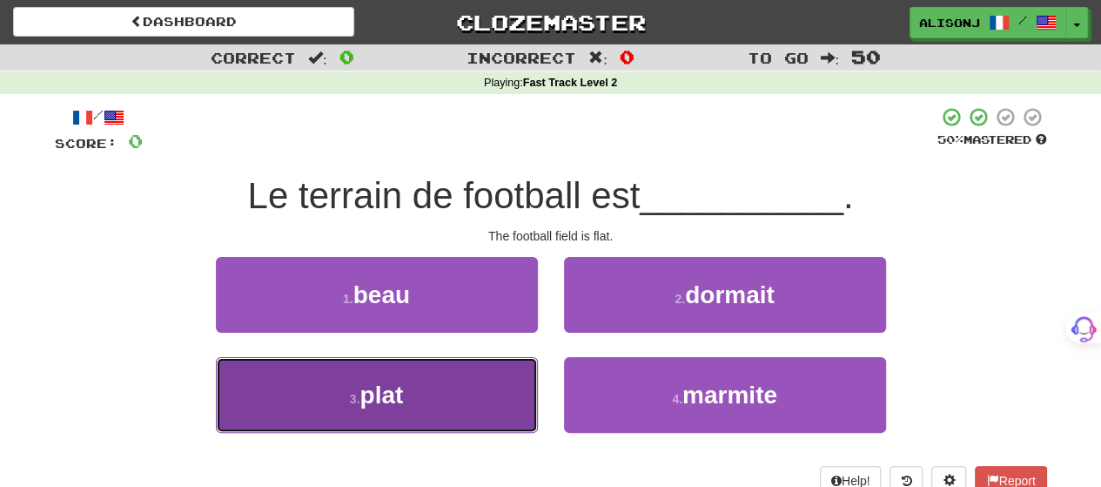
click at [482, 420] on button "3 . plat" at bounding box center [377, 395] width 322 height 76
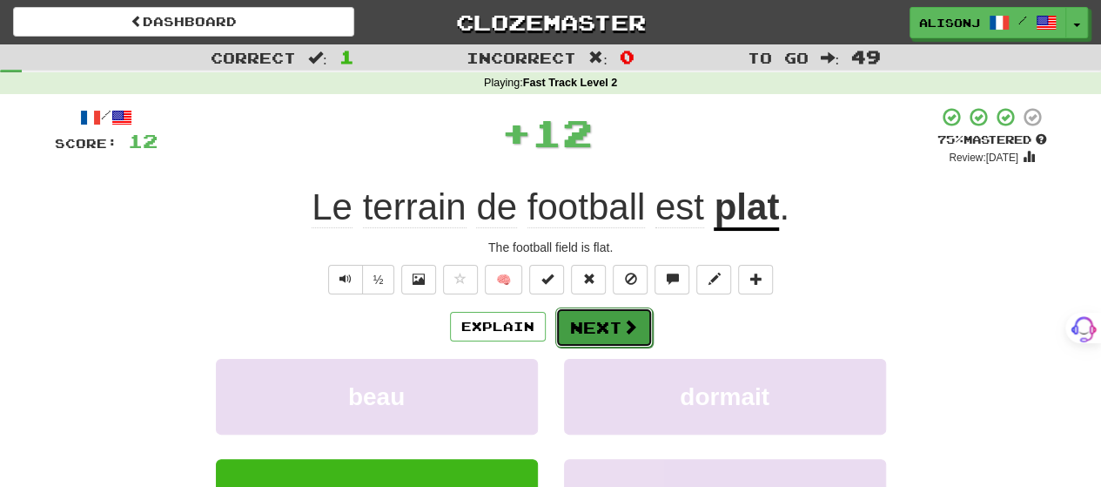
click at [620, 339] on button "Next" at bounding box center [603, 327] width 97 height 40
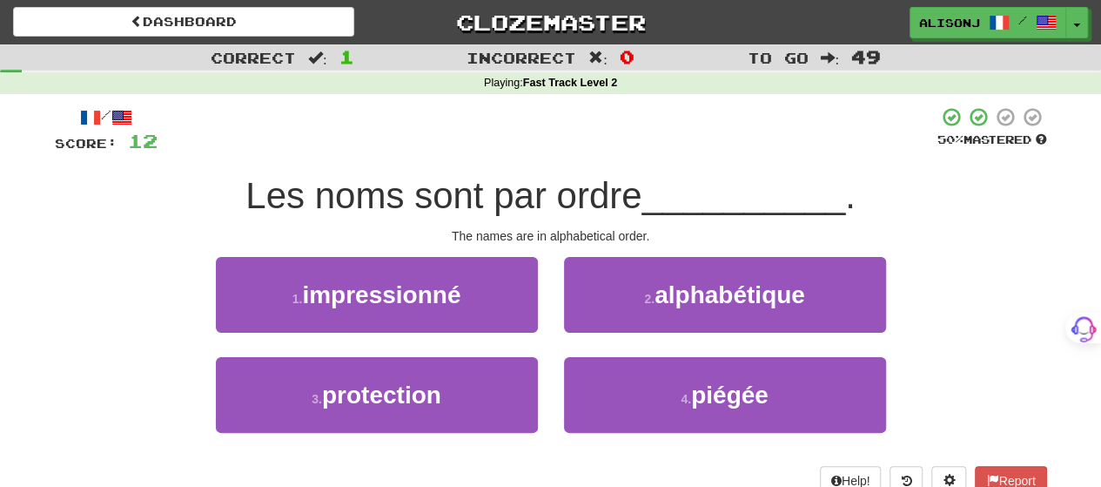
click at [620, 332] on div "2 . alphabétique" at bounding box center [725, 307] width 348 height 100
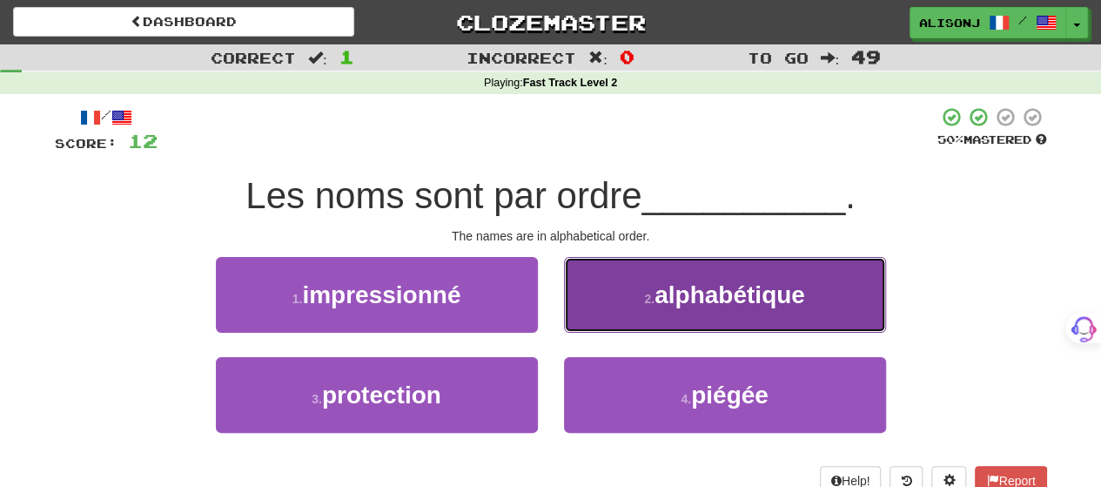
click at [621, 321] on button "2 . alphabétique" at bounding box center [725, 295] width 322 height 76
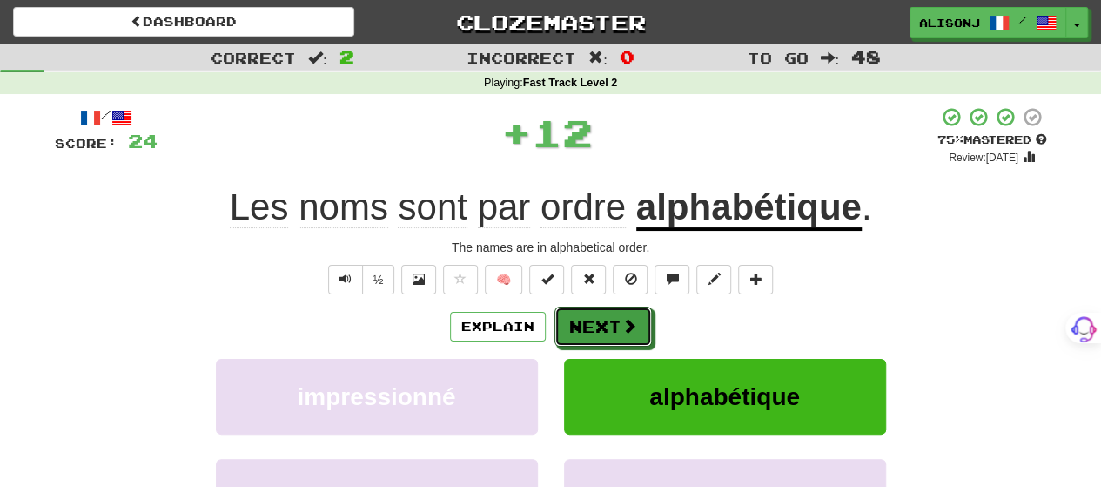
click at [621, 321] on span at bounding box center [629, 326] width 16 height 16
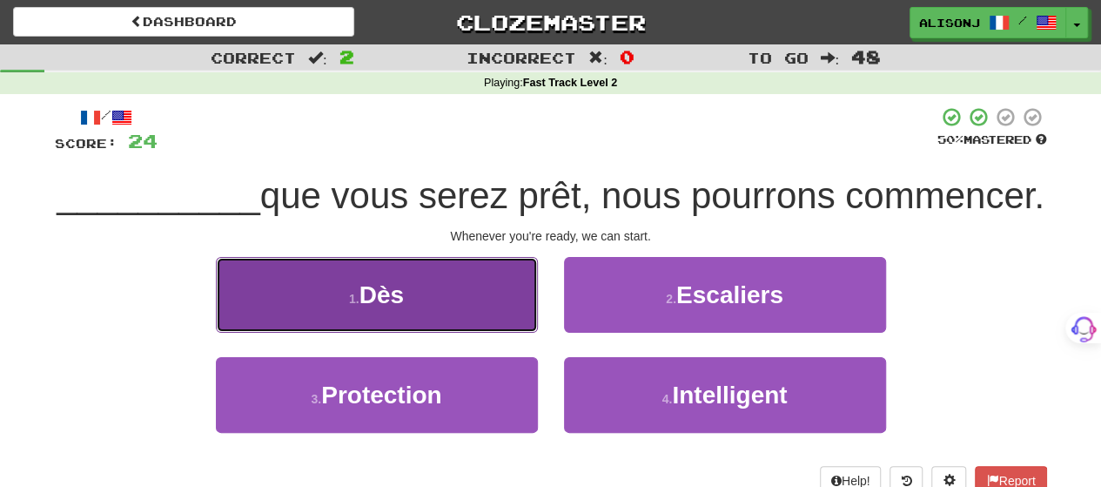
click at [511, 332] on button "1 . Dès" at bounding box center [377, 295] width 322 height 76
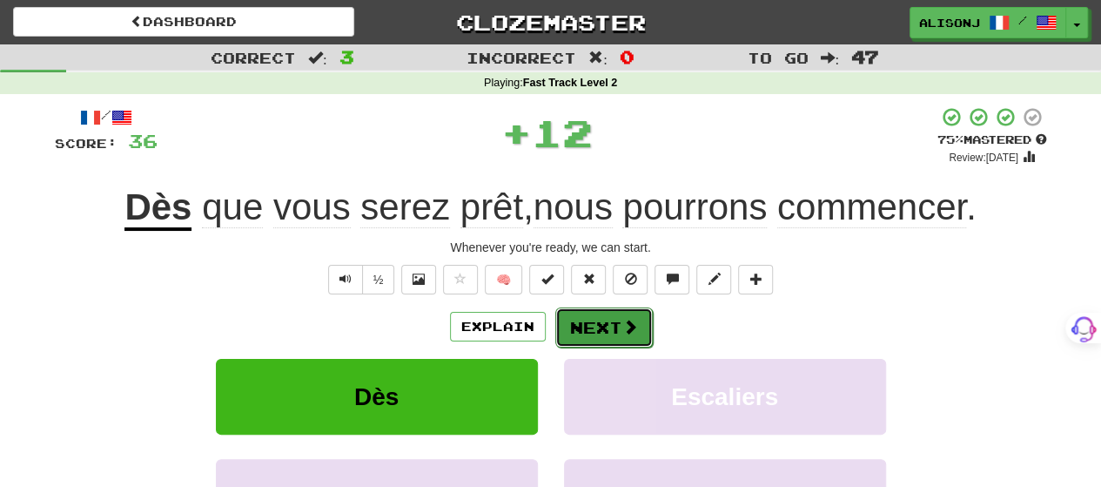
click at [574, 331] on button "Next" at bounding box center [603, 327] width 97 height 40
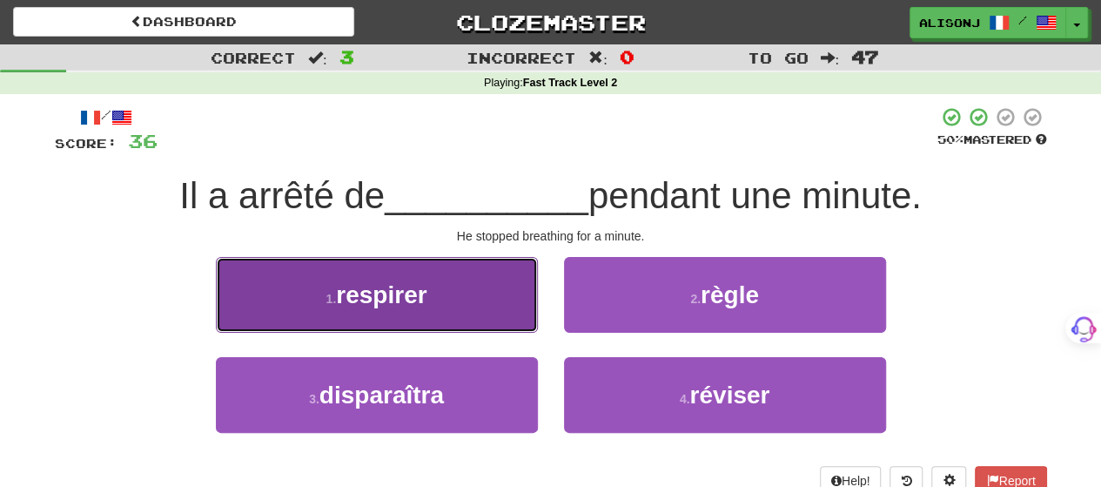
click at [527, 332] on button "1 . respirer" at bounding box center [377, 295] width 322 height 76
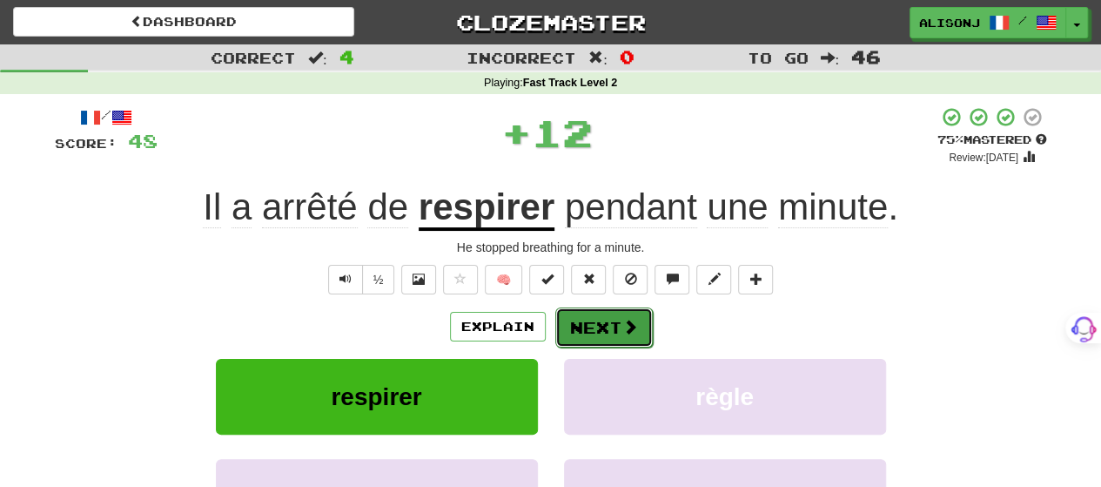
click at [599, 328] on button "Next" at bounding box center [603, 327] width 97 height 40
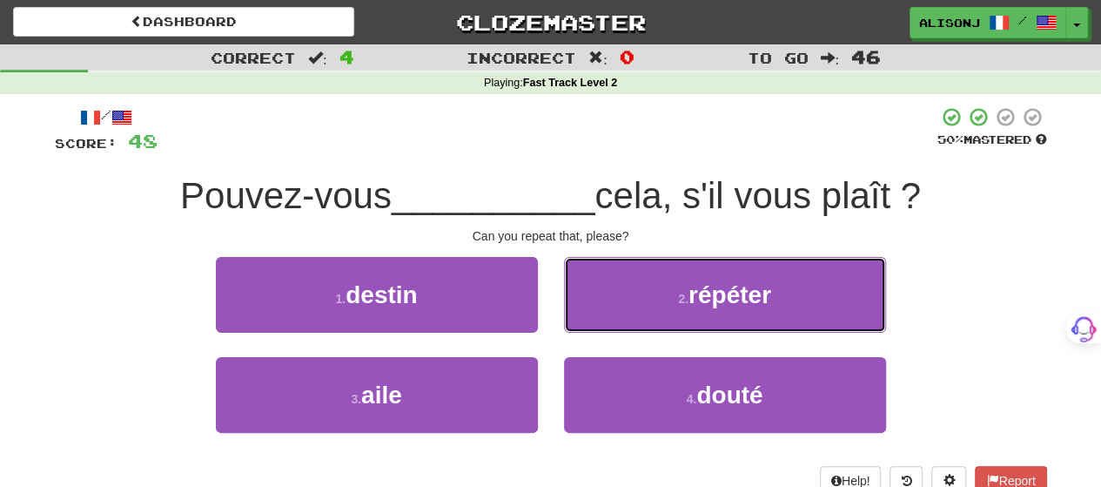
click at [599, 328] on button "2 . répéter" at bounding box center [725, 295] width 322 height 76
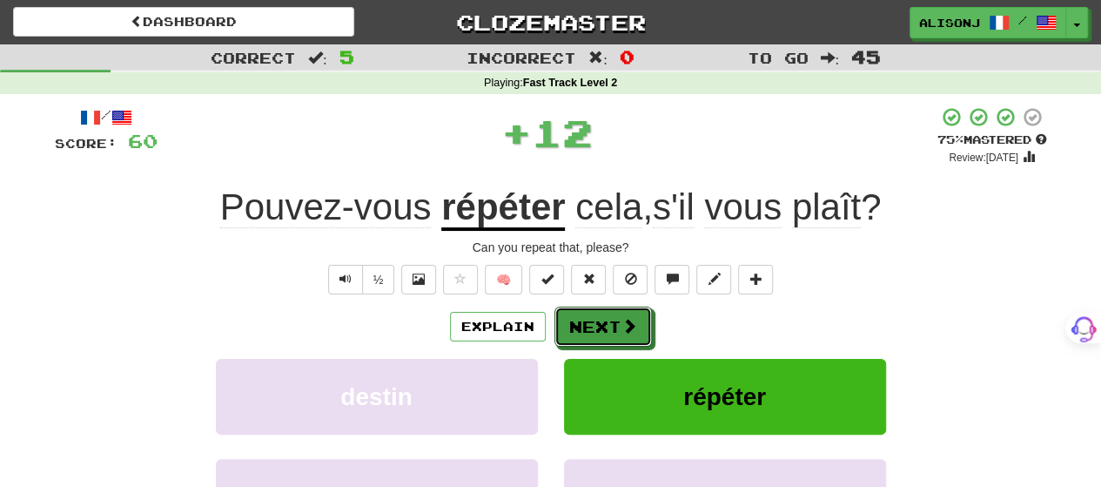
click at [599, 328] on button "Next" at bounding box center [602, 326] width 97 height 40
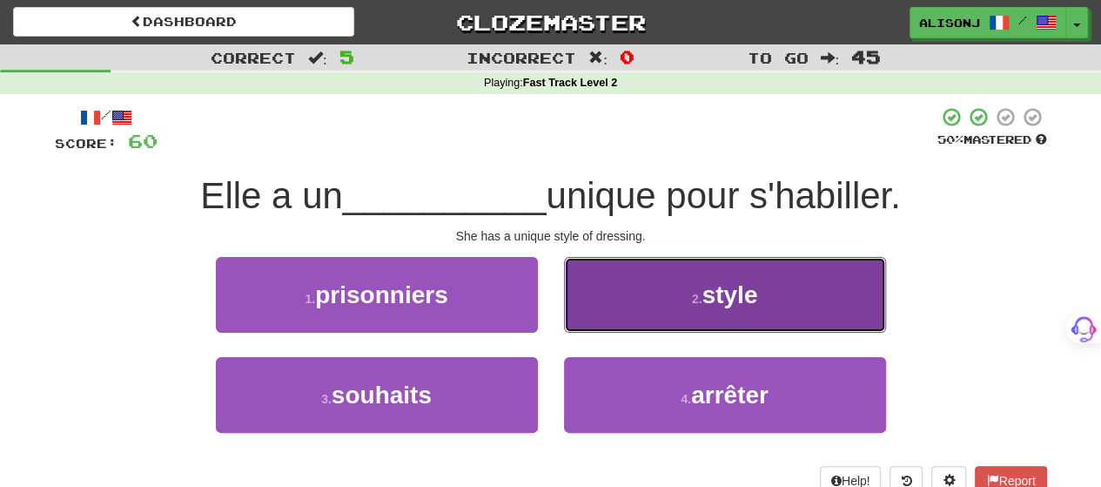
click at [611, 312] on button "2 . style" at bounding box center [725, 295] width 322 height 76
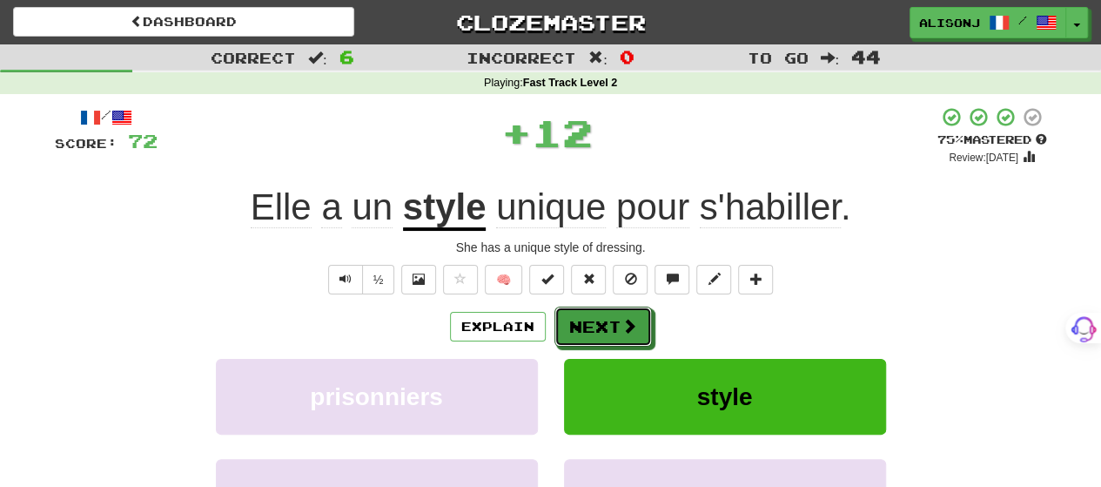
click at [611, 312] on button "Next" at bounding box center [602, 326] width 97 height 40
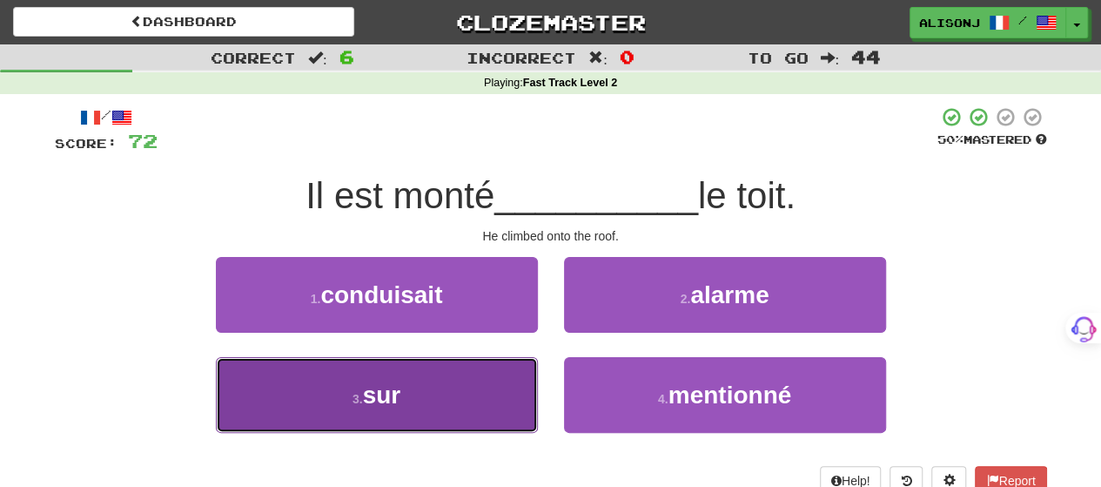
drag, startPoint x: 487, startPoint y: 393, endPoint x: 502, endPoint y: 372, distance: 25.6
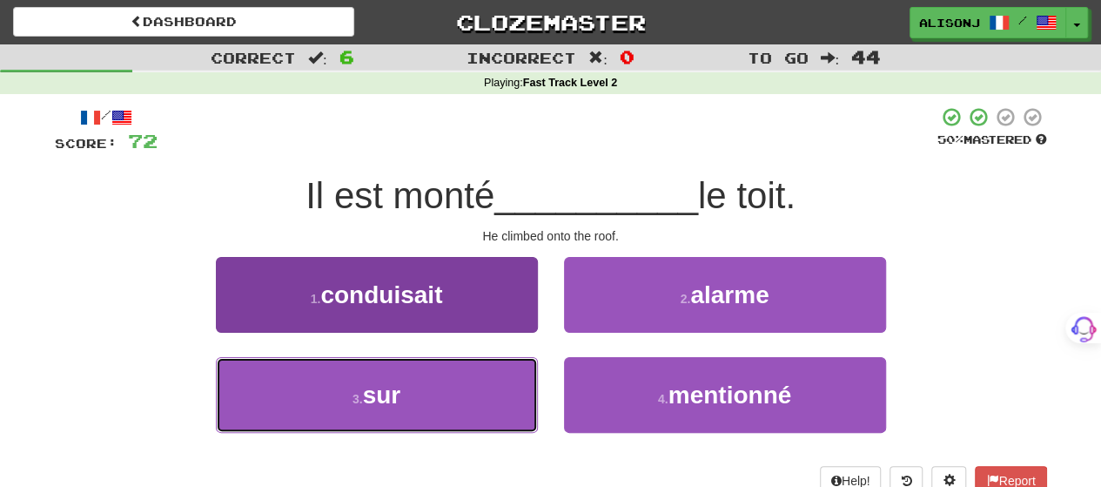
click at [488, 391] on button "3 . sur" at bounding box center [377, 395] width 322 height 76
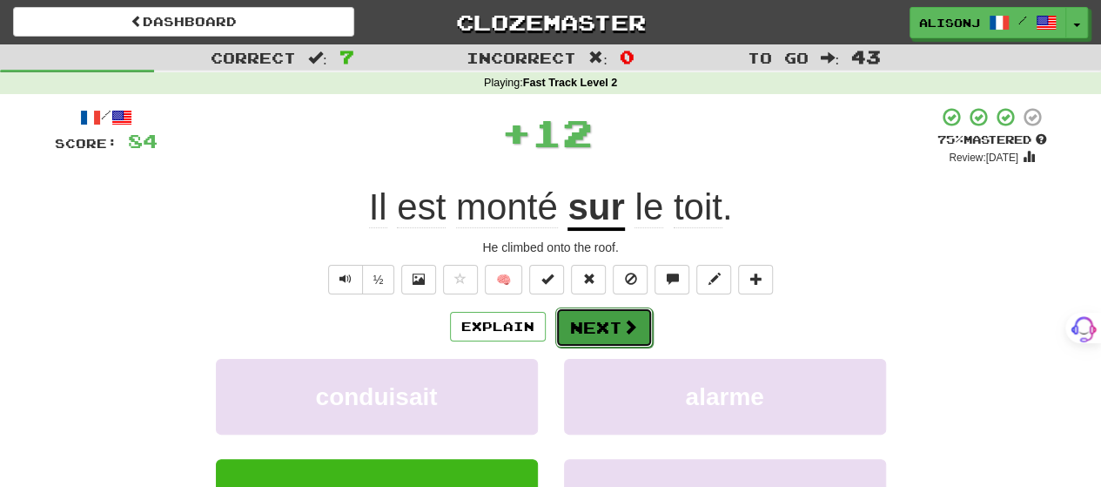
click at [597, 320] on button "Next" at bounding box center [603, 327] width 97 height 40
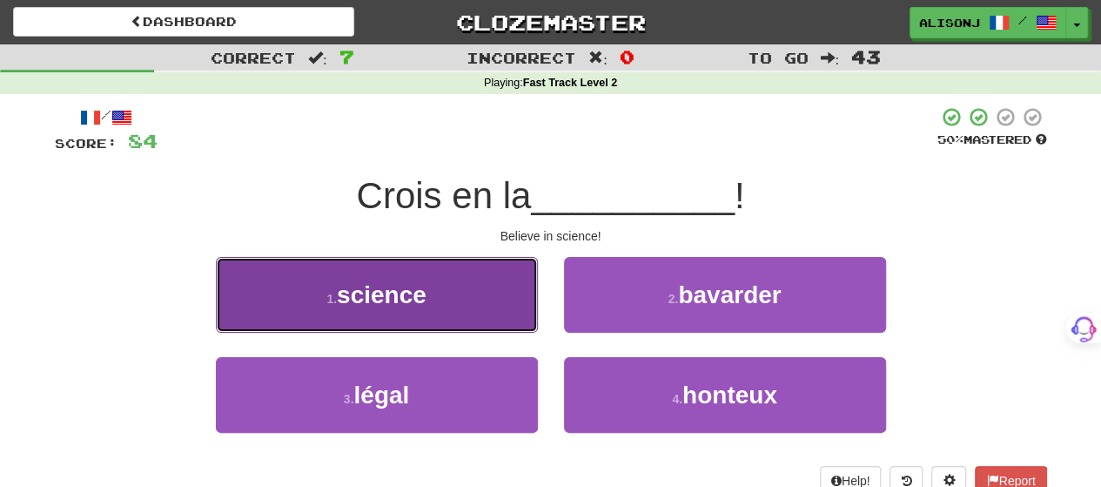
click at [510, 321] on button "1 . science" at bounding box center [377, 295] width 322 height 76
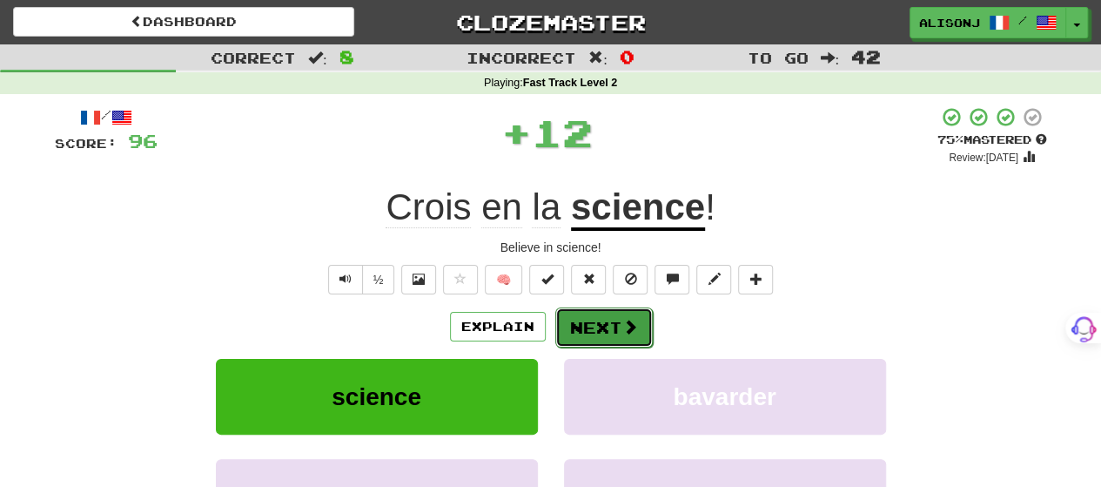
click at [590, 322] on button "Next" at bounding box center [603, 327] width 97 height 40
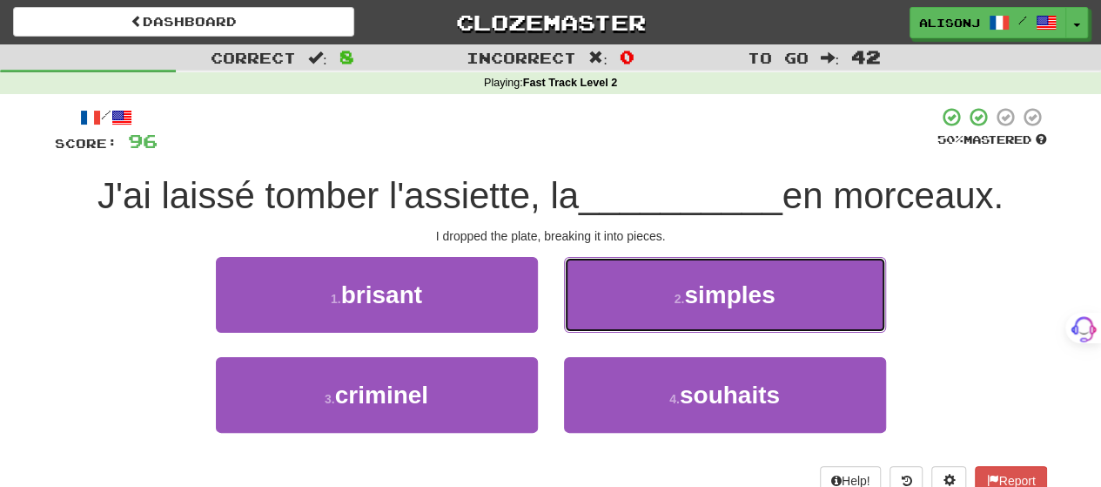
click at [591, 322] on button "2 . simples" at bounding box center [725, 295] width 322 height 76
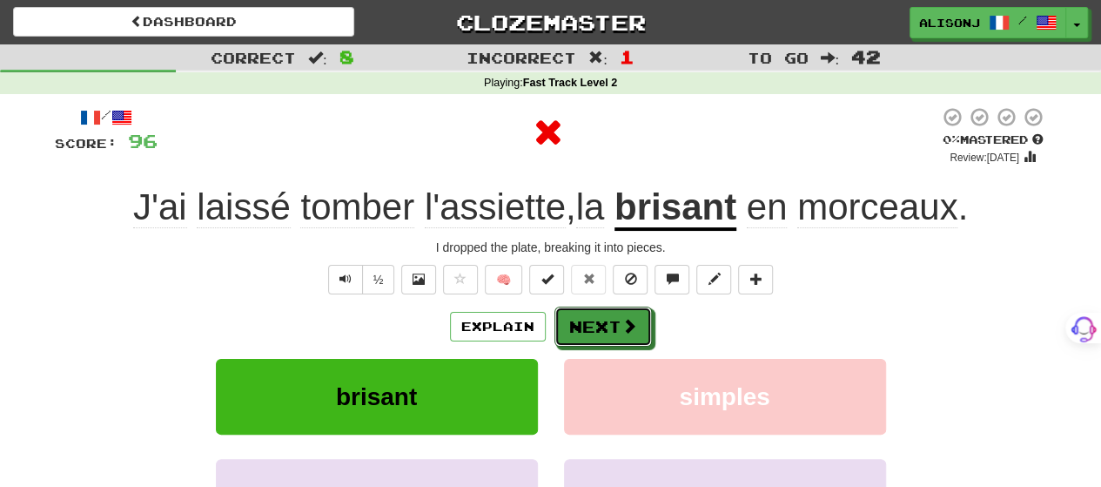
click at [591, 322] on button "Next" at bounding box center [602, 326] width 97 height 40
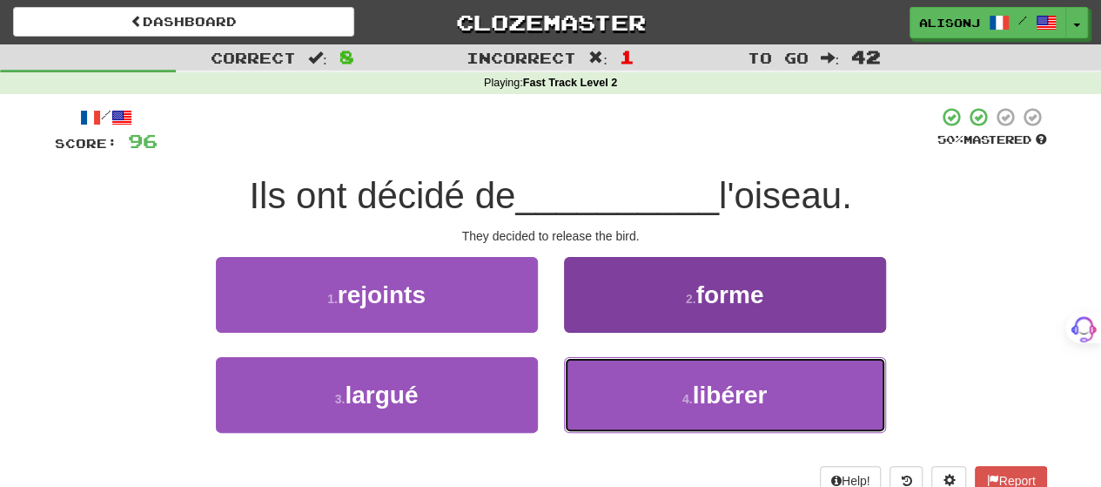
click at [592, 378] on button "4 . libérer" at bounding box center [725, 395] width 322 height 76
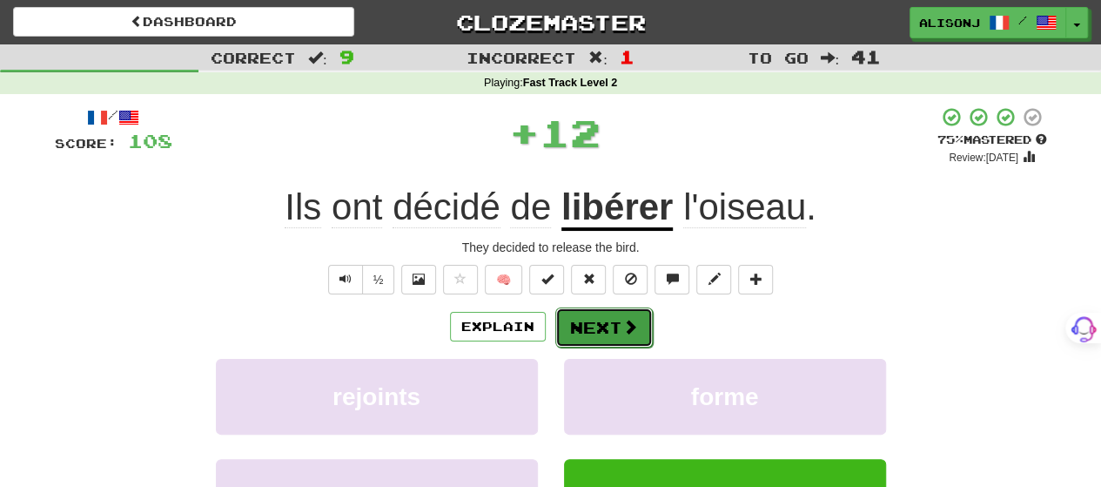
click at [586, 331] on button "Next" at bounding box center [603, 327] width 97 height 40
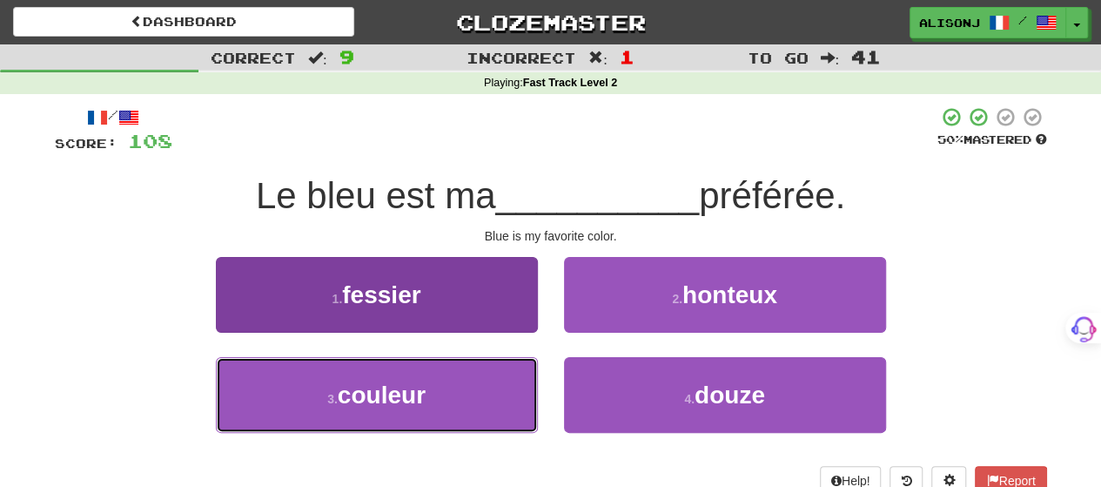
drag, startPoint x: 491, startPoint y: 403, endPoint x: 534, endPoint y: 361, distance: 60.3
click at [493, 398] on button "3 . couleur" at bounding box center [377, 395] width 322 height 76
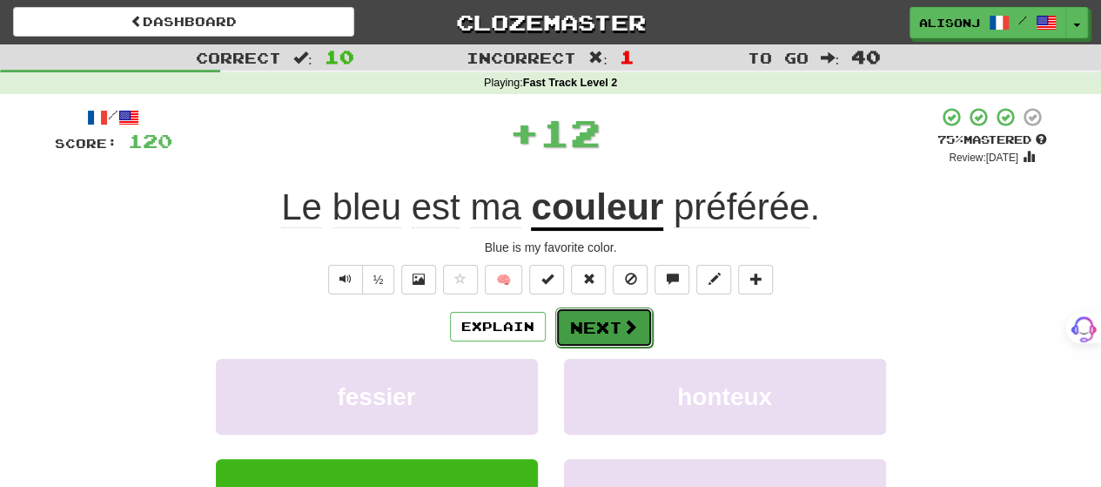
click at [610, 321] on button "Next" at bounding box center [603, 327] width 97 height 40
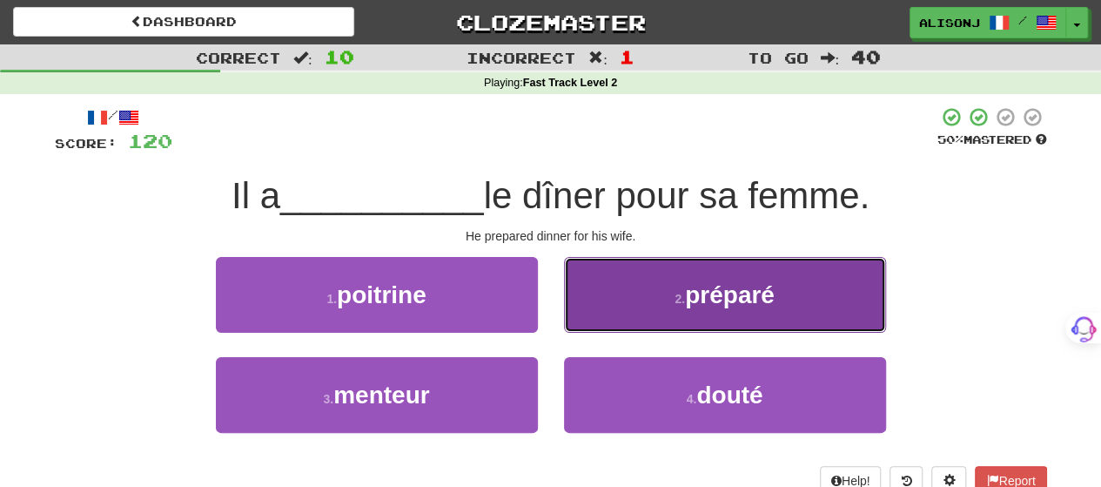
click at [612, 316] on button "2 . préparé" at bounding box center [725, 295] width 322 height 76
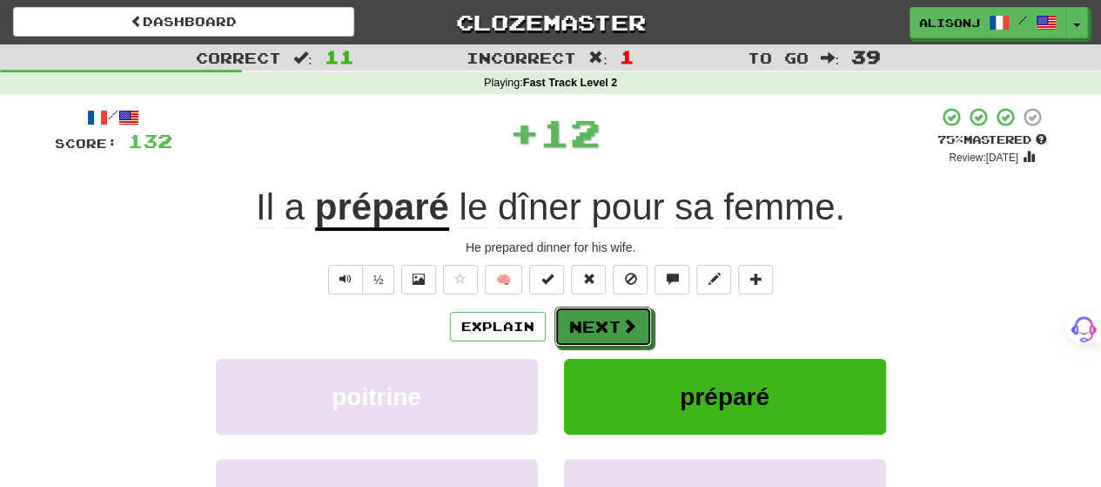
click at [612, 316] on button "Next" at bounding box center [602, 326] width 97 height 40
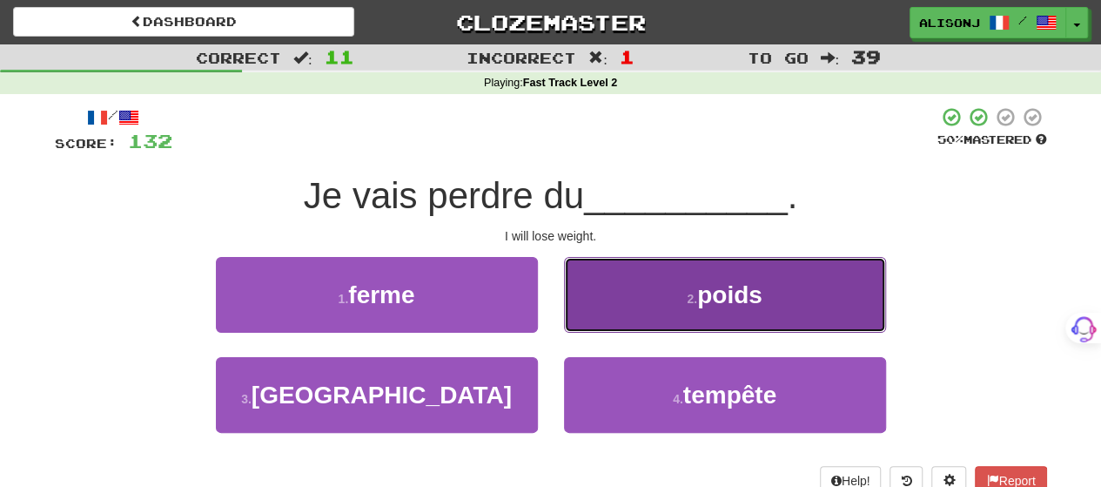
click at [594, 309] on button "2 . poids" at bounding box center [725, 295] width 322 height 76
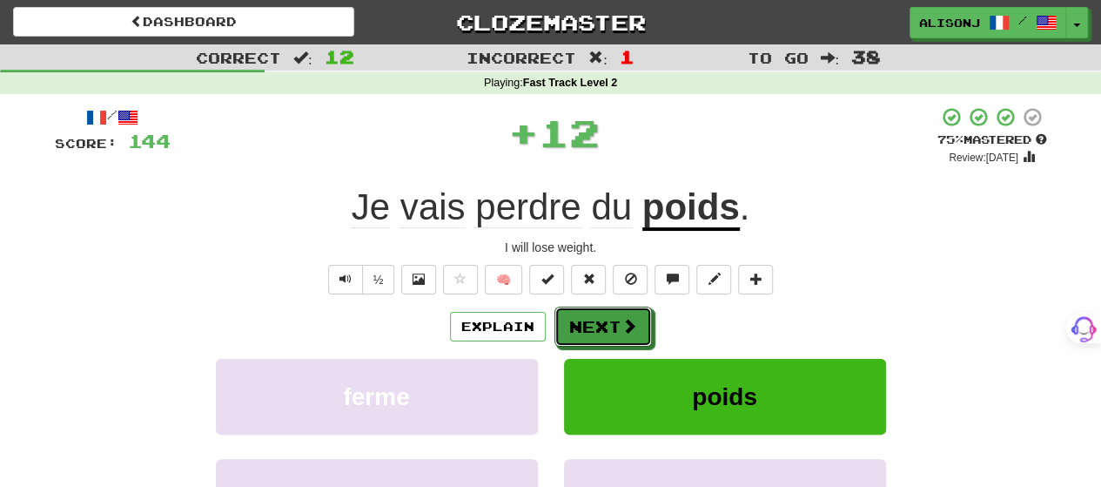
click at [594, 309] on button "Next" at bounding box center [602, 326] width 97 height 40
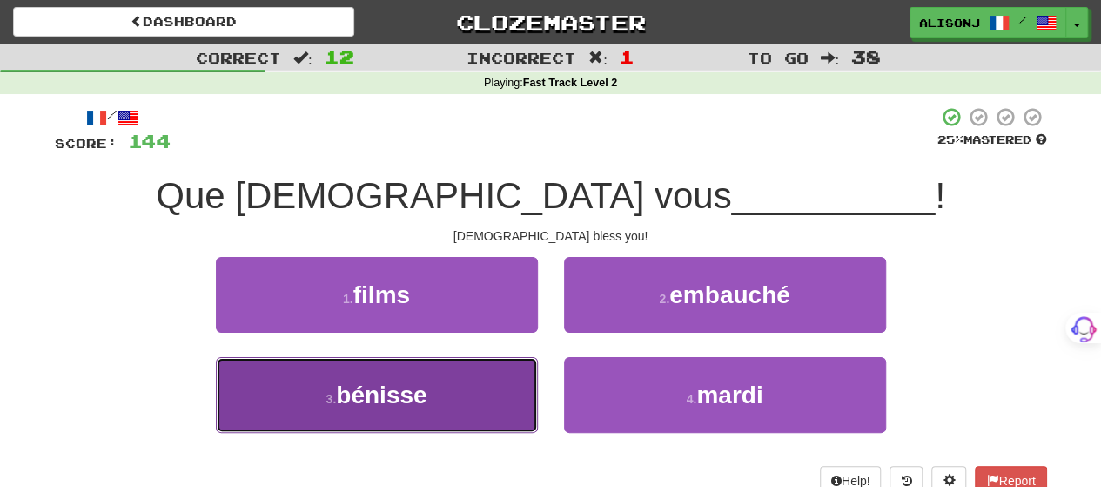
click at [465, 375] on button "3 . bénisse" at bounding box center [377, 395] width 322 height 76
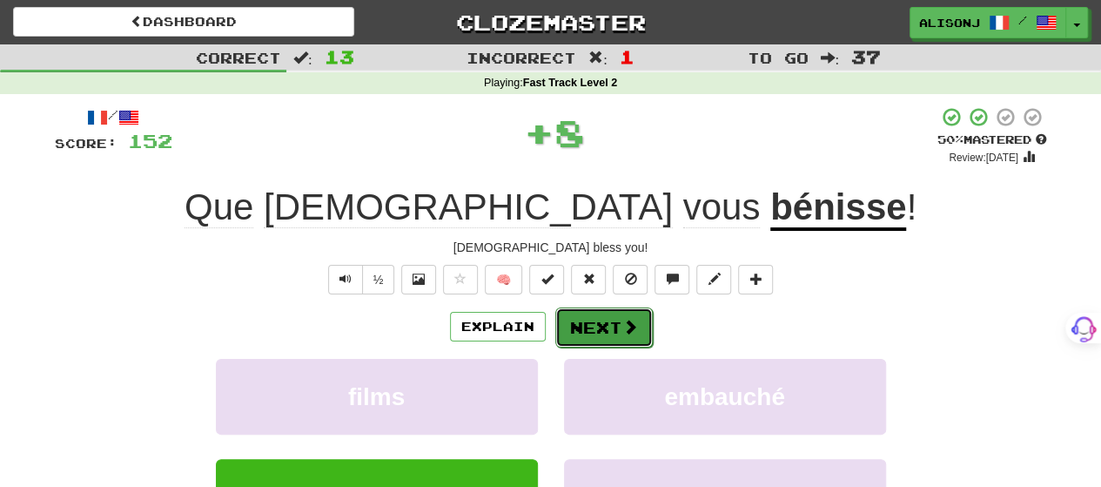
click at [590, 315] on button "Next" at bounding box center [603, 327] width 97 height 40
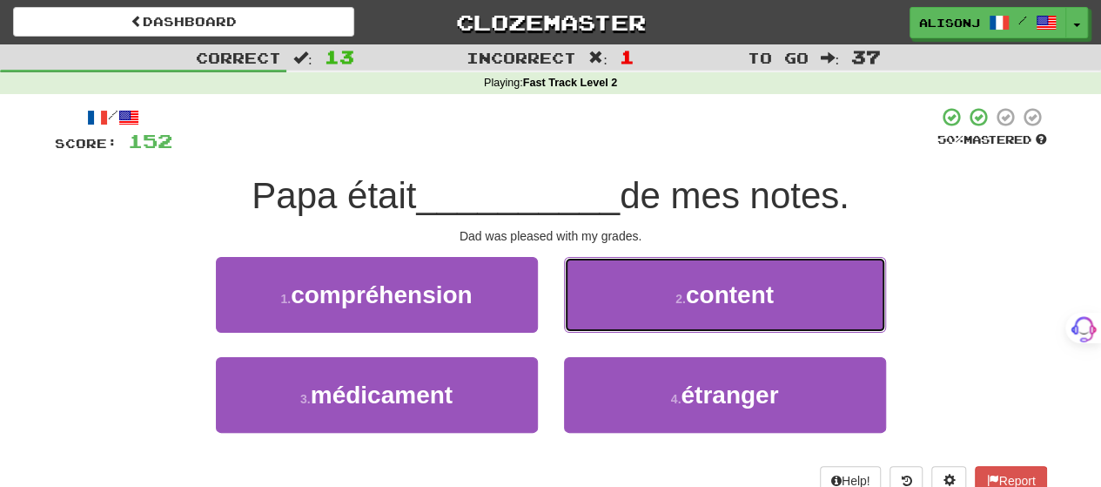
click at [590, 315] on button "2 . content" at bounding box center [725, 295] width 322 height 76
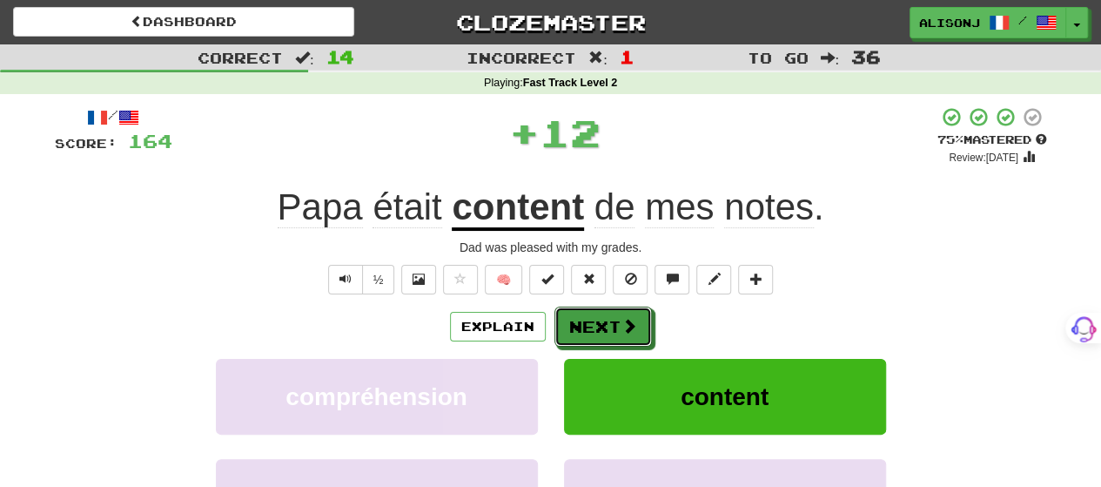
click at [590, 315] on button "Next" at bounding box center [602, 326] width 97 height 40
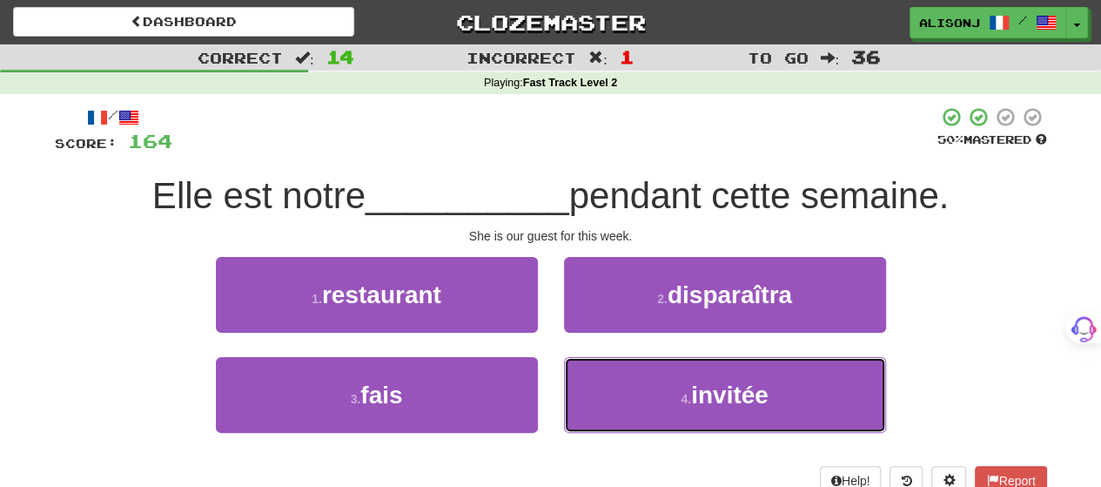
drag, startPoint x: 591, startPoint y: 377, endPoint x: 590, endPoint y: 355, distance: 21.8
click at [592, 374] on button "4 . invitée" at bounding box center [725, 395] width 322 height 76
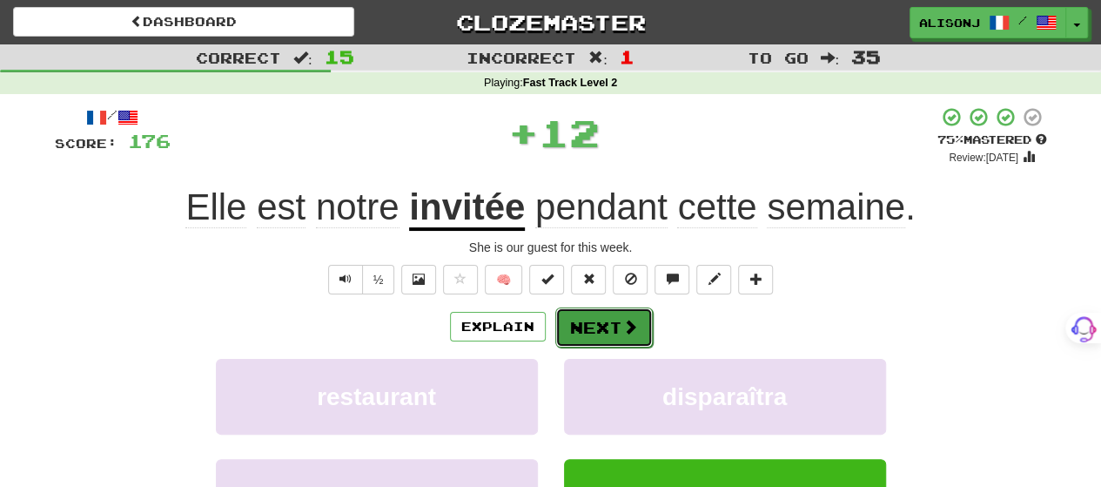
click at [585, 321] on button "Next" at bounding box center [603, 327] width 97 height 40
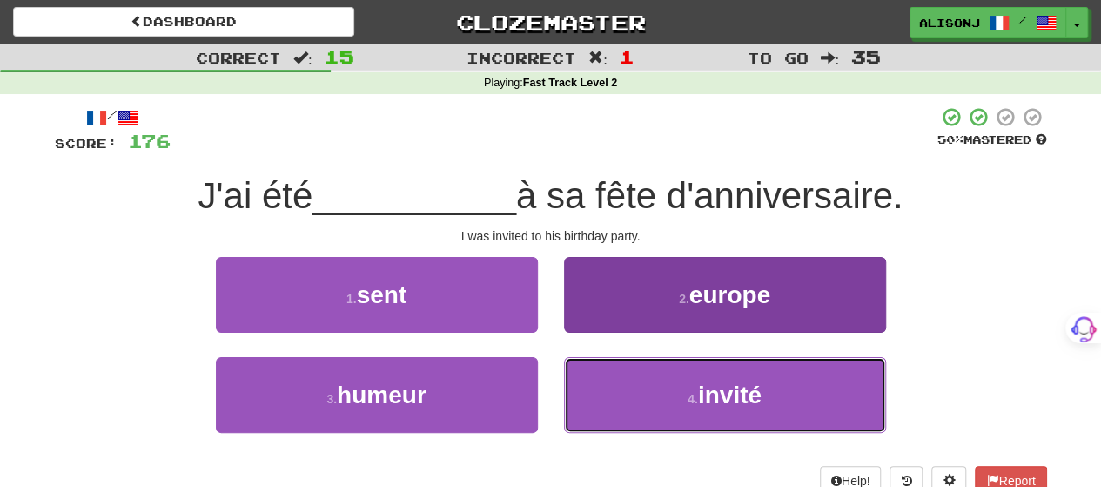
drag, startPoint x: 581, startPoint y: 405, endPoint x: 597, endPoint y: 366, distance: 41.7
click at [581, 403] on button "4 . invité" at bounding box center [725, 395] width 322 height 76
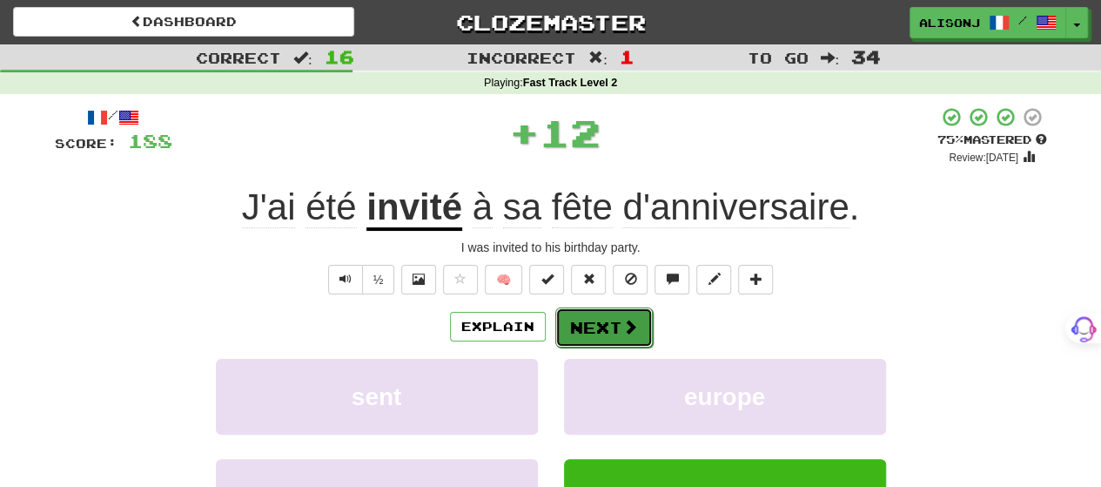
click at [598, 332] on button "Next" at bounding box center [603, 327] width 97 height 40
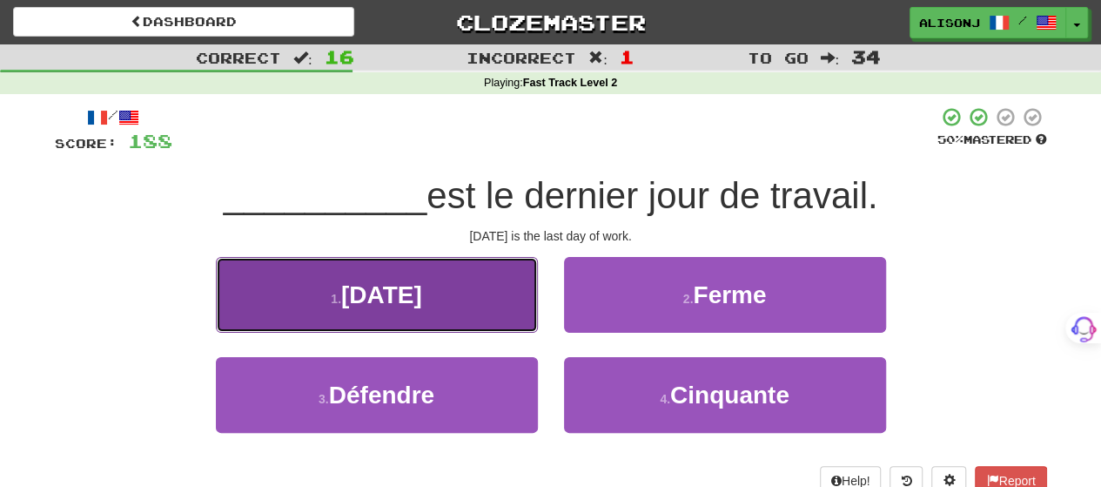
click at [514, 318] on button "1 . [DATE]" at bounding box center [377, 295] width 322 height 76
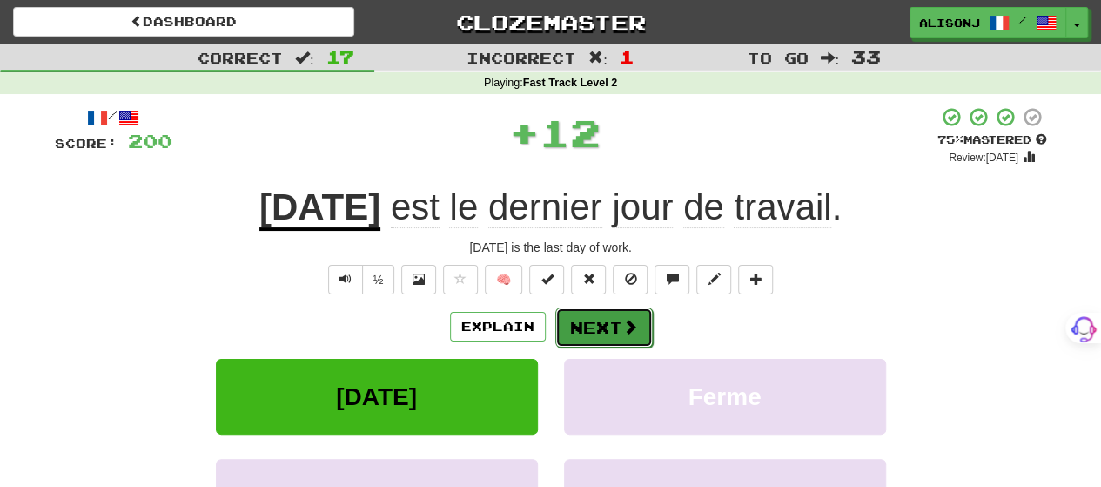
click at [581, 321] on button "Next" at bounding box center [603, 327] width 97 height 40
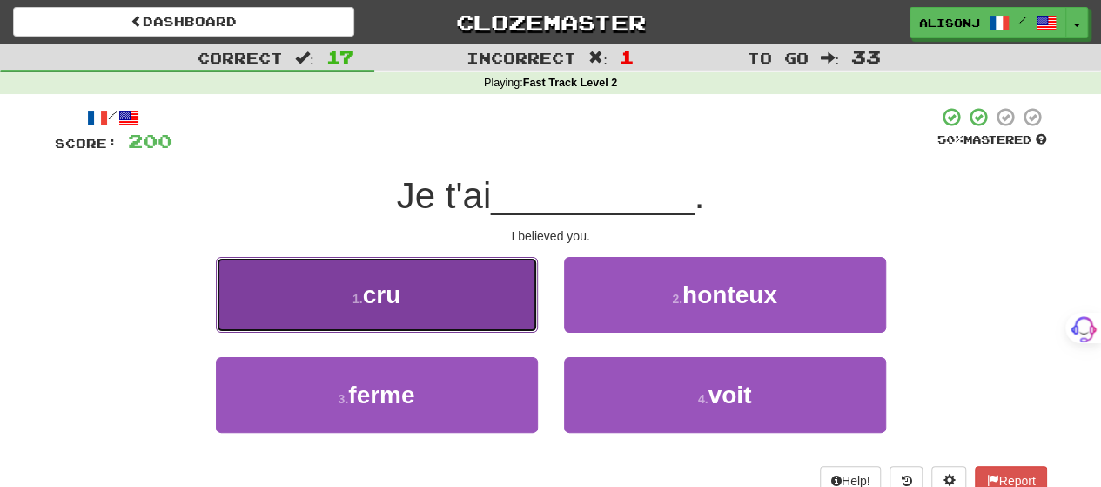
click at [502, 312] on button "1 . cru" at bounding box center [377, 295] width 322 height 76
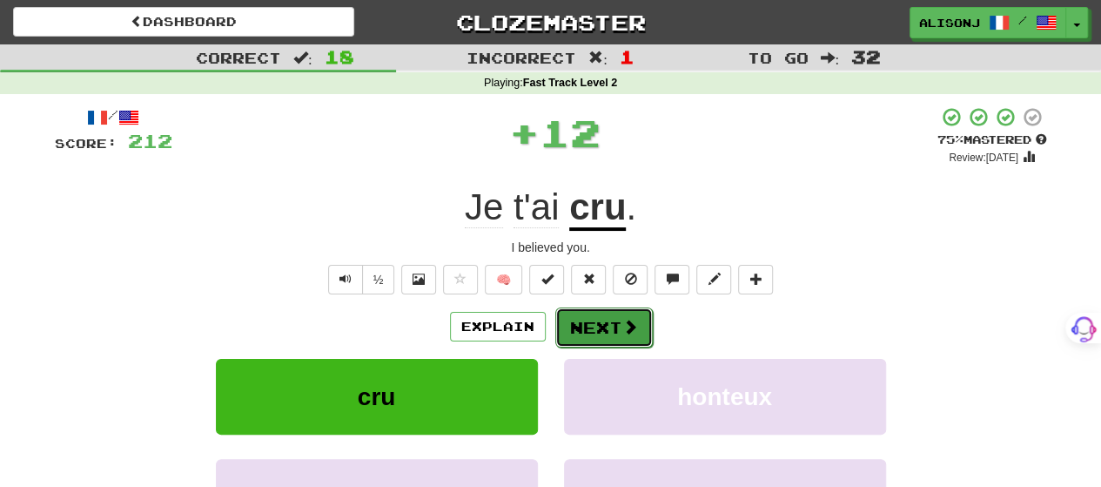
click at [625, 311] on button "Next" at bounding box center [603, 327] width 97 height 40
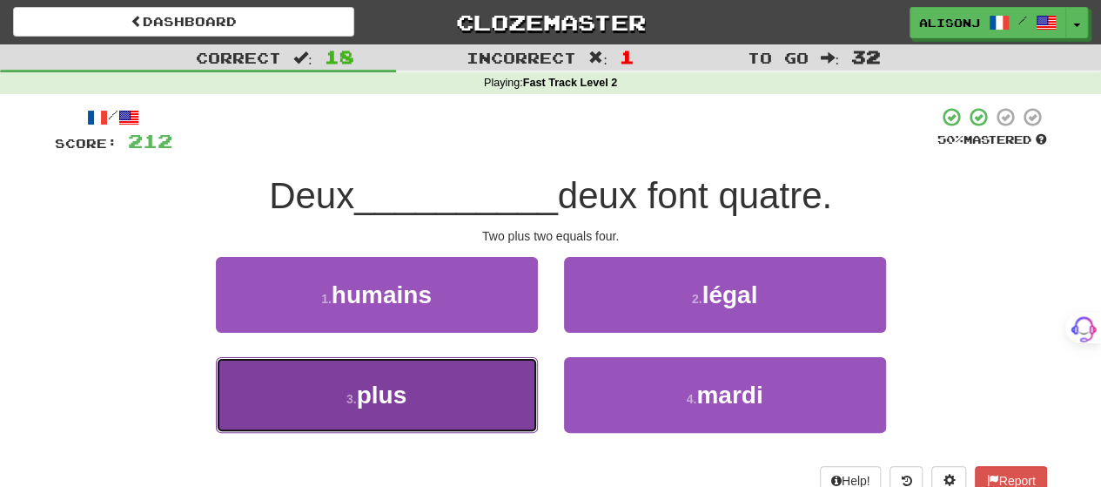
click at [498, 393] on button "3 . plus" at bounding box center [377, 395] width 322 height 76
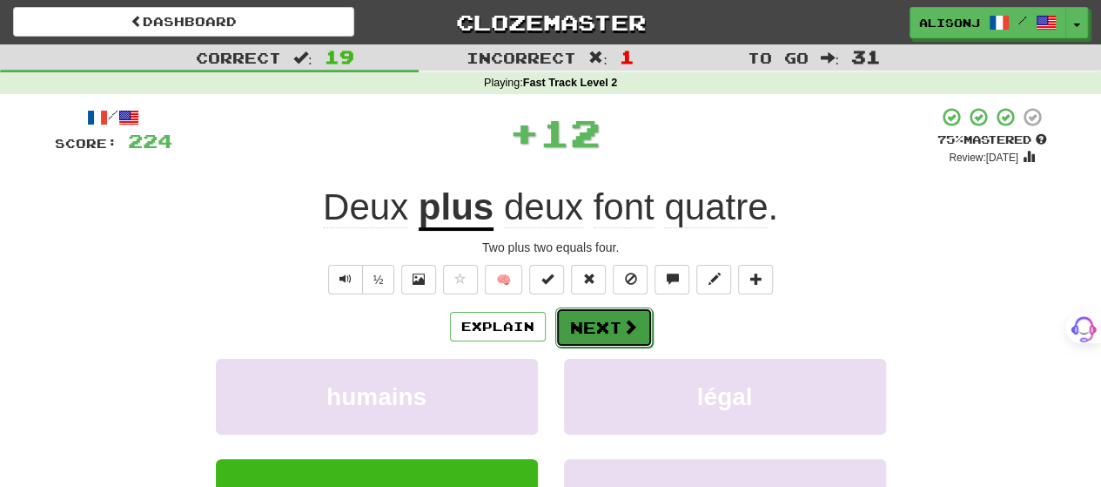
click at [596, 316] on button "Next" at bounding box center [603, 327] width 97 height 40
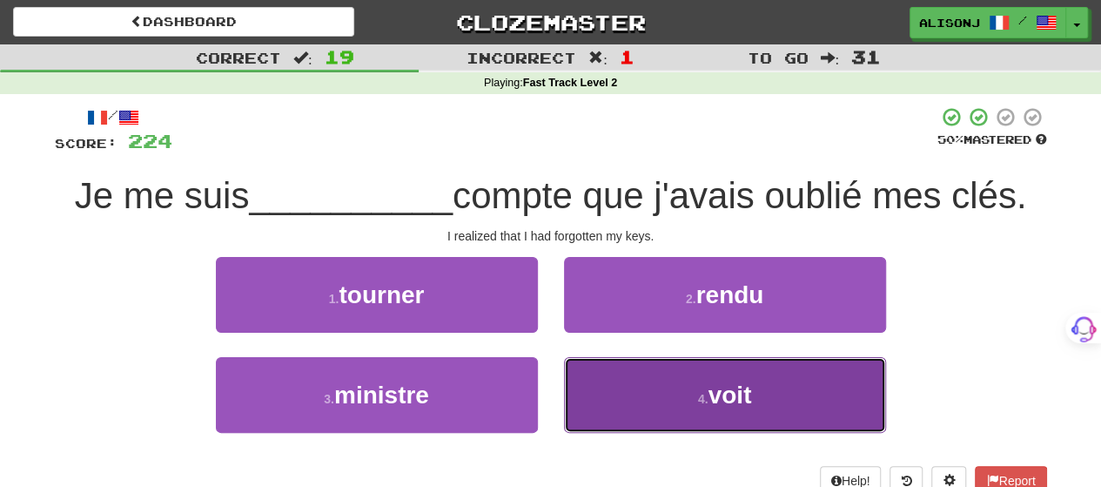
click at [615, 377] on button "4 . voit" at bounding box center [725, 395] width 322 height 76
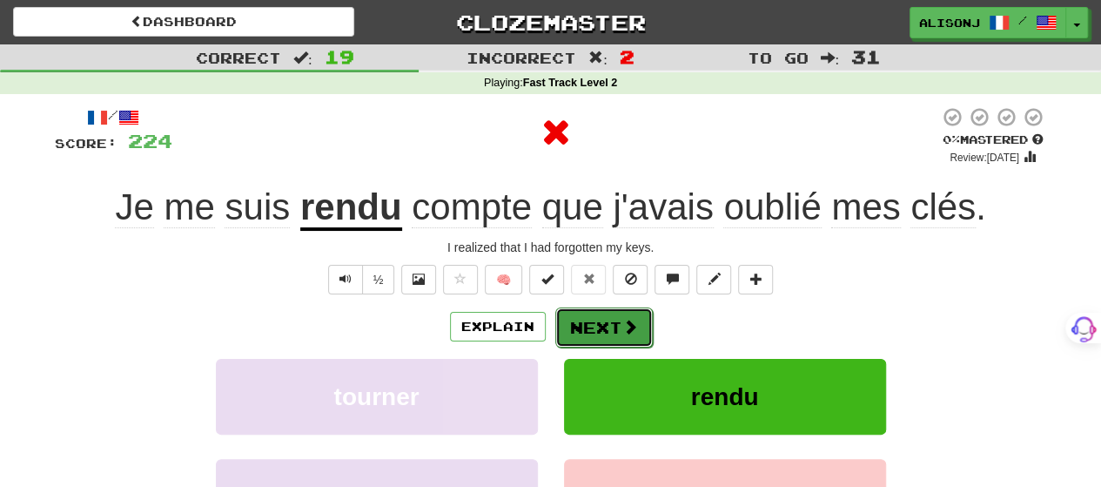
click at [604, 318] on button "Next" at bounding box center [603, 327] width 97 height 40
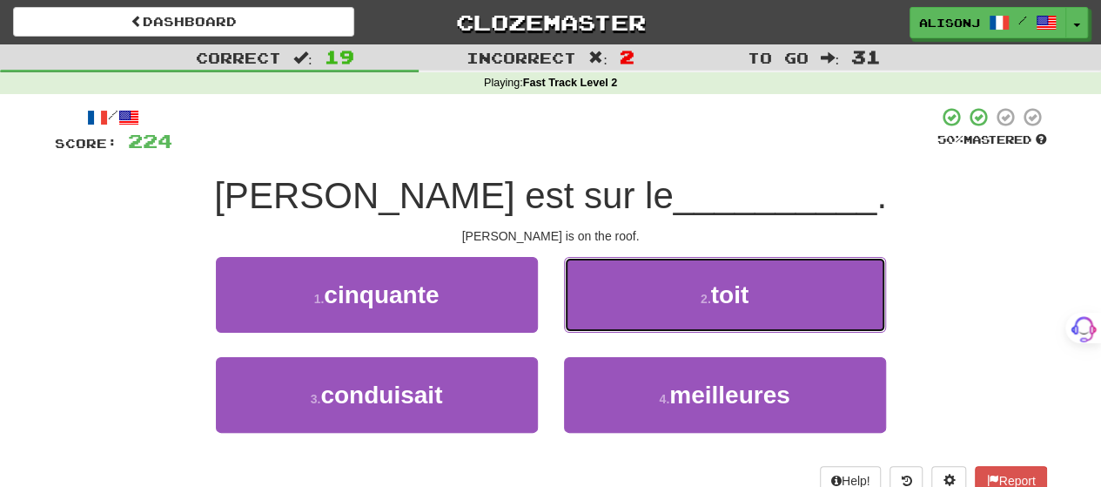
click at [604, 318] on button "2 . toit" at bounding box center [725, 295] width 322 height 76
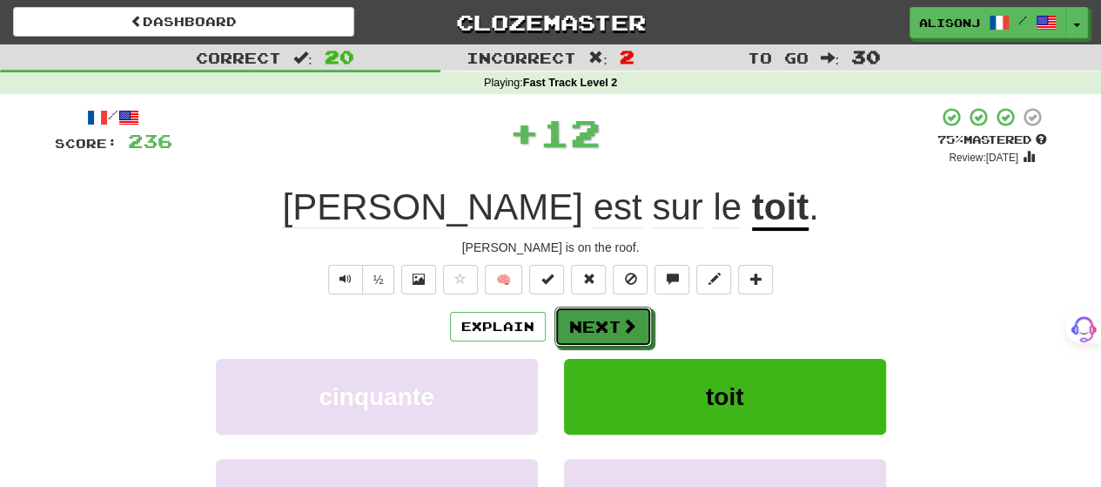
click at [604, 318] on button "Next" at bounding box center [602, 326] width 97 height 40
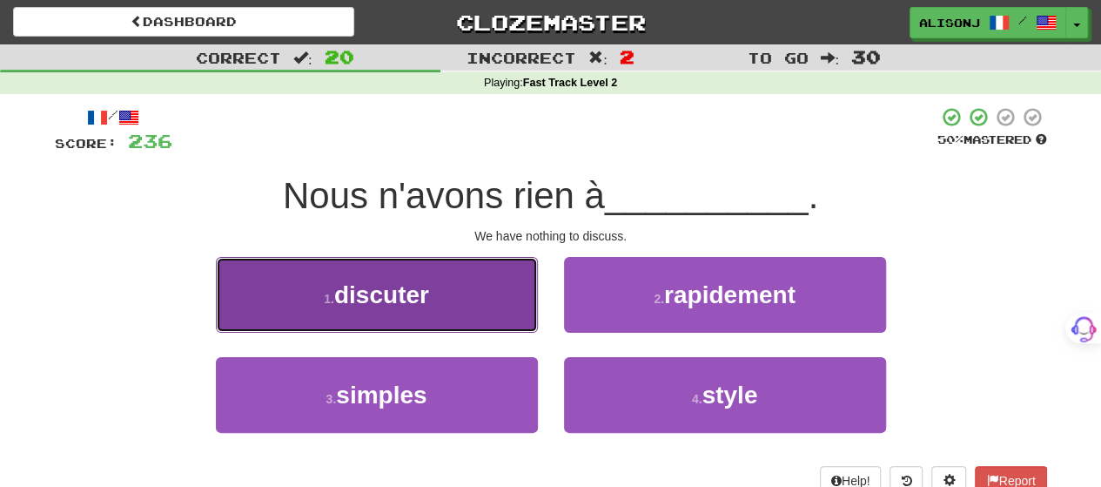
click at [499, 312] on button "1 . discuter" at bounding box center [377, 295] width 322 height 76
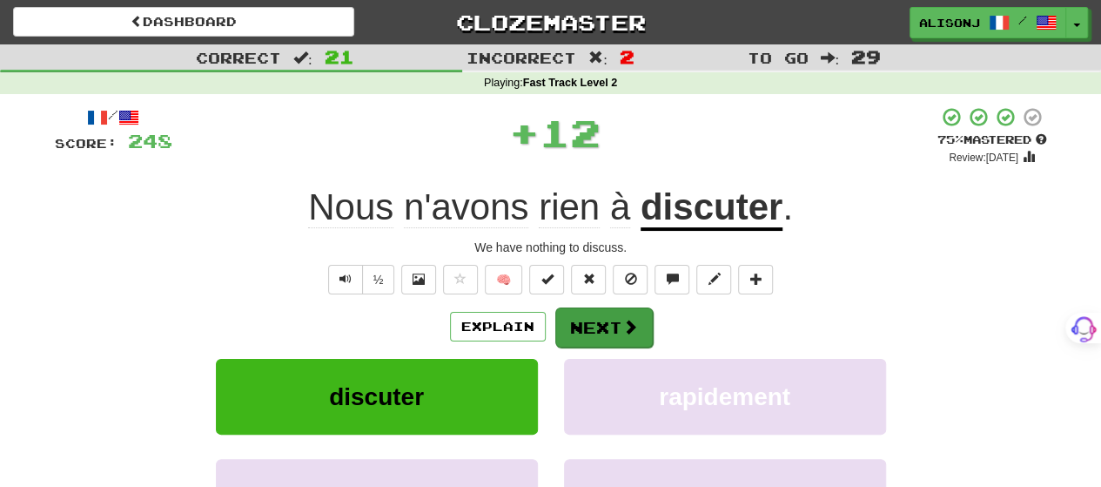
click at [618, 306] on div "/ Score: 248 + 12 75 % Mastered Review: [DATE] Nous n'avons rien à discuter . W…" at bounding box center [551, 364] width 992 height 517
click at [615, 314] on button "Next" at bounding box center [603, 327] width 97 height 40
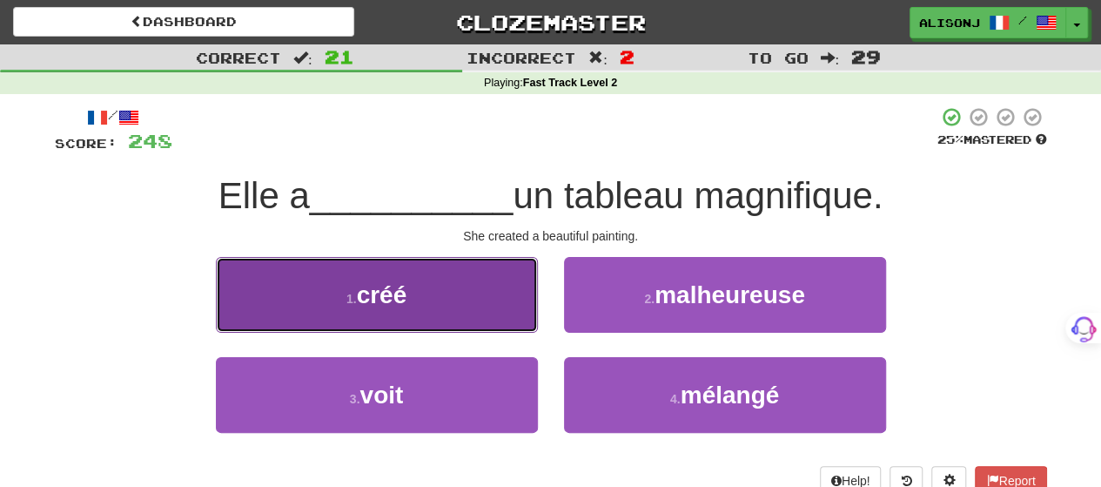
click at [473, 312] on button "1 . créé" at bounding box center [377, 295] width 322 height 76
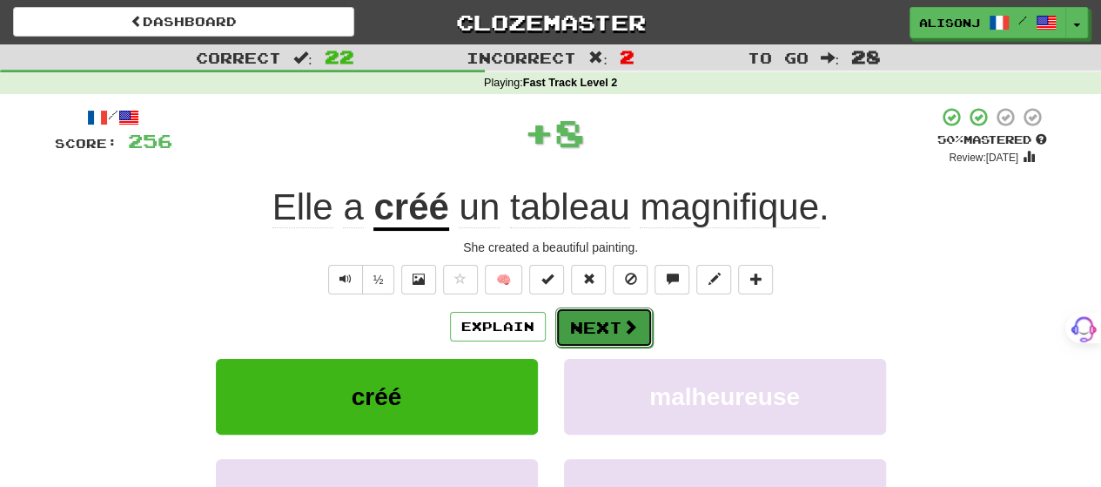
click at [607, 321] on button "Next" at bounding box center [603, 327] width 97 height 40
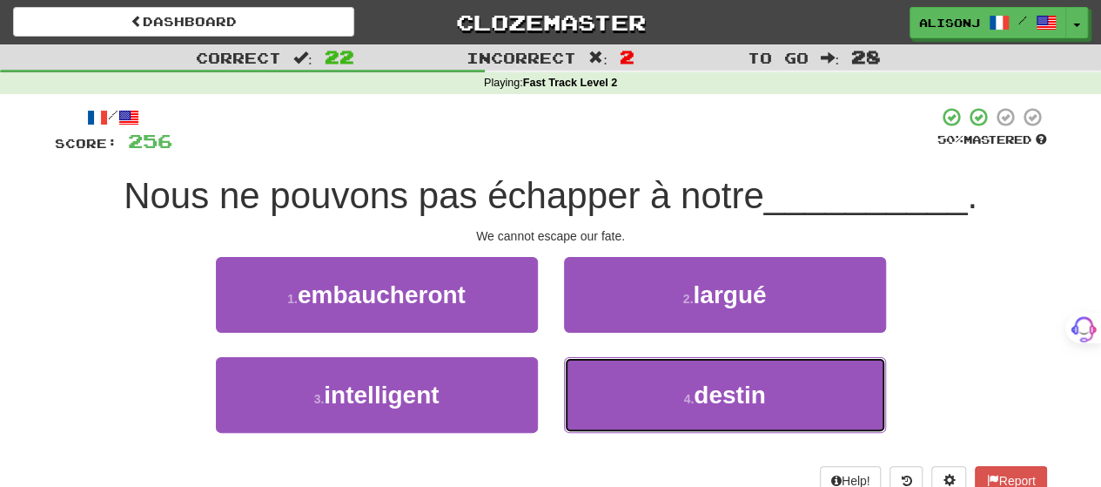
drag, startPoint x: 601, startPoint y: 394, endPoint x: 585, endPoint y: 346, distance: 51.5
click at [596, 375] on button "4 . destin" at bounding box center [725, 395] width 322 height 76
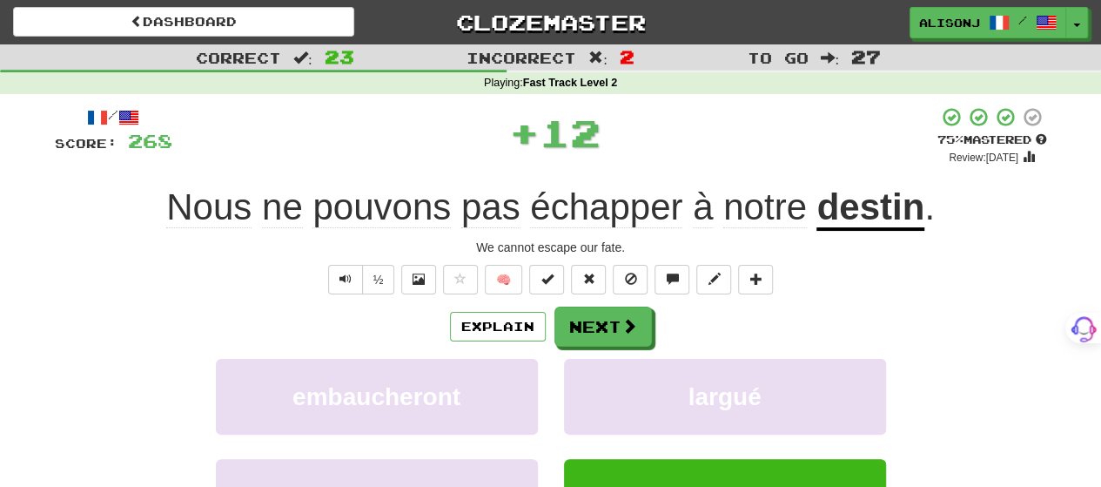
click at [572, 301] on div "/ Score: 268 + 12 75 % Mastered Review: [DATE] Nous ne pouvons pas échapper à n…" at bounding box center [551, 364] width 992 height 517
click at [574, 315] on button "Next" at bounding box center [603, 327] width 97 height 40
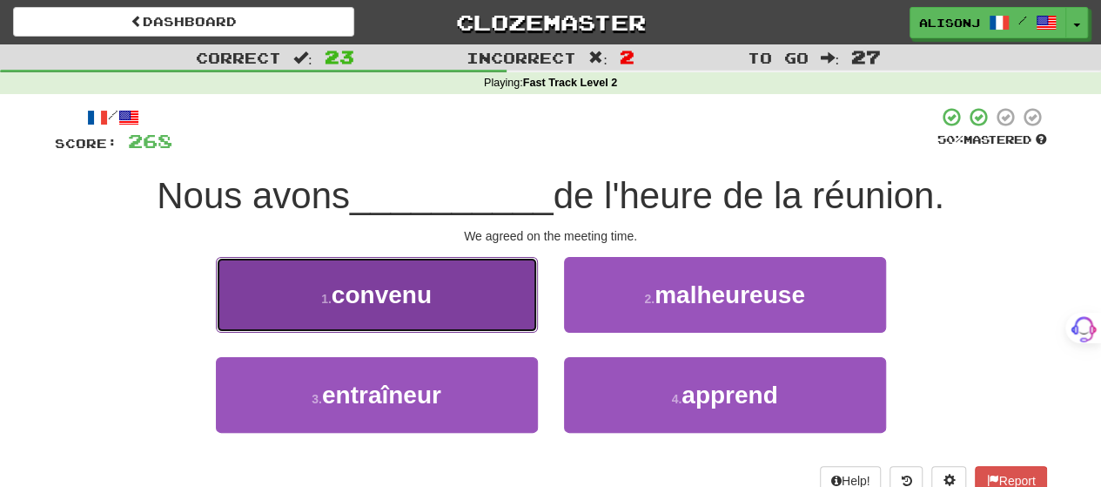
click at [517, 314] on button "1 . convenu" at bounding box center [377, 295] width 322 height 76
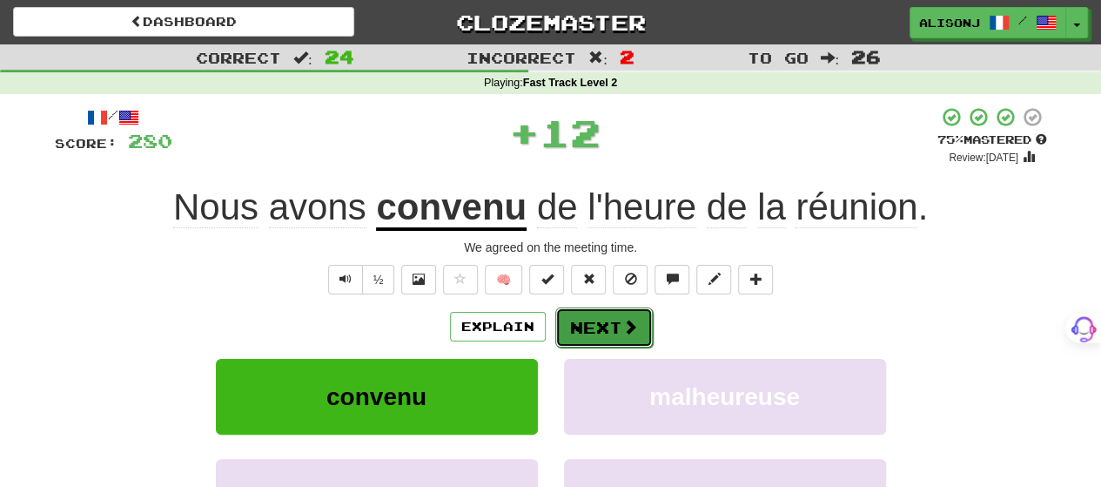
drag, startPoint x: 592, startPoint y: 320, endPoint x: 627, endPoint y: 323, distance: 34.9
click at [627, 323] on button "Next" at bounding box center [603, 327] width 97 height 40
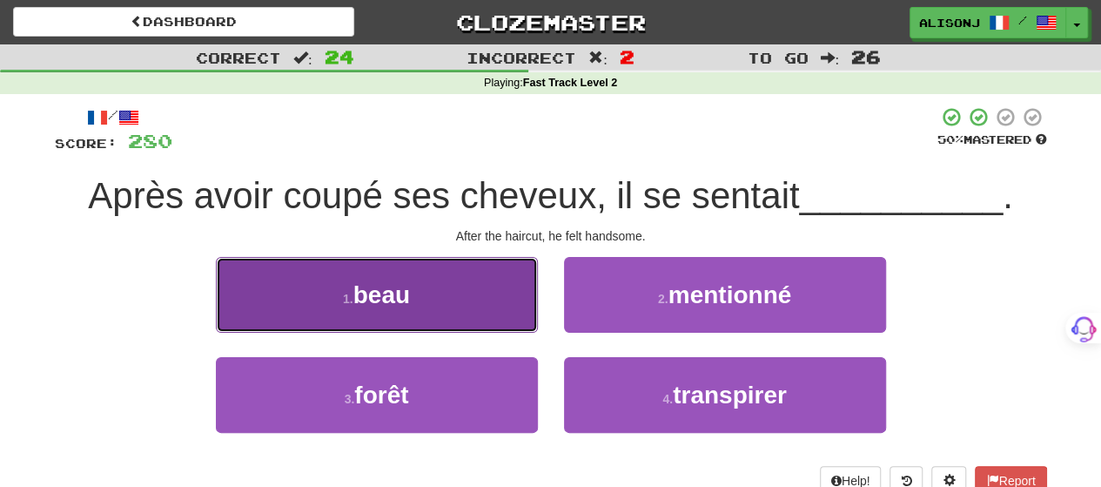
click at [491, 314] on button "1 . beau" at bounding box center [377, 295] width 322 height 76
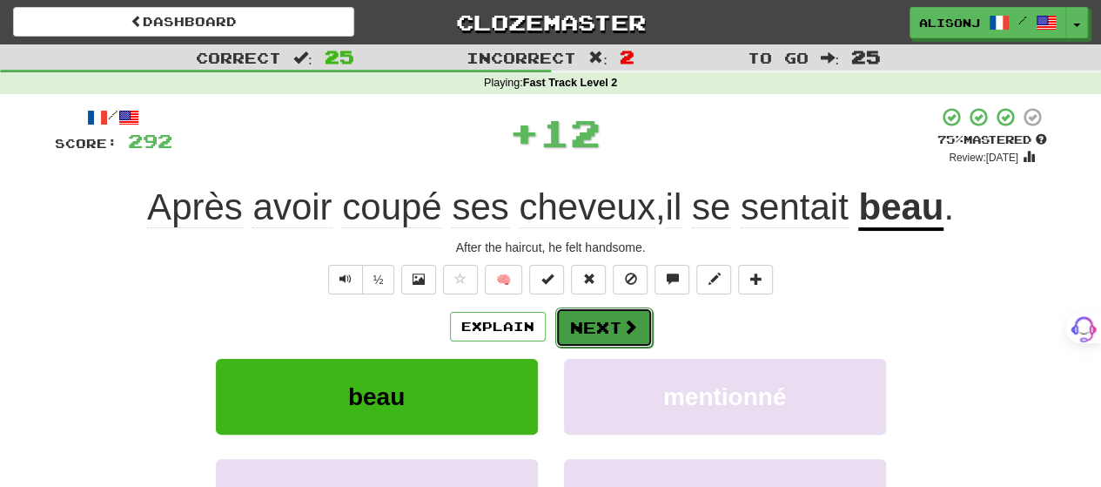
click at [617, 320] on button "Next" at bounding box center [603, 327] width 97 height 40
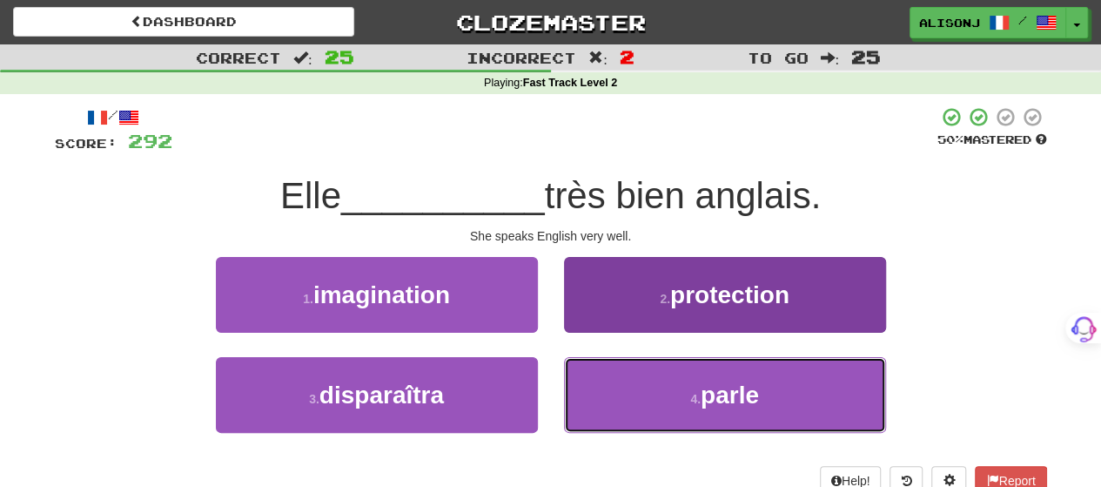
click at [615, 373] on button "4 . parle" at bounding box center [725, 395] width 322 height 76
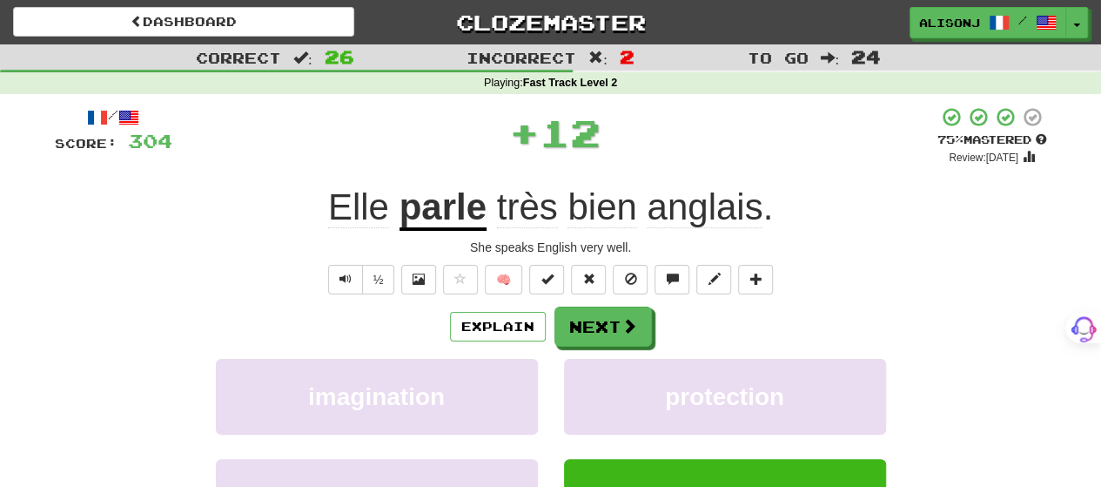
click at [590, 305] on div "/ Score: 304 + 12 75 % Mastered Review: [DATE] Elle parle très bien anglais . S…" at bounding box center [551, 364] width 992 height 517
click at [588, 318] on button "Next" at bounding box center [603, 327] width 97 height 40
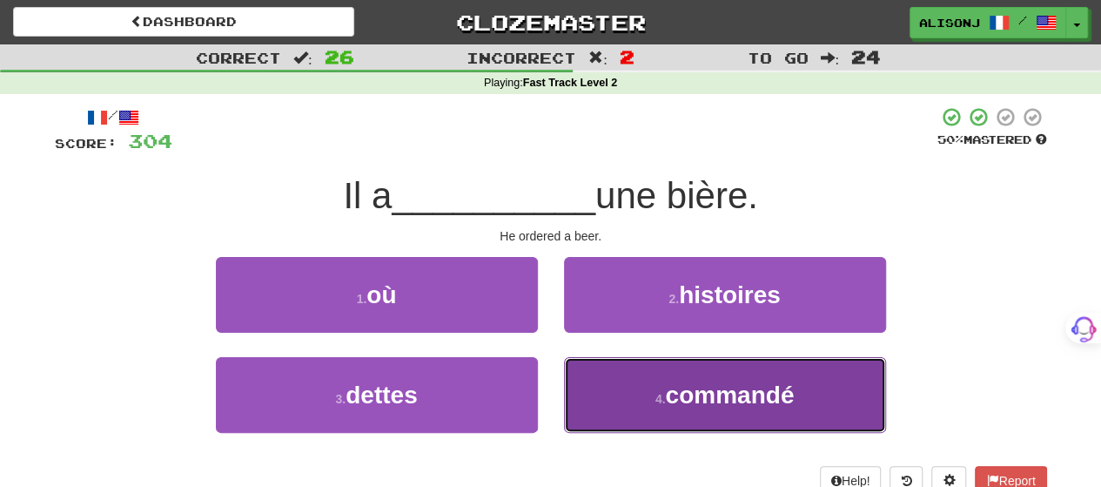
click at [603, 379] on button "4 . commandé" at bounding box center [725, 395] width 322 height 76
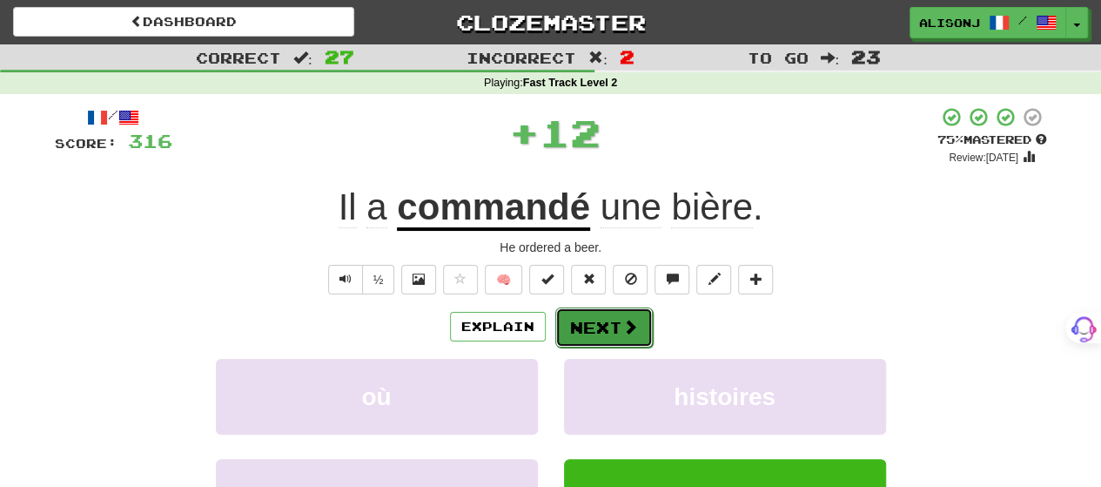
click at [585, 318] on button "Next" at bounding box center [603, 327] width 97 height 40
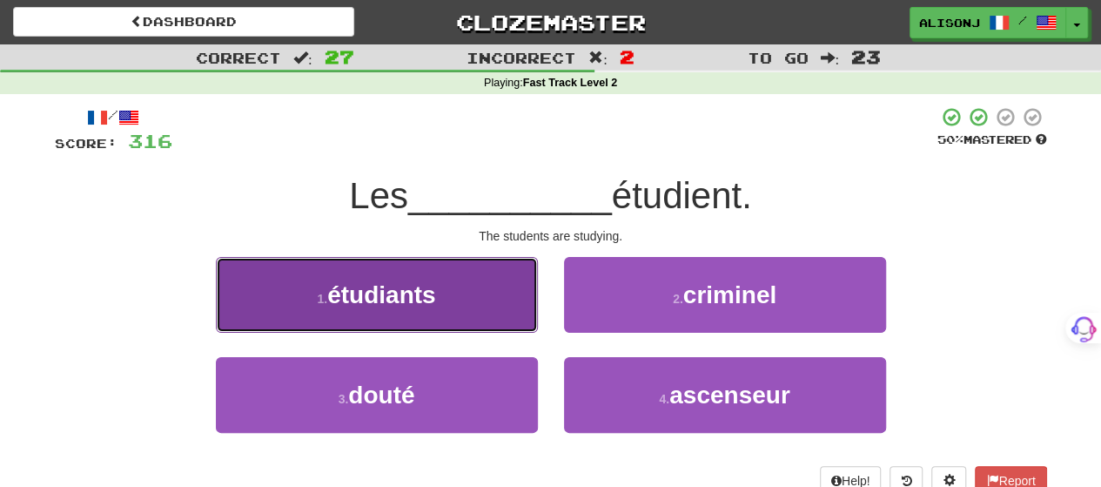
click at [506, 307] on button "1 . étudiants" at bounding box center [377, 295] width 322 height 76
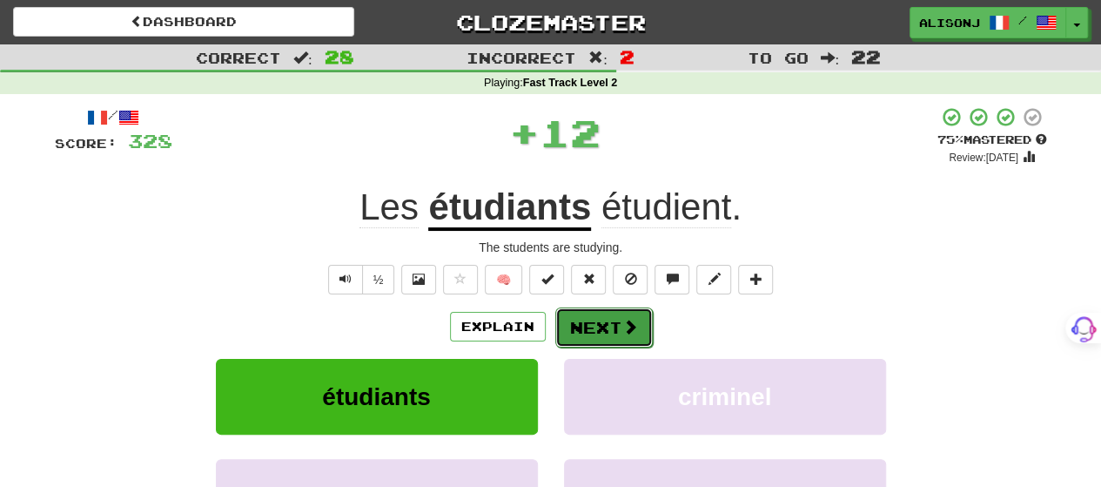
click at [588, 314] on button "Next" at bounding box center [603, 327] width 97 height 40
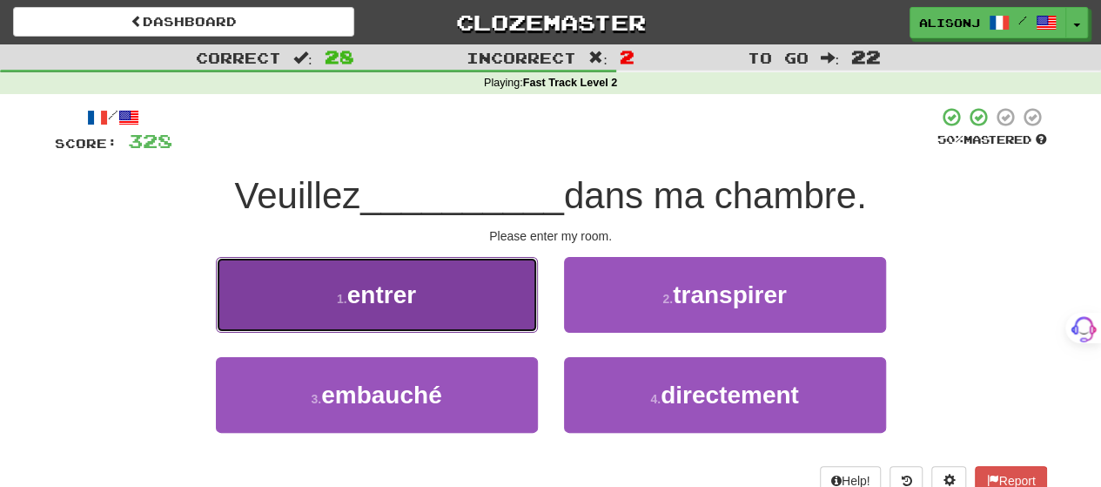
click at [510, 314] on button "1 . entrer" at bounding box center [377, 295] width 322 height 76
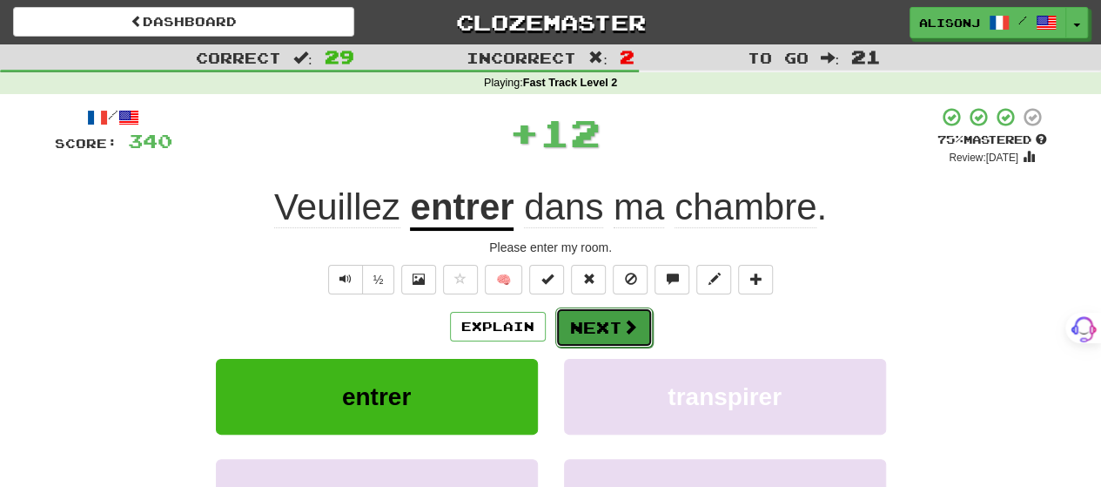
click at [602, 319] on button "Next" at bounding box center [603, 327] width 97 height 40
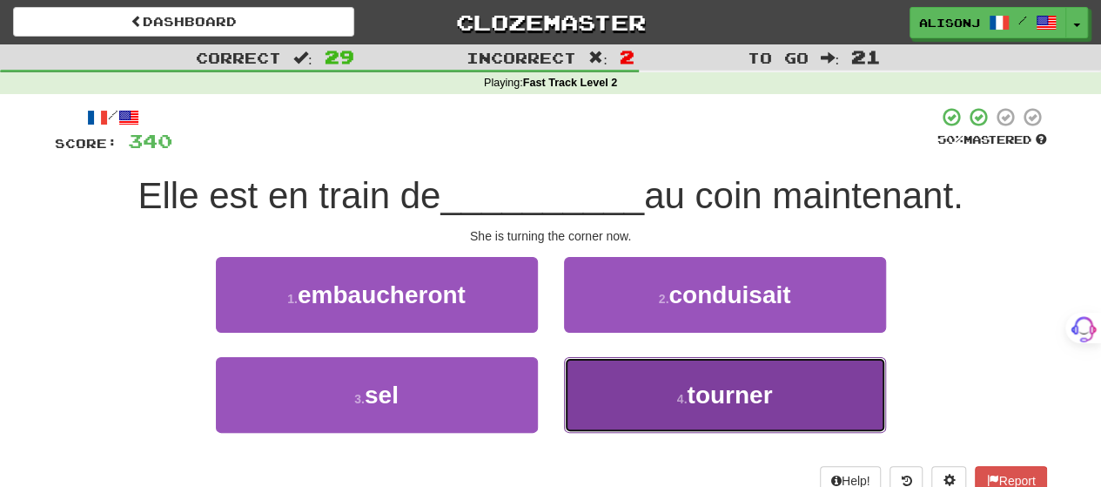
click at [623, 375] on button "4 . tourner" at bounding box center [725, 395] width 322 height 76
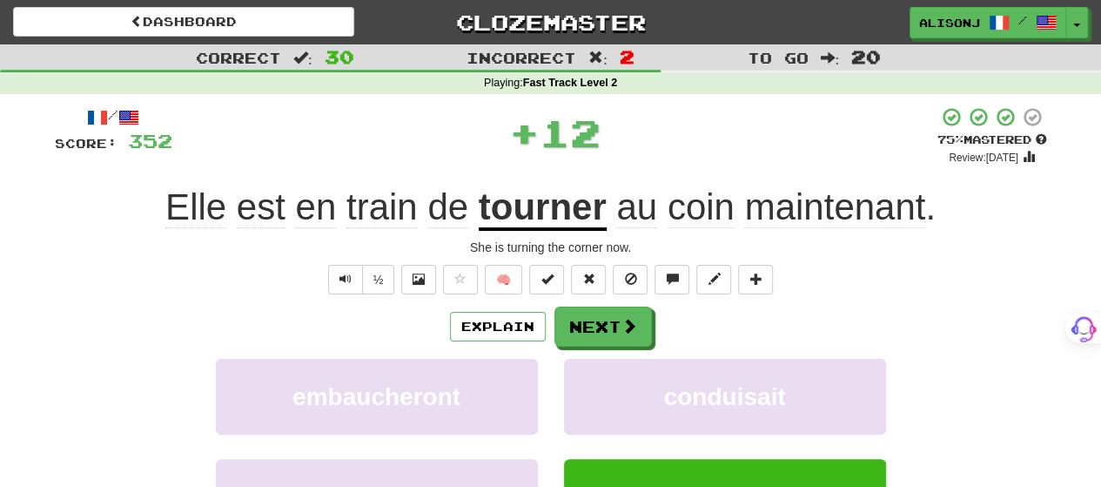
click at [594, 305] on div "/ Score: 352 + 12 75 % Mastered Review: [DATE] Elle est en train de tourner au …" at bounding box center [551, 364] width 992 height 517
click at [590, 318] on button "Next" at bounding box center [603, 327] width 97 height 40
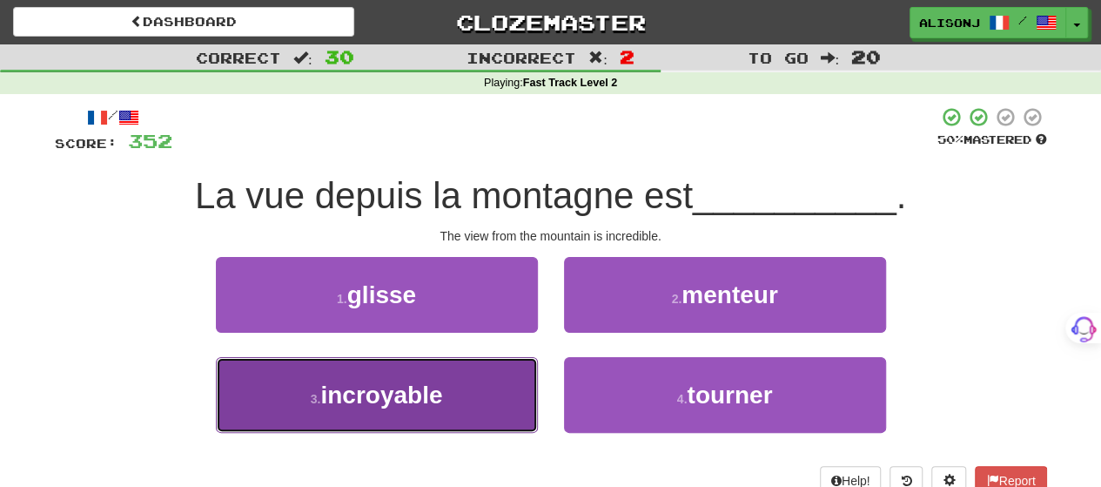
click at [507, 387] on button "3 . incroyable" at bounding box center [377, 395] width 322 height 76
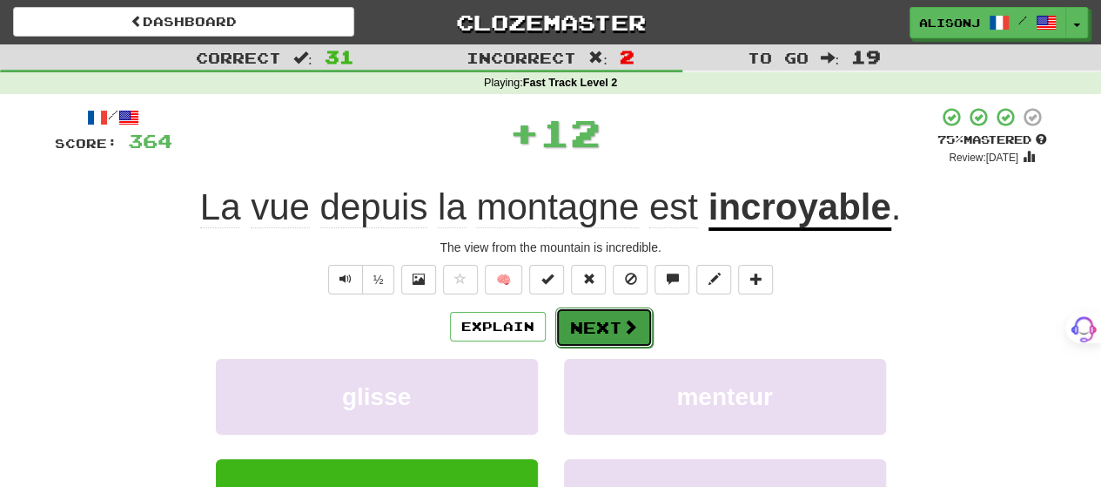
click at [622, 320] on span at bounding box center [630, 327] width 16 height 16
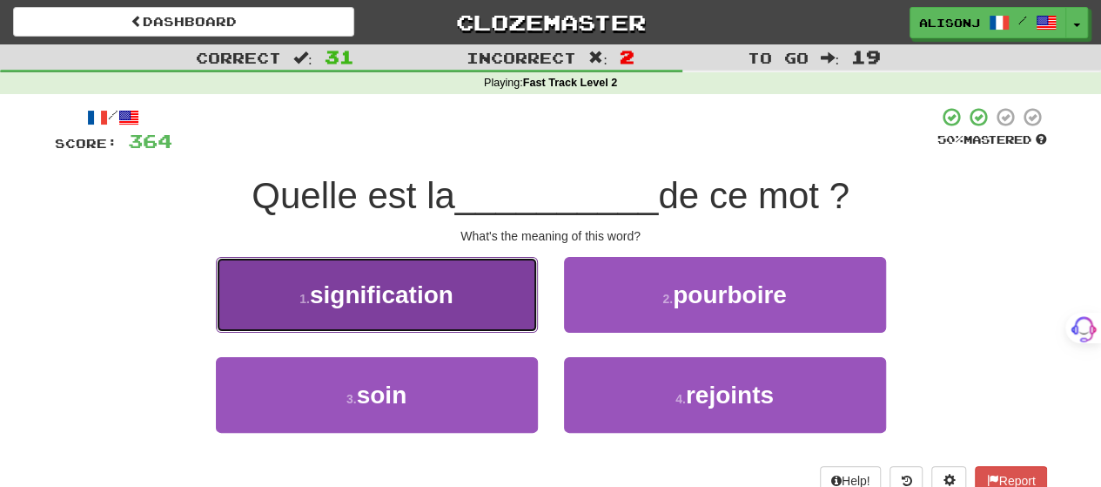
click at [503, 308] on button "1 . signification" at bounding box center [377, 295] width 322 height 76
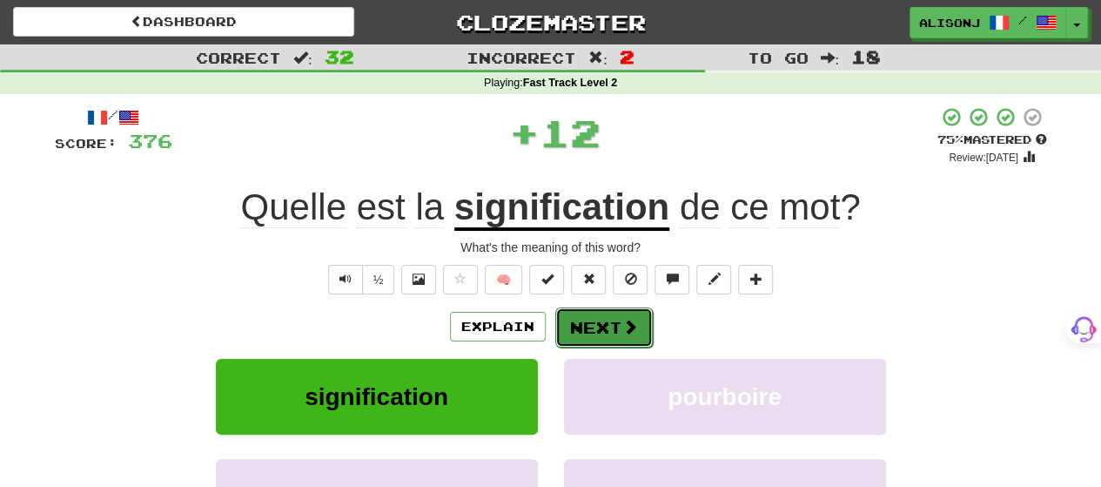
drag, startPoint x: 576, startPoint y: 319, endPoint x: 591, endPoint y: 323, distance: 15.2
click at [591, 323] on button "Next" at bounding box center [603, 327] width 97 height 40
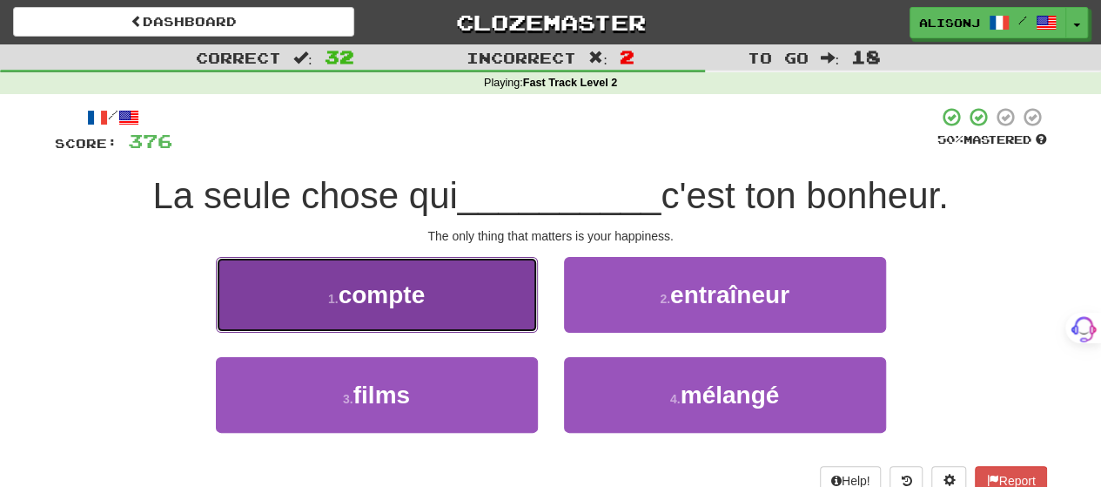
click at [511, 317] on button "1 . compte" at bounding box center [377, 295] width 322 height 76
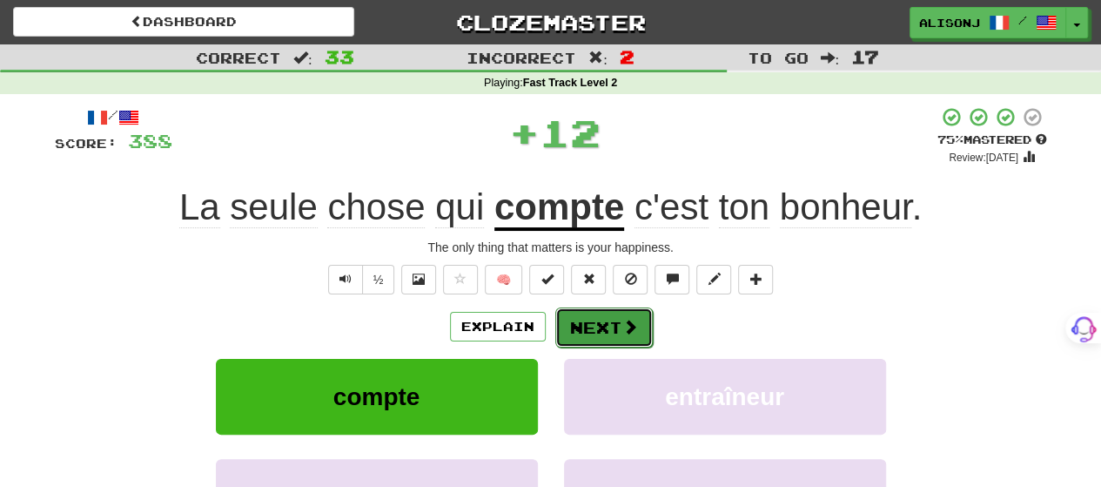
click at [592, 314] on button "Next" at bounding box center [603, 327] width 97 height 40
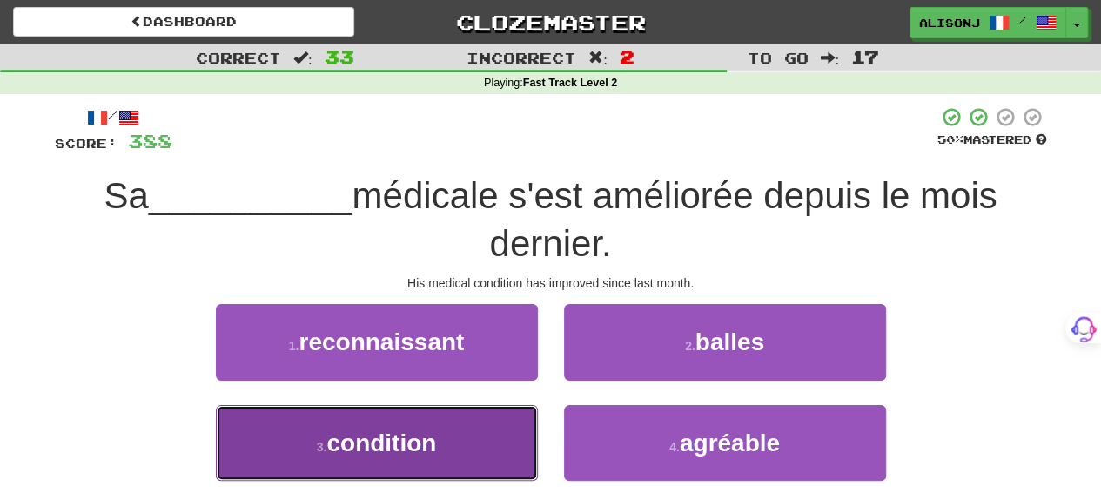
click at [480, 438] on button "3 . condition" at bounding box center [377, 443] width 322 height 76
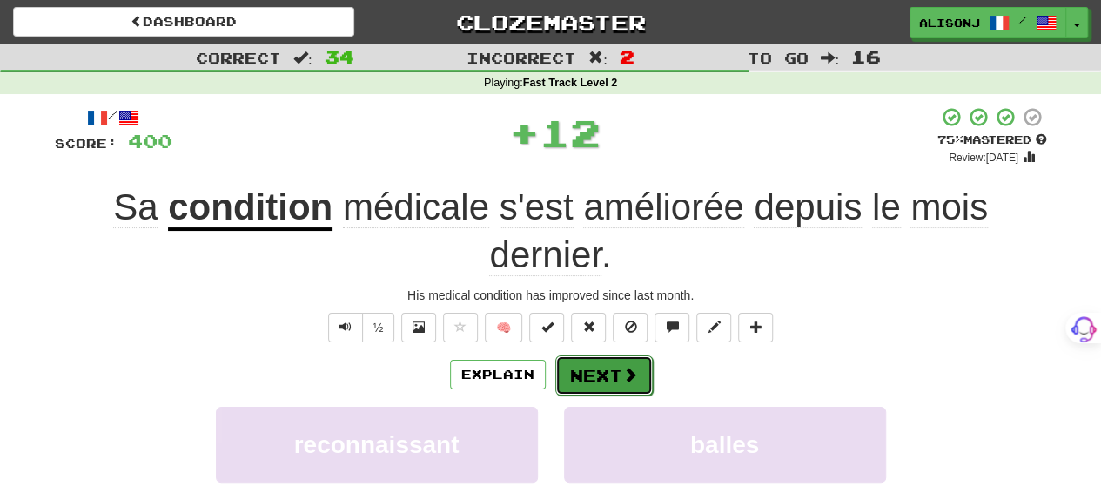
click at [599, 370] on button "Next" at bounding box center [603, 375] width 97 height 40
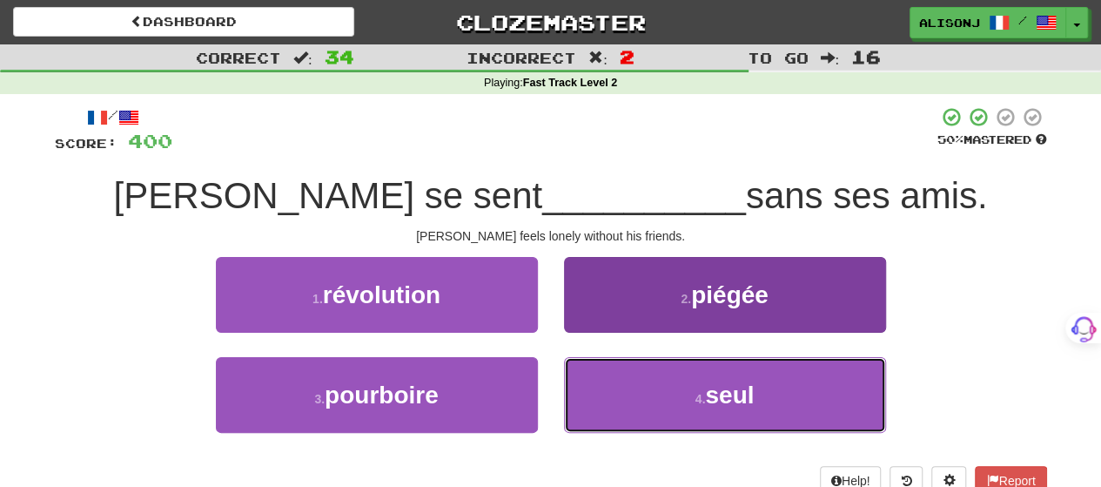
click at [595, 380] on button "4 . [GEOGRAPHIC_DATA]" at bounding box center [725, 395] width 322 height 76
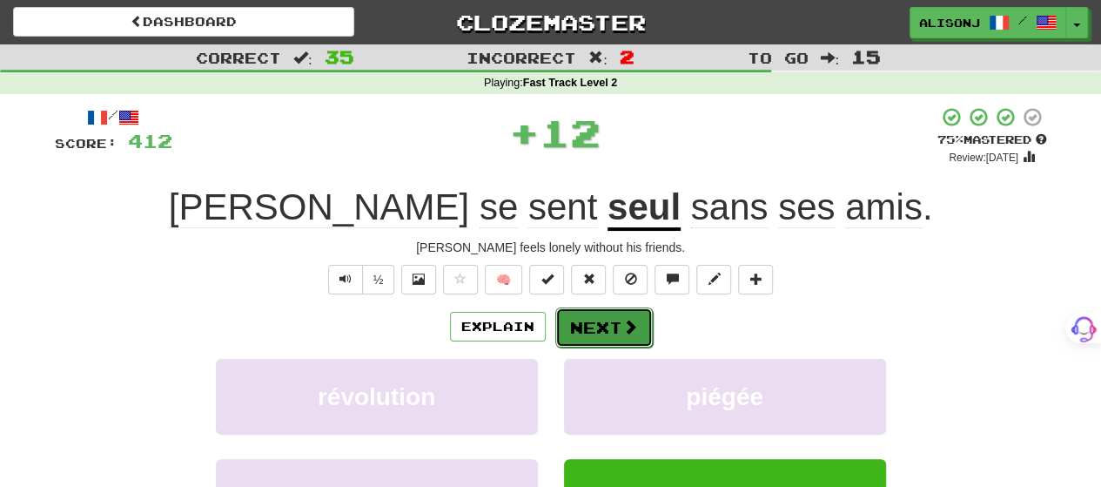
click at [575, 326] on button "Next" at bounding box center [603, 327] width 97 height 40
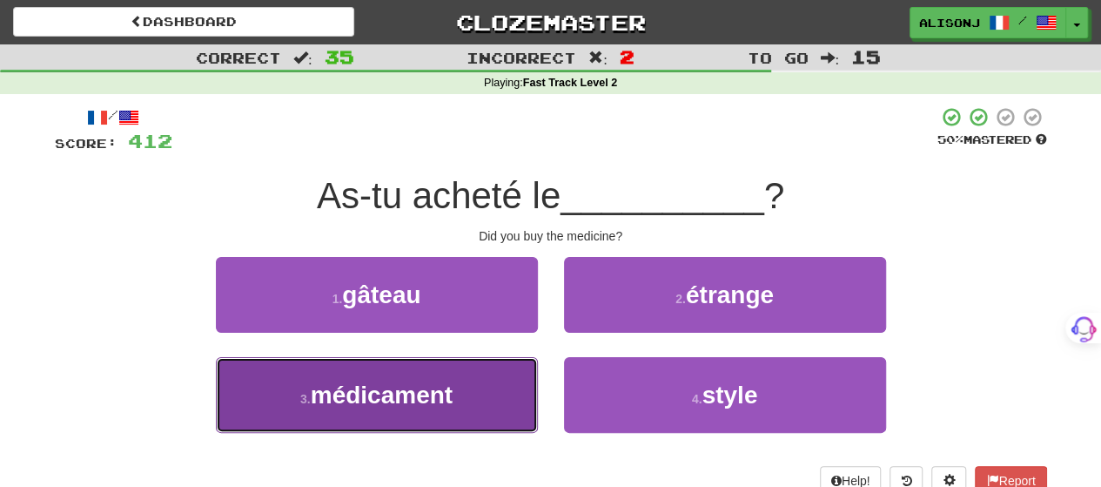
click at [528, 384] on button "3 . médicament" at bounding box center [377, 395] width 322 height 76
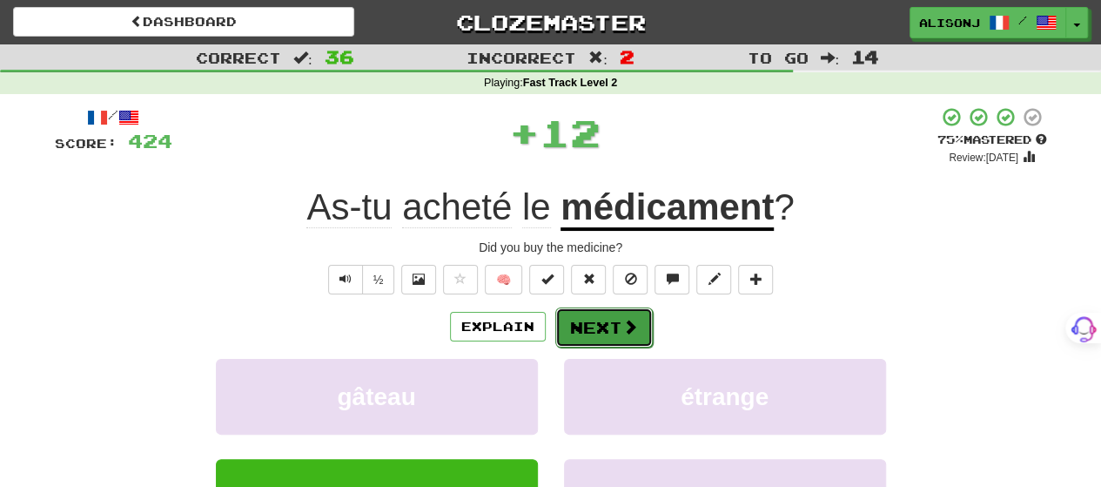
click at [584, 318] on button "Next" at bounding box center [603, 327] width 97 height 40
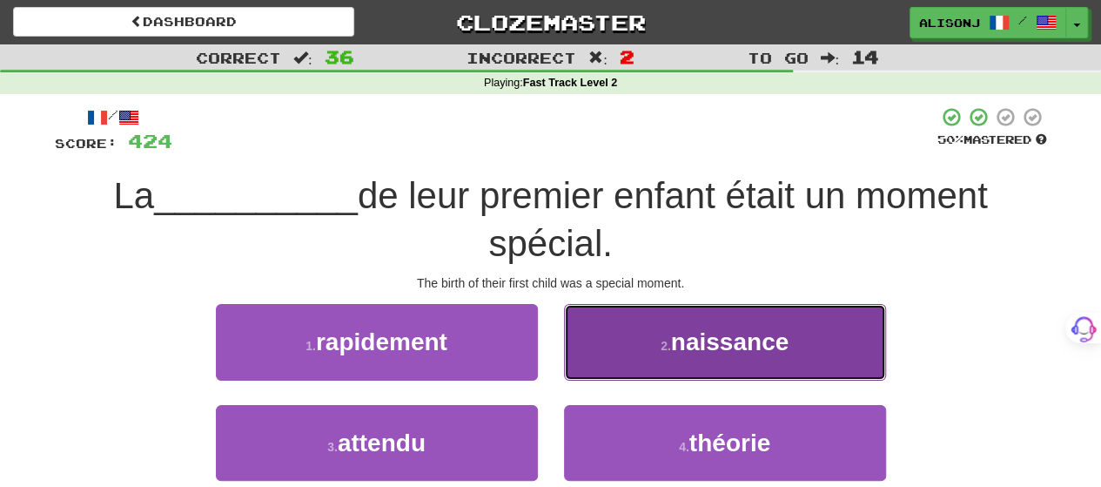
click at [586, 331] on button "2 . naissance" at bounding box center [725, 342] width 322 height 76
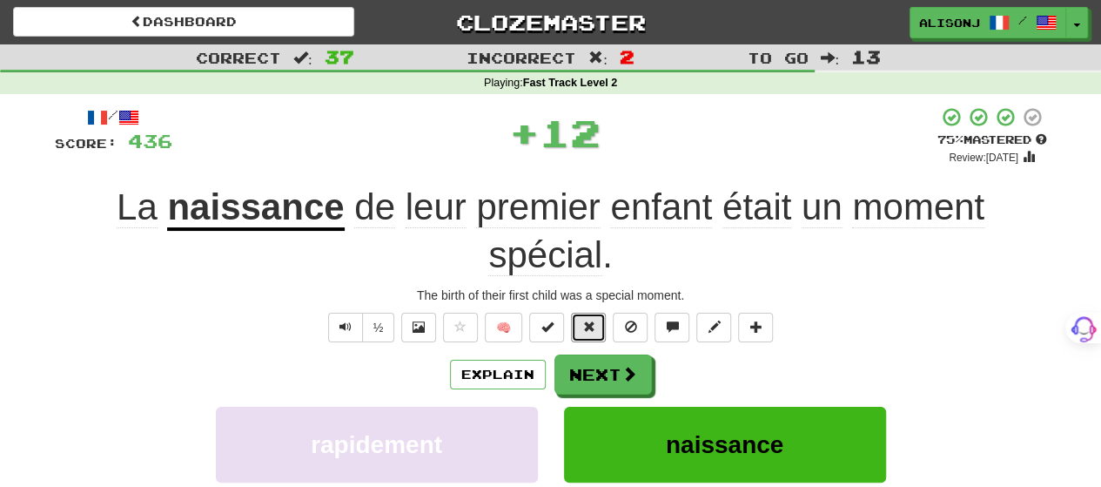
click at [586, 331] on span at bounding box center [588, 326] width 12 height 12
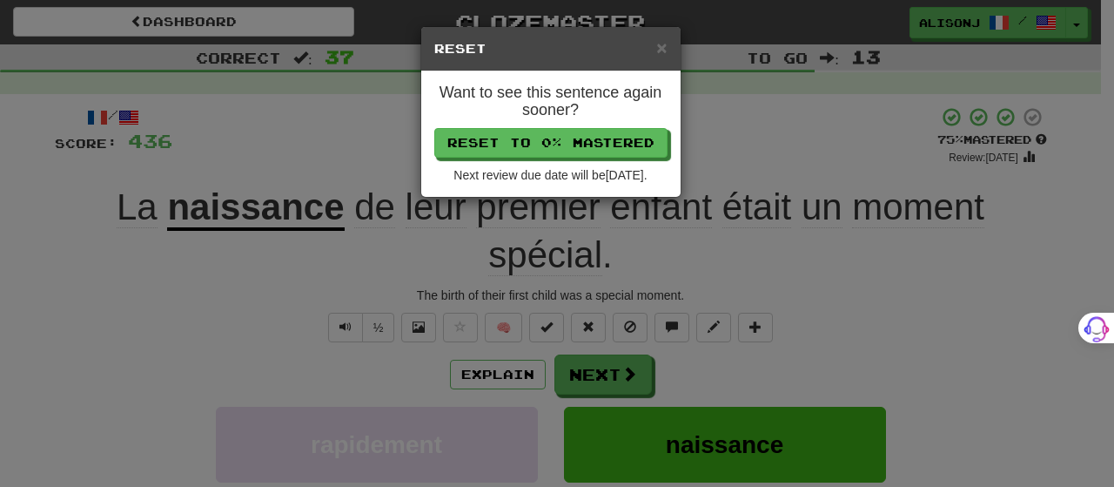
click at [725, 135] on div "× Reset Want to see this sentence again sooner? Reset to 0% Mastered Next revie…" at bounding box center [557, 243] width 1114 height 487
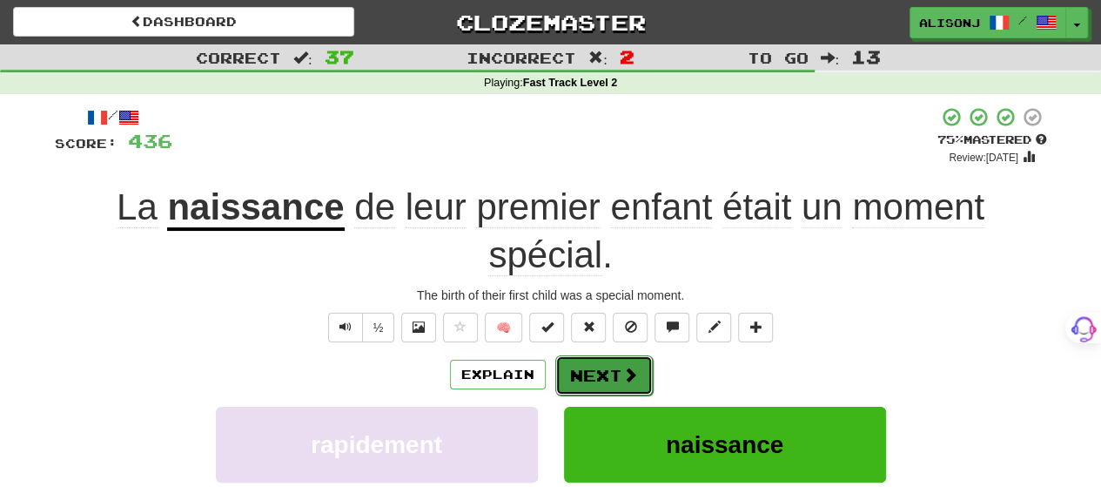
click at [630, 371] on span at bounding box center [630, 374] width 16 height 16
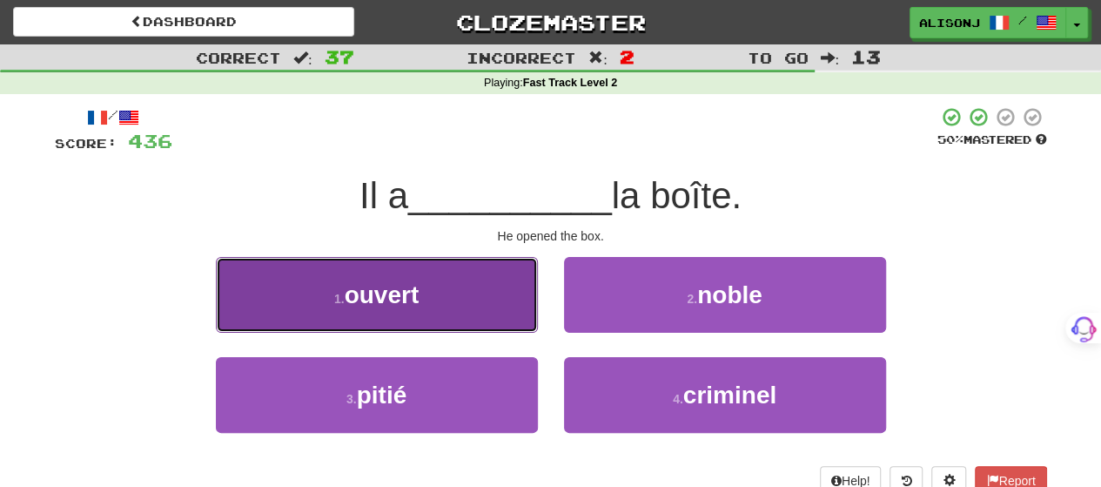
click at [522, 311] on button "1 . ouvert" at bounding box center [377, 295] width 322 height 76
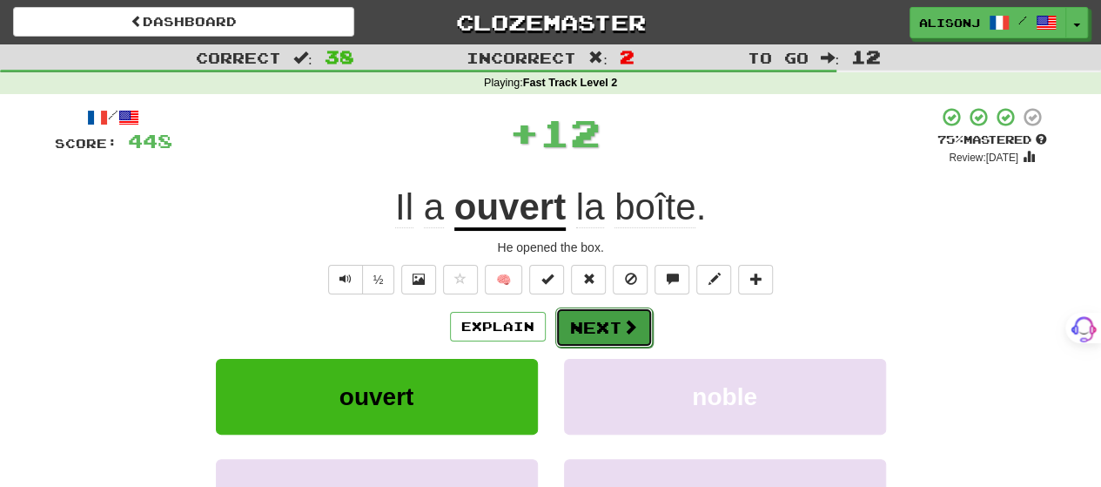
click at [599, 324] on button "Next" at bounding box center [603, 327] width 97 height 40
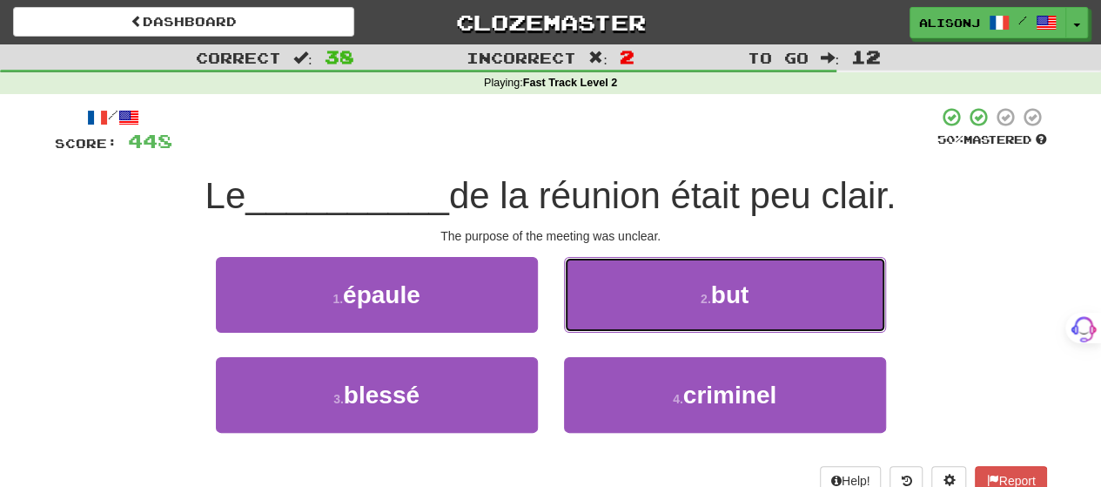
click at [599, 324] on button "2 . but" at bounding box center [725, 295] width 322 height 76
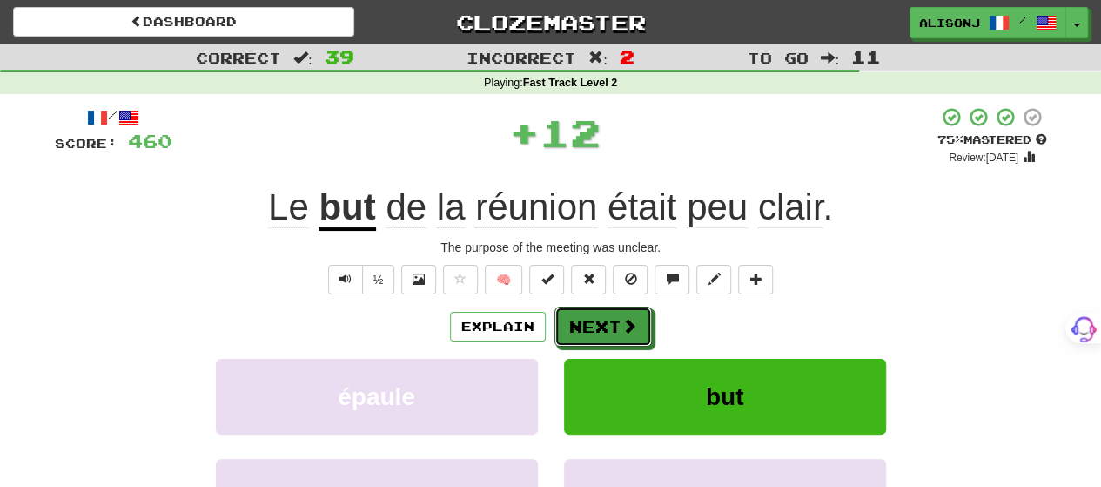
click at [599, 324] on button "Next" at bounding box center [602, 326] width 97 height 40
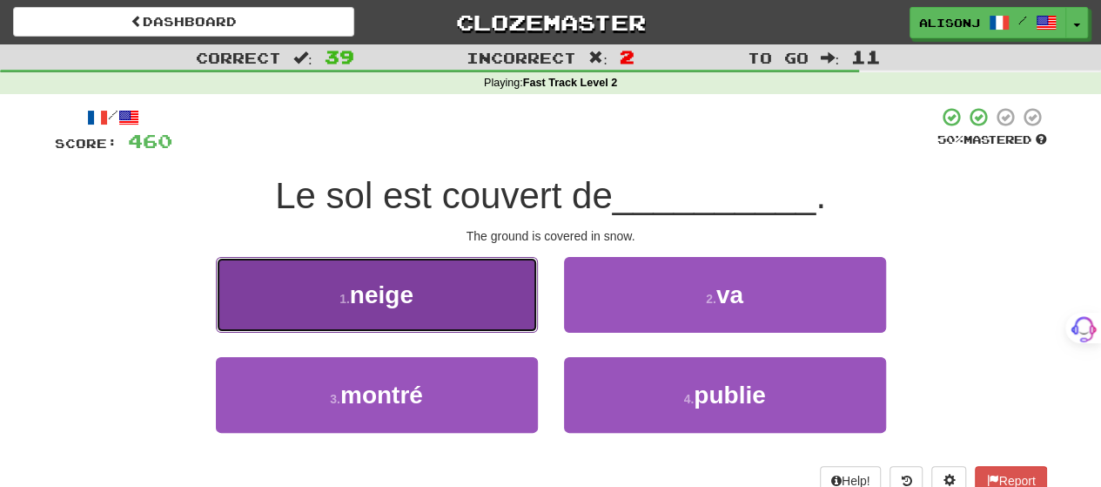
click at [464, 319] on button "1 . neige" at bounding box center [377, 295] width 322 height 76
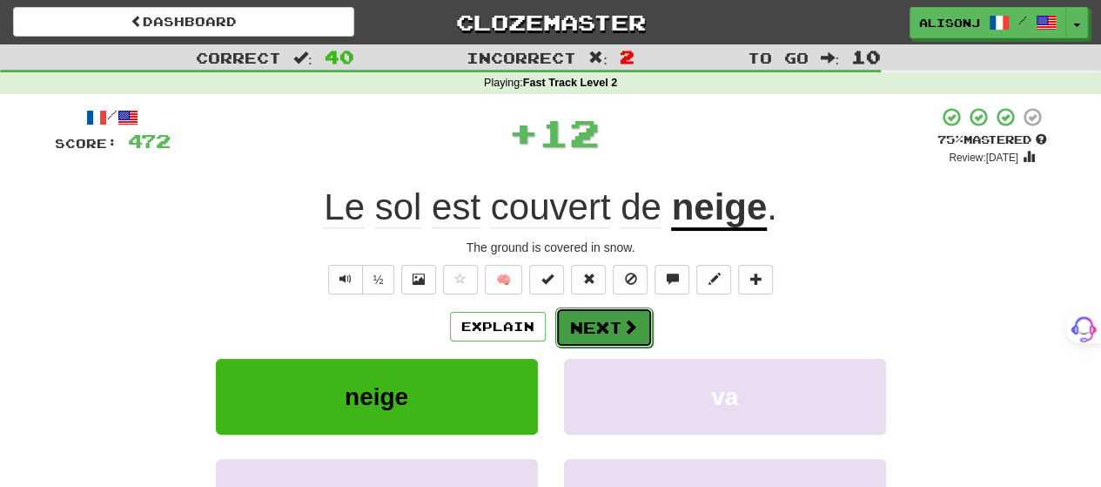
click at [613, 316] on button "Next" at bounding box center [603, 327] width 97 height 40
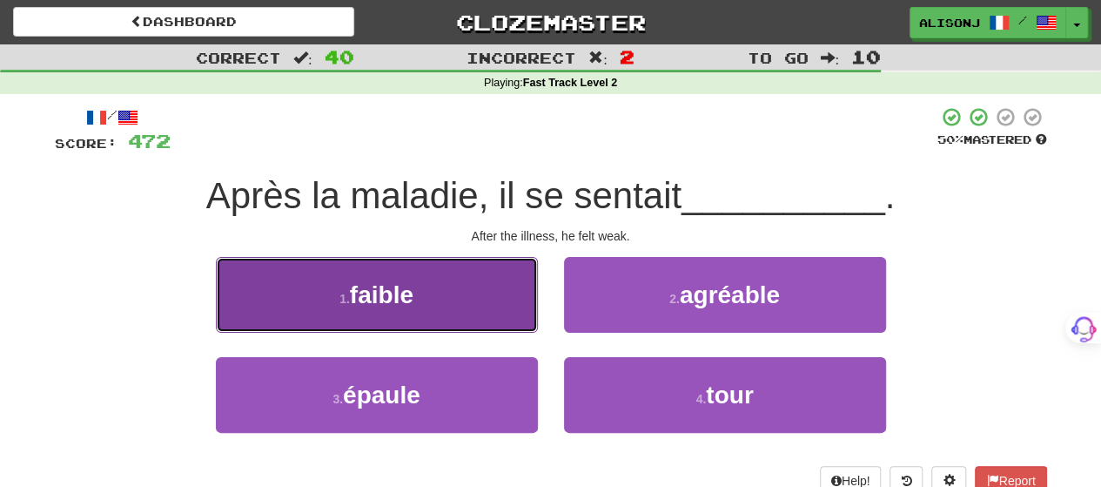
click at [500, 309] on button "1 . faible" at bounding box center [377, 295] width 322 height 76
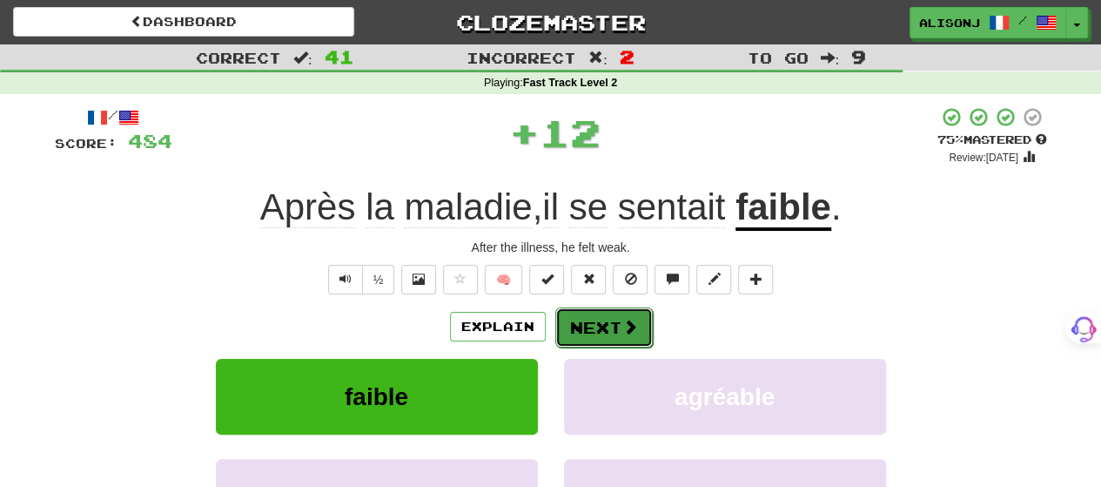
click at [600, 319] on button "Next" at bounding box center [603, 327] width 97 height 40
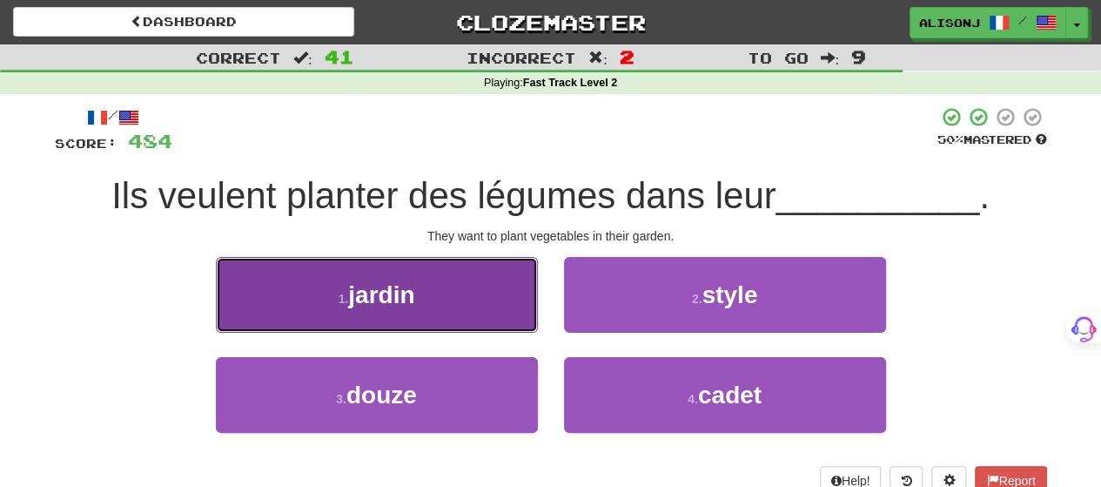
click at [453, 316] on button "1 . jardin" at bounding box center [377, 295] width 322 height 76
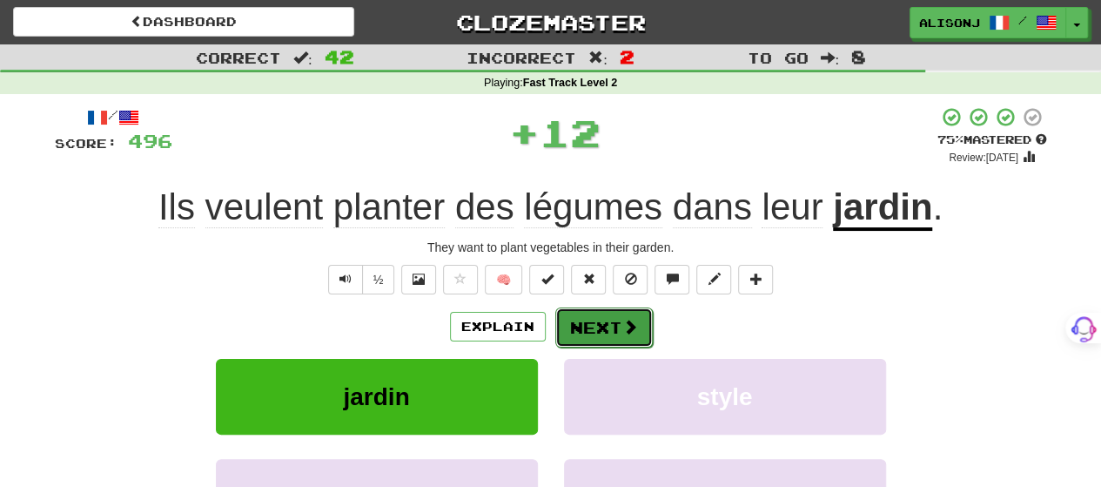
click at [599, 319] on button "Next" at bounding box center [603, 327] width 97 height 40
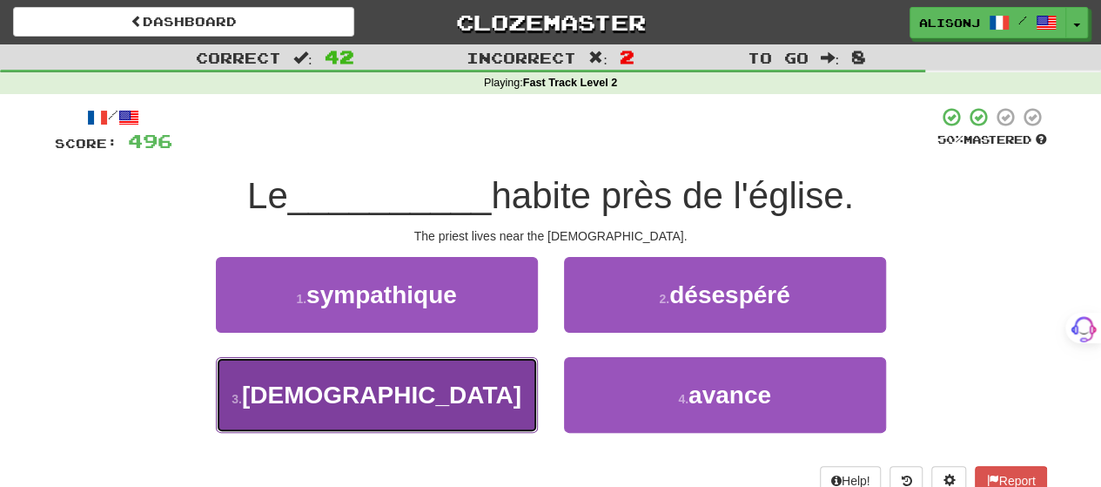
click at [498, 386] on button "3 . [DEMOGRAPHIC_DATA]" at bounding box center [377, 395] width 322 height 76
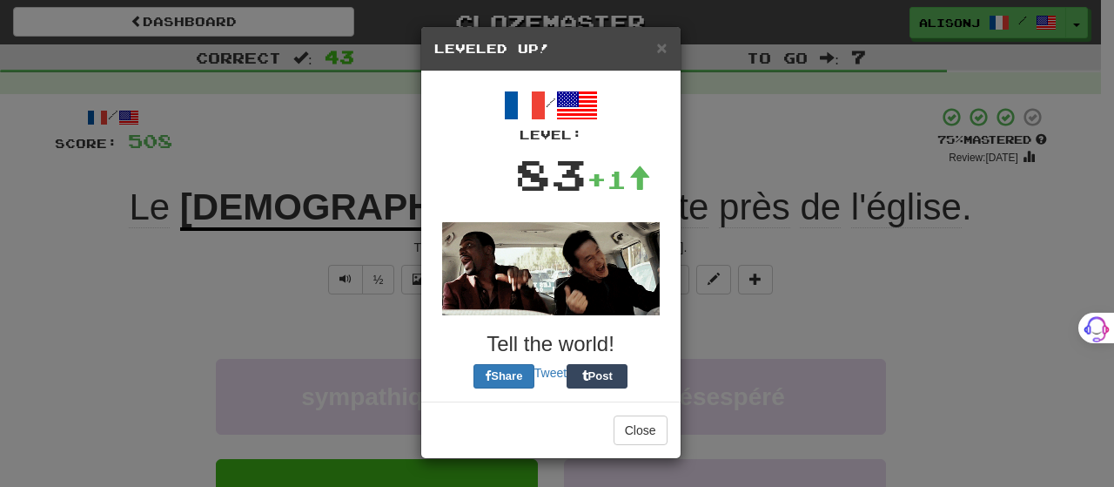
click at [572, 332] on div "× Leveled Up! / Level: 83 +1 Tell the world! Share Tweet Post Close" at bounding box center [550, 242] width 261 height 433
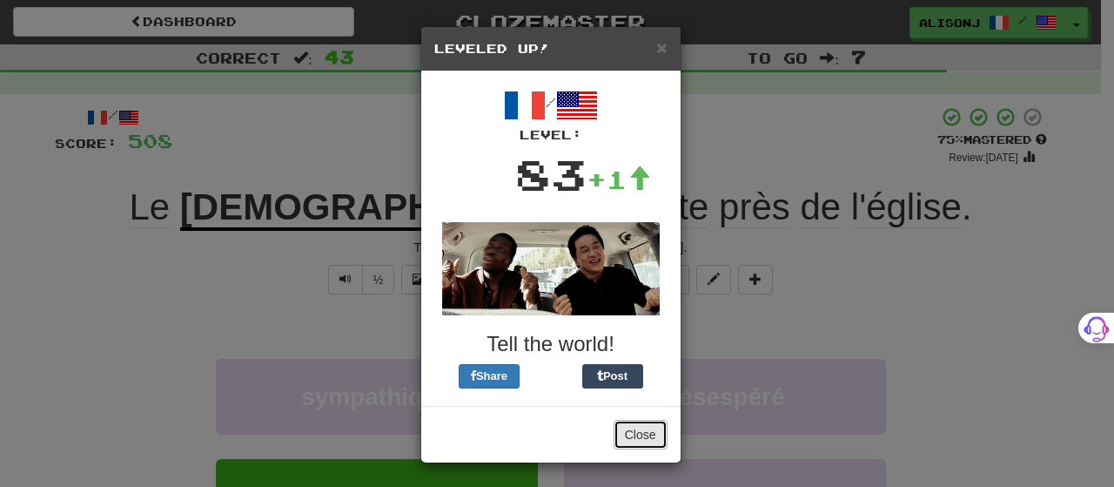
click at [622, 422] on button "Close" at bounding box center [641, 435] width 54 height 30
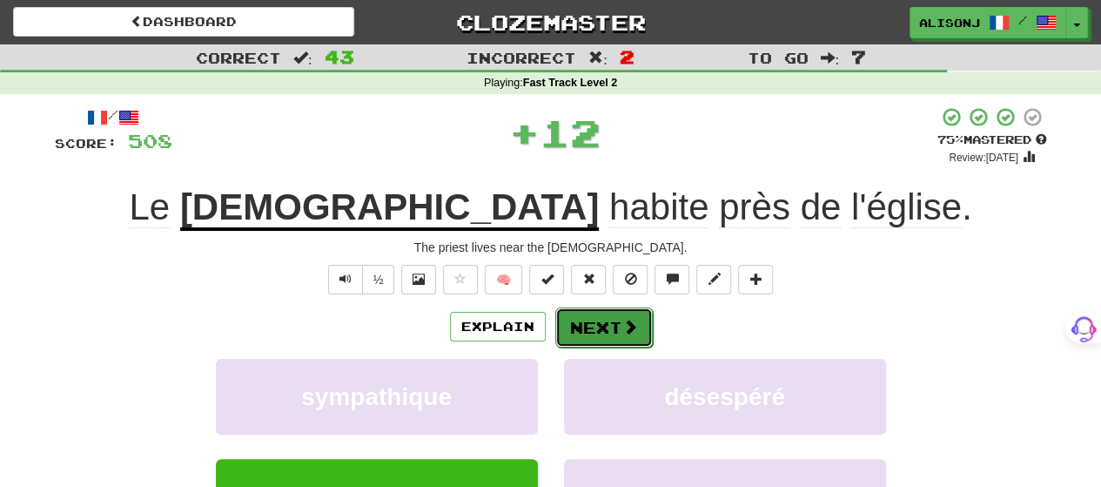
click at [581, 323] on button "Next" at bounding box center [603, 327] width 97 height 40
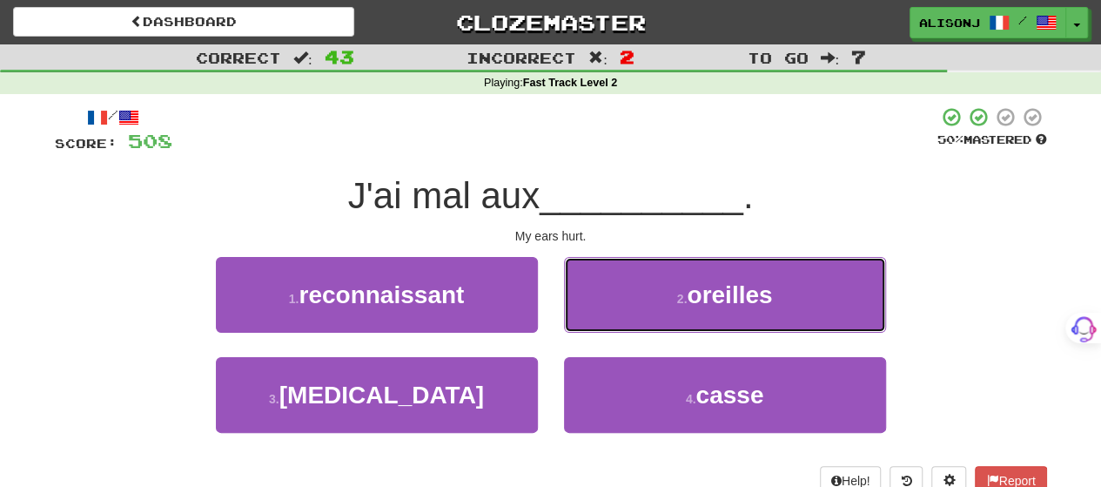
click at [581, 323] on button "2 . oreilles" at bounding box center [725, 295] width 322 height 76
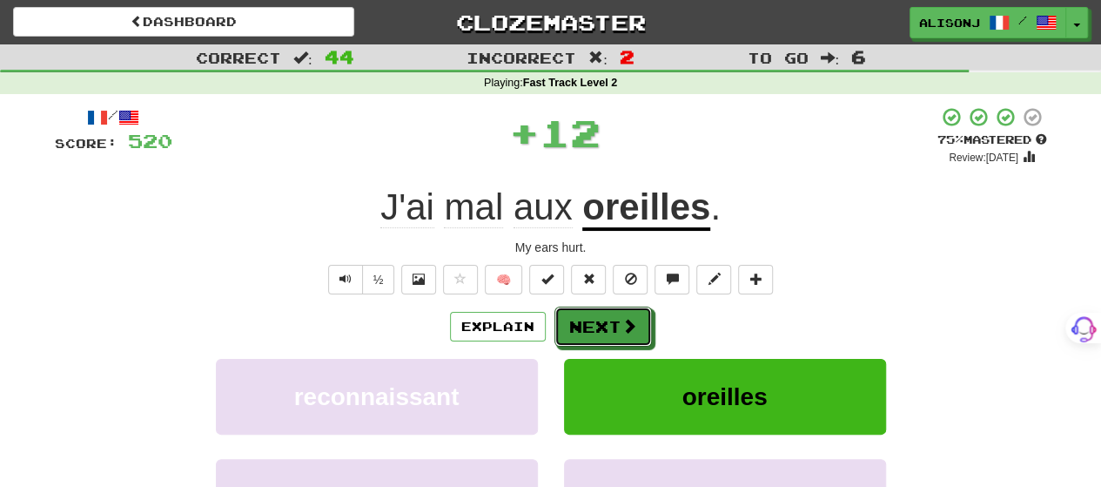
click at [581, 323] on button "Next" at bounding box center [602, 326] width 97 height 40
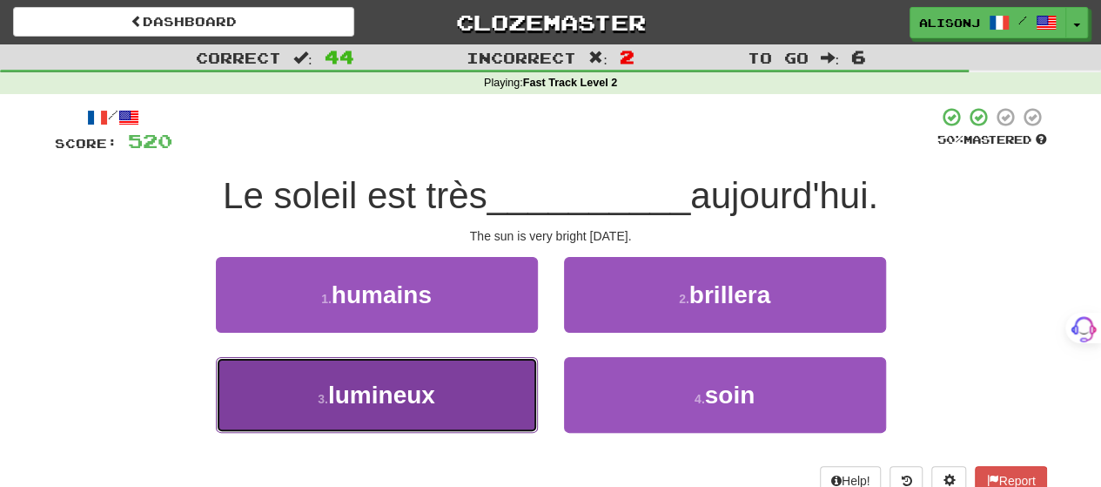
click at [487, 387] on button "3 . lumineux" at bounding box center [377, 395] width 322 height 76
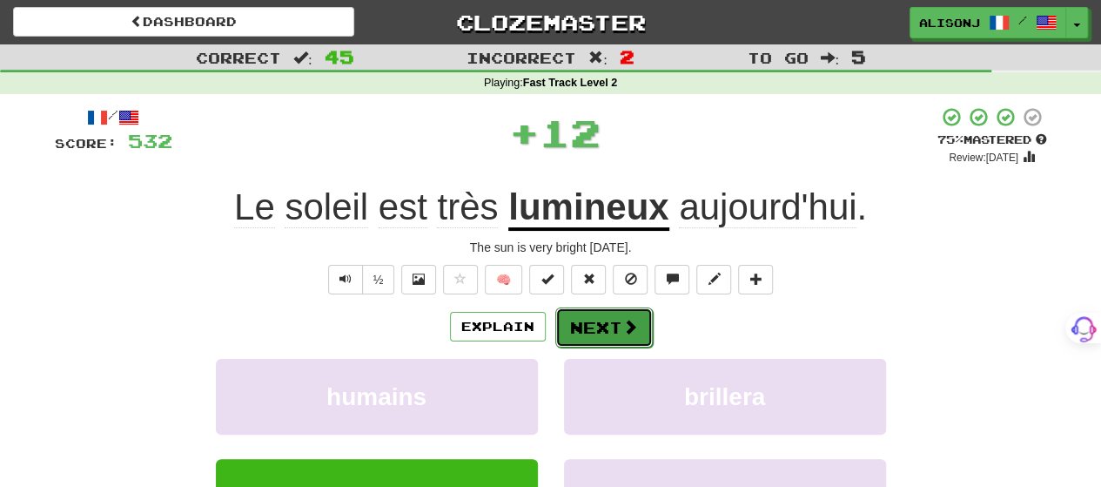
click at [609, 313] on button "Next" at bounding box center [603, 327] width 97 height 40
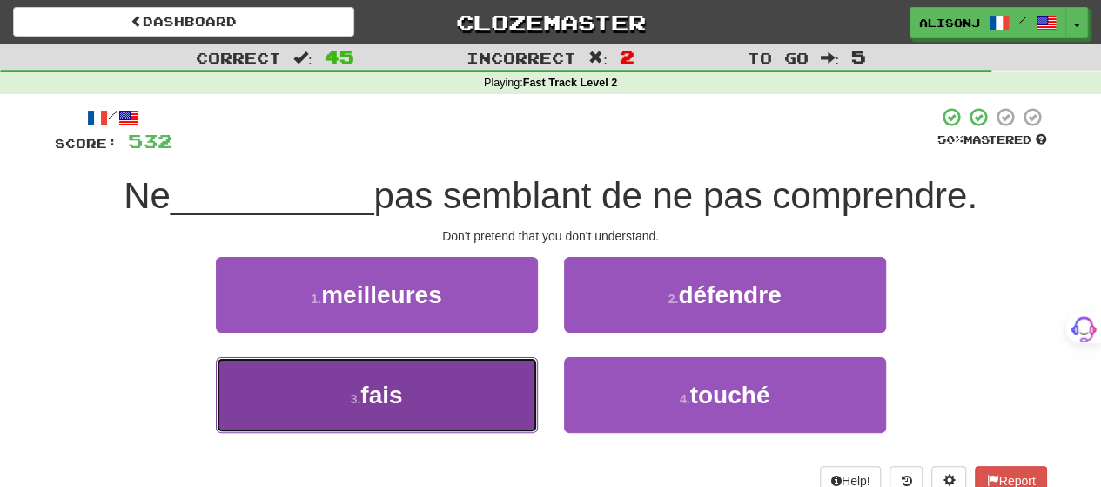
click at [504, 401] on button "3 . fais" at bounding box center [377, 395] width 322 height 76
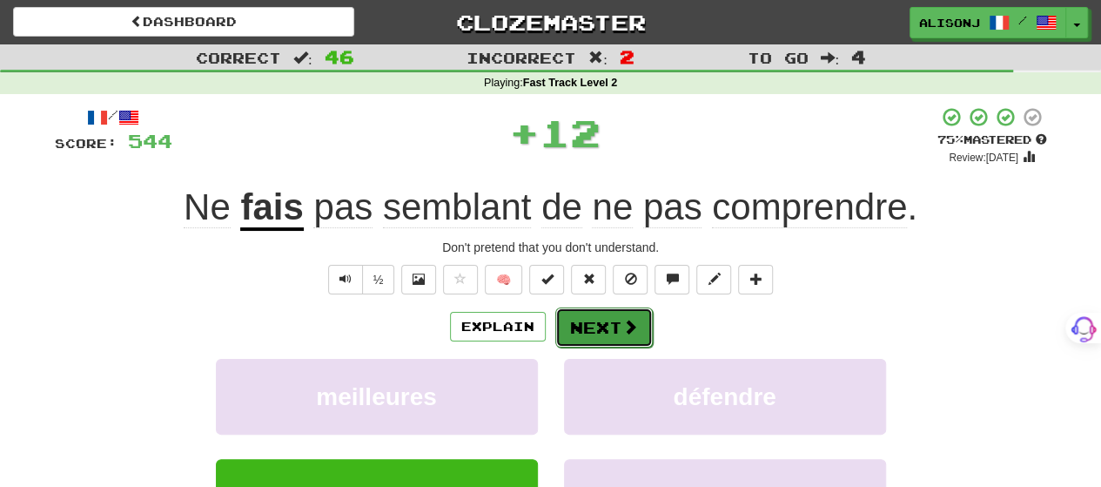
click at [565, 328] on button "Next" at bounding box center [603, 327] width 97 height 40
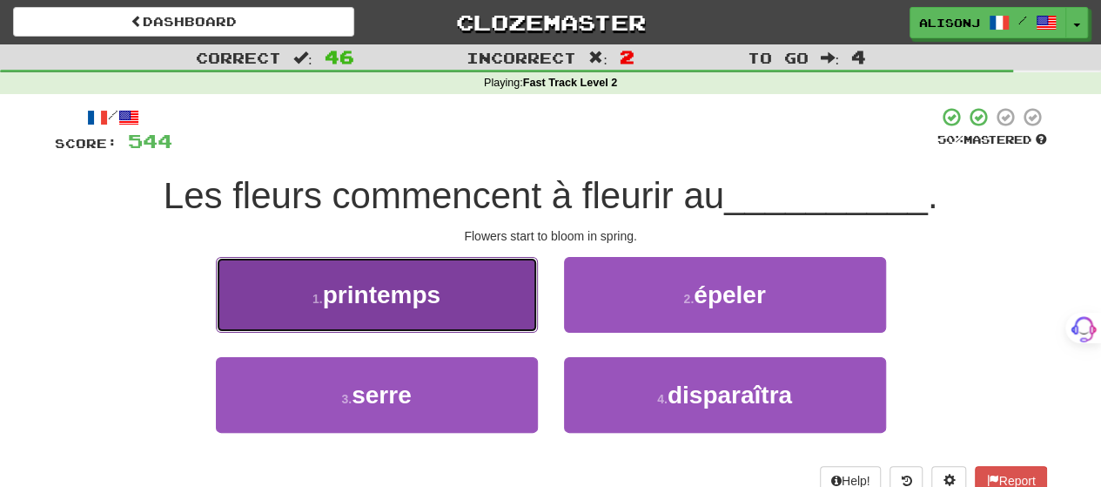
click at [500, 313] on button "1 . printemps" at bounding box center [377, 295] width 322 height 76
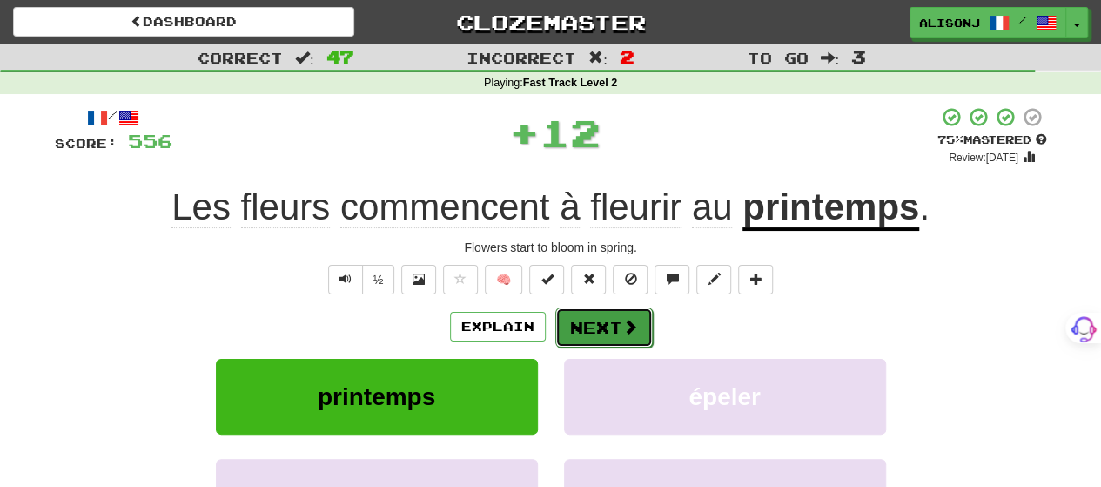
click at [597, 321] on button "Next" at bounding box center [603, 327] width 97 height 40
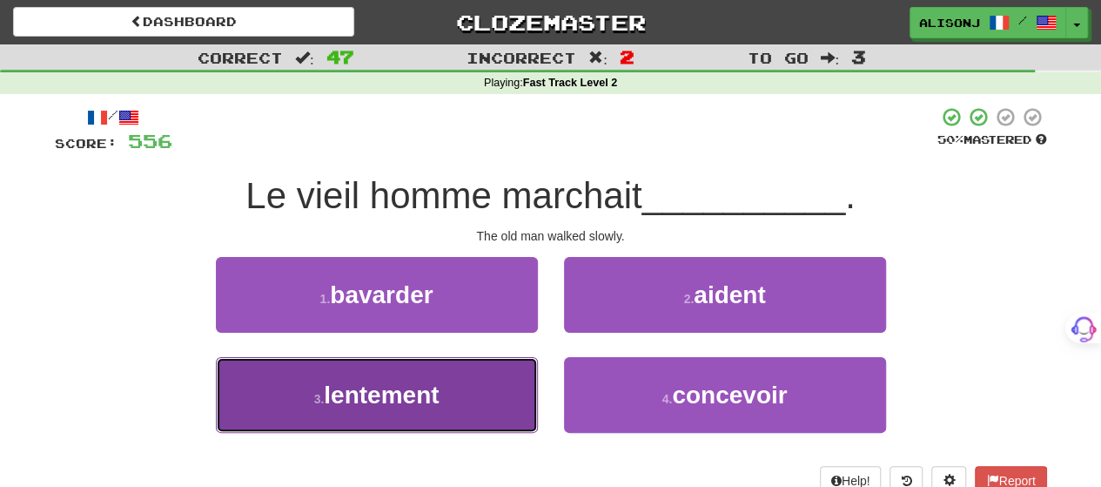
click at [479, 400] on button "3 . lentement" at bounding box center [377, 395] width 322 height 76
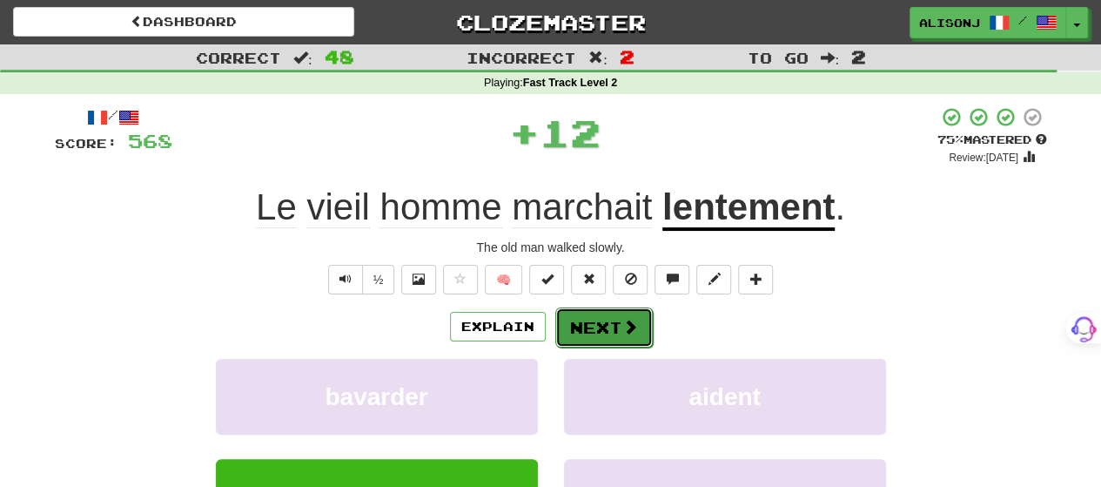
click at [602, 319] on button "Next" at bounding box center [603, 327] width 97 height 40
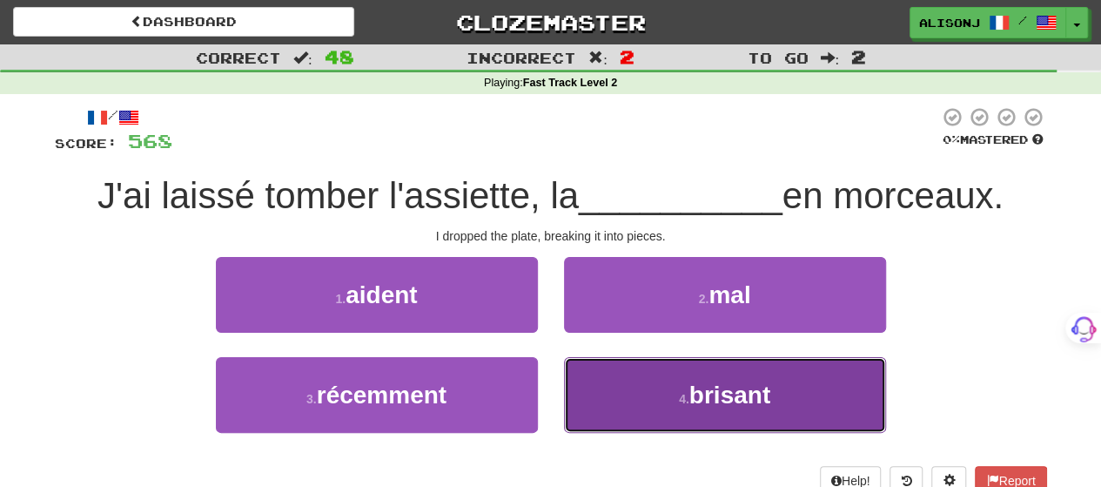
click at [618, 383] on button "4 . brisant" at bounding box center [725, 395] width 322 height 76
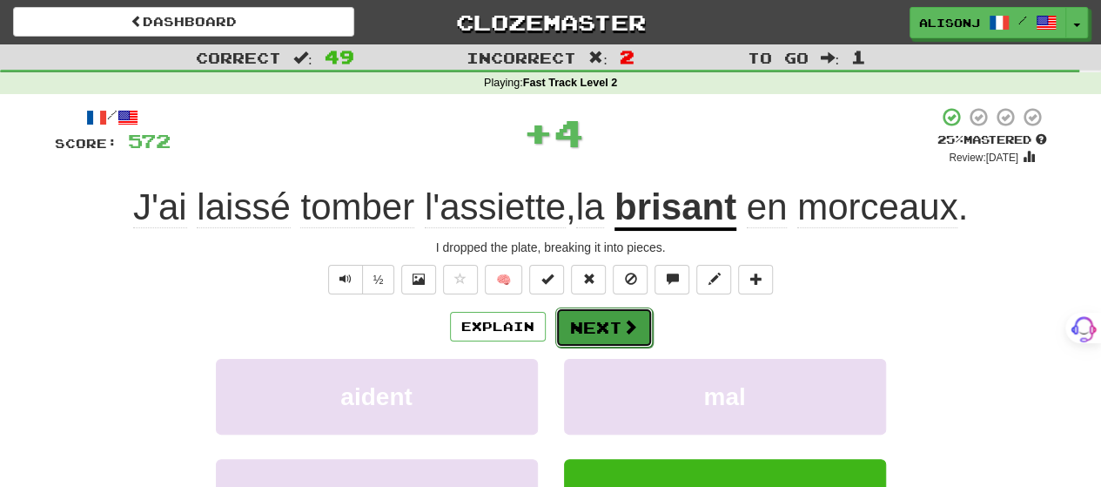
click at [602, 321] on button "Next" at bounding box center [603, 327] width 97 height 40
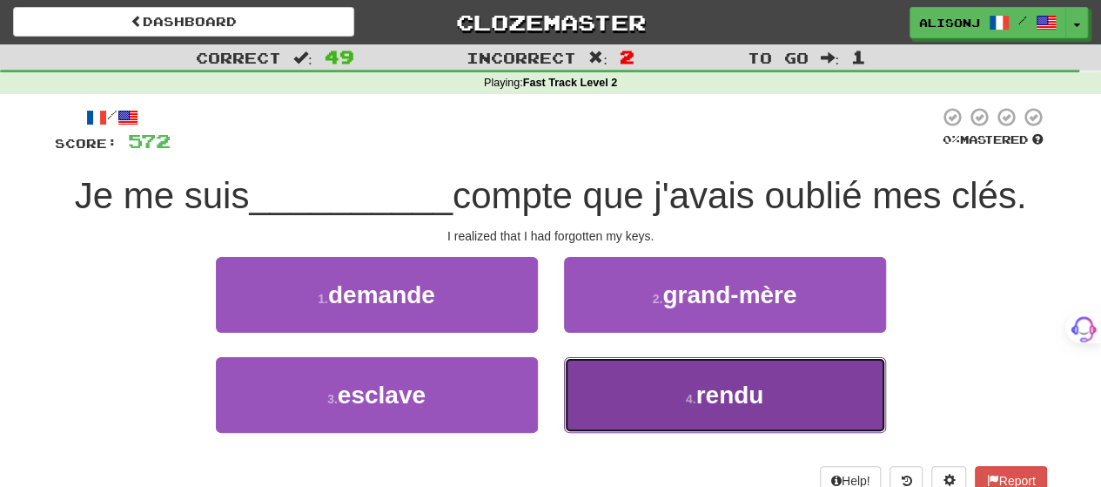
click at [623, 385] on button "4 . rendu" at bounding box center [725, 395] width 322 height 76
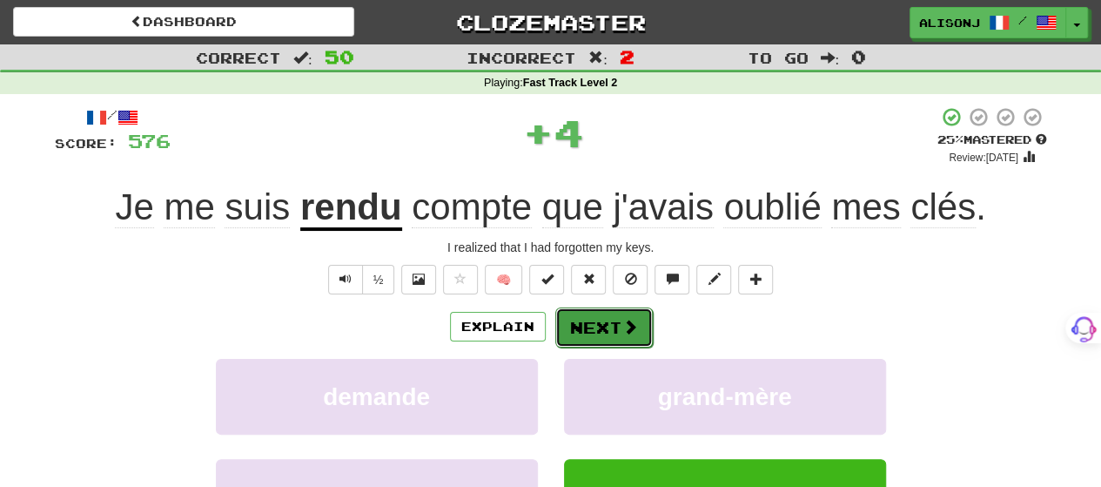
click at [601, 319] on button "Next" at bounding box center [603, 327] width 97 height 40
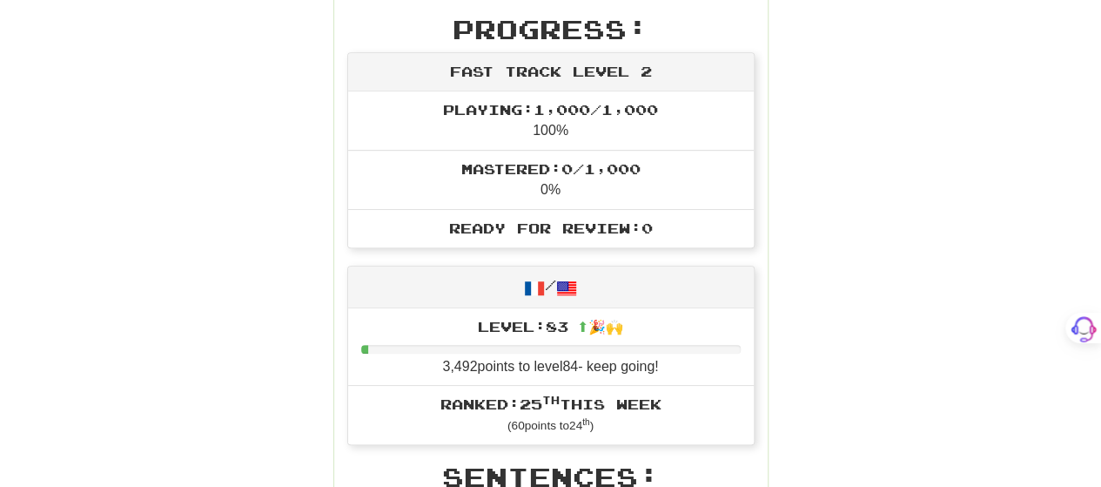
scroll to position [522, 0]
